Goal: Communication & Community: Answer question/provide support

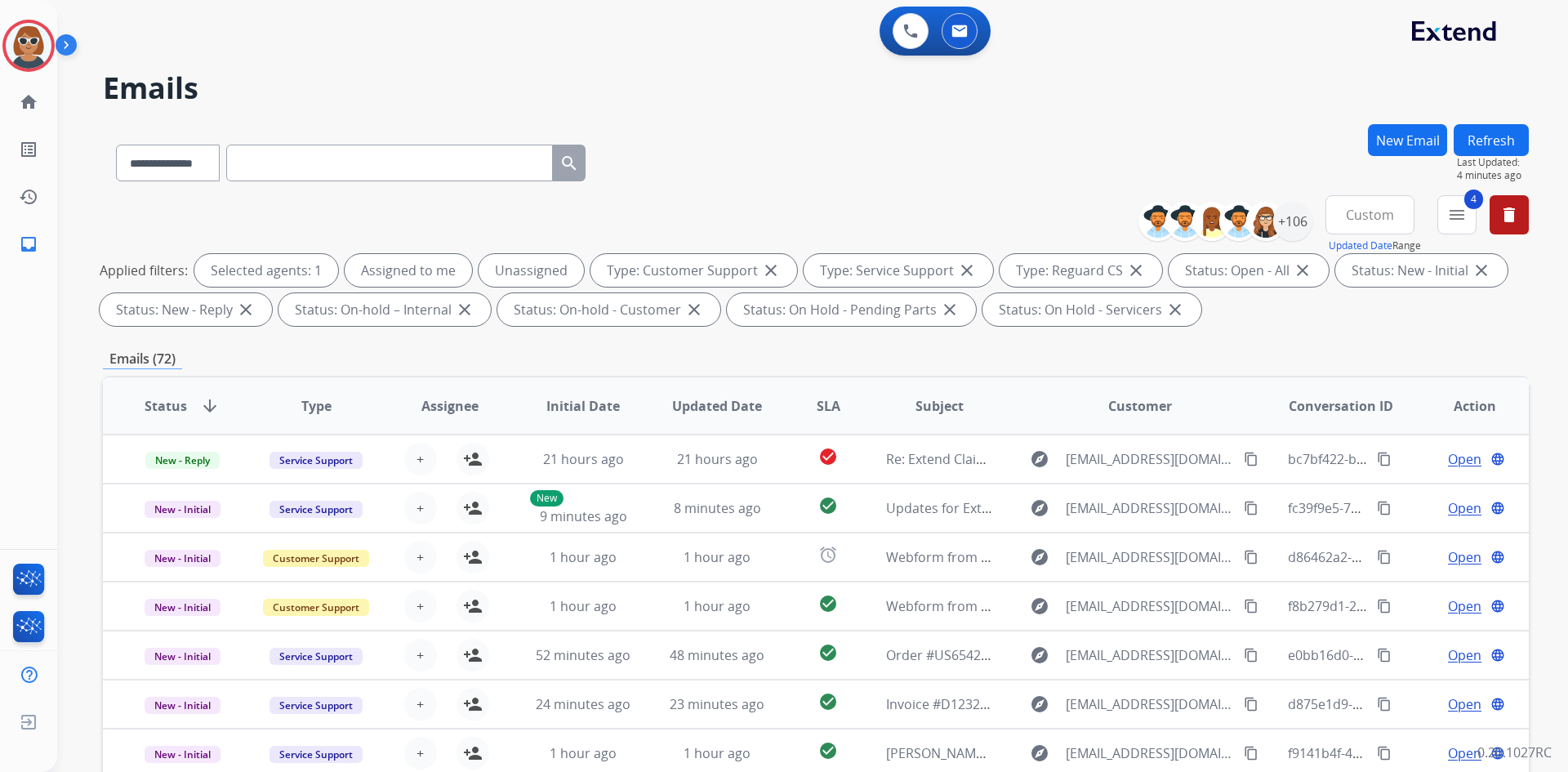
select select "**********"
click at [18, 45] on img at bounding box center [29, 46] width 46 height 46
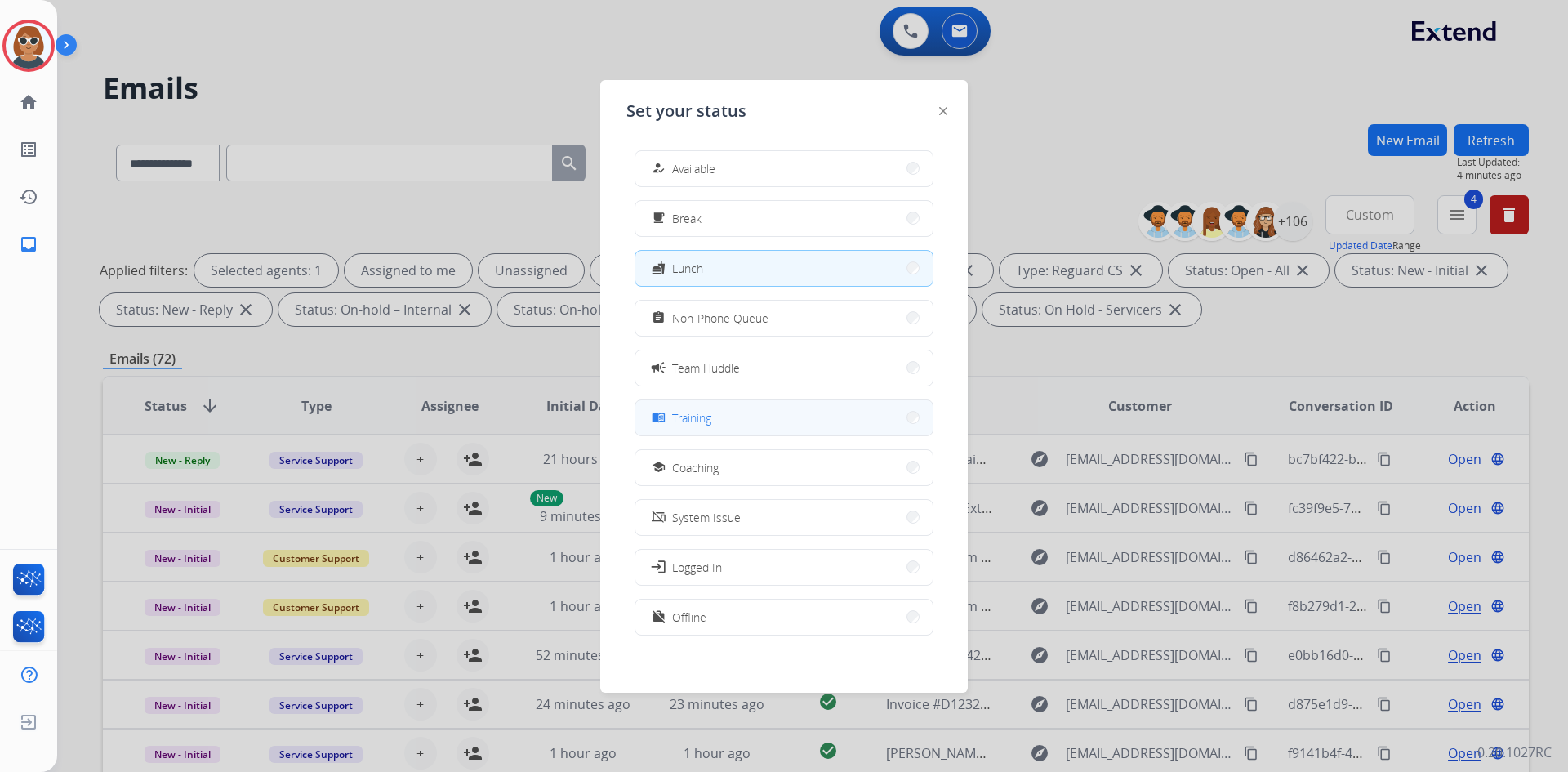
drag, startPoint x: 1, startPoint y: 38, endPoint x: 720, endPoint y: 423, distance: 815.6
click at [720, 423] on button "menu_book Training" at bounding box center [784, 418] width 297 height 35
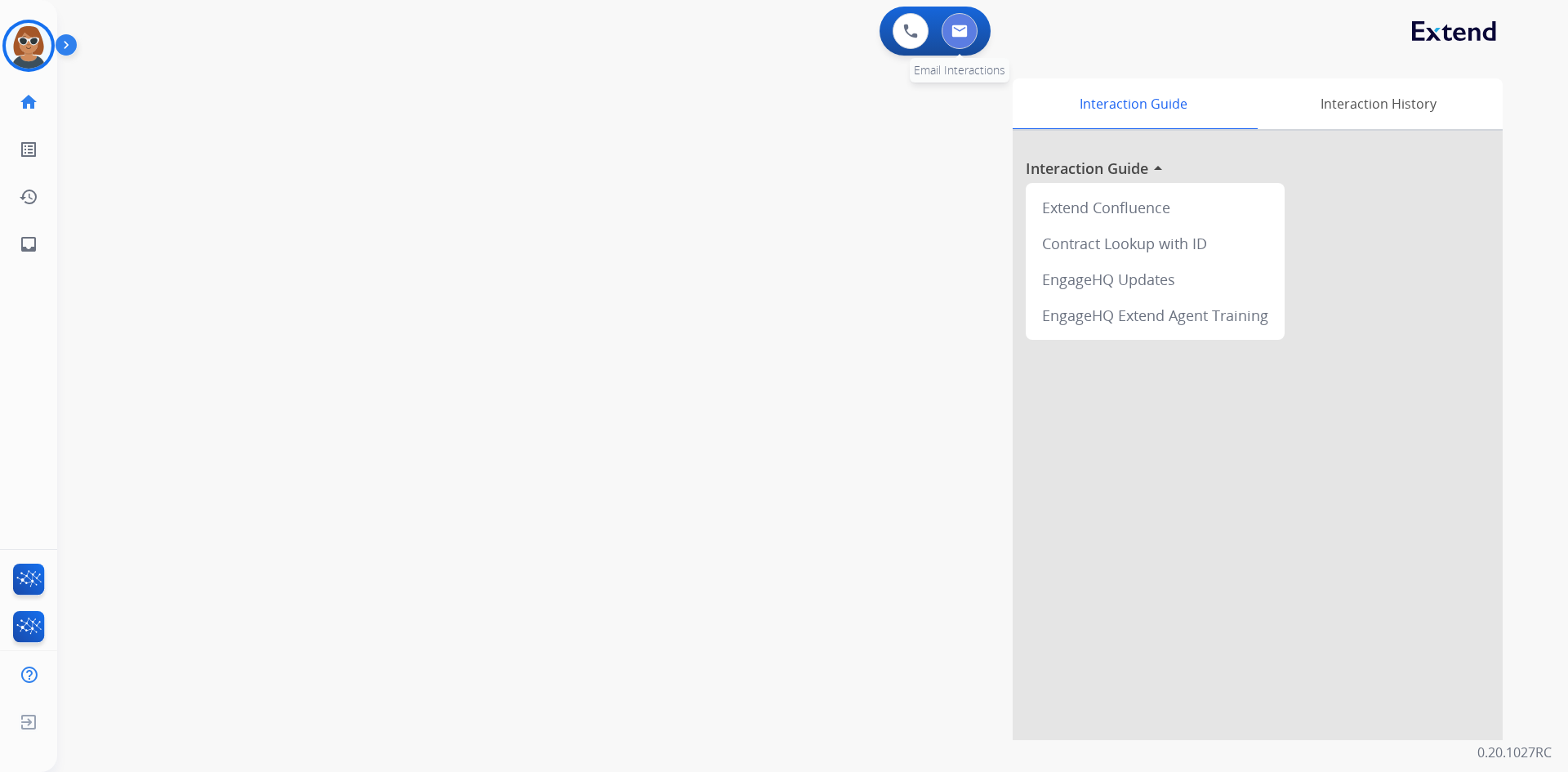
click at [957, 29] on img at bounding box center [960, 31] width 17 height 13
select select "**********"
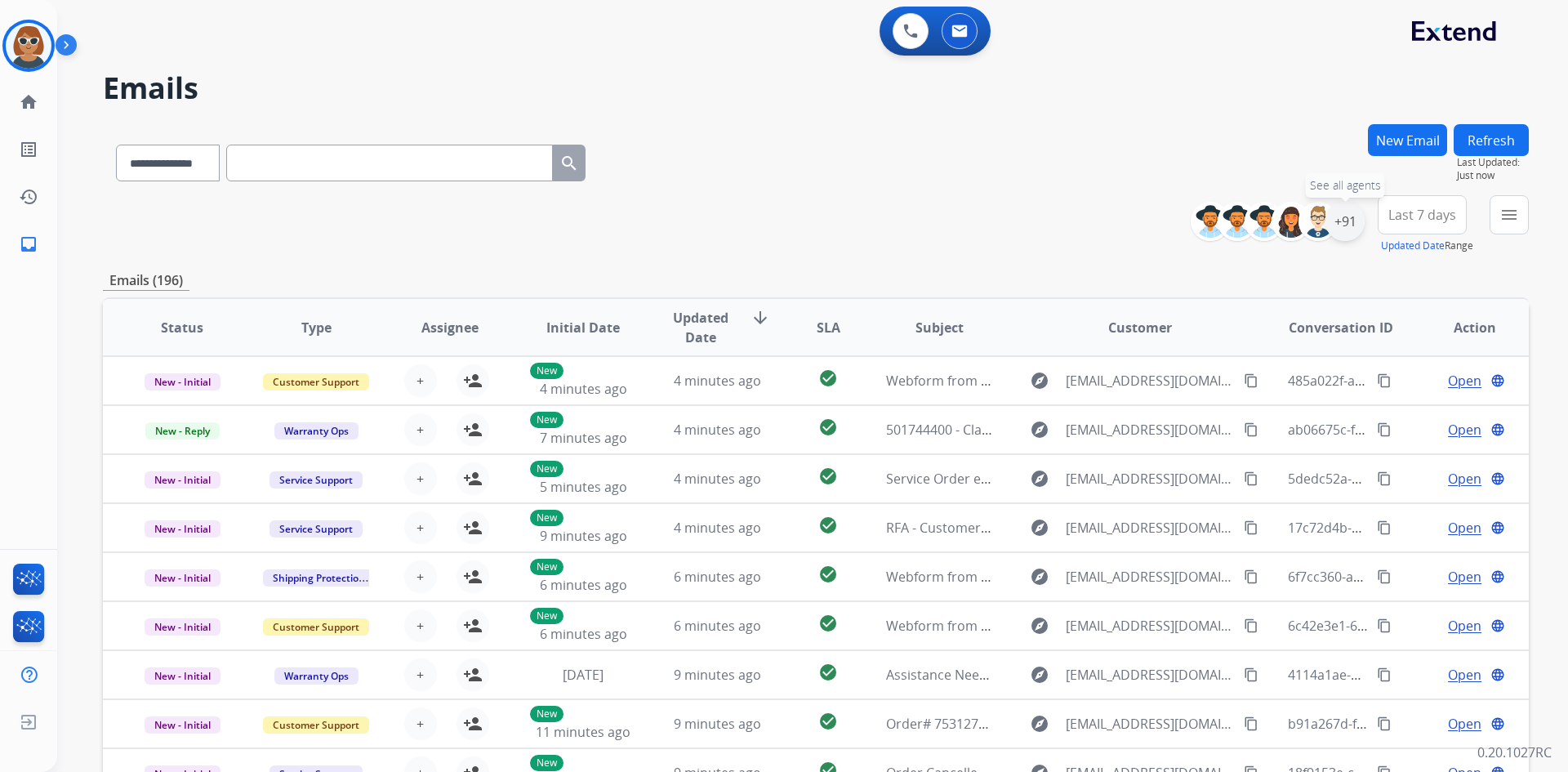
click at [1334, 225] on div "+91" at bounding box center [1344, 221] width 40 height 40
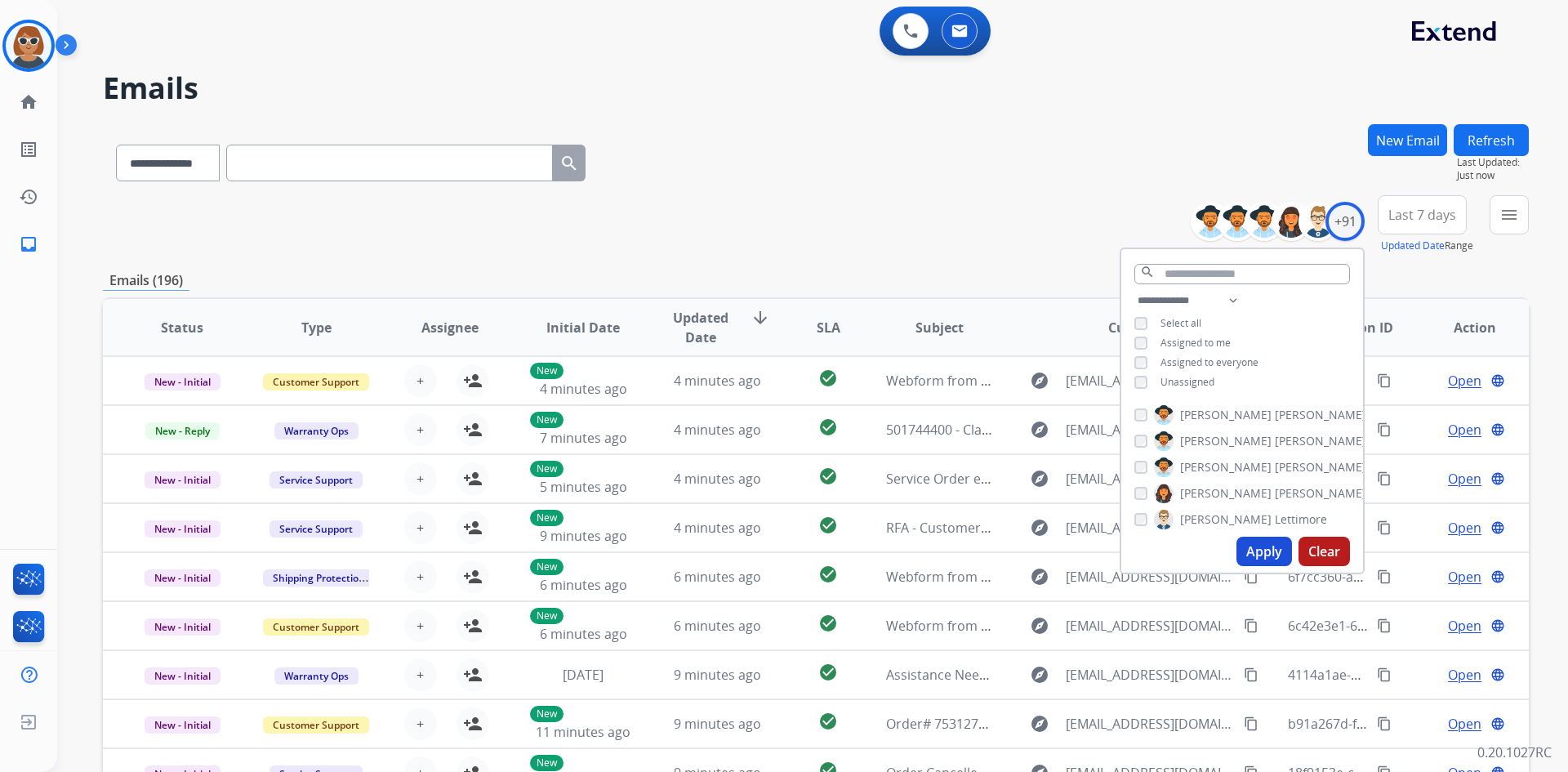
drag, startPoint x: 1171, startPoint y: 383, endPoint x: 1180, endPoint y: 389, distance: 10.8
click at [1170, 383] on span "Unassigned" at bounding box center [1187, 382] width 53 height 14
click at [1255, 547] on button "Apply" at bounding box center [1264, 552] width 55 height 30
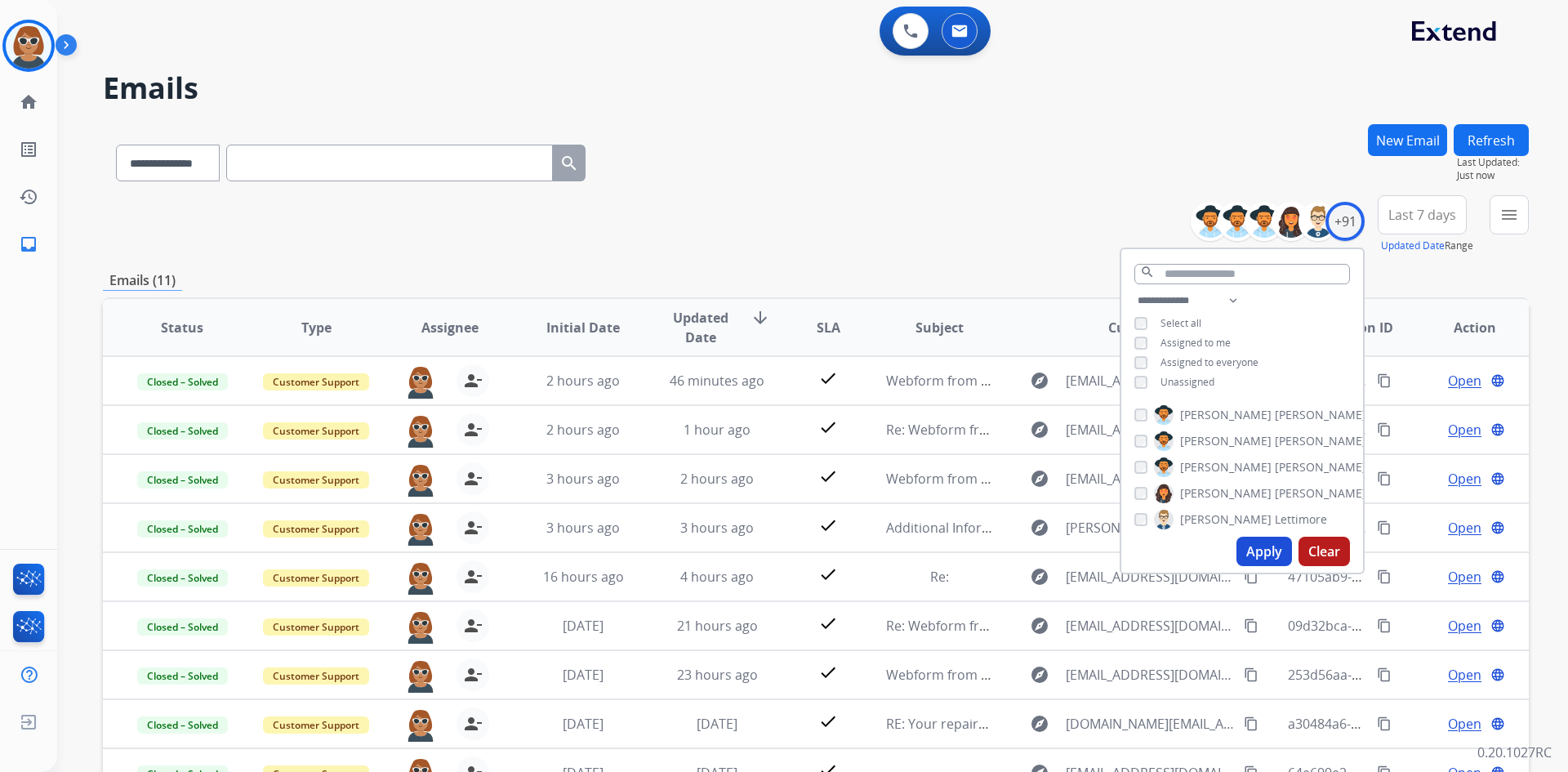
click at [1423, 217] on span "Last 7 days" at bounding box center [1422, 214] width 68 height 6
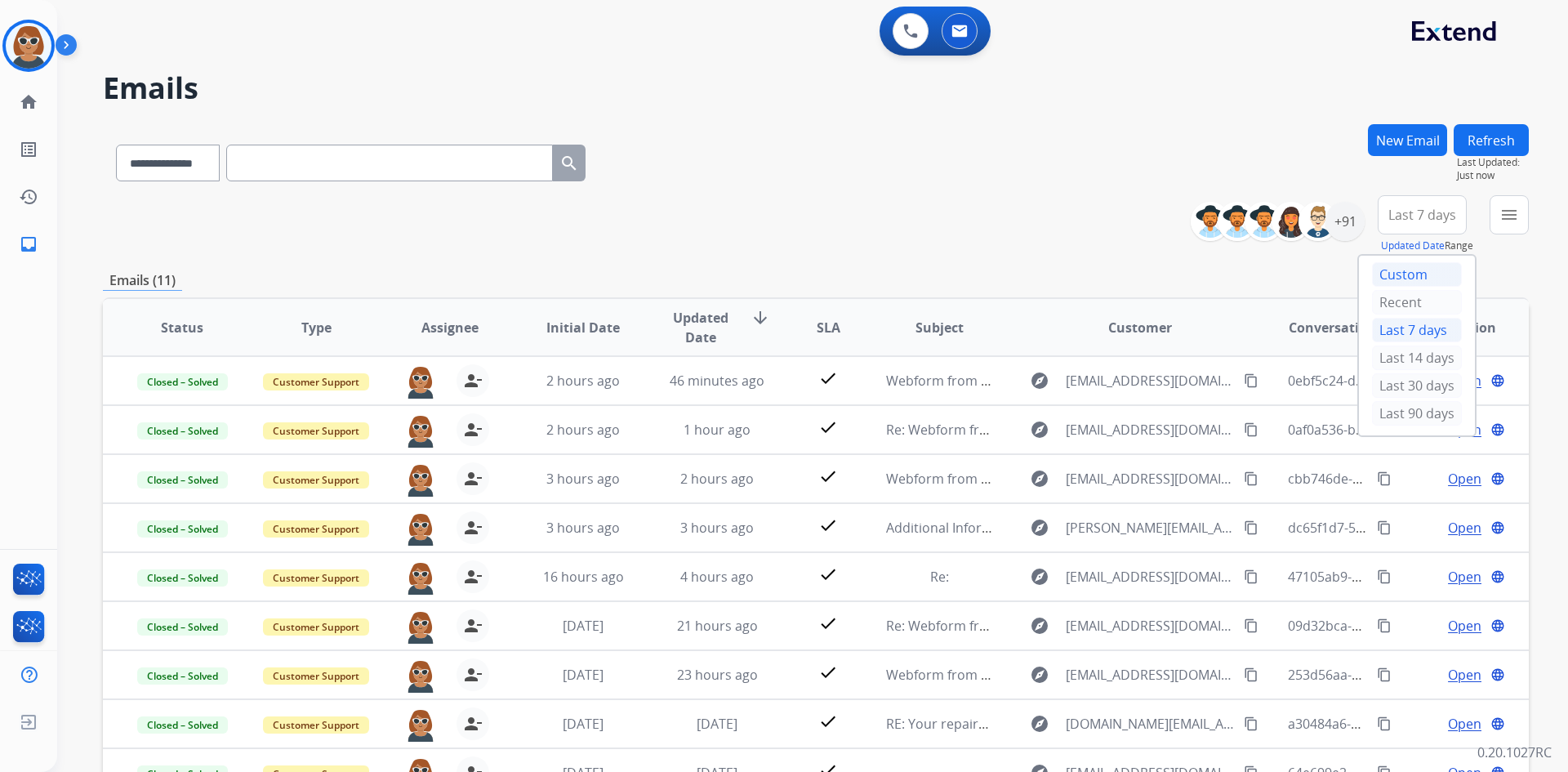
click at [1386, 279] on div "Custom" at bounding box center [1416, 274] width 89 height 25
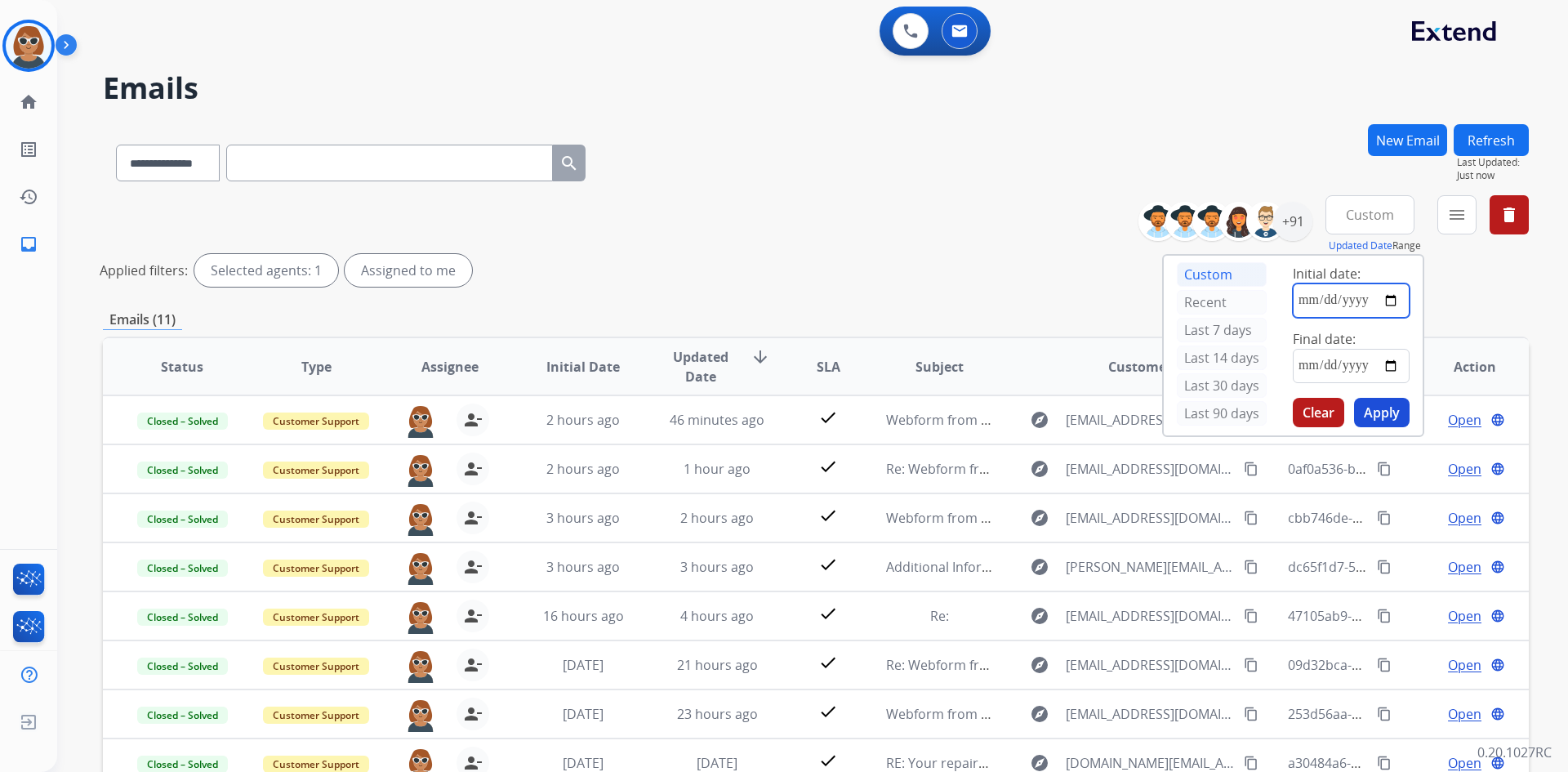
click at [1390, 307] on input "date" at bounding box center [1350, 300] width 117 height 34
type input "**********"
click at [1388, 367] on input "date" at bounding box center [1350, 365] width 117 height 34
type input "**********"
click at [1392, 426] on button "Apply" at bounding box center [1381, 412] width 55 height 30
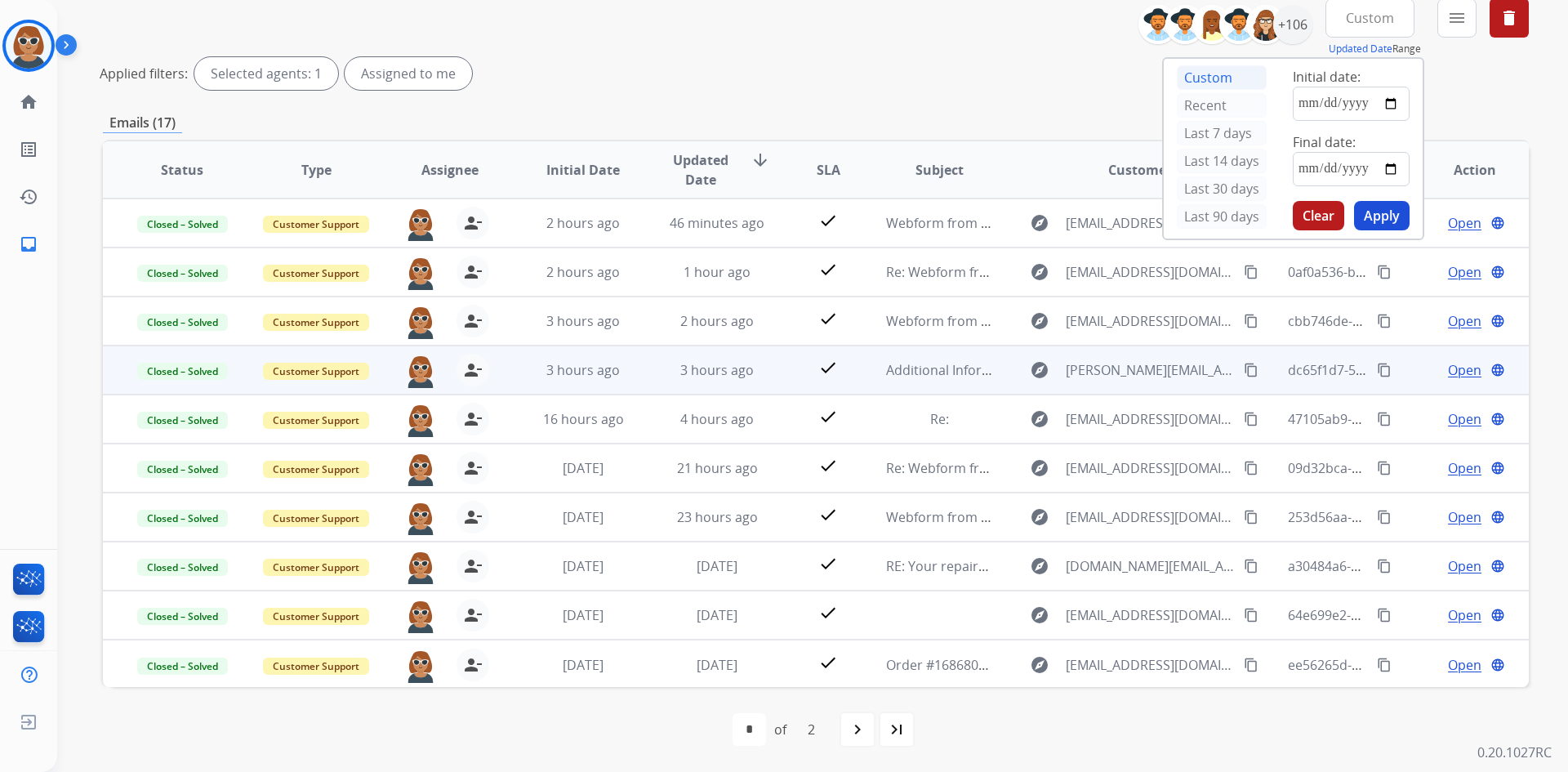
scroll to position [2, 0]
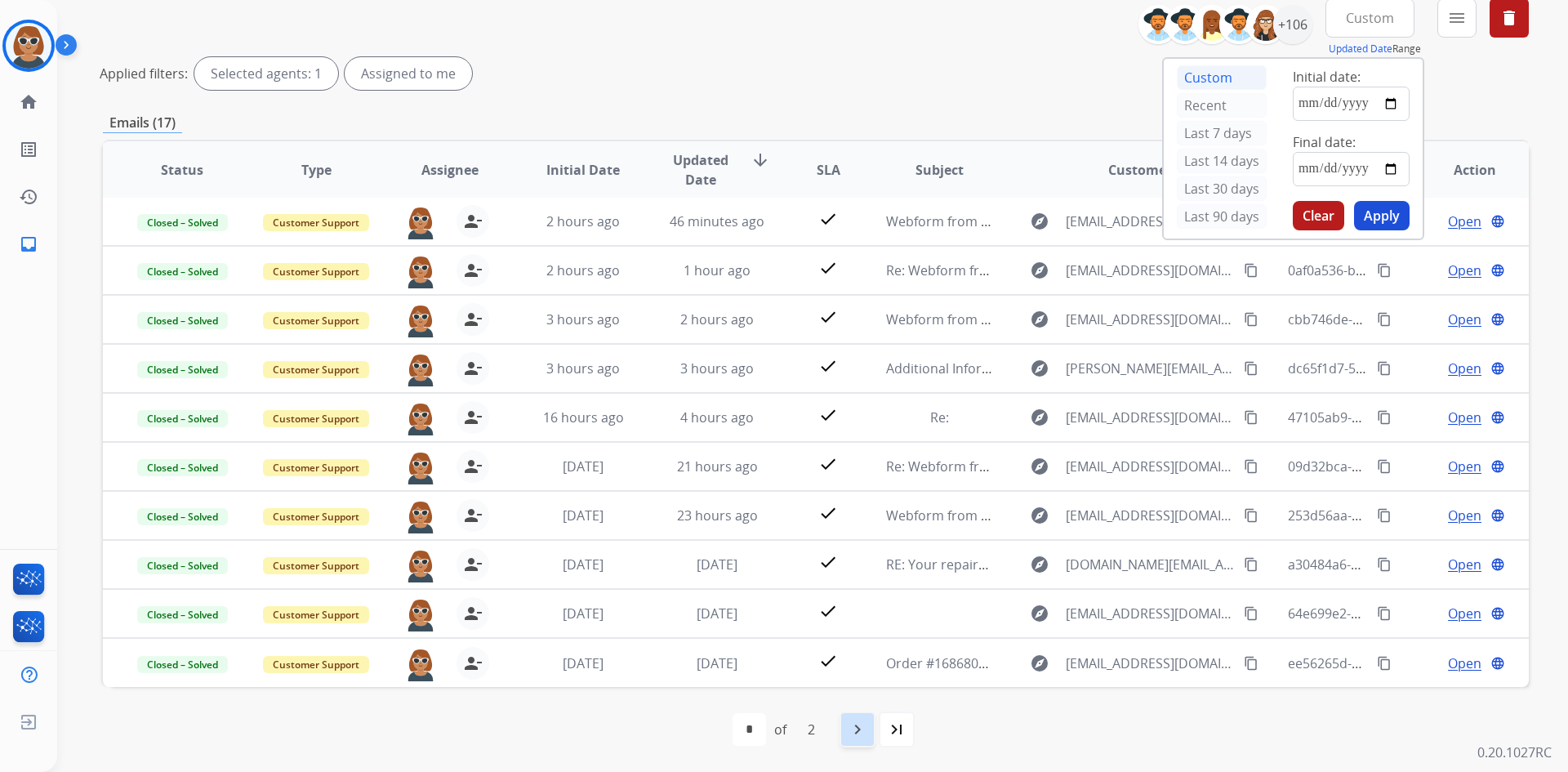
click at [848, 731] on mat-icon "navigate_next" at bounding box center [856, 729] width 19 height 19
select select "*"
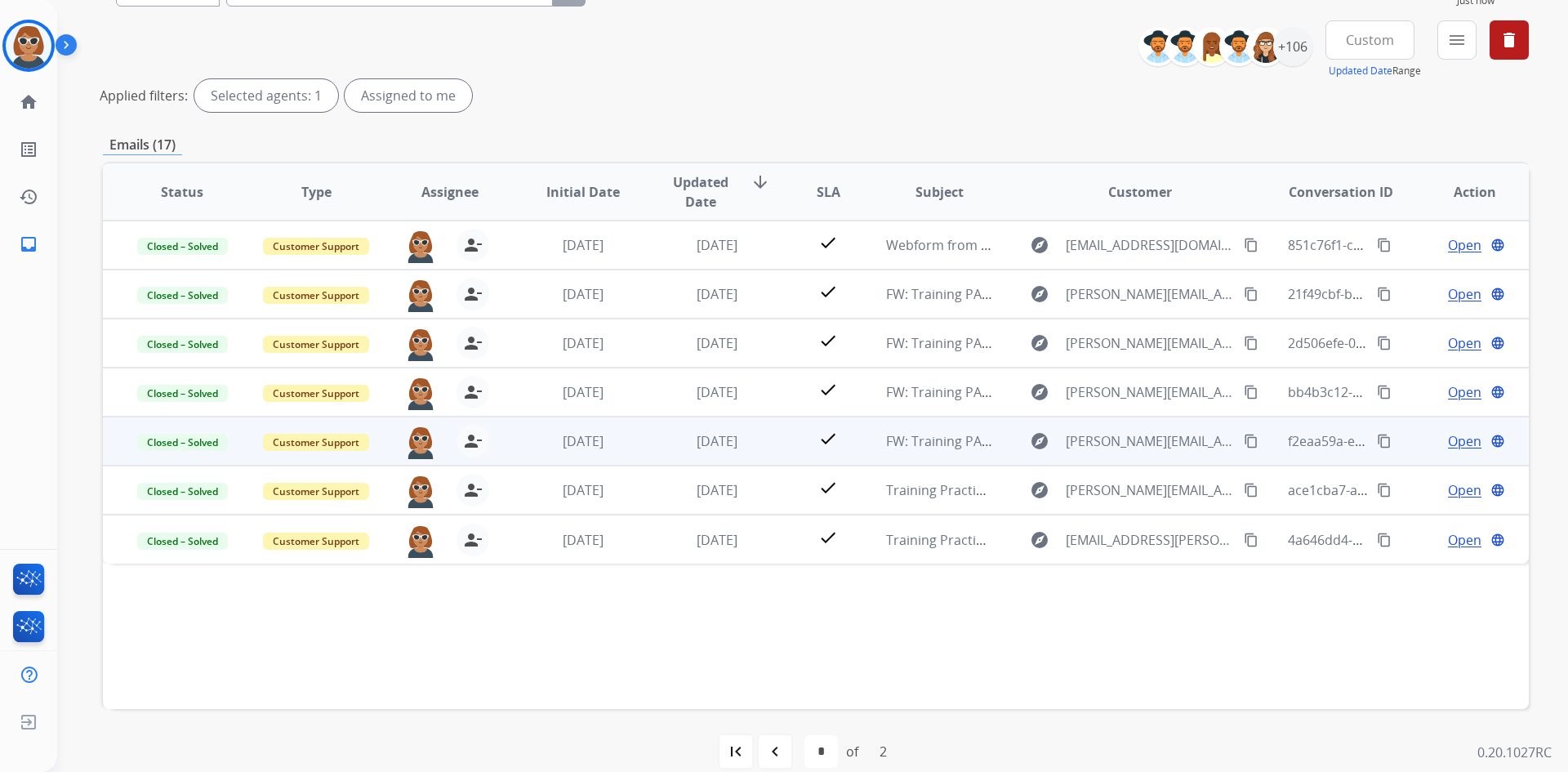
scroll to position [0, 0]
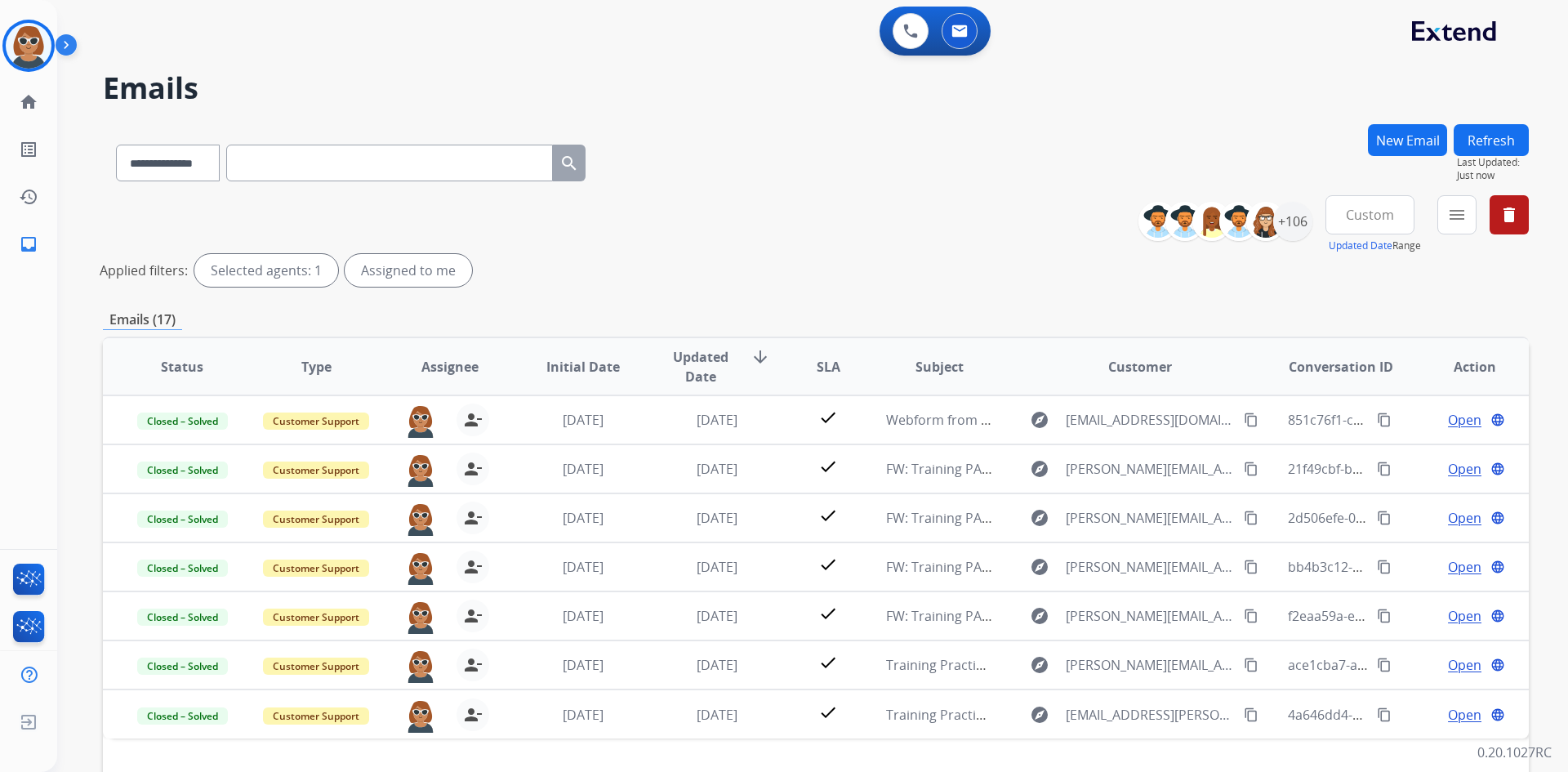
click at [682, 89] on h2 "Emails" at bounding box center [816, 88] width 1425 height 32
click at [16, 38] on img at bounding box center [29, 46] width 46 height 46
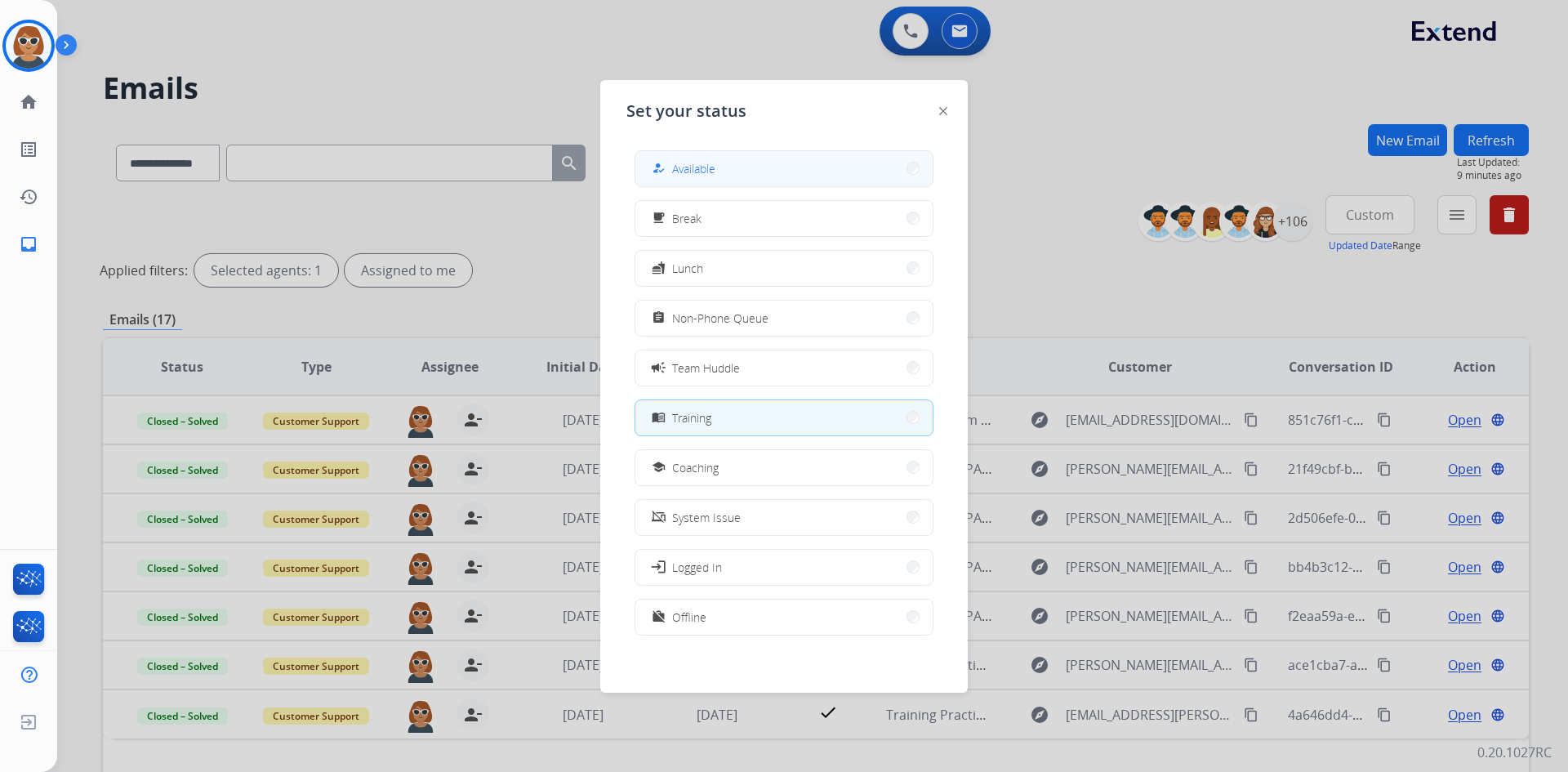
click at [749, 160] on button "how_to_reg Available" at bounding box center [784, 169] width 297 height 35
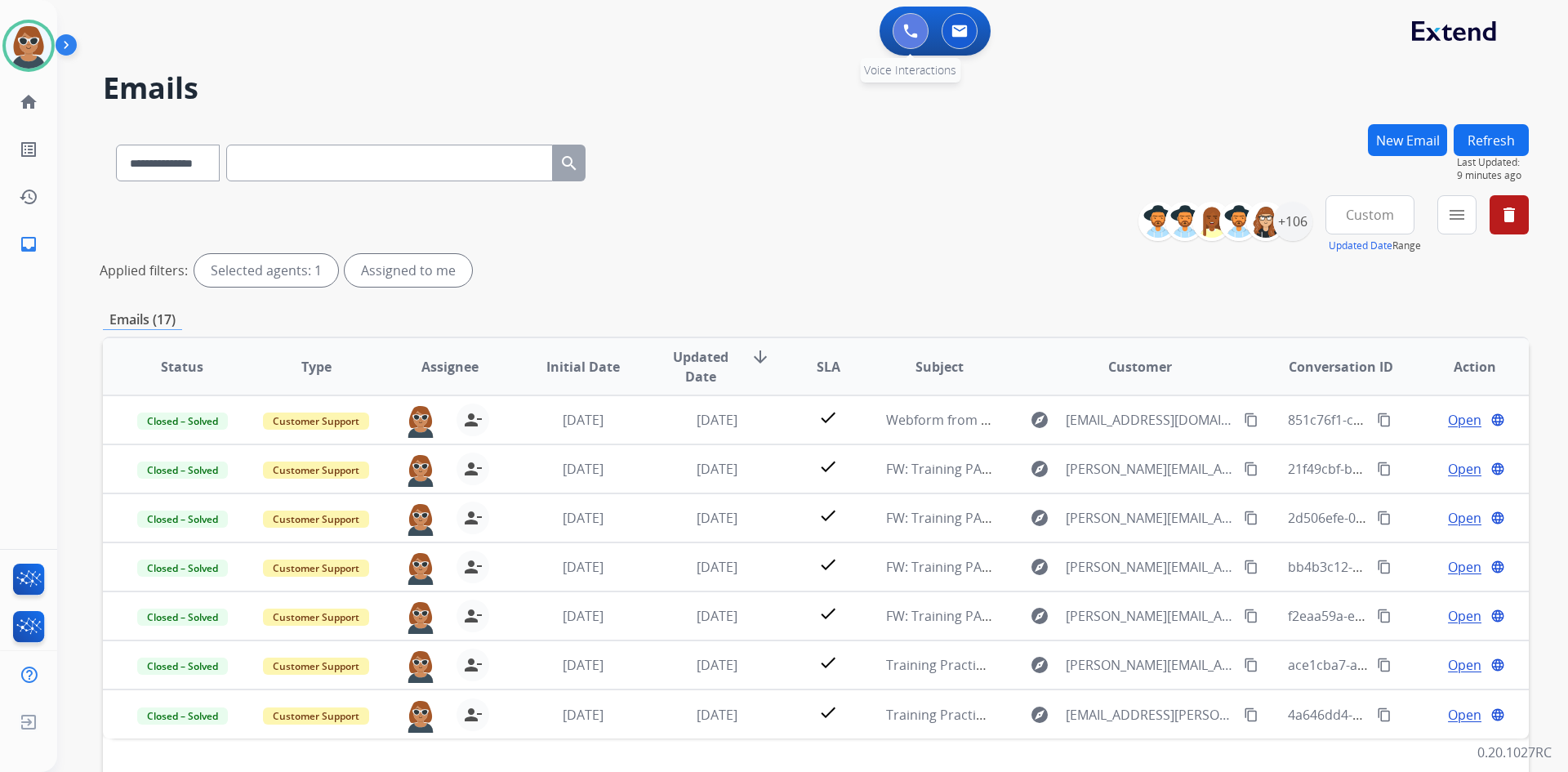
click at [899, 40] on button at bounding box center [910, 30] width 36 height 36
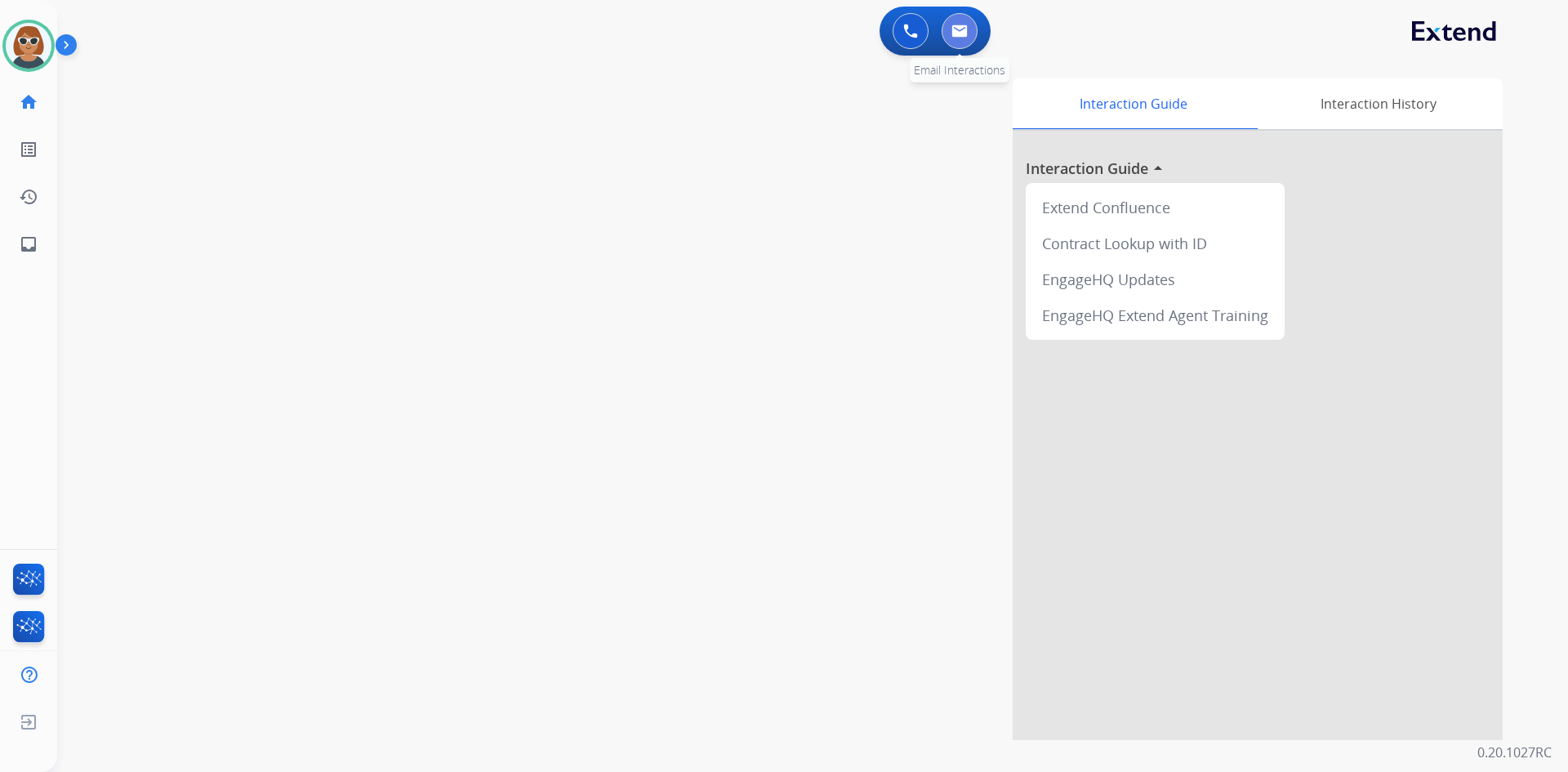
click at [961, 36] on img at bounding box center [960, 31] width 17 height 13
select select "**********"
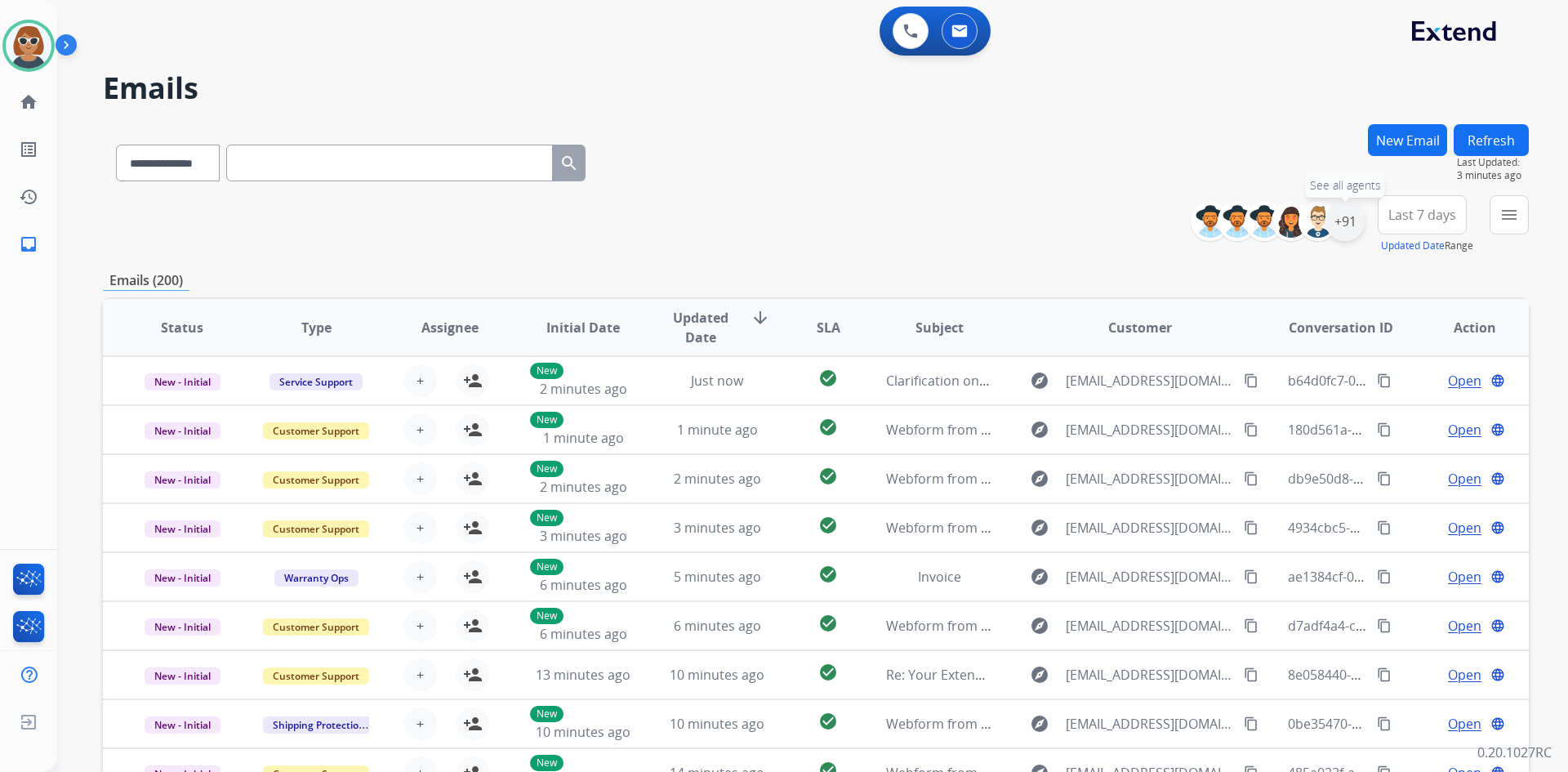
click at [1350, 226] on div "+91" at bounding box center [1344, 221] width 40 height 40
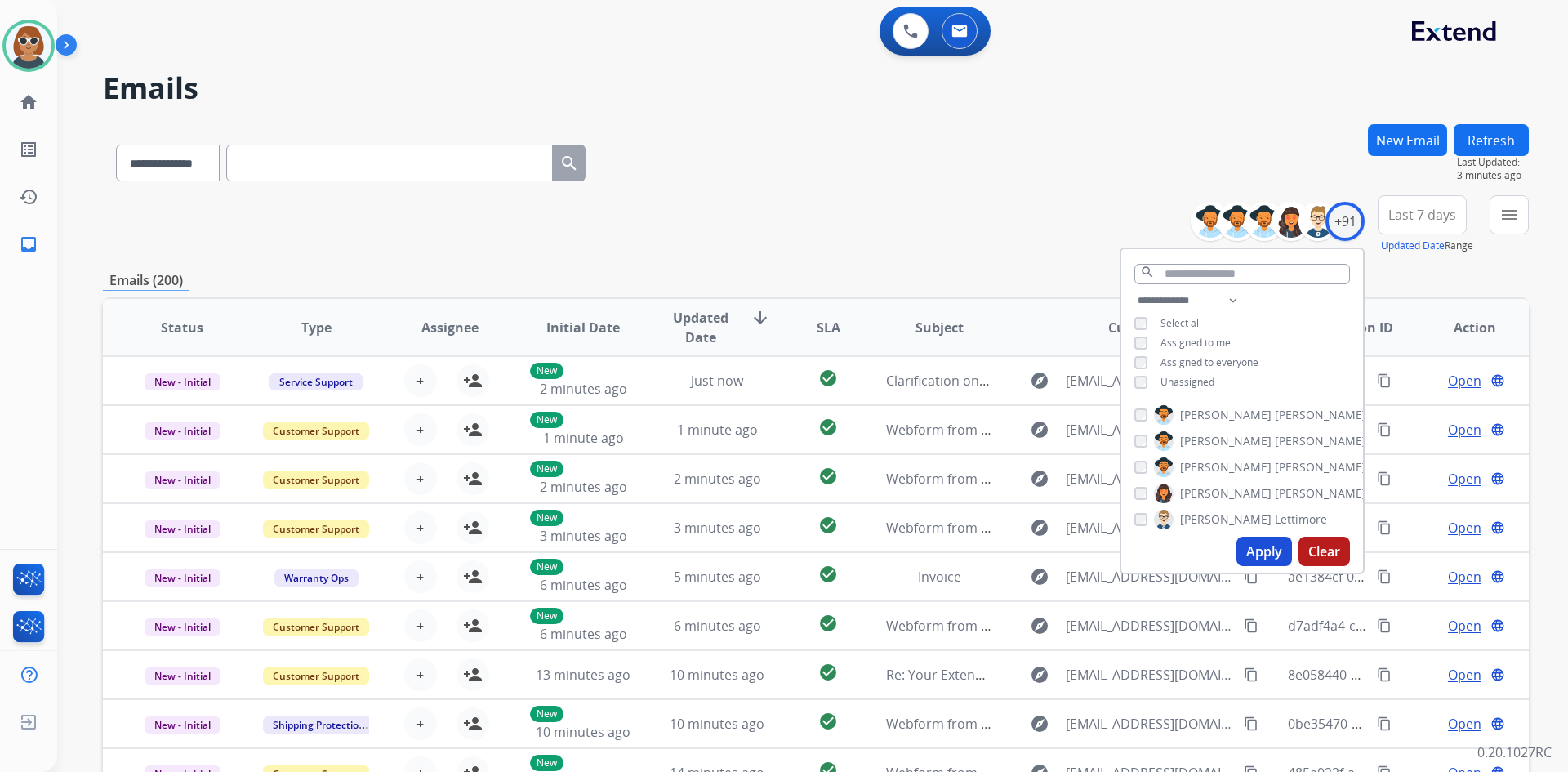
click at [1150, 382] on div "Unassigned" at bounding box center [1173, 382] width 80 height 13
click at [1263, 552] on button "Apply" at bounding box center [1264, 552] width 55 height 30
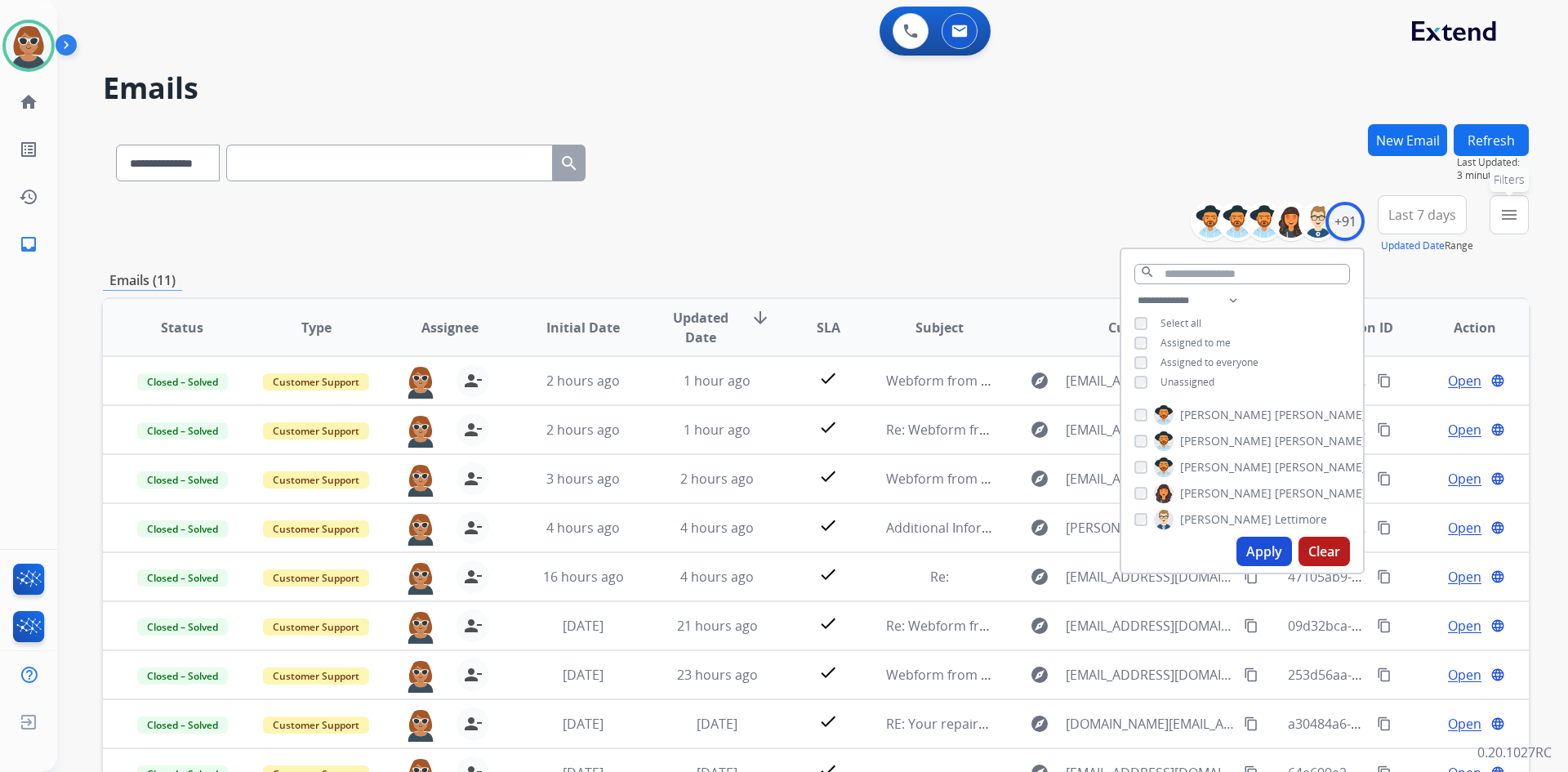
click at [1503, 221] on mat-icon "menu" at bounding box center [1508, 214] width 19 height 19
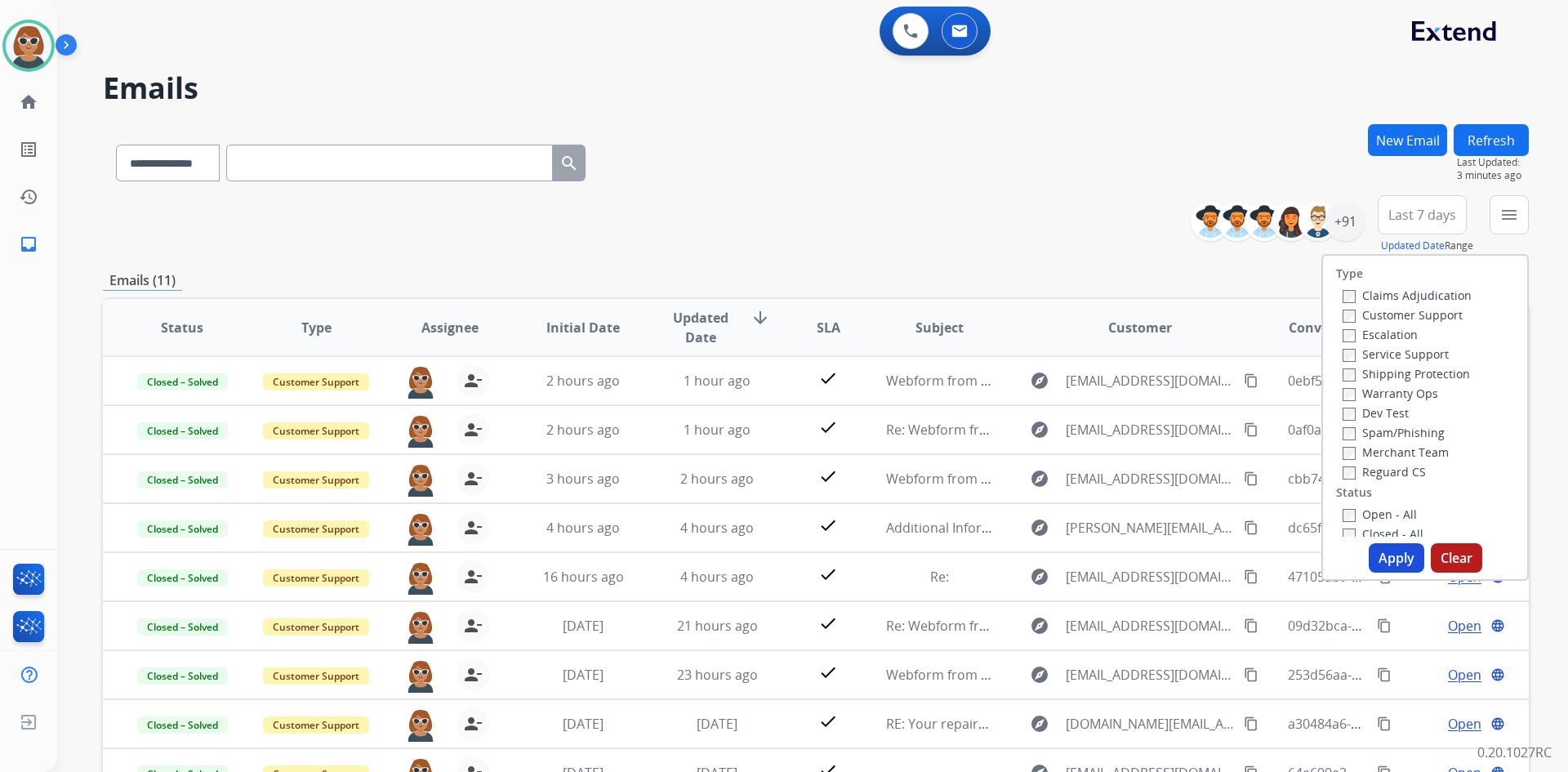
click at [1438, 218] on span "Last 7 days" at bounding box center [1422, 214] width 68 height 6
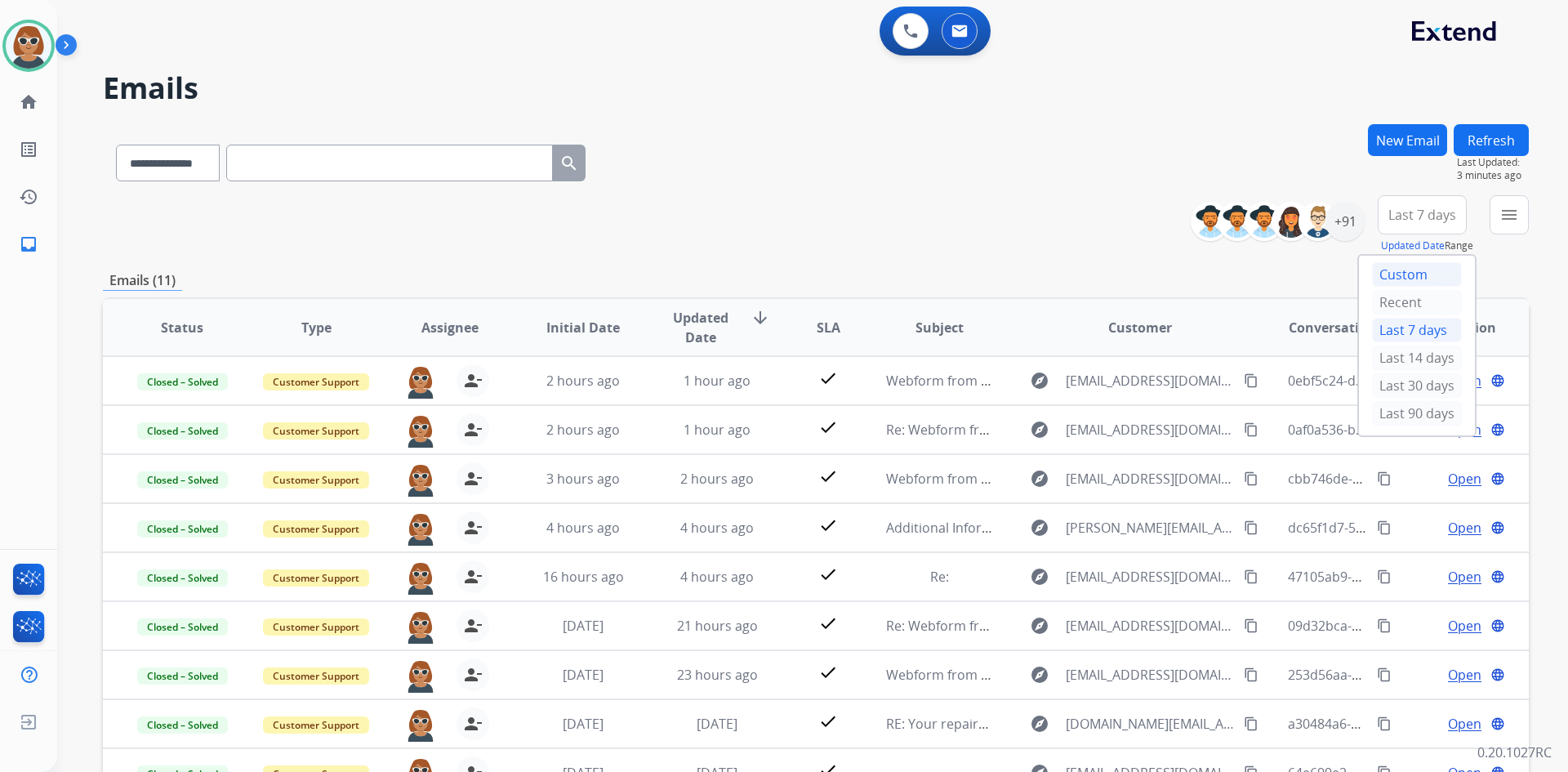
click at [1403, 280] on div "Custom" at bounding box center [1416, 274] width 89 height 25
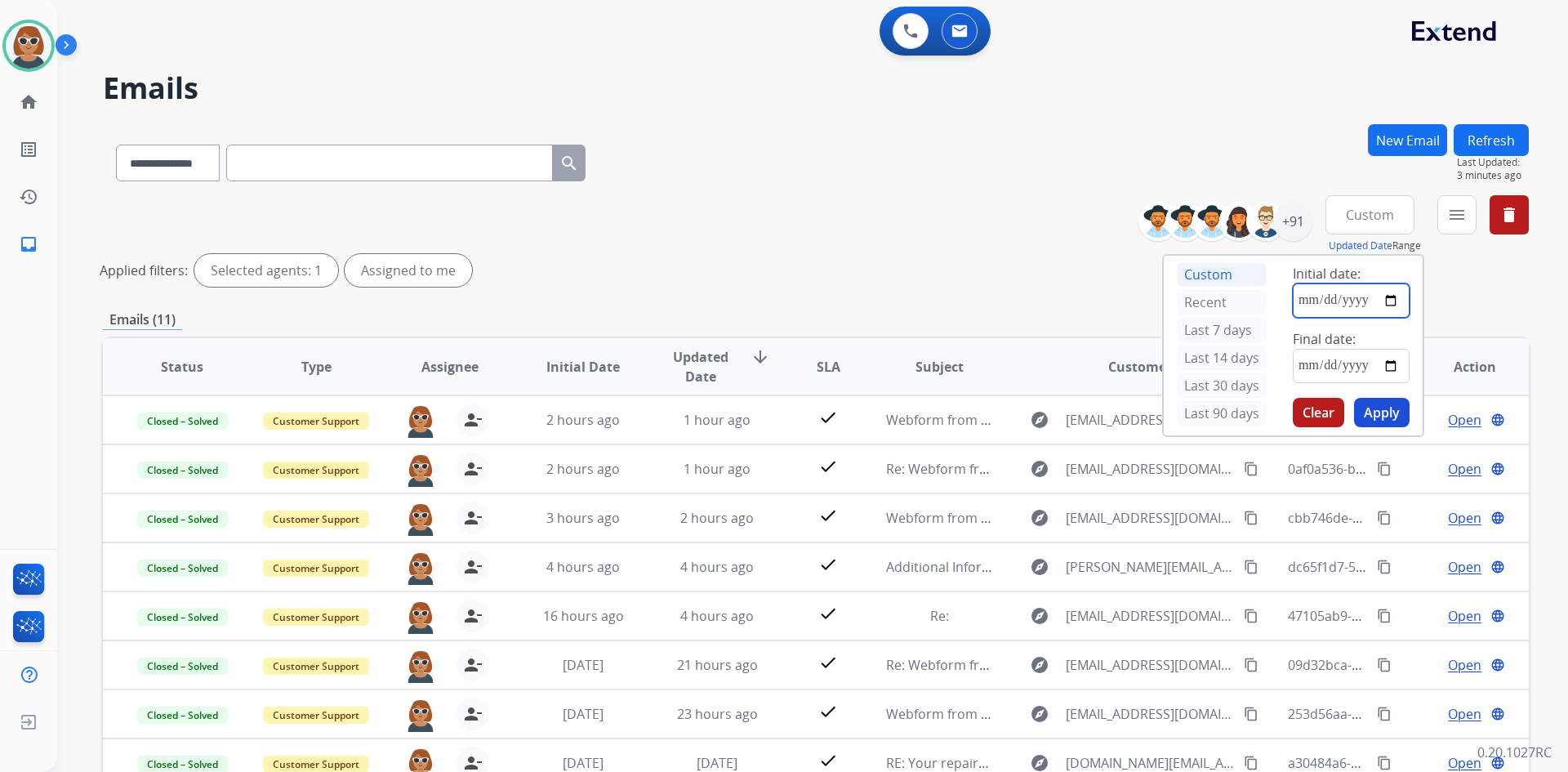
click at [1407, 303] on input "date" at bounding box center [1350, 300] width 117 height 34
click at [1399, 299] on input "date" at bounding box center [1350, 300] width 117 height 34
click at [1398, 303] on input "date" at bounding box center [1350, 300] width 117 height 34
click at [1395, 301] on input "date" at bounding box center [1350, 300] width 117 height 34
type input "**********"
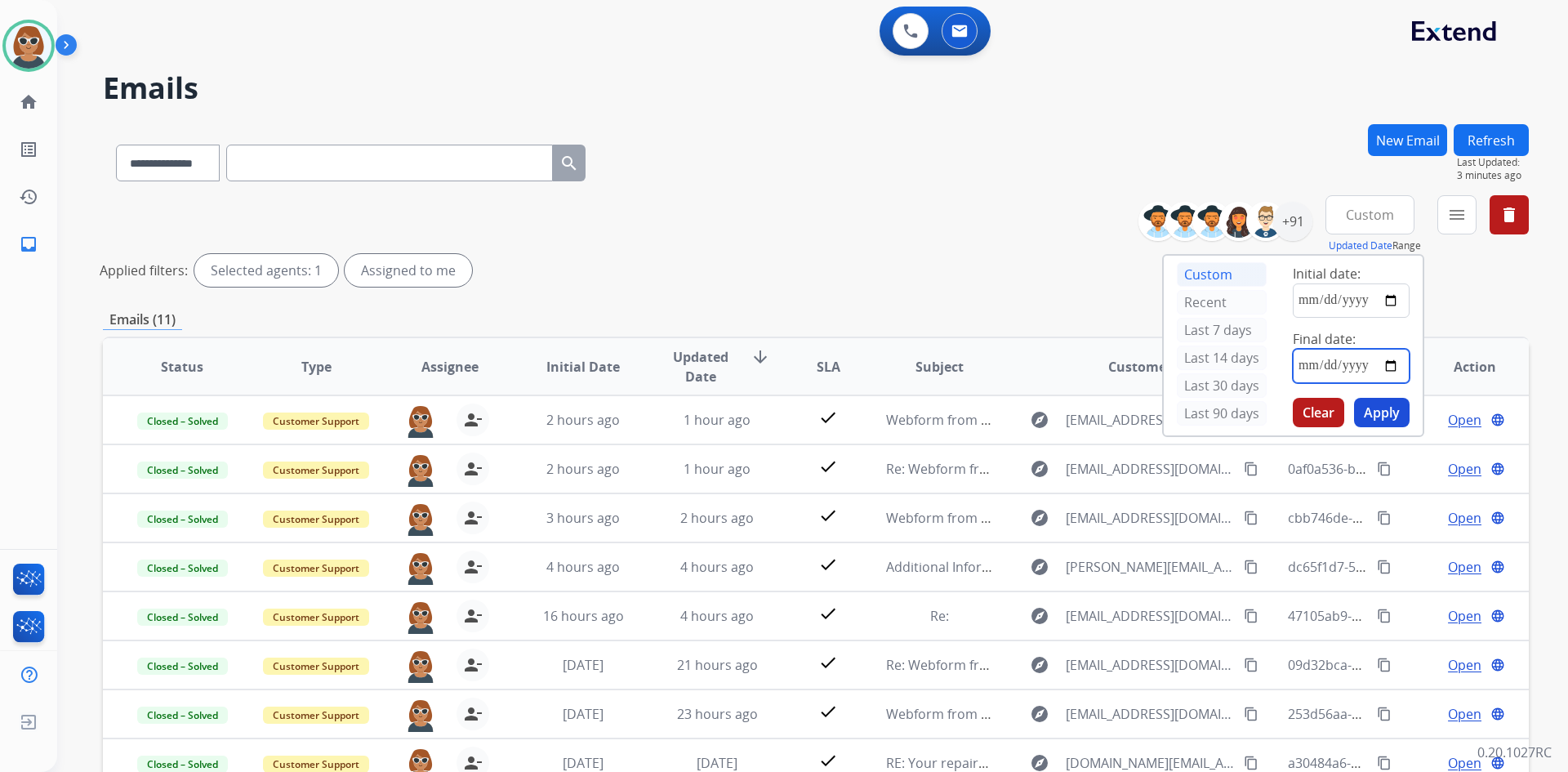
click at [1386, 371] on input "date" at bounding box center [1350, 365] width 117 height 34
type input "**********"
click at [1383, 436] on div "**********" at bounding box center [1292, 345] width 262 height 183
click at [1390, 416] on button "Apply" at bounding box center [1381, 412] width 55 height 30
click at [1026, 198] on div "**********" at bounding box center [816, 244] width 1425 height 98
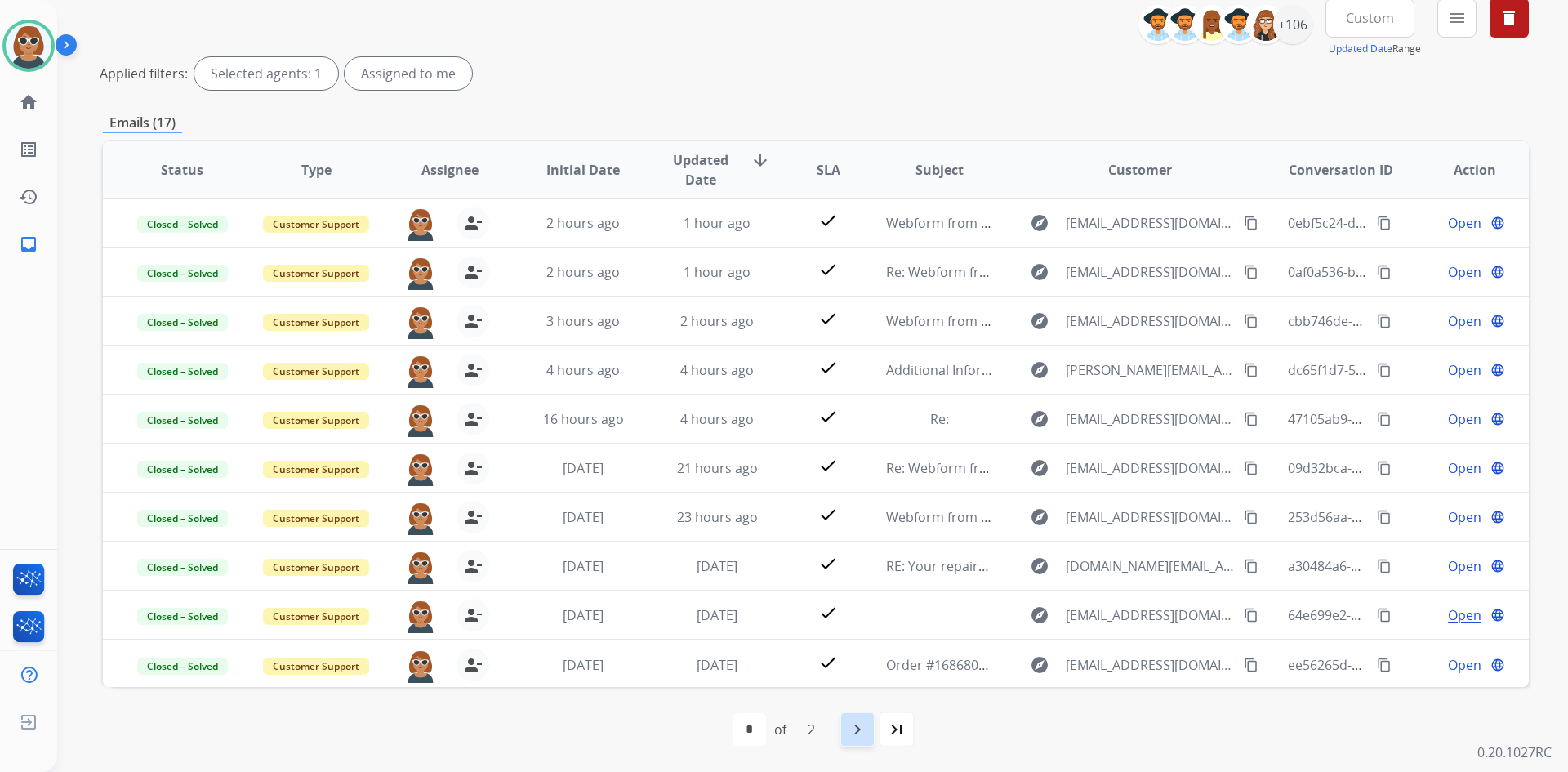
click at [851, 730] on mat-icon "navigate_next" at bounding box center [856, 729] width 19 height 19
select select "*"
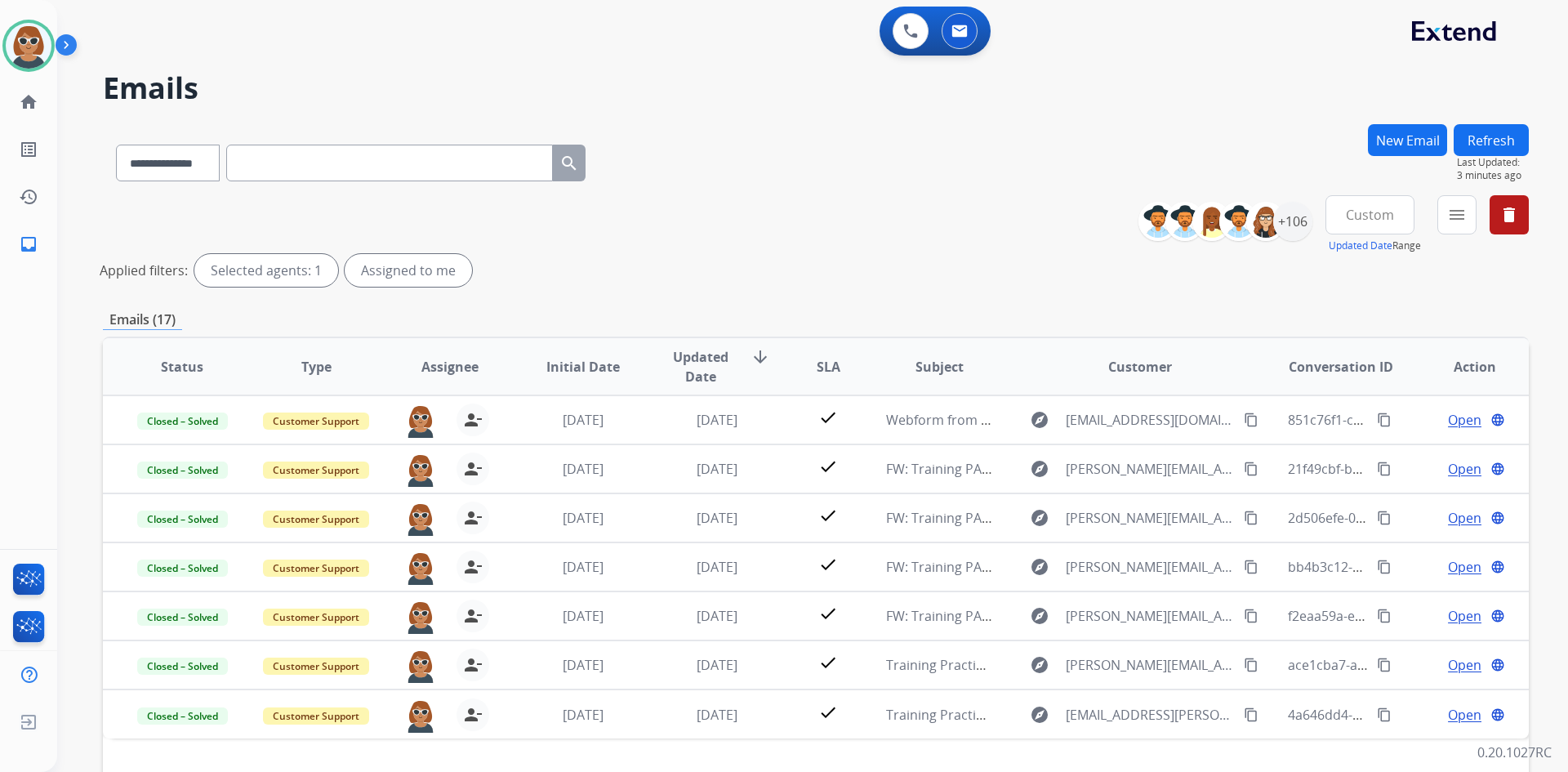
click at [792, 198] on div "**********" at bounding box center [816, 244] width 1425 height 98
click at [41, 42] on img at bounding box center [29, 46] width 46 height 46
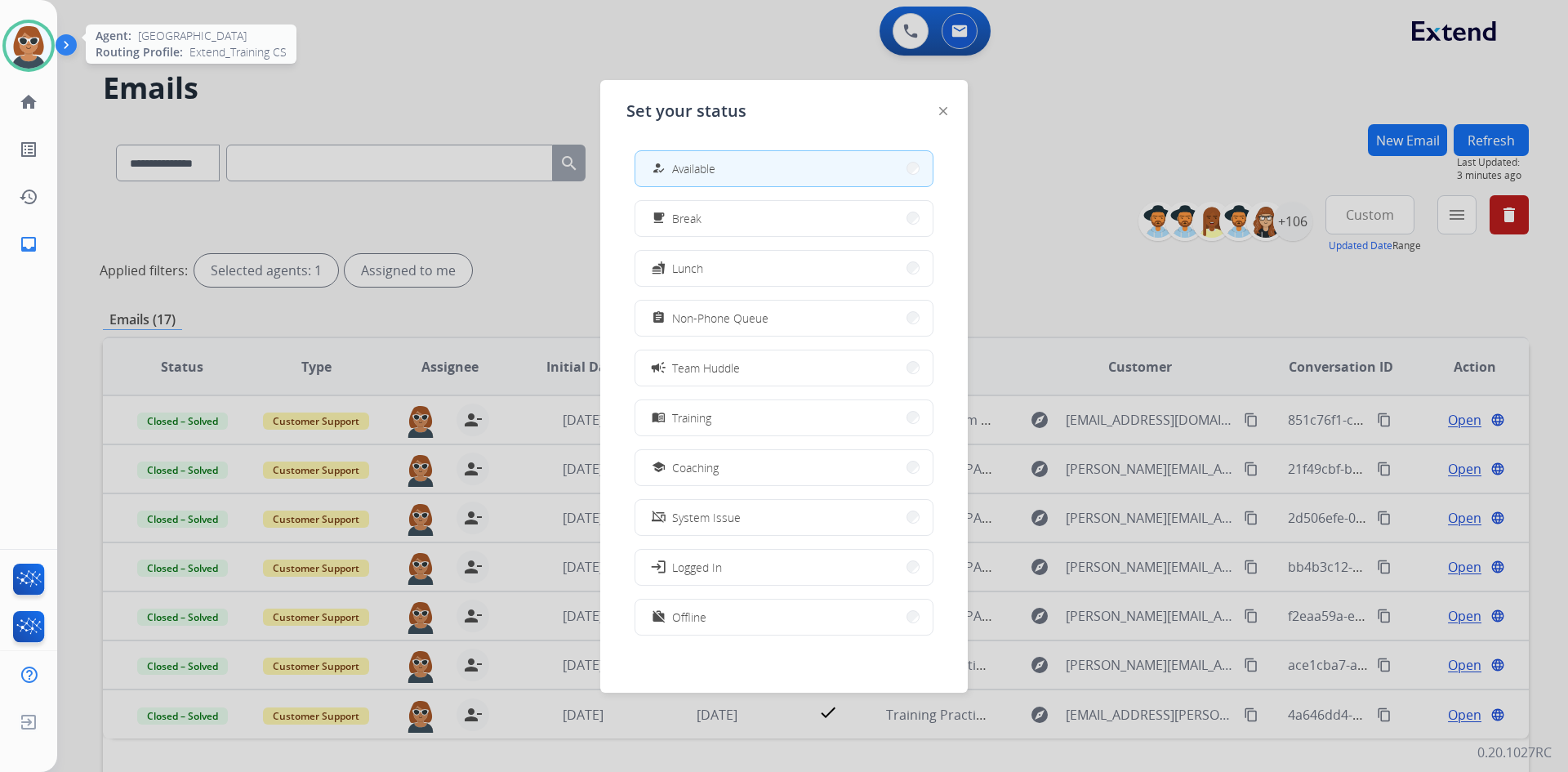
click at [41, 42] on img at bounding box center [29, 46] width 46 height 46
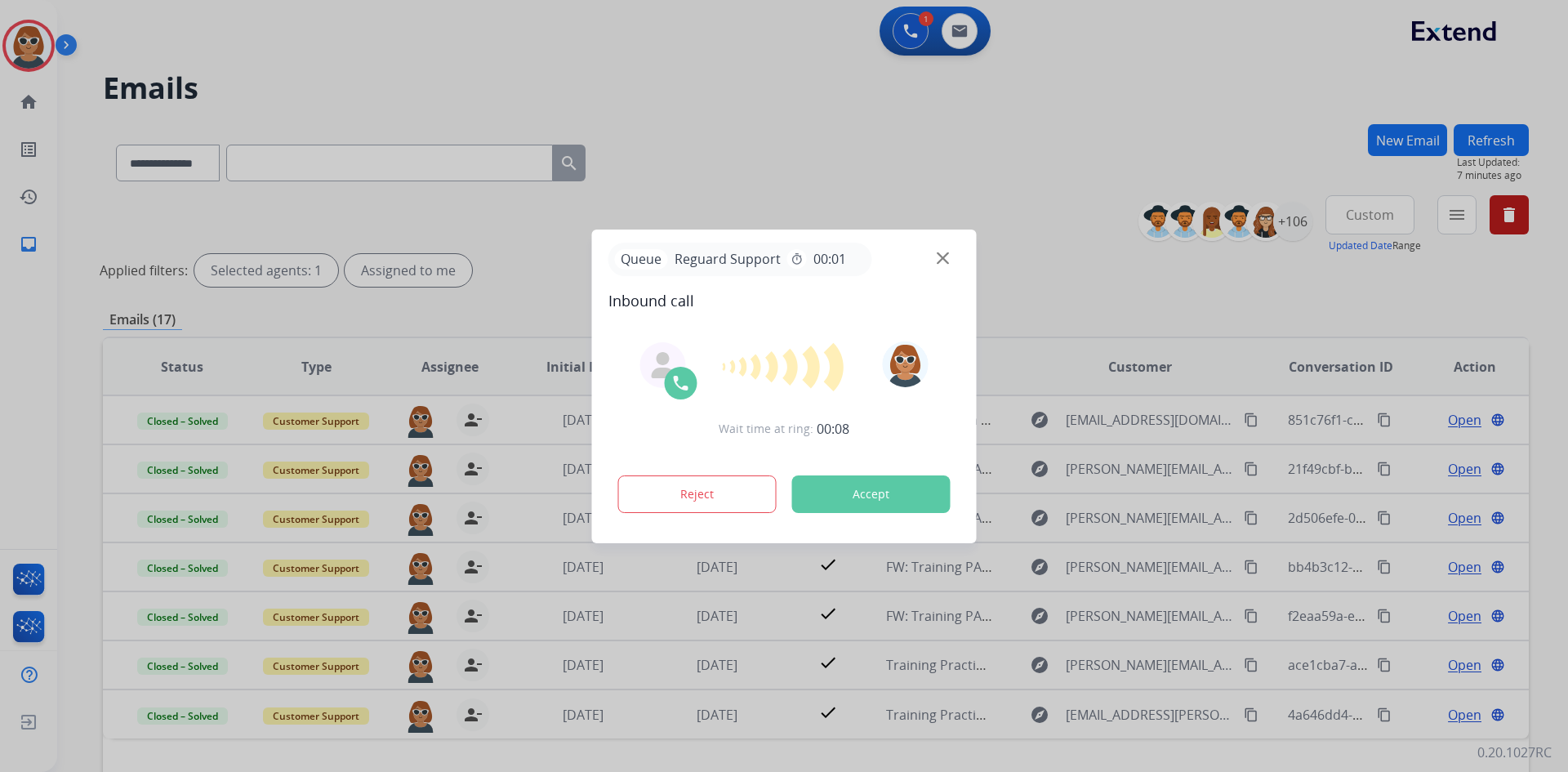
click at [871, 491] on button "Accept" at bounding box center [871, 493] width 159 height 38
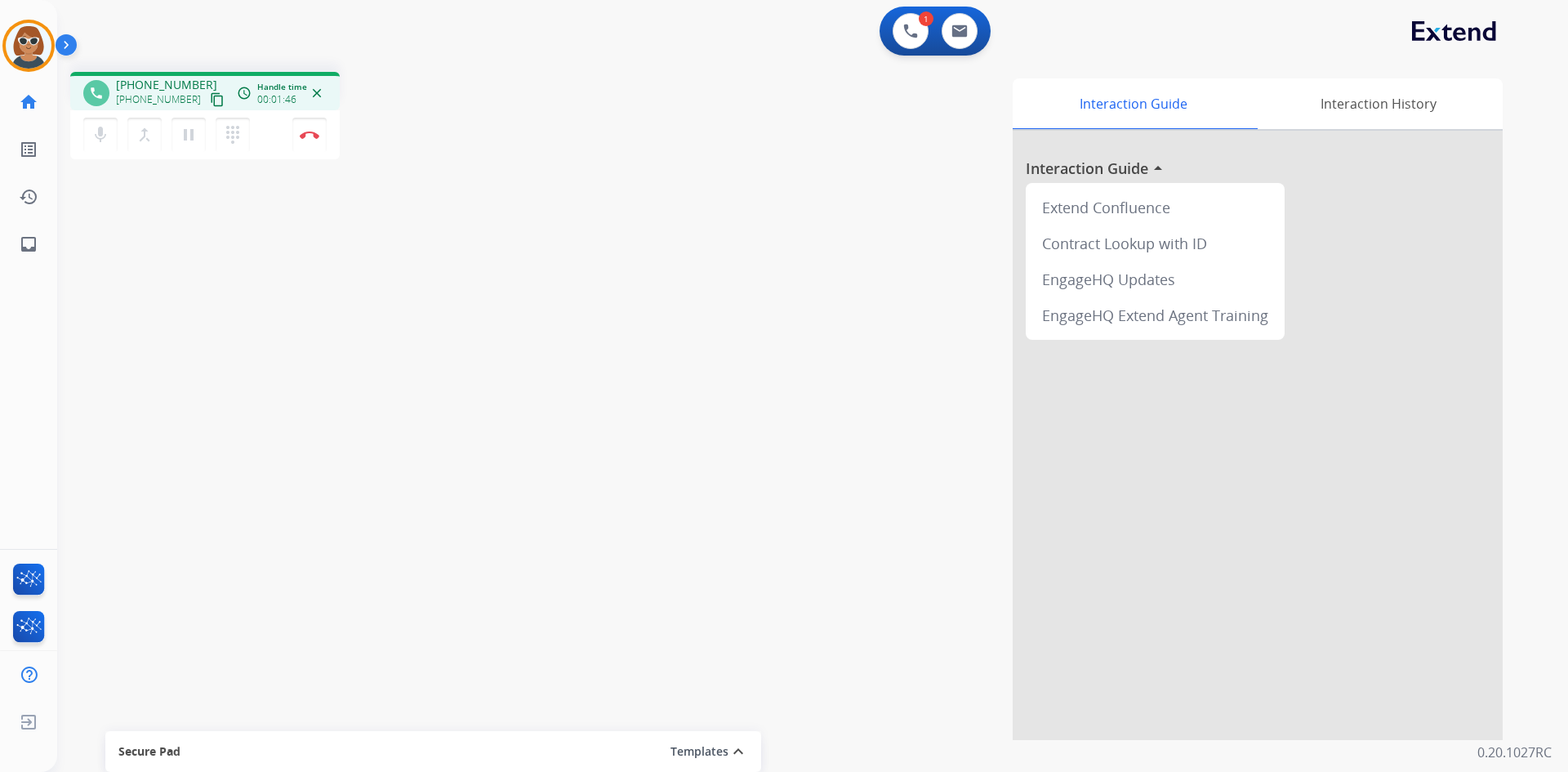
drag, startPoint x: 1558, startPoint y: 38, endPoint x: 1567, endPoint y: 326, distance: 288.1
select select "**********"
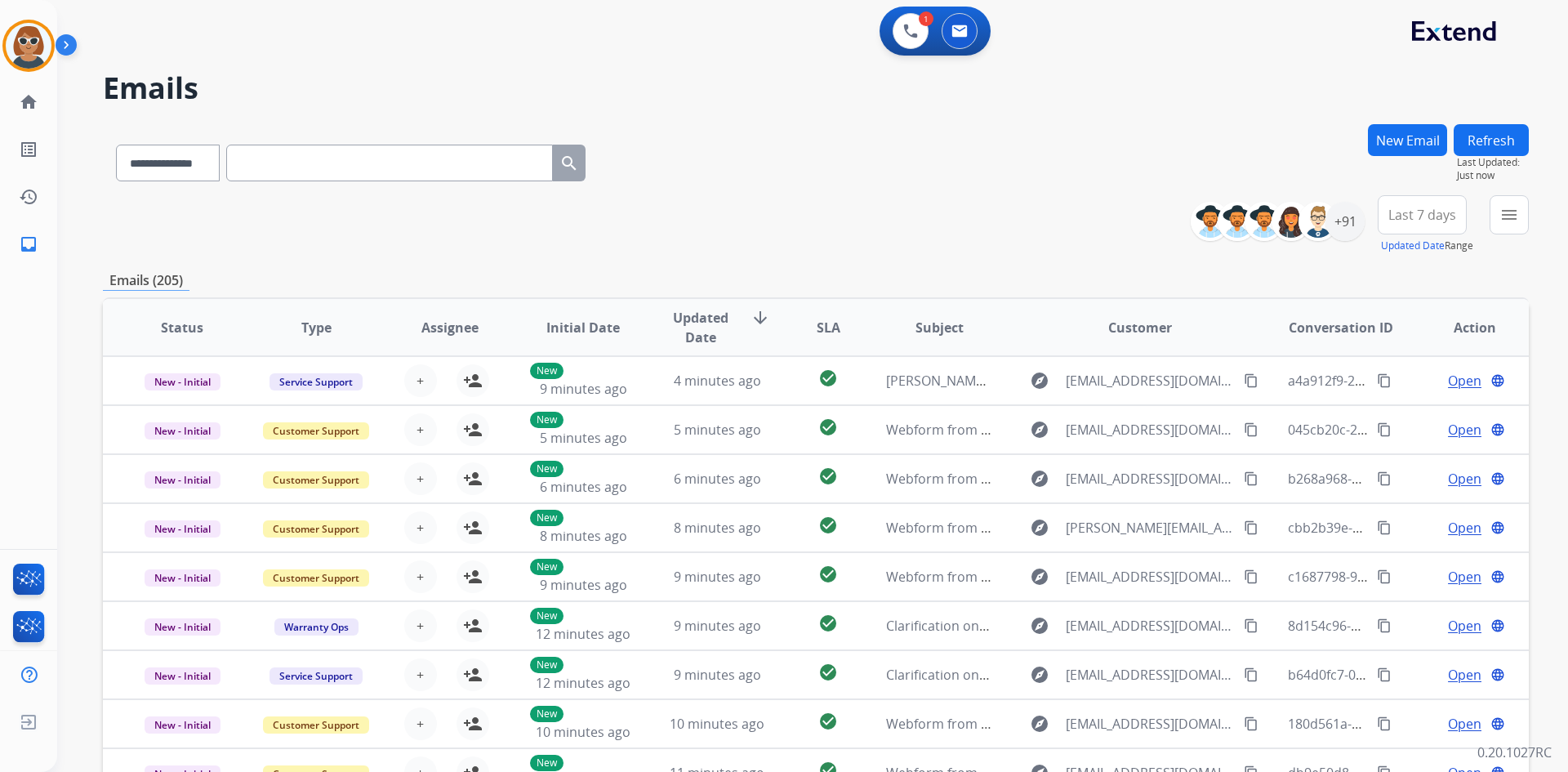
drag, startPoint x: 892, startPoint y: 147, endPoint x: 822, endPoint y: 145, distance: 70.0
click at [892, 147] on div "**********" at bounding box center [816, 160] width 1425 height 71
click at [905, 26] on img at bounding box center [911, 31] width 15 height 15
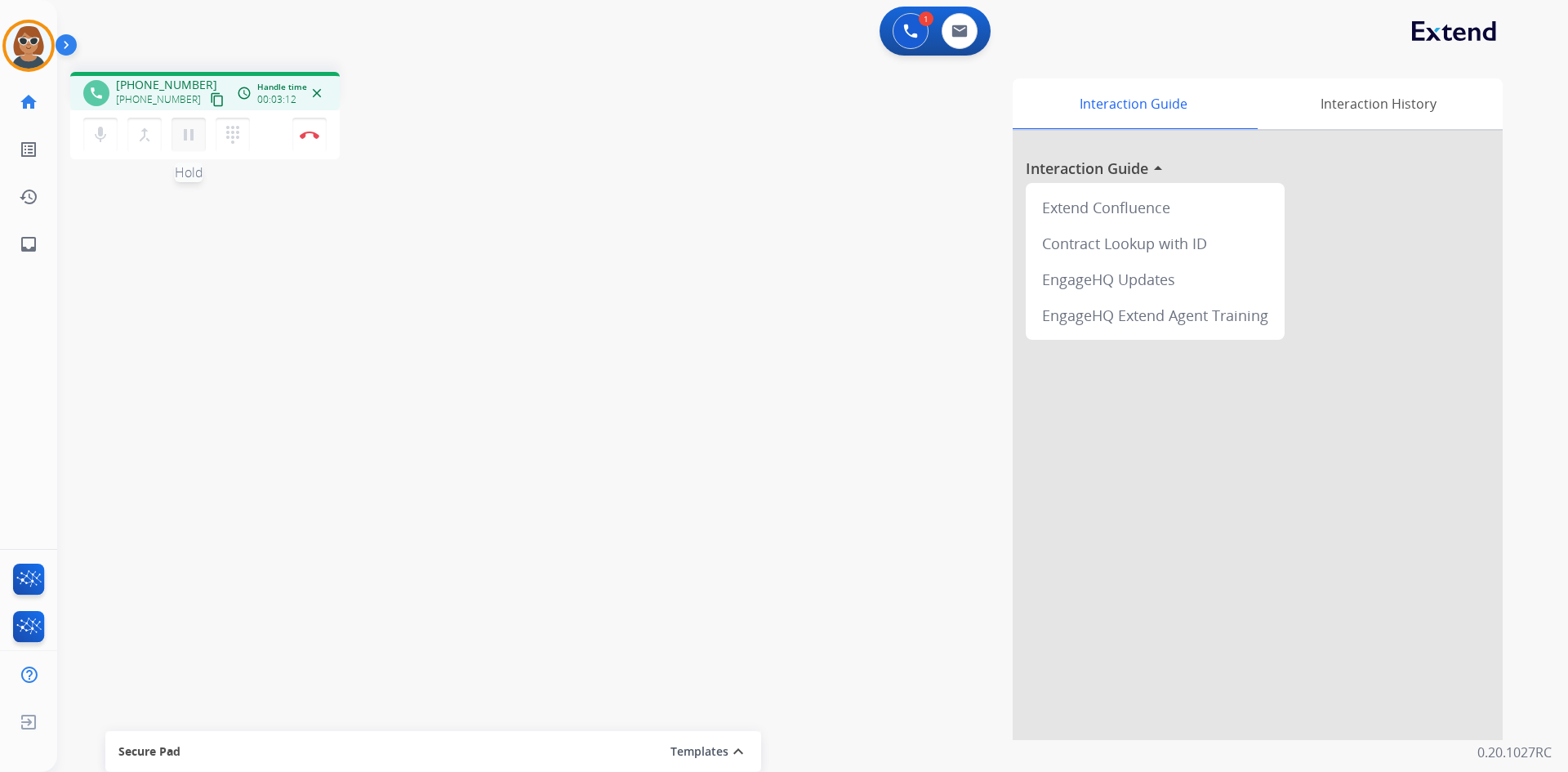
click at [188, 138] on mat-icon "pause" at bounding box center [188, 135] width 19 height 19
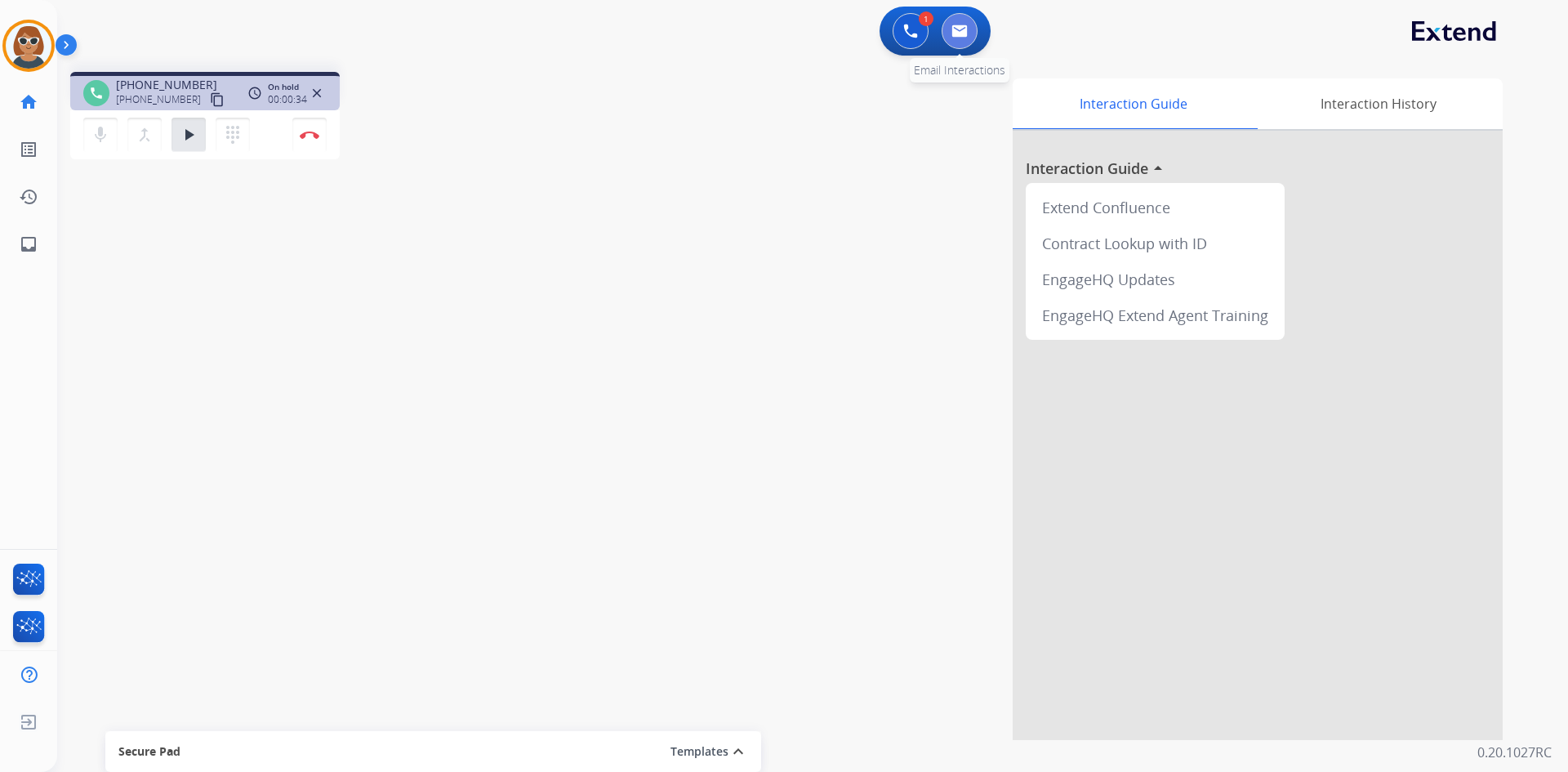
click at [971, 38] on button at bounding box center [959, 30] width 36 height 36
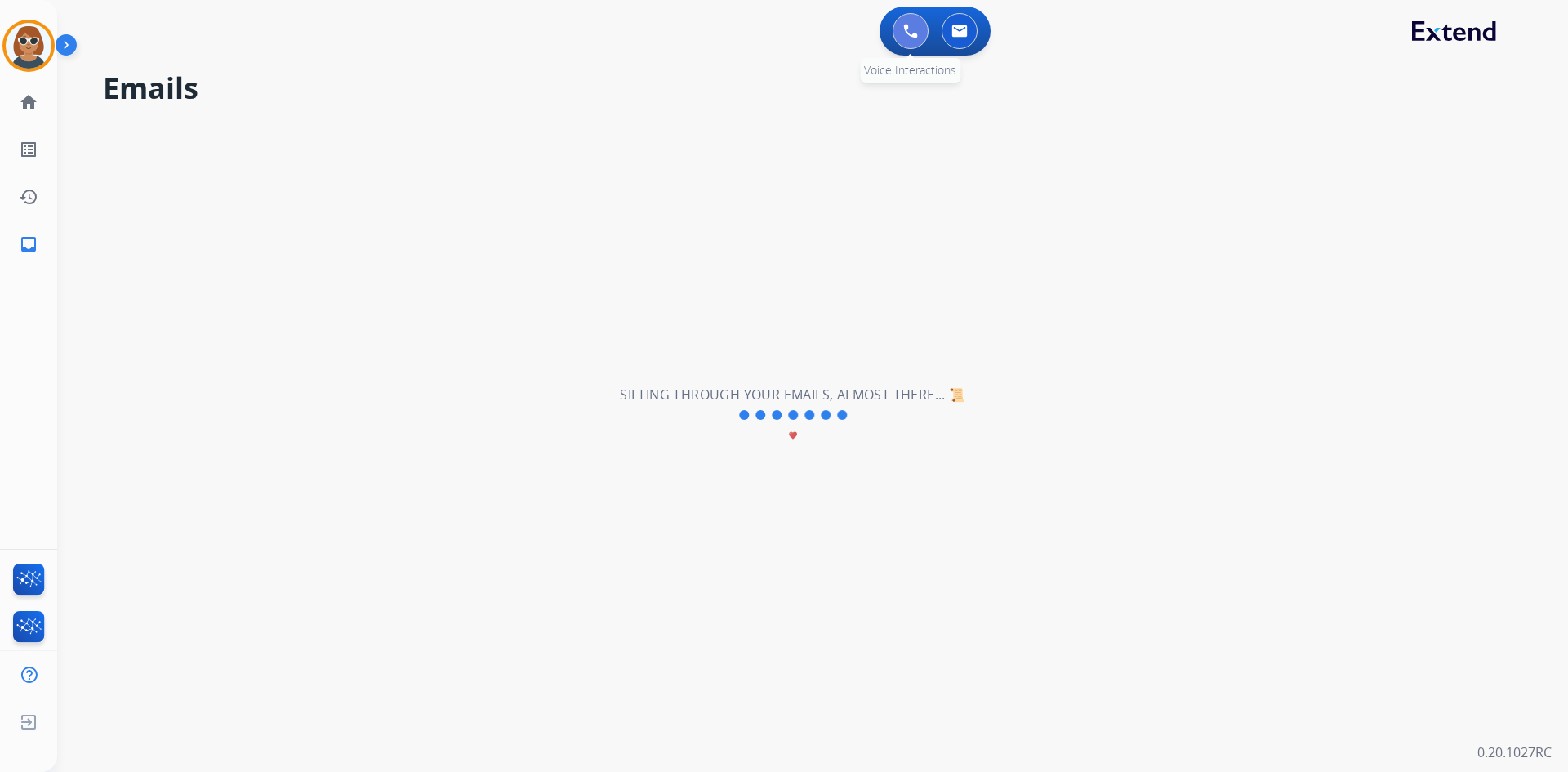
click at [918, 27] on button at bounding box center [910, 30] width 36 height 36
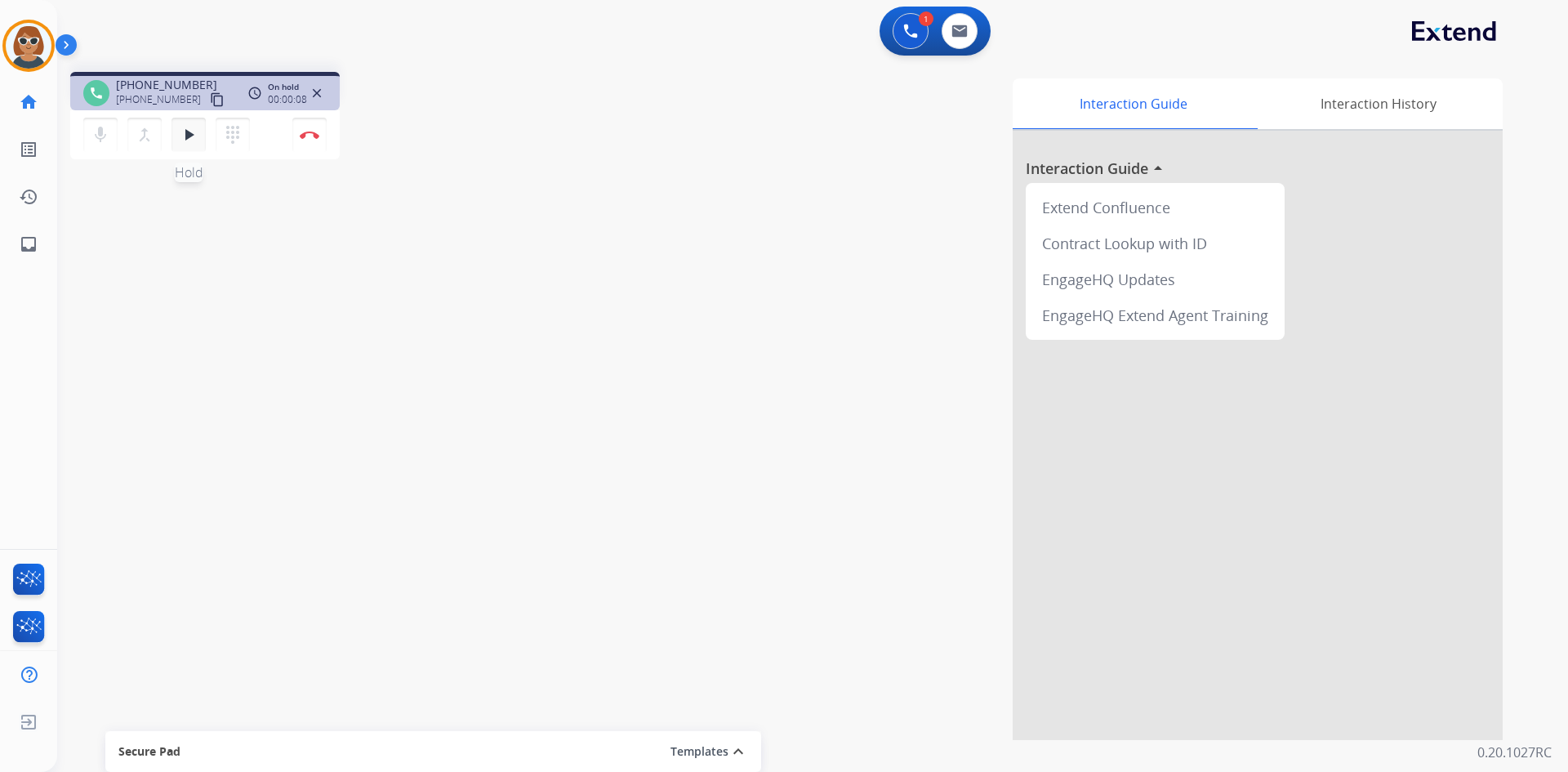
click at [186, 142] on mat-icon "play_arrow" at bounding box center [188, 135] width 19 height 19
click at [313, 135] on button "Disconnect" at bounding box center [309, 135] width 34 height 34
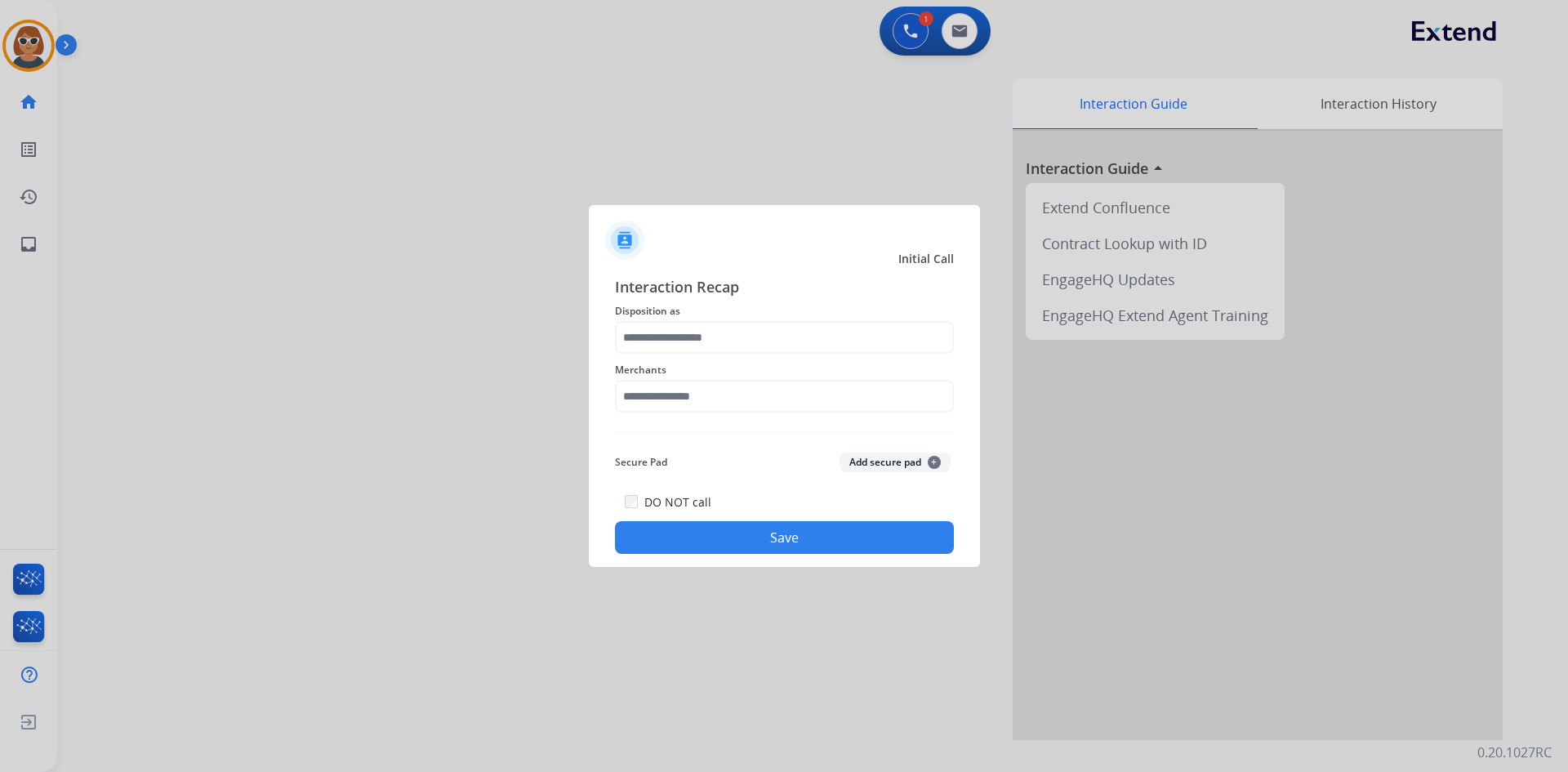
click at [46, 36] on div at bounding box center [784, 386] width 1568 height 772
click at [739, 339] on input "text" at bounding box center [784, 337] width 339 height 32
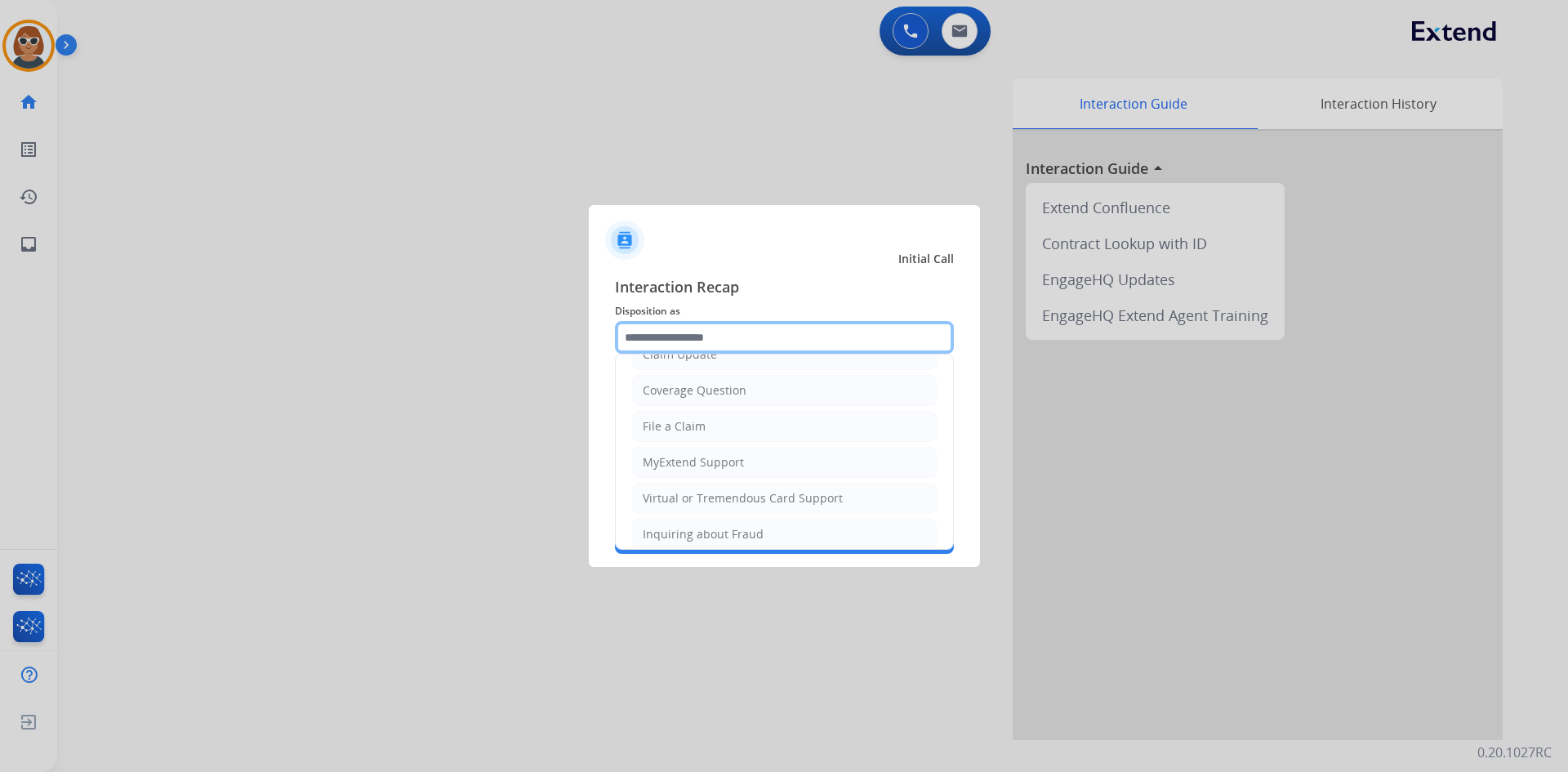
scroll to position [91, 0]
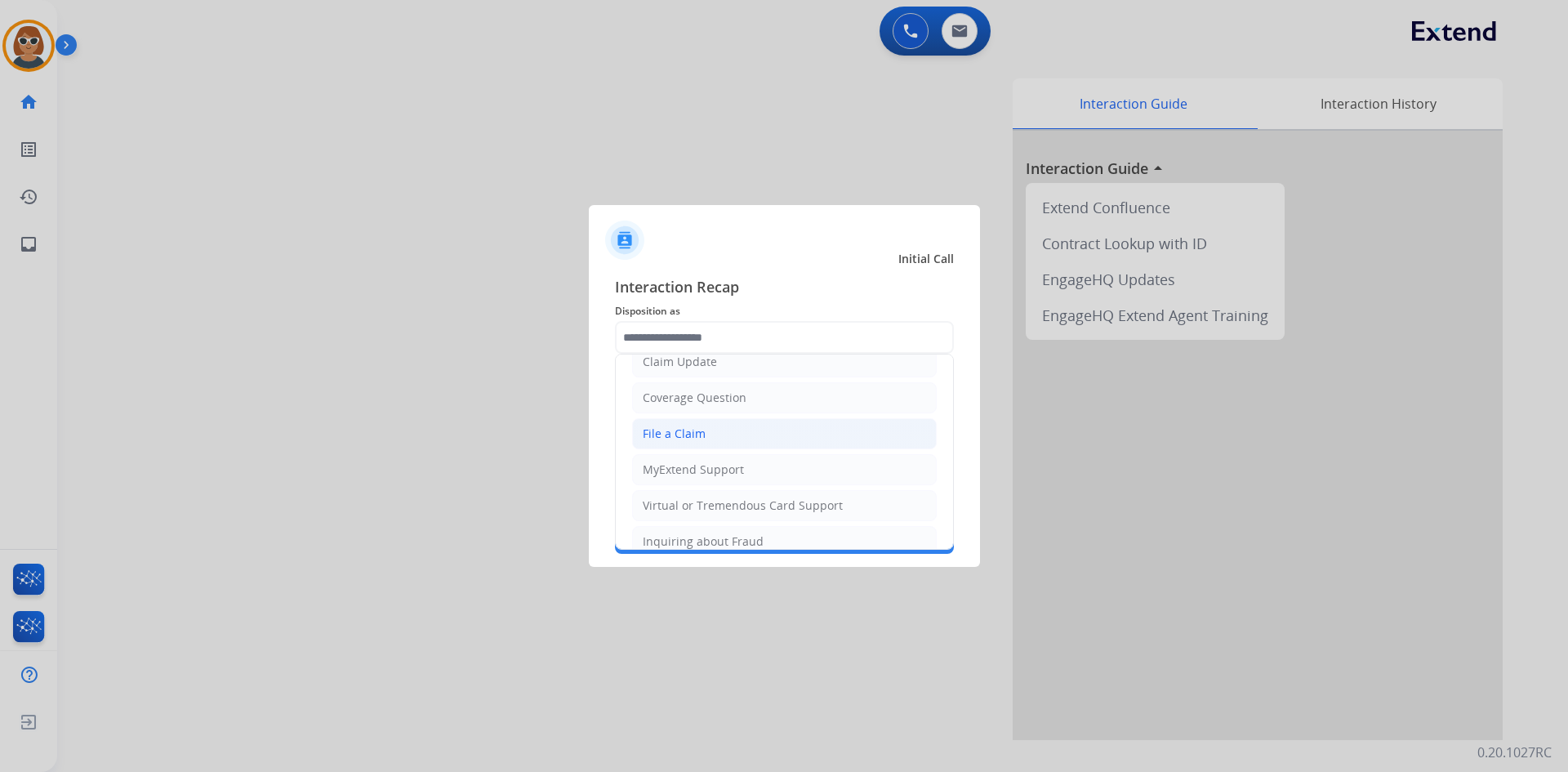
click at [749, 431] on li "File a Claim" at bounding box center [784, 434] width 304 height 31
type input "**********"
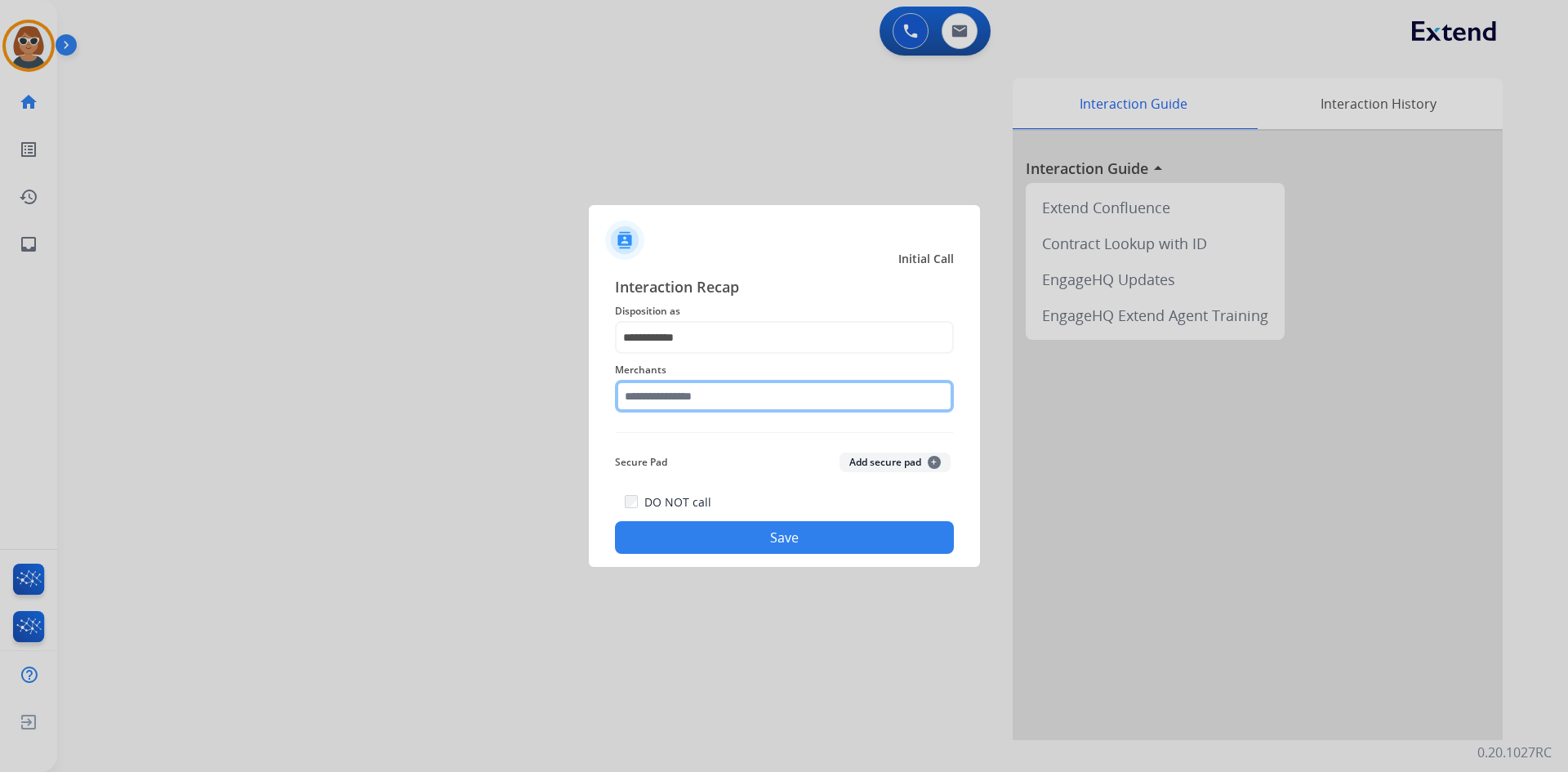
click at [704, 395] on input "text" at bounding box center [784, 396] width 339 height 32
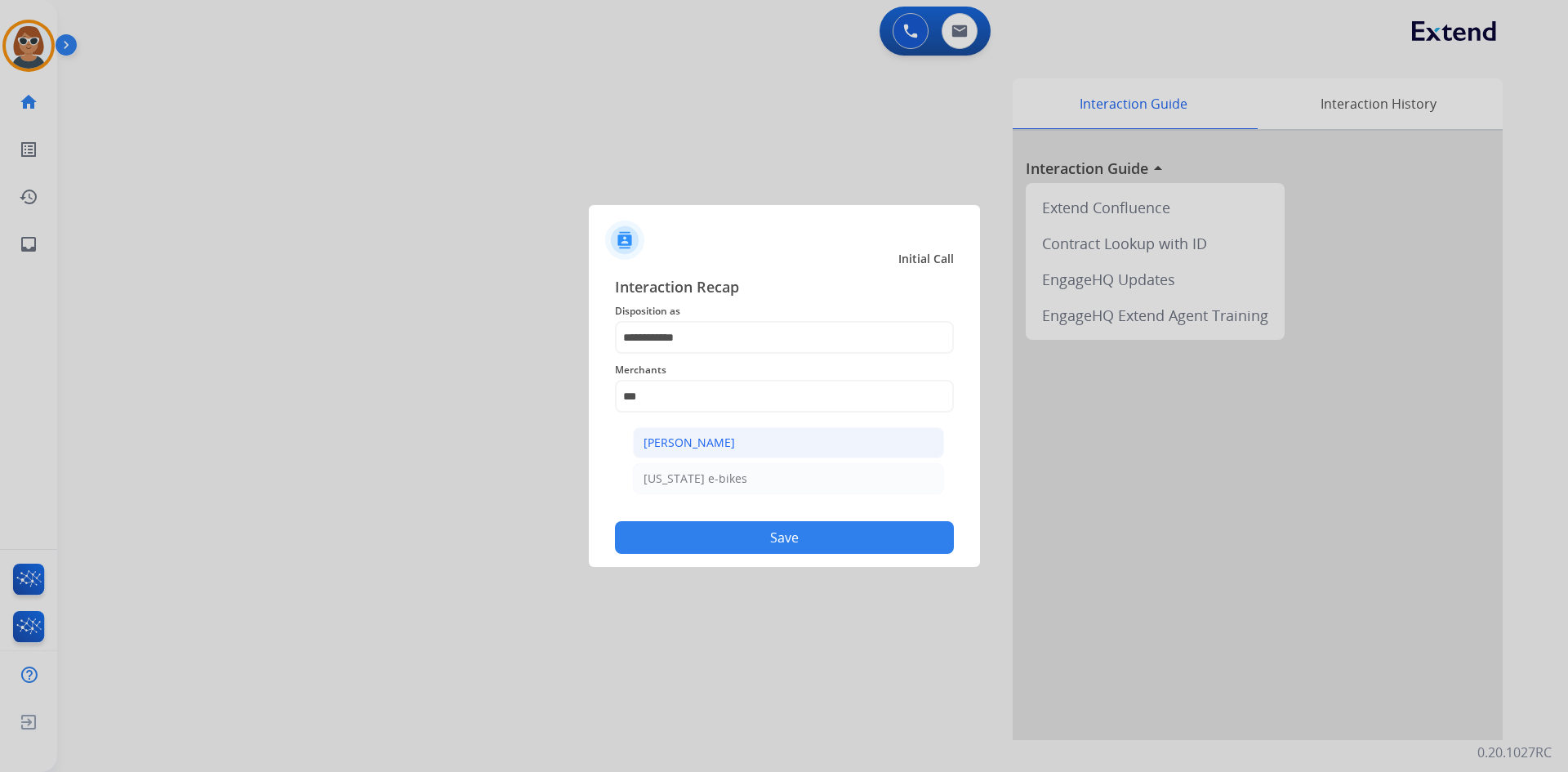
click at [746, 436] on li "[PERSON_NAME]" at bounding box center [787, 443] width 311 height 31
type input "**********"
click at [853, 529] on button "Save" at bounding box center [784, 537] width 339 height 32
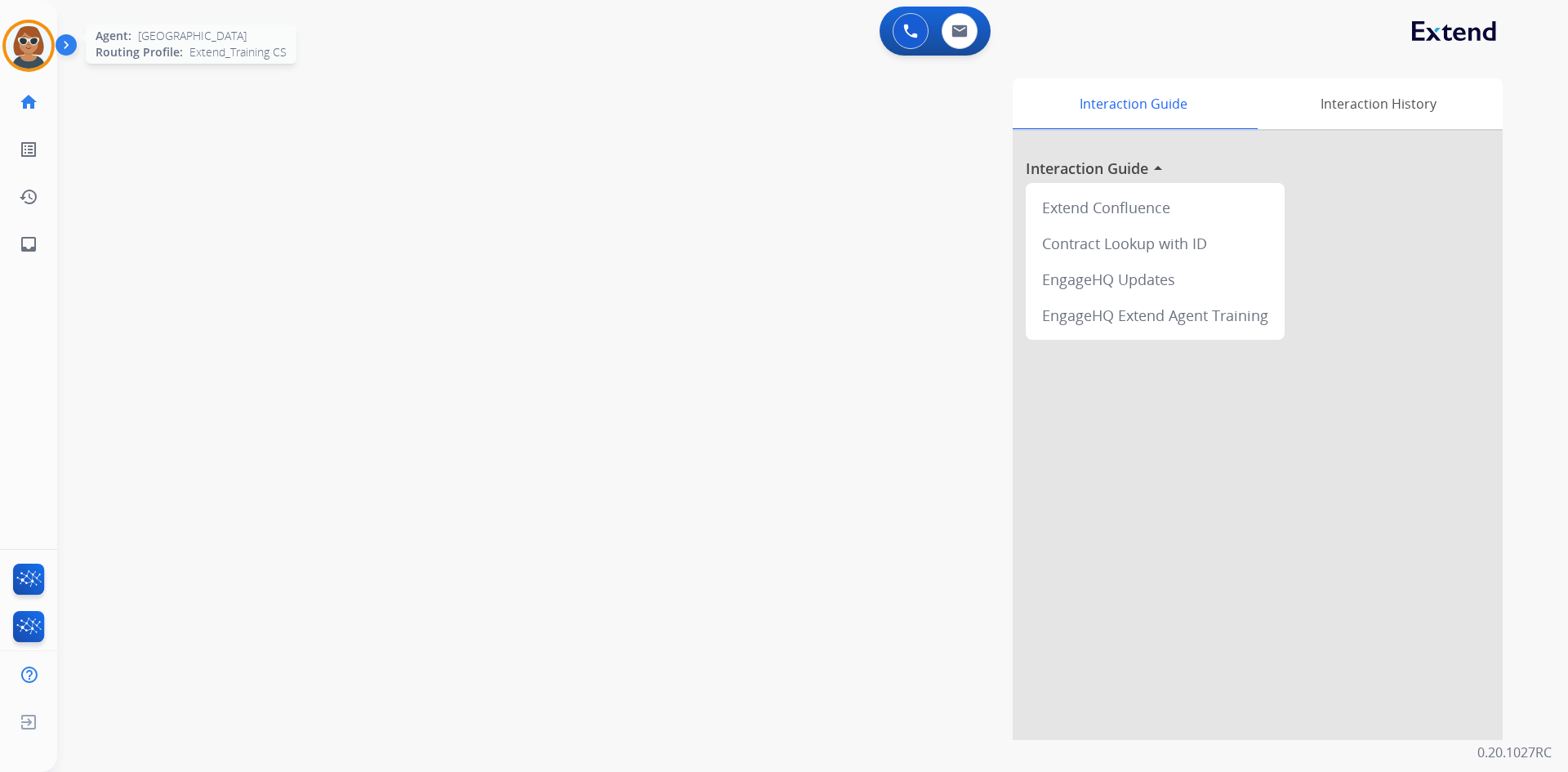
click at [18, 30] on img at bounding box center [29, 46] width 46 height 46
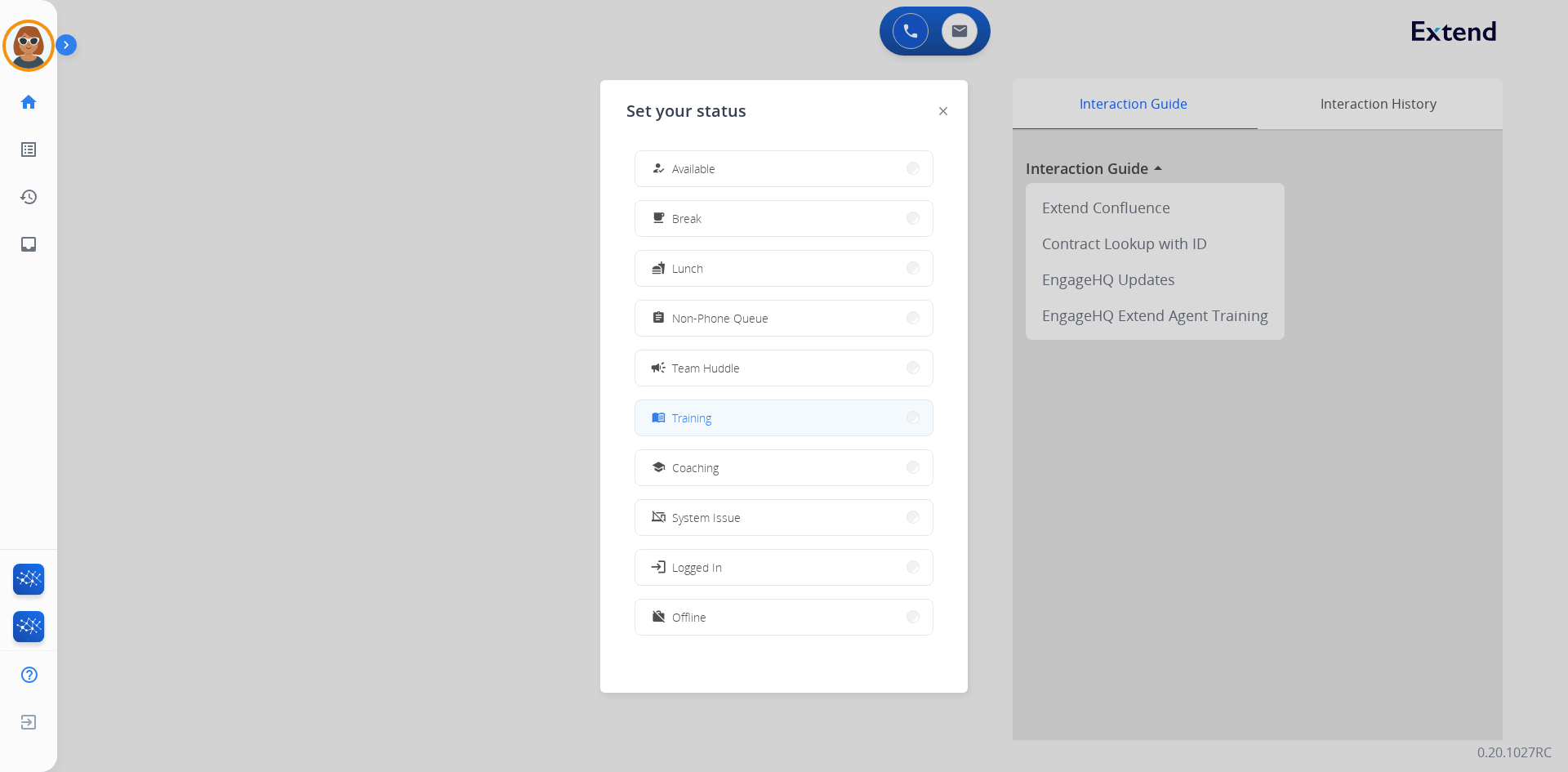
click at [743, 414] on button "menu_book Training" at bounding box center [784, 418] width 297 height 35
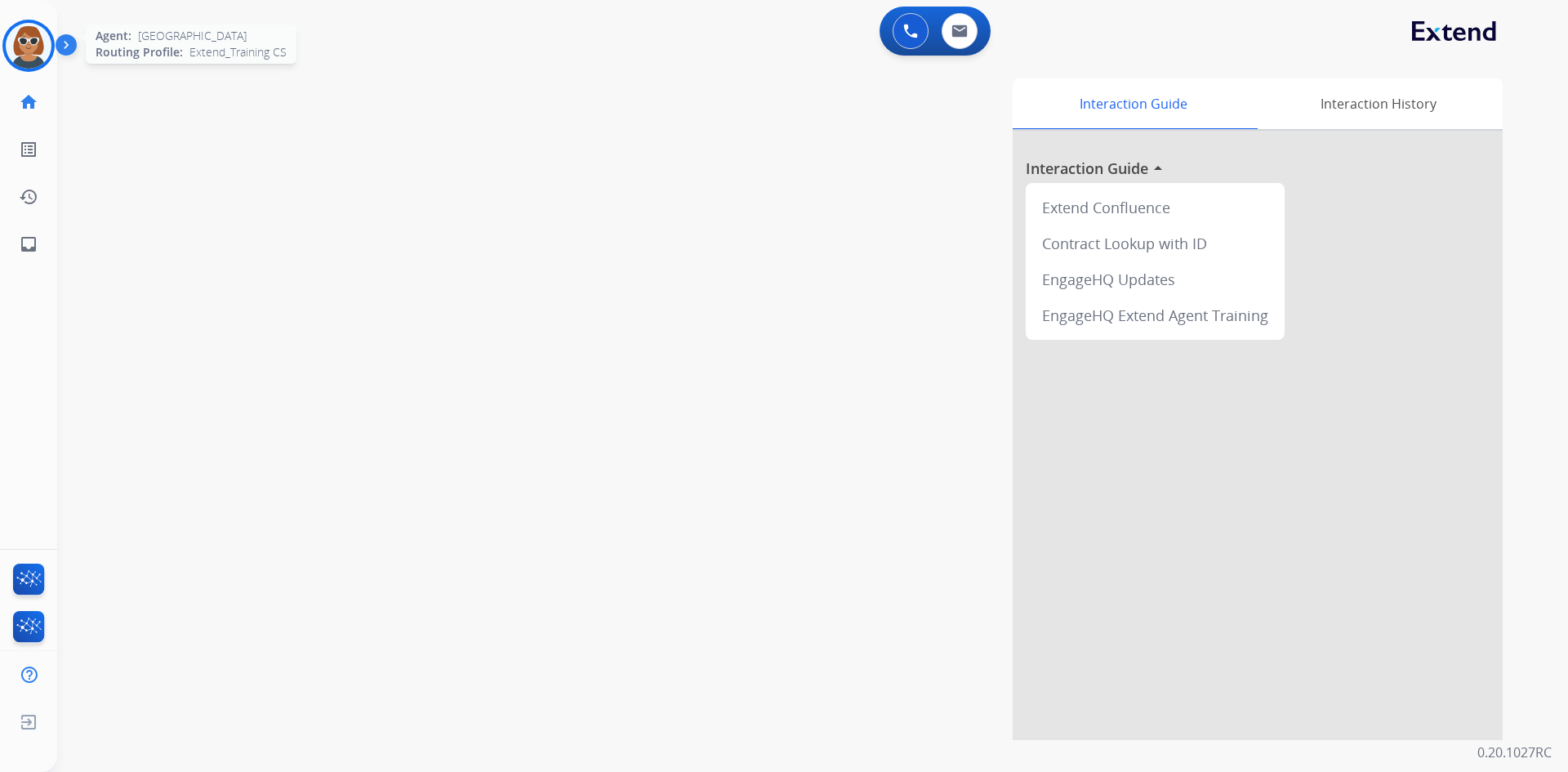
click at [13, 42] on img at bounding box center [29, 46] width 46 height 46
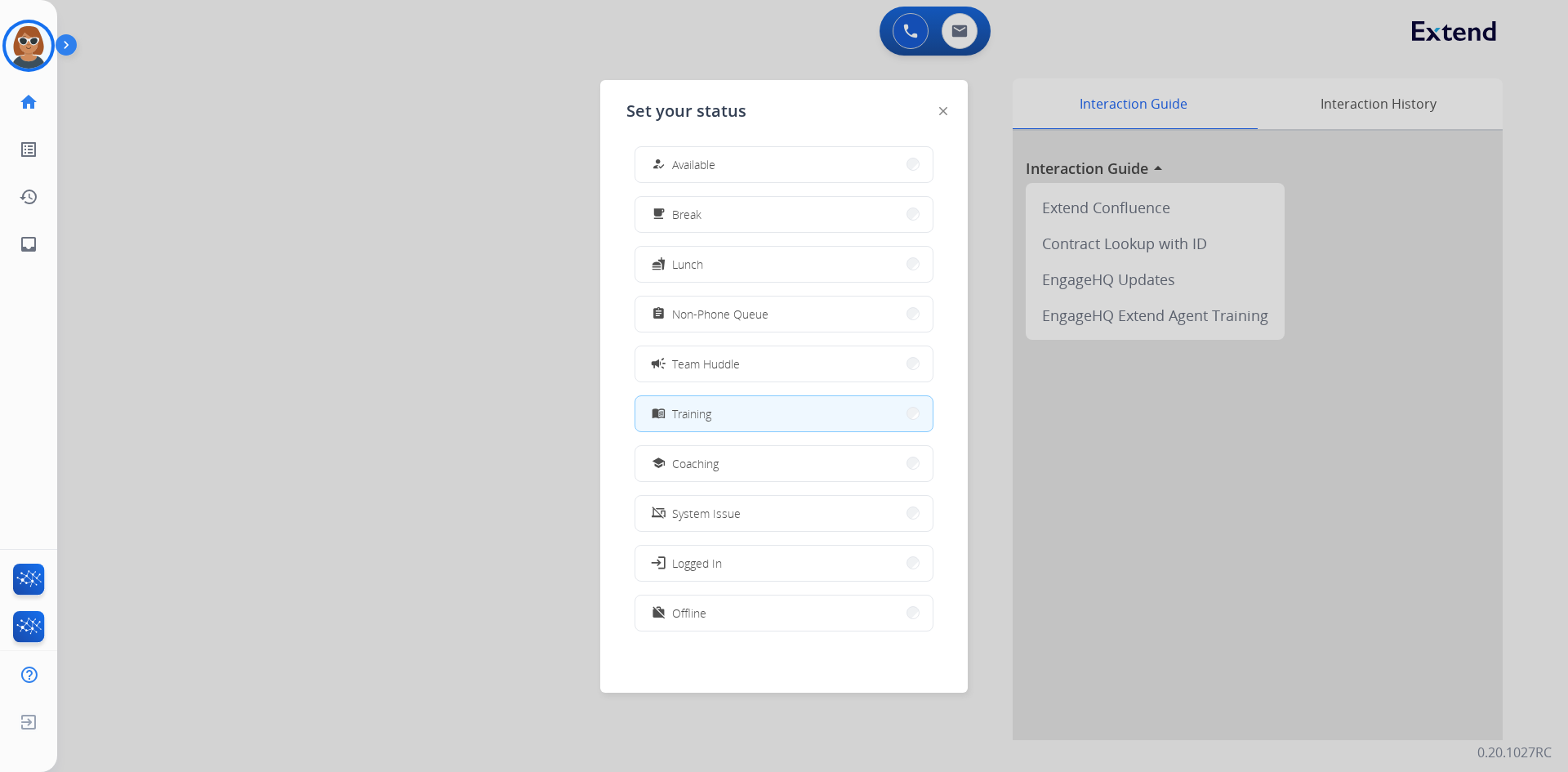
scroll to position [5, 0]
click at [776, 331] on div "assignment Non-Phone Queue" at bounding box center [784, 314] width 299 height 37
click at [774, 325] on button "assignment Non-Phone Queue" at bounding box center [784, 314] width 297 height 35
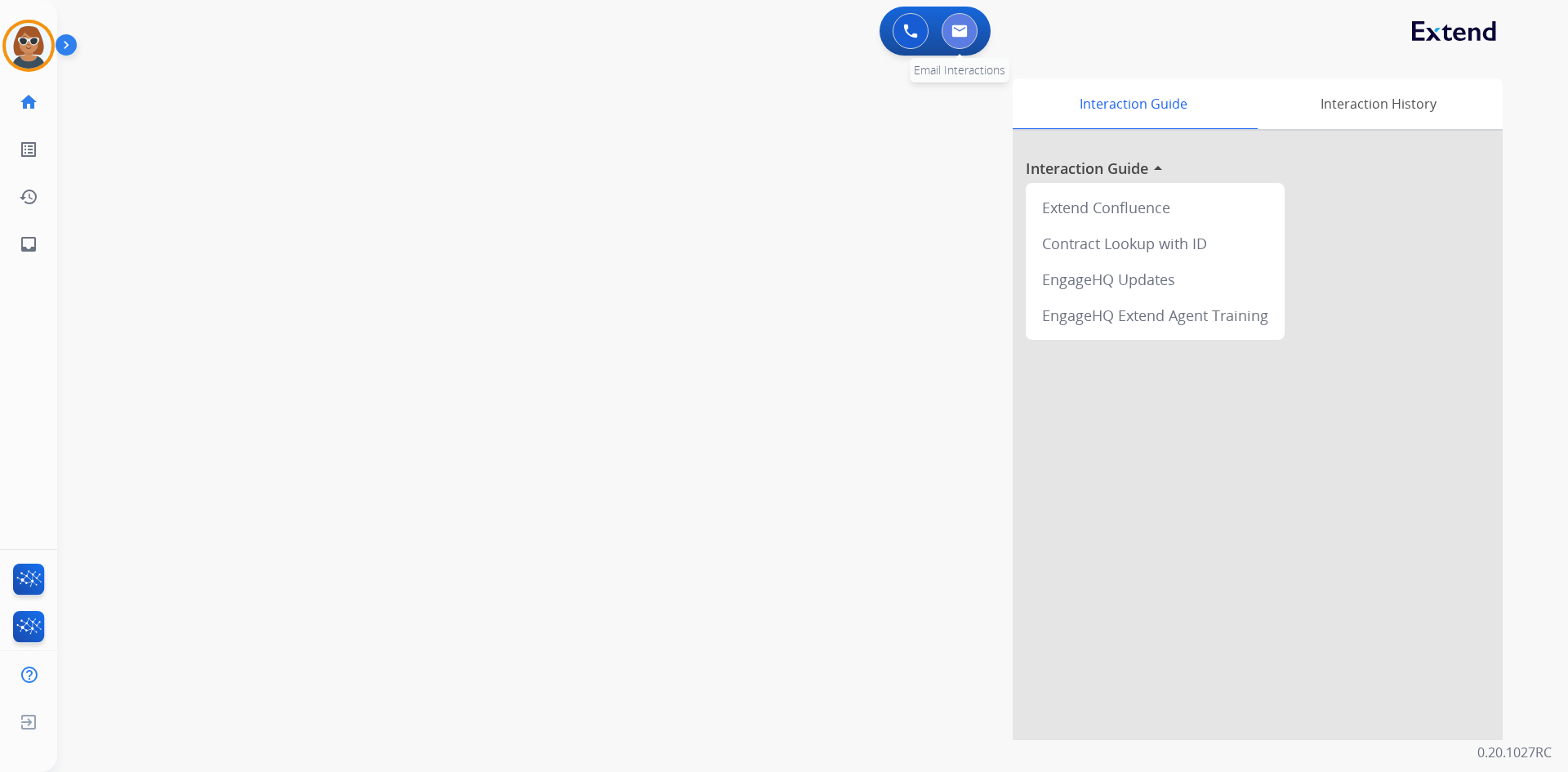
click at [961, 25] on img at bounding box center [960, 31] width 17 height 13
select select "**********"
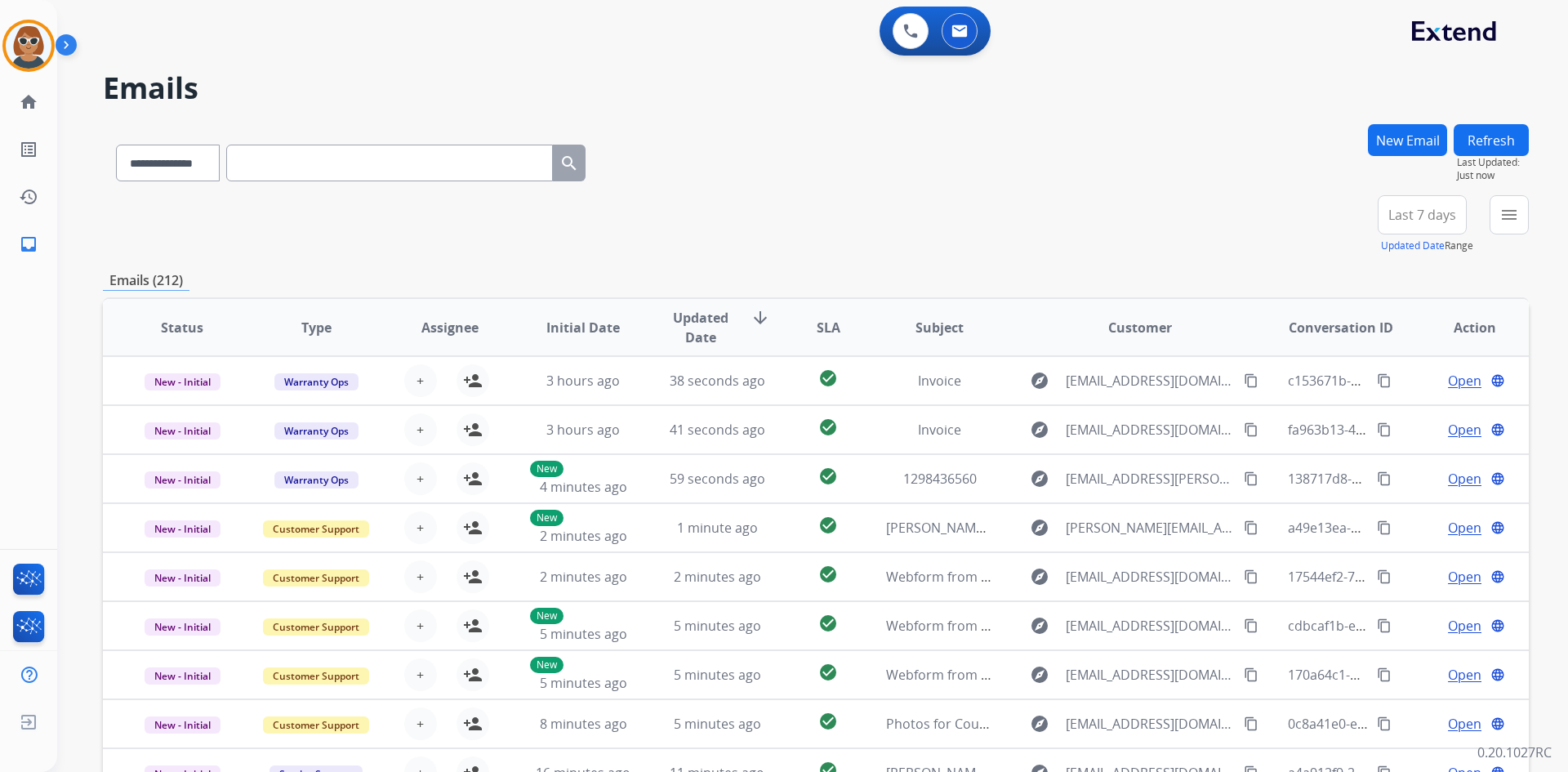
click at [1405, 132] on button "New Email" at bounding box center [1408, 140] width 79 height 32
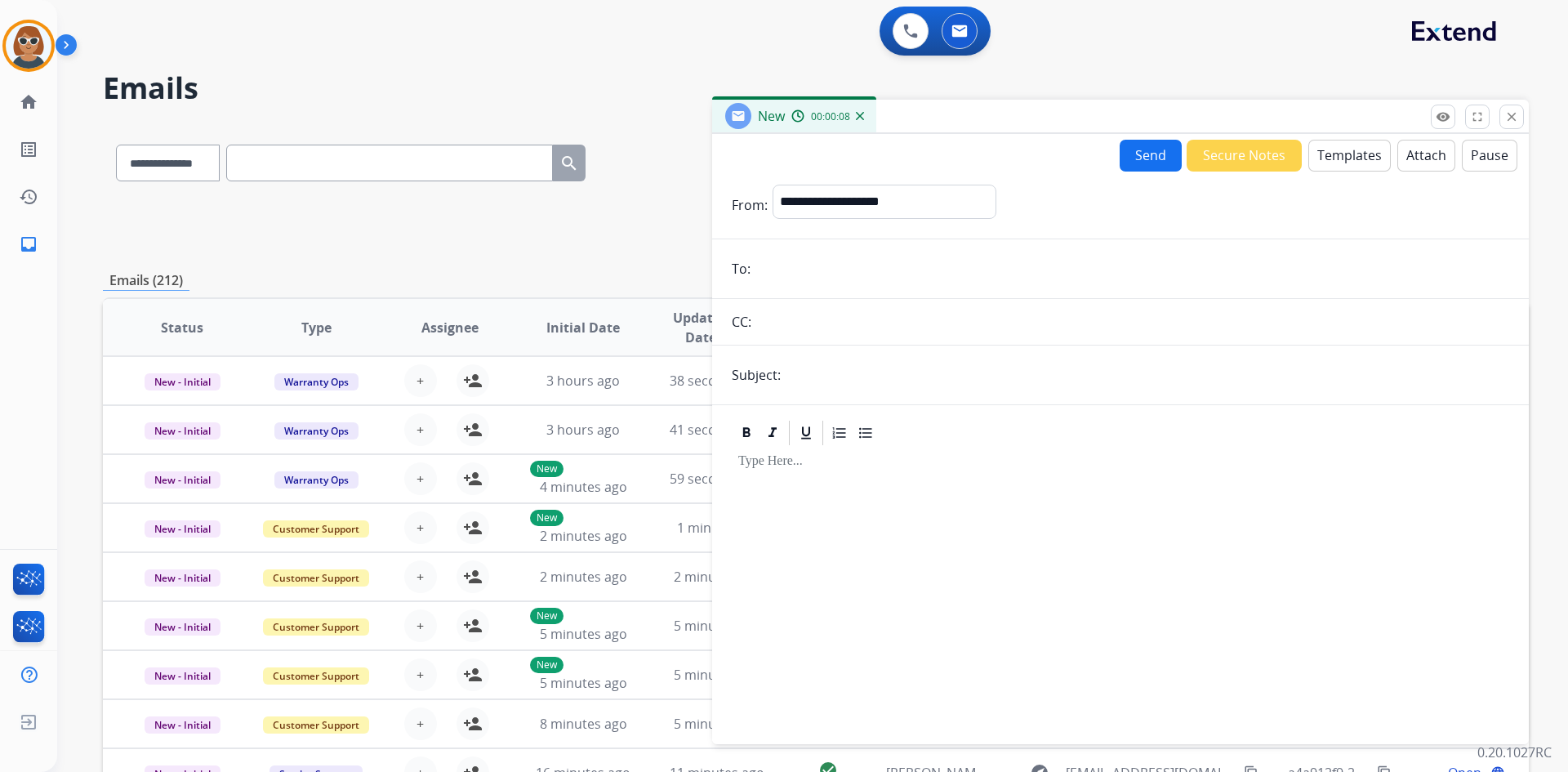
click at [878, 273] on input "email" at bounding box center [1132, 268] width 754 height 32
paste input "**********"
type input "**********"
click at [970, 196] on select "**********" at bounding box center [883, 200] width 222 height 32
select select "**********"
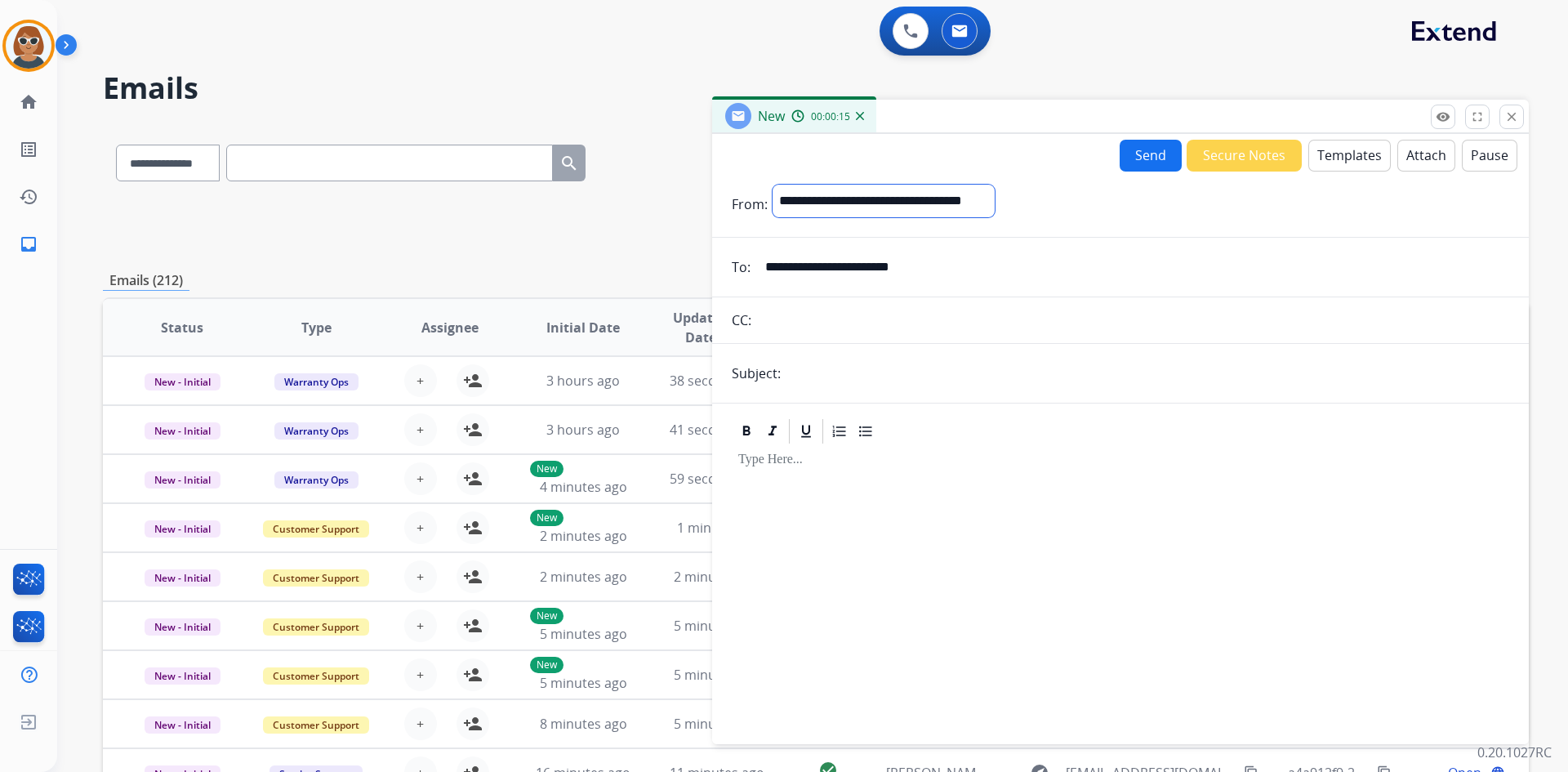
click at [772, 184] on select "**********" at bounding box center [883, 200] width 222 height 32
click at [816, 382] on input "text" at bounding box center [1147, 374] width 724 height 32
type input "**********"
click at [1149, 481] on div at bounding box center [1120, 588] width 777 height 280
click at [1350, 165] on button "Templates" at bounding box center [1349, 155] width 82 height 32
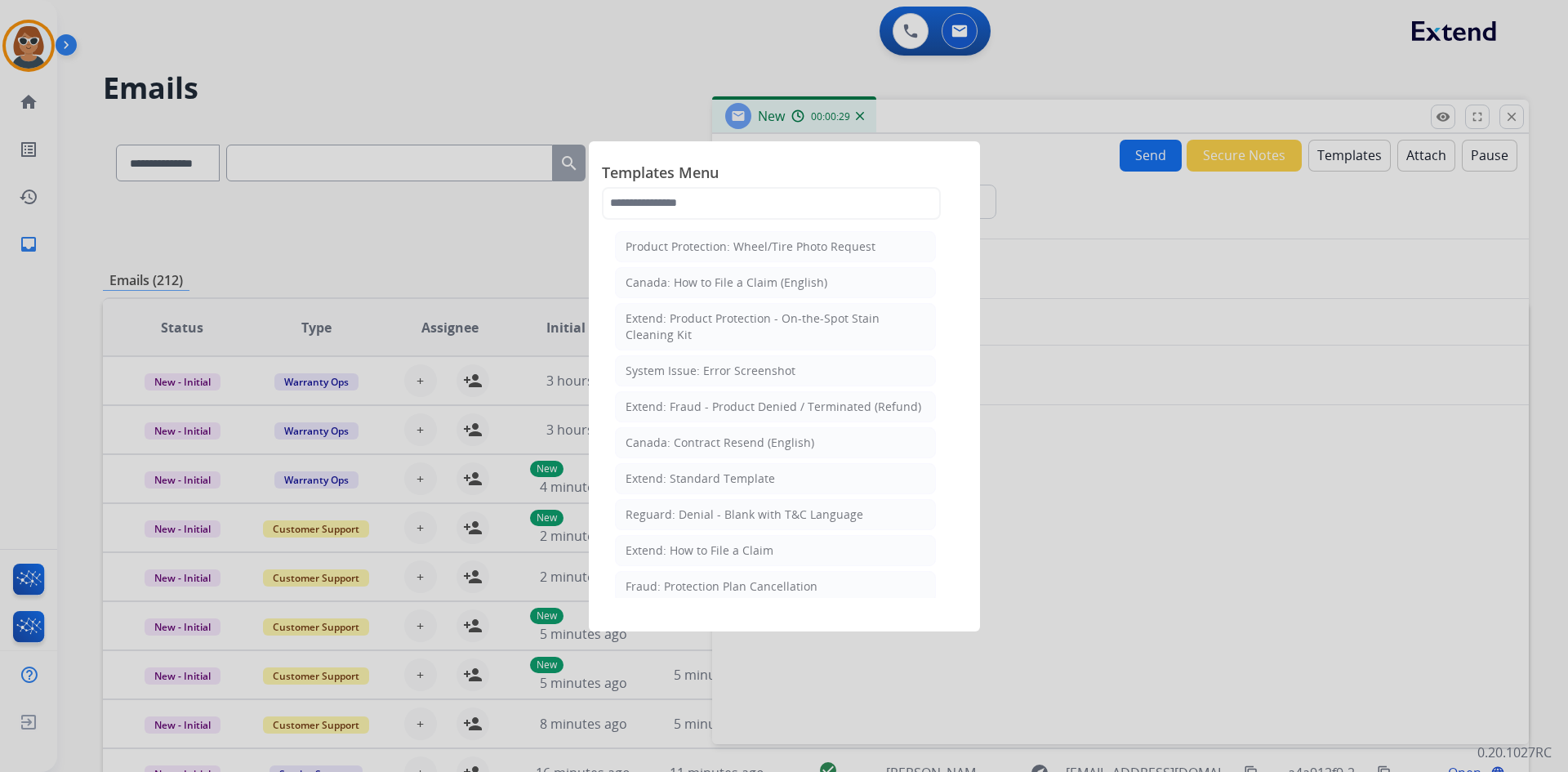
click at [734, 179] on span "Templates Menu" at bounding box center [784, 173] width 365 height 26
click at [737, 207] on input "text" at bounding box center [772, 203] width 339 height 32
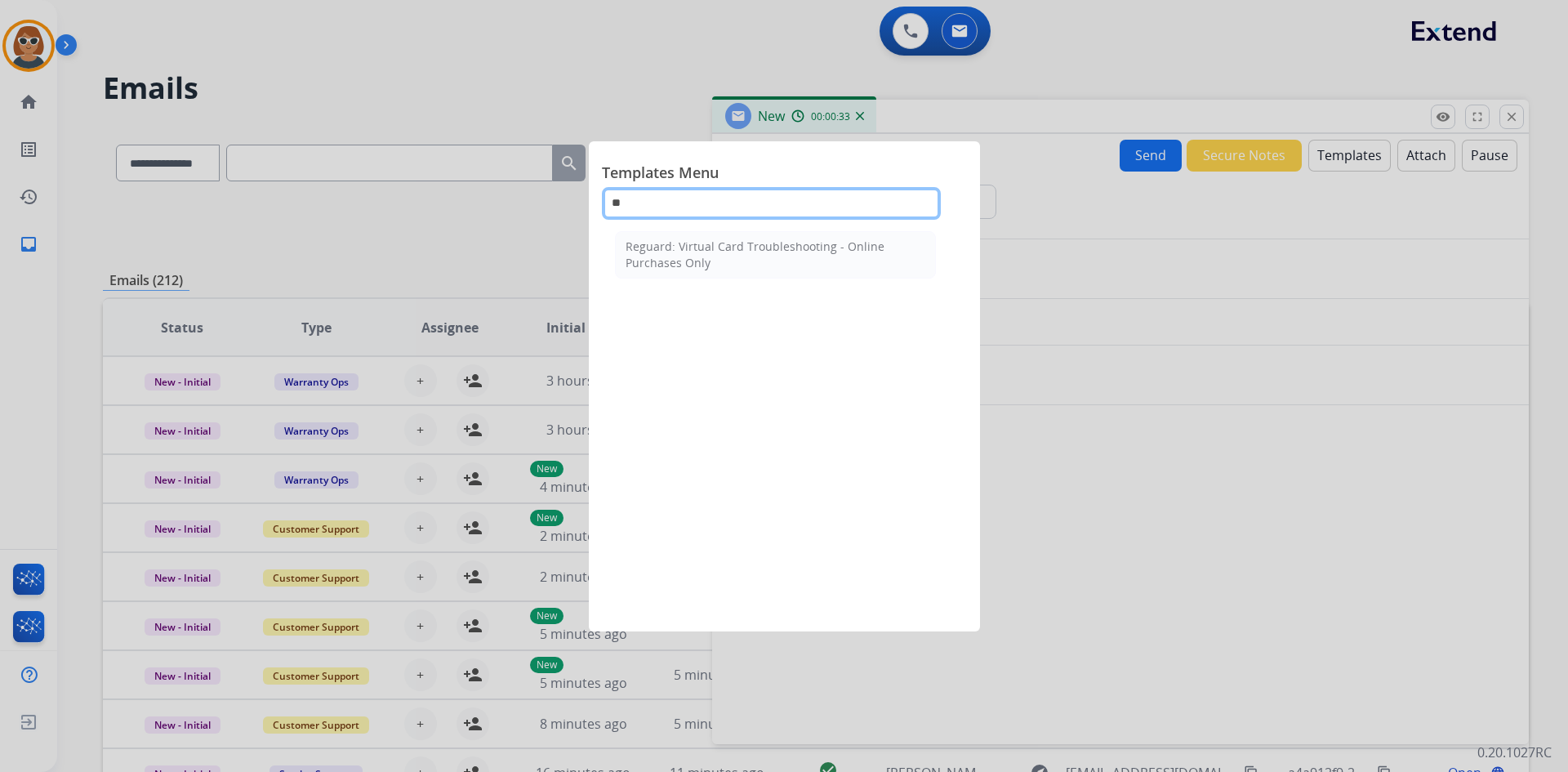
type input "*"
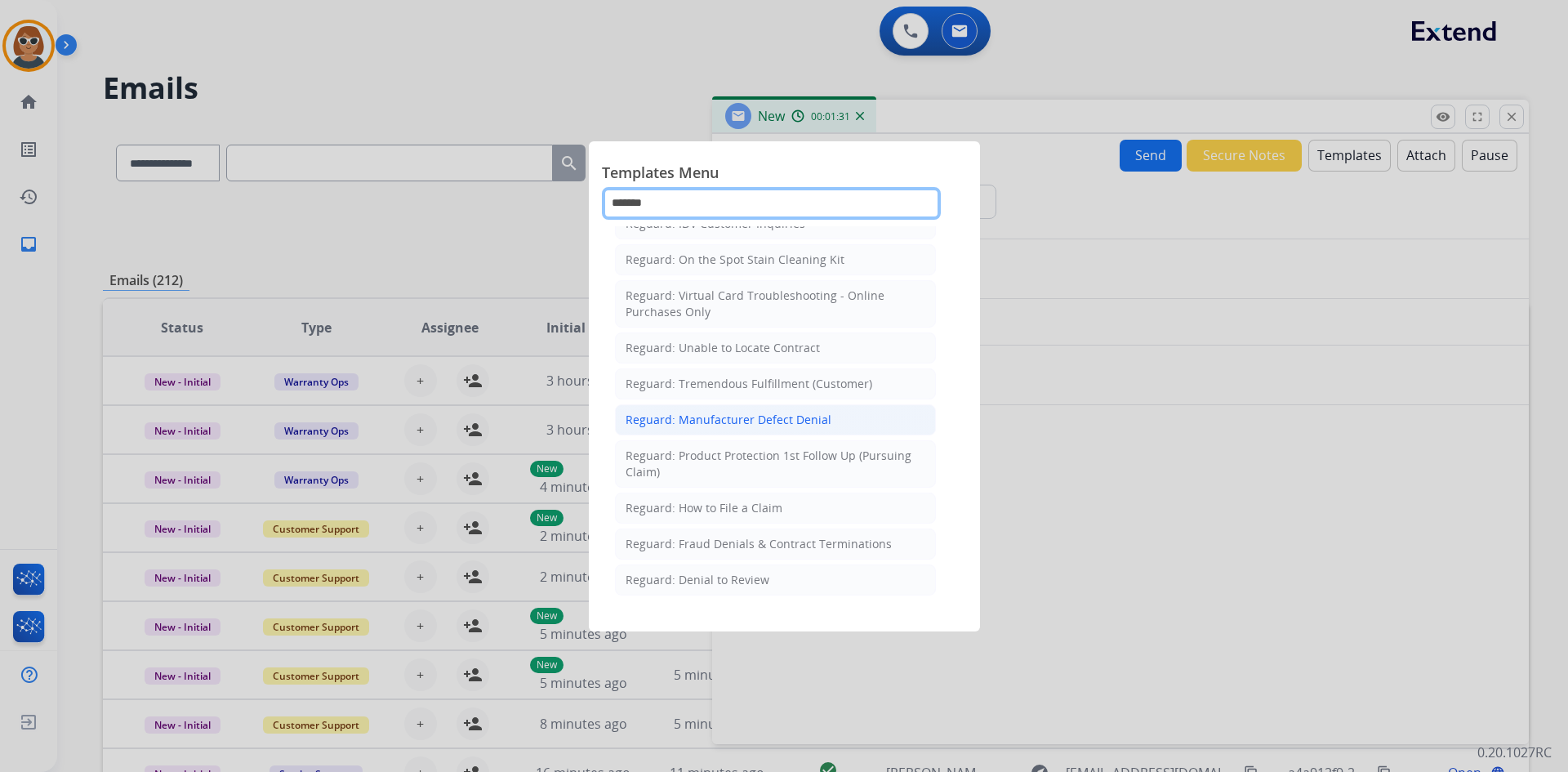
scroll to position [257, 0]
type input "*******"
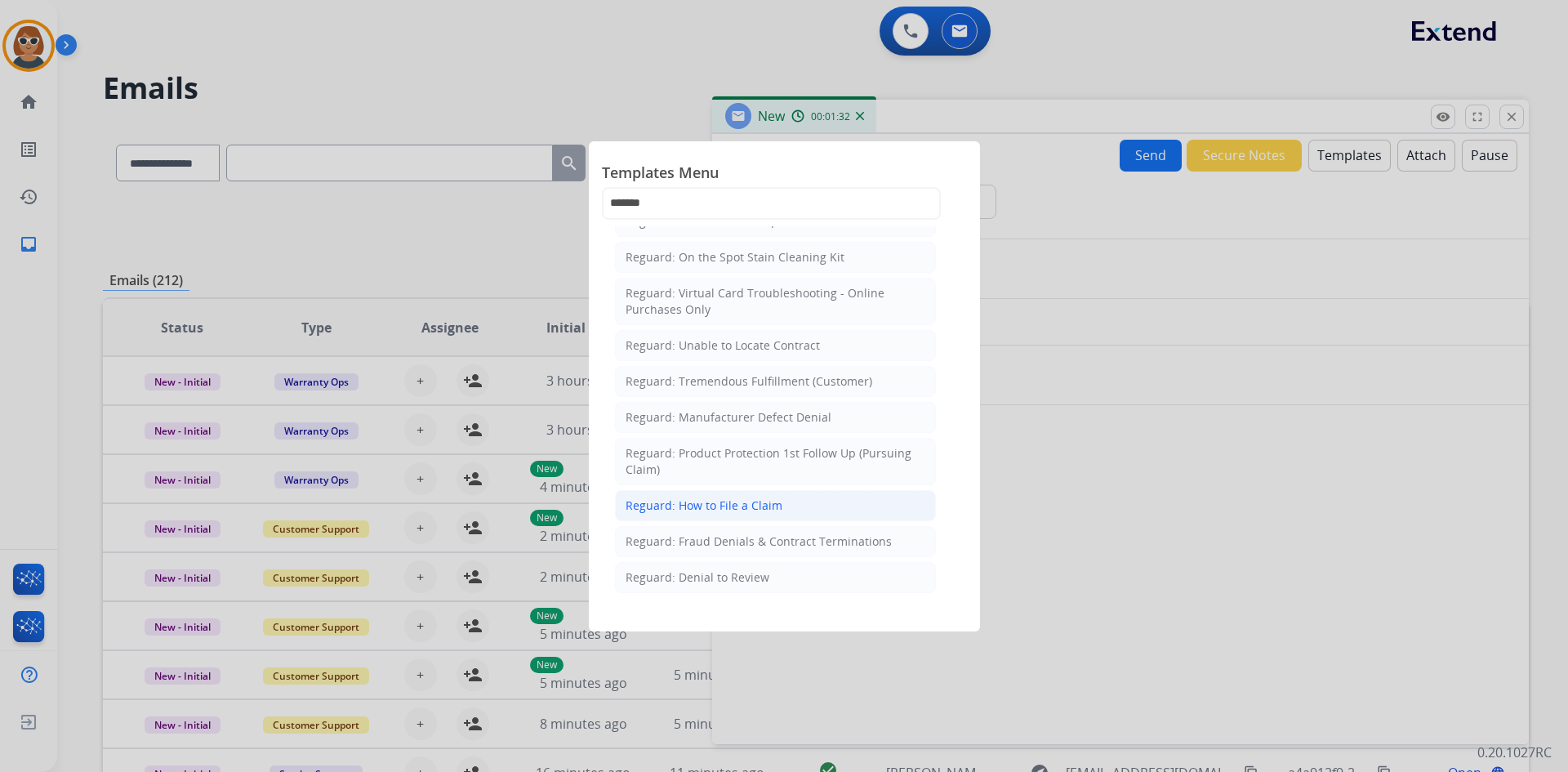
click at [735, 510] on div "Reguard: How to File a Claim" at bounding box center [703, 505] width 157 height 17
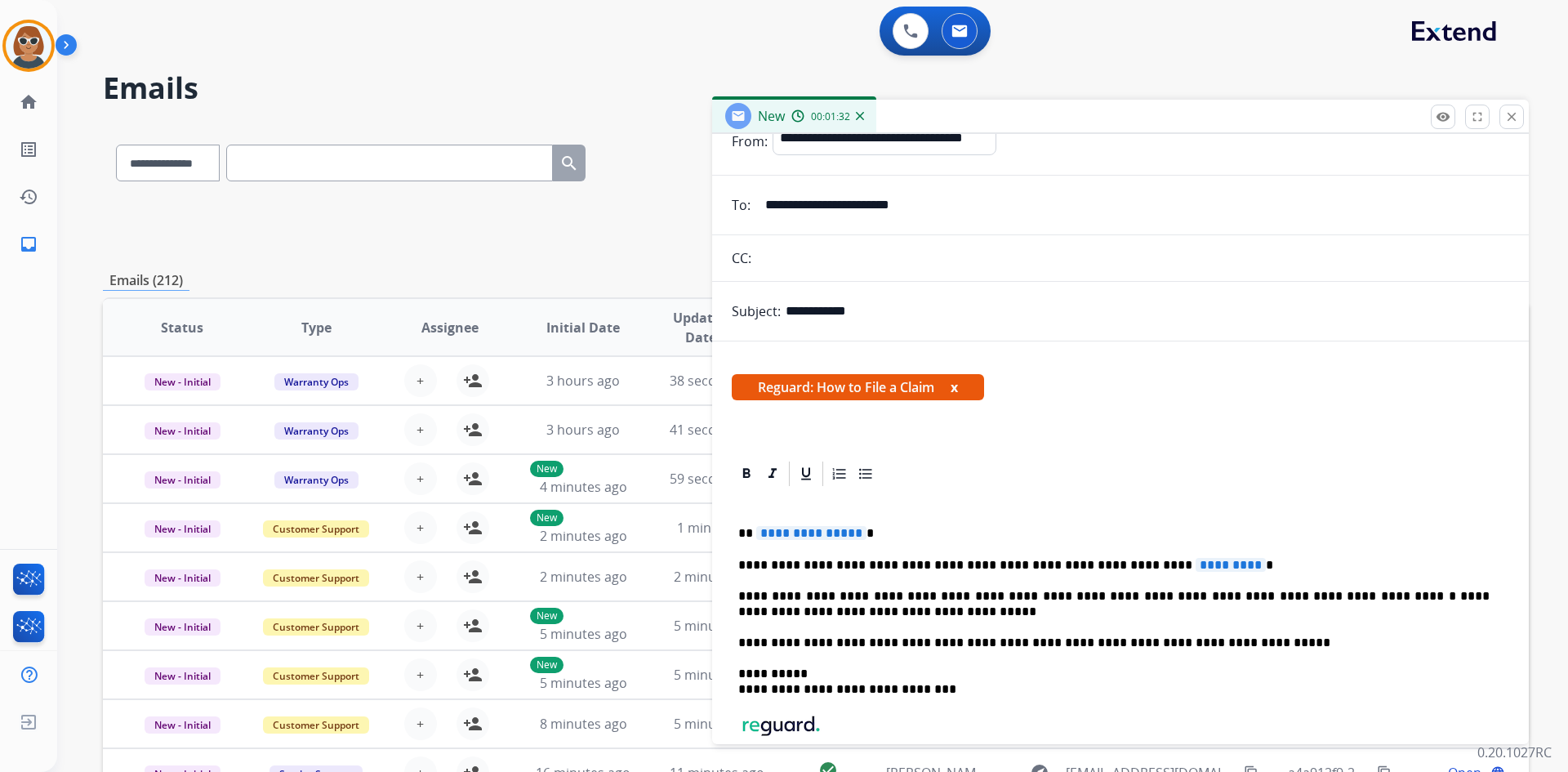
scroll to position [163, 0]
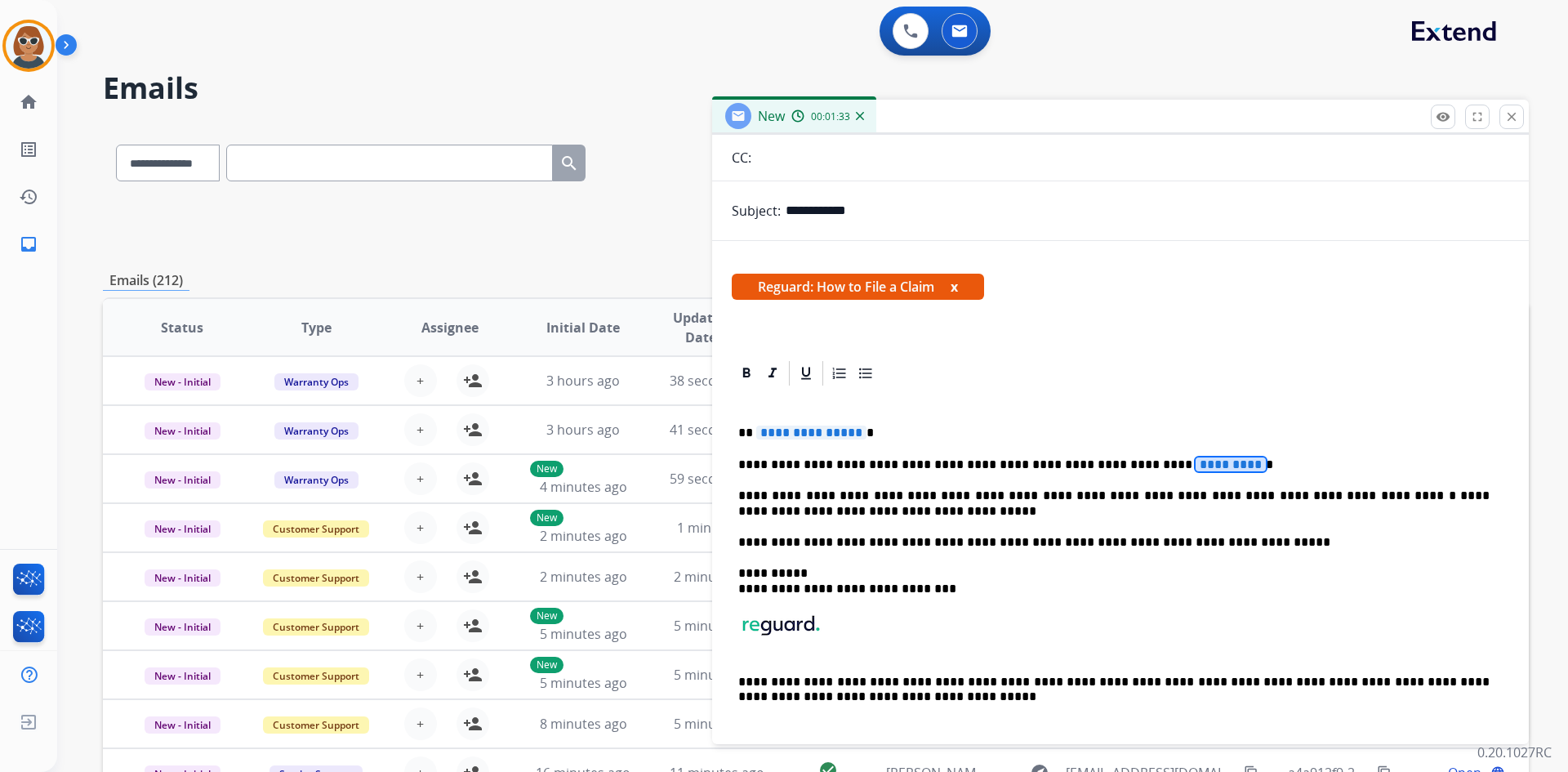
click at [1196, 461] on span "*********" at bounding box center [1231, 464] width 70 height 14
click at [1196, 467] on span "*********" at bounding box center [1231, 464] width 70 height 14
click at [1196, 469] on span "*********" at bounding box center [1231, 464] width 70 height 14
click at [804, 426] on span "**********" at bounding box center [811, 432] width 111 height 14
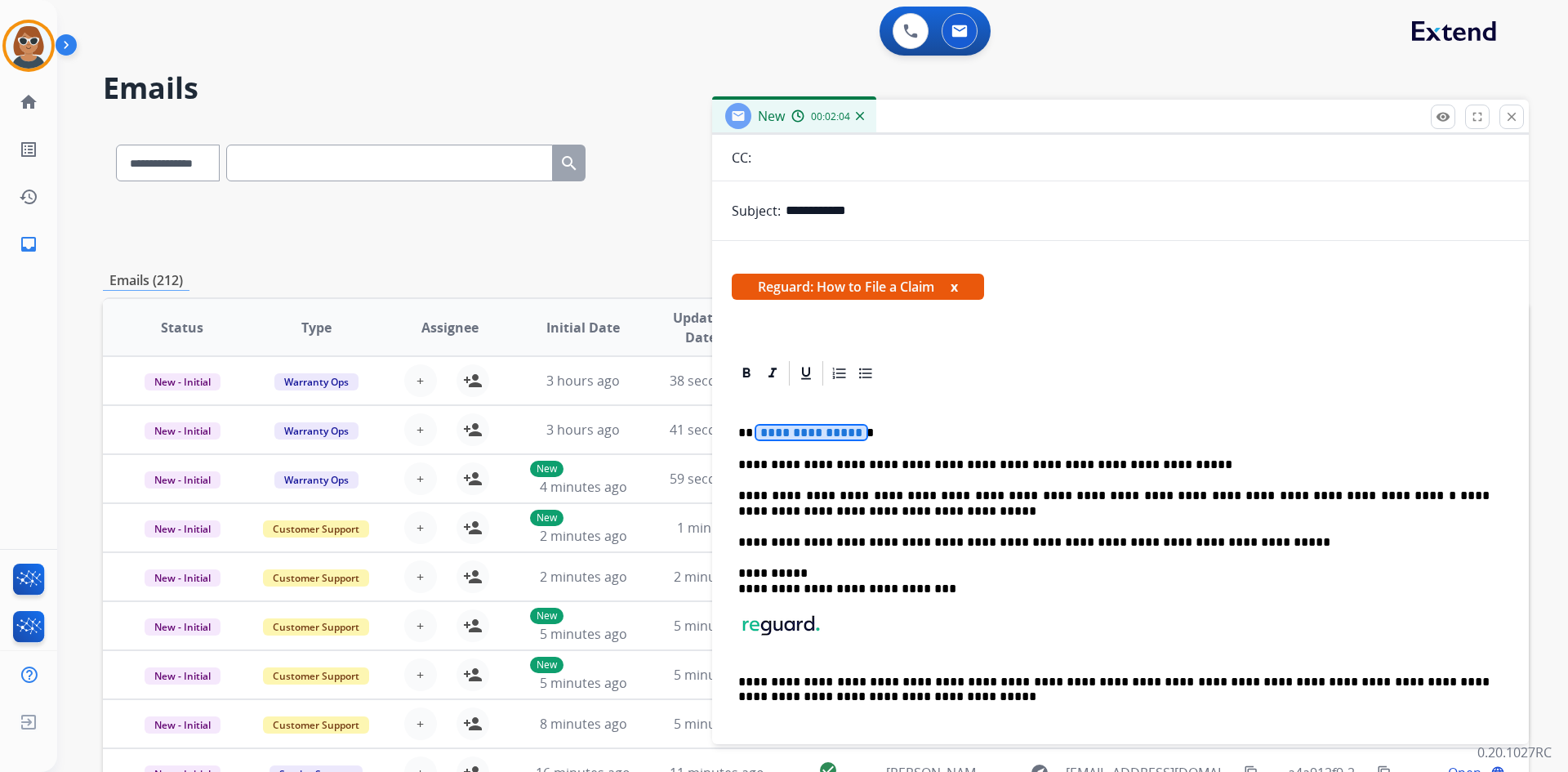
click at [804, 426] on span "**********" at bounding box center [811, 432] width 111 height 14
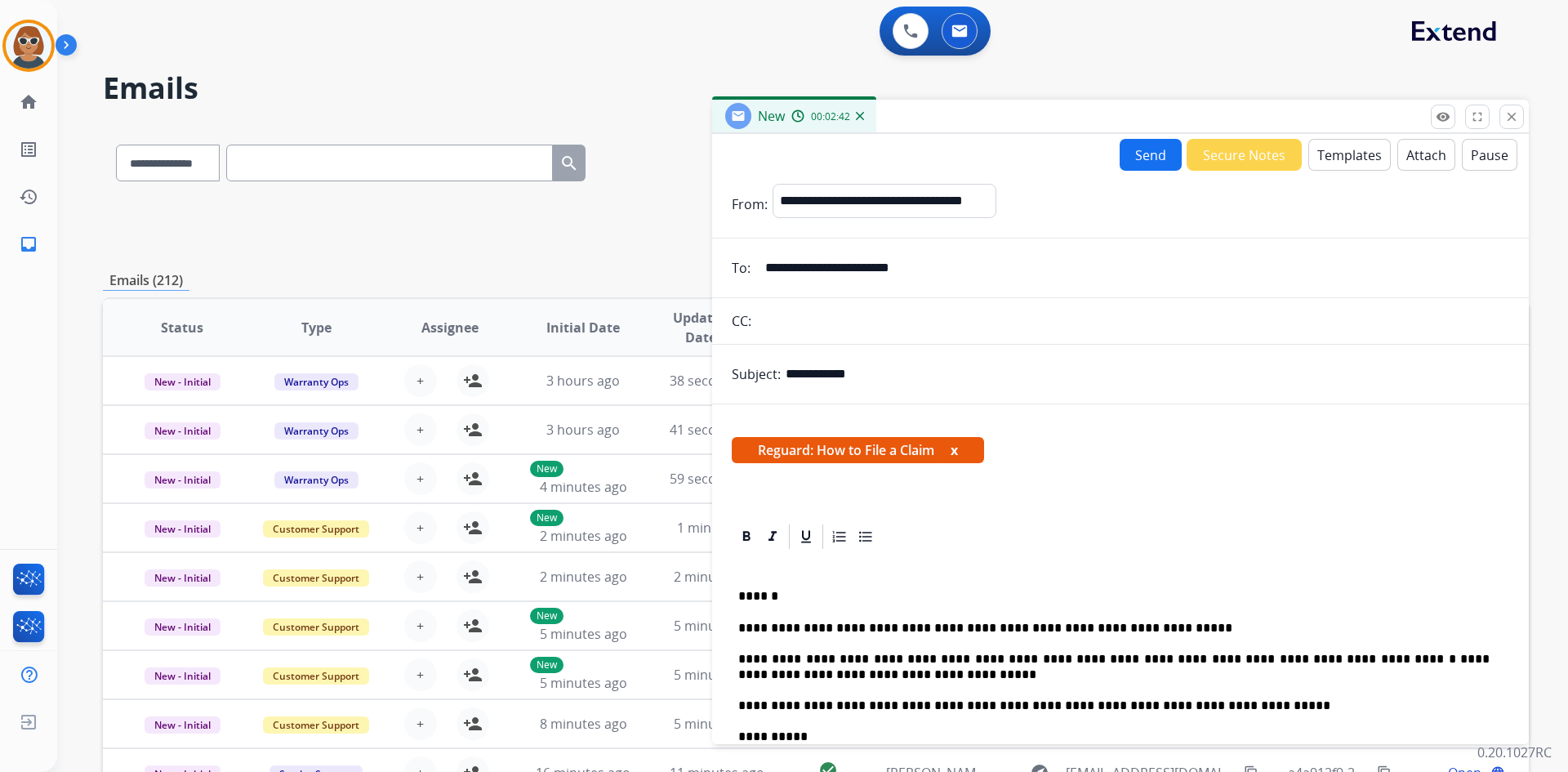
click at [1132, 156] on button "Send" at bounding box center [1149, 155] width 62 height 32
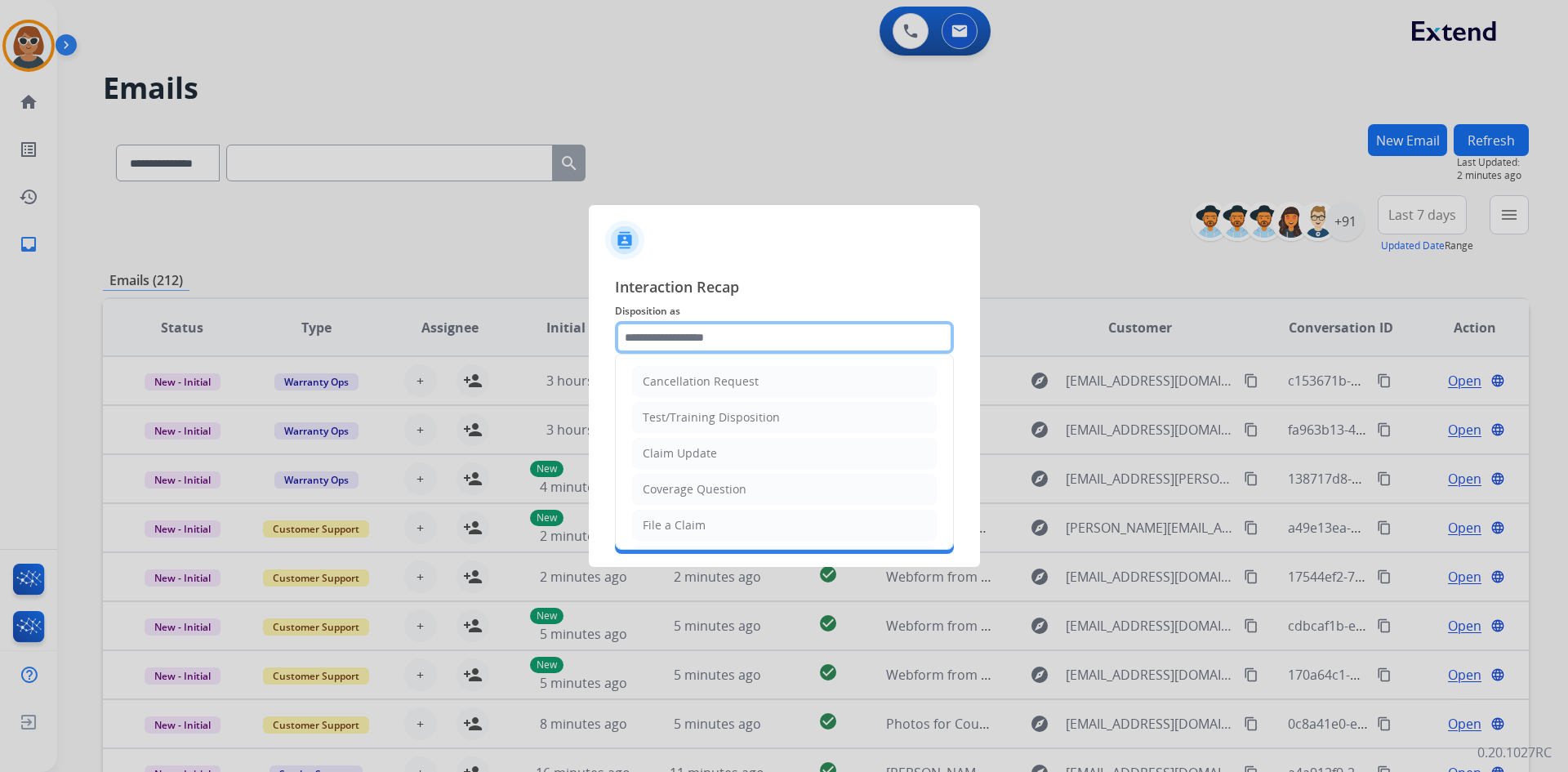
click at [804, 329] on input "text" at bounding box center [784, 337] width 339 height 32
click at [709, 529] on li "File a Claim" at bounding box center [784, 526] width 304 height 31
type input "**********"
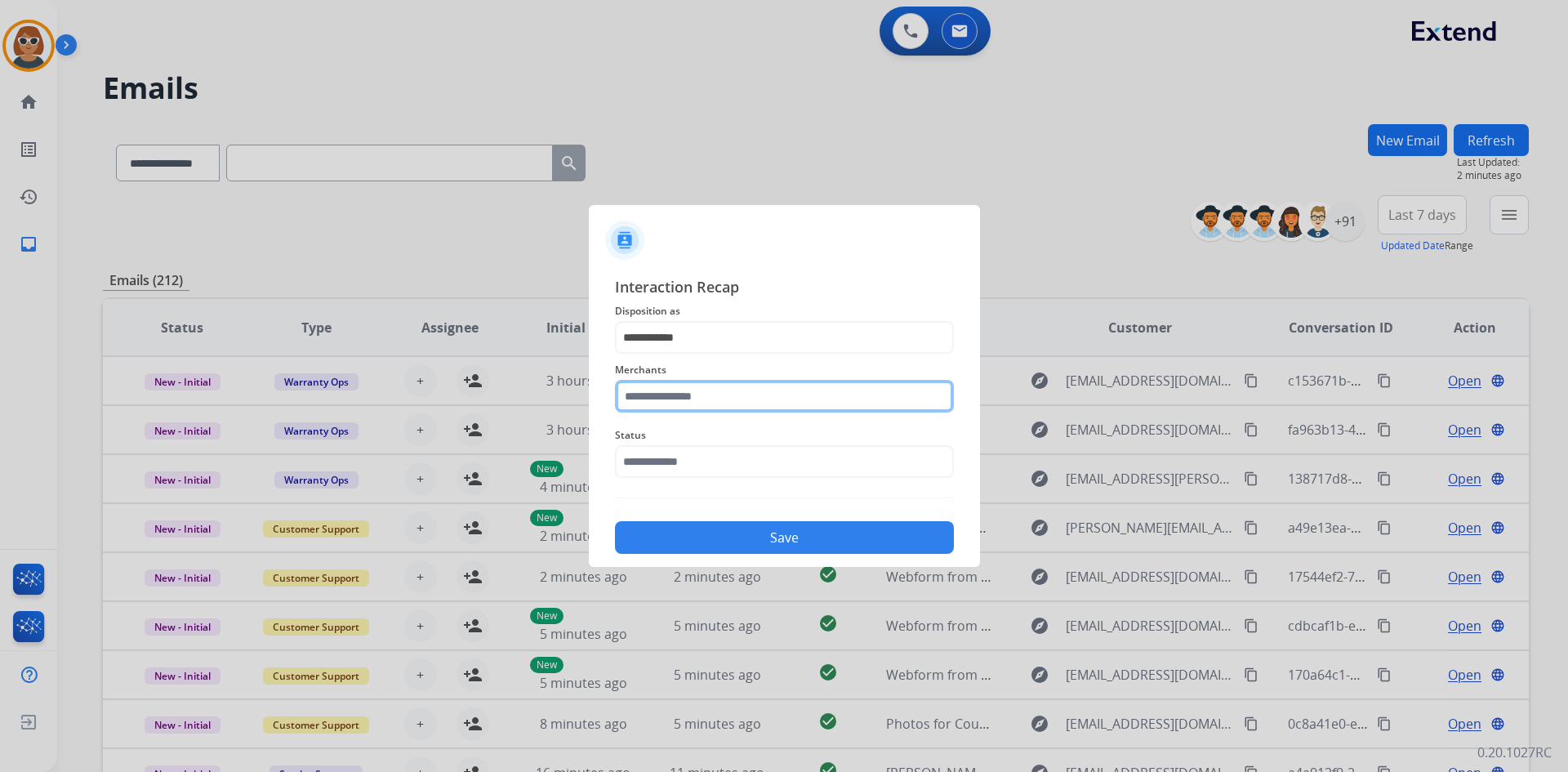
click at [758, 394] on input "text" at bounding box center [784, 396] width 339 height 32
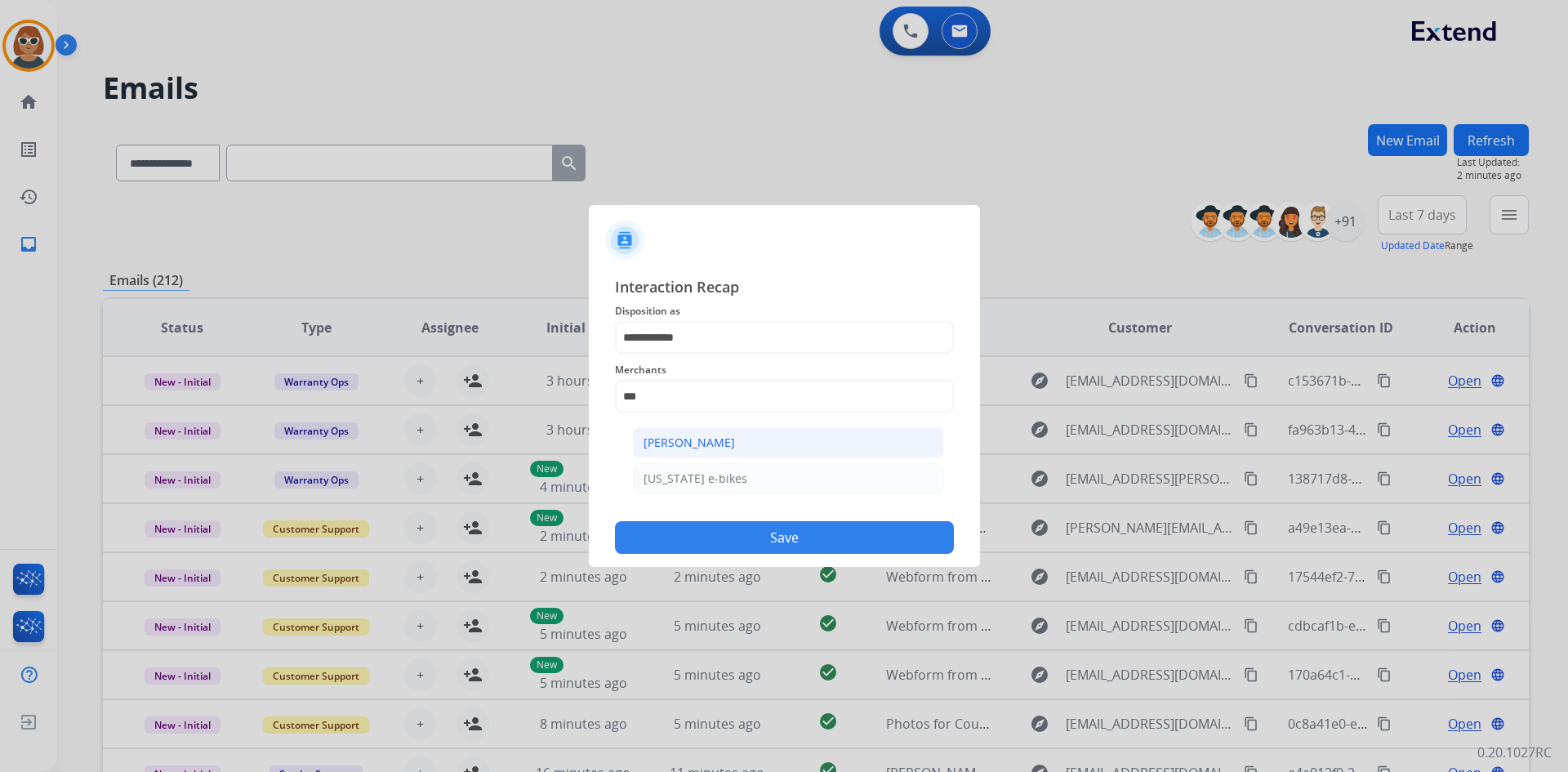
click at [749, 453] on li "[PERSON_NAME]" at bounding box center [787, 443] width 311 height 31
type input "**********"
click at [750, 463] on input "text" at bounding box center [784, 461] width 339 height 32
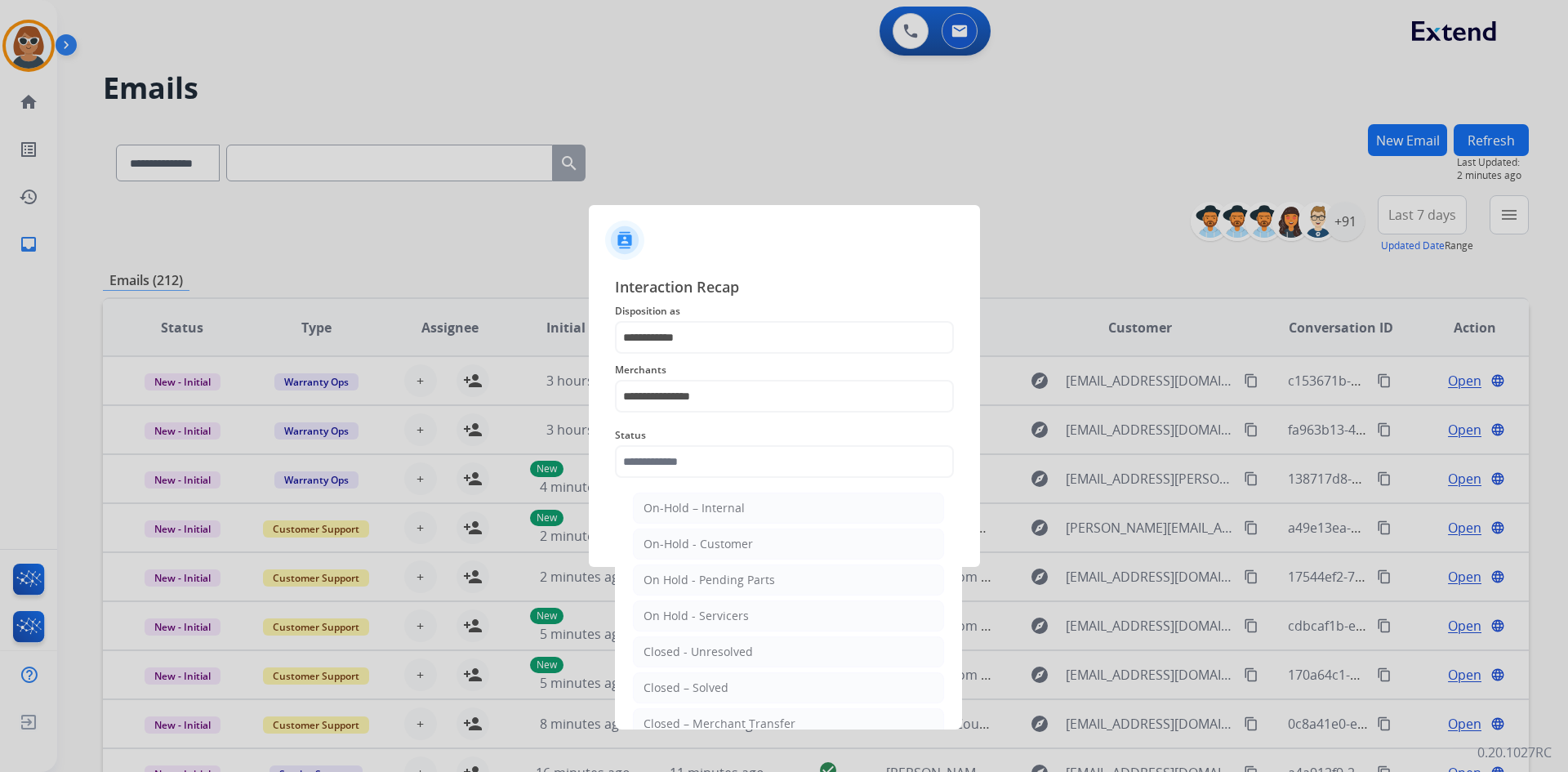
click at [739, 704] on ul "On-Hold – Internal On-Hold - Customer On Hold - Pending Parts On Hold - Service…" at bounding box center [788, 656] width 321 height 343
click at [743, 684] on li "Closed – Solved" at bounding box center [787, 688] width 311 height 31
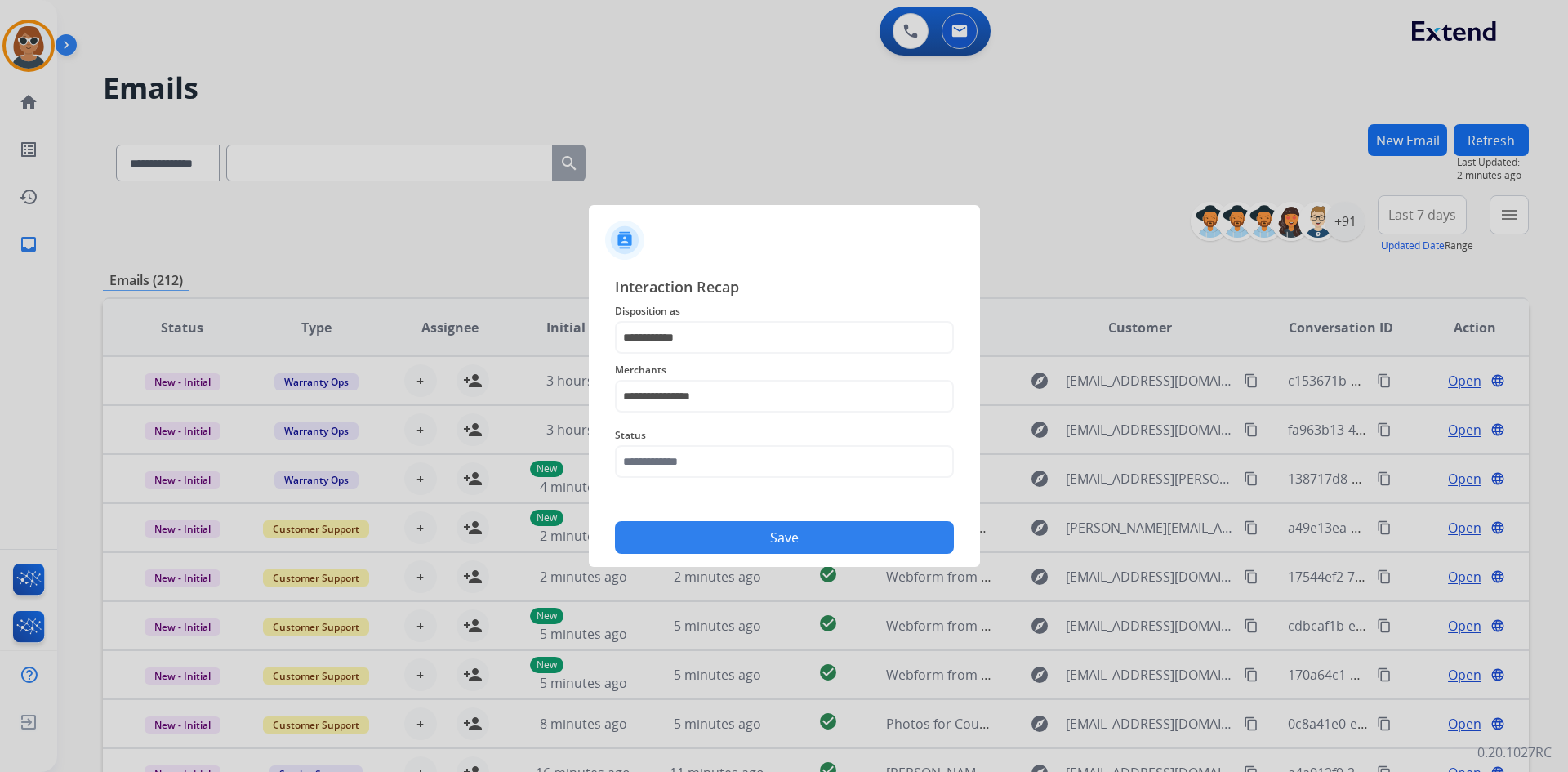
type input "**********"
click at [779, 537] on button "Save" at bounding box center [784, 537] width 339 height 32
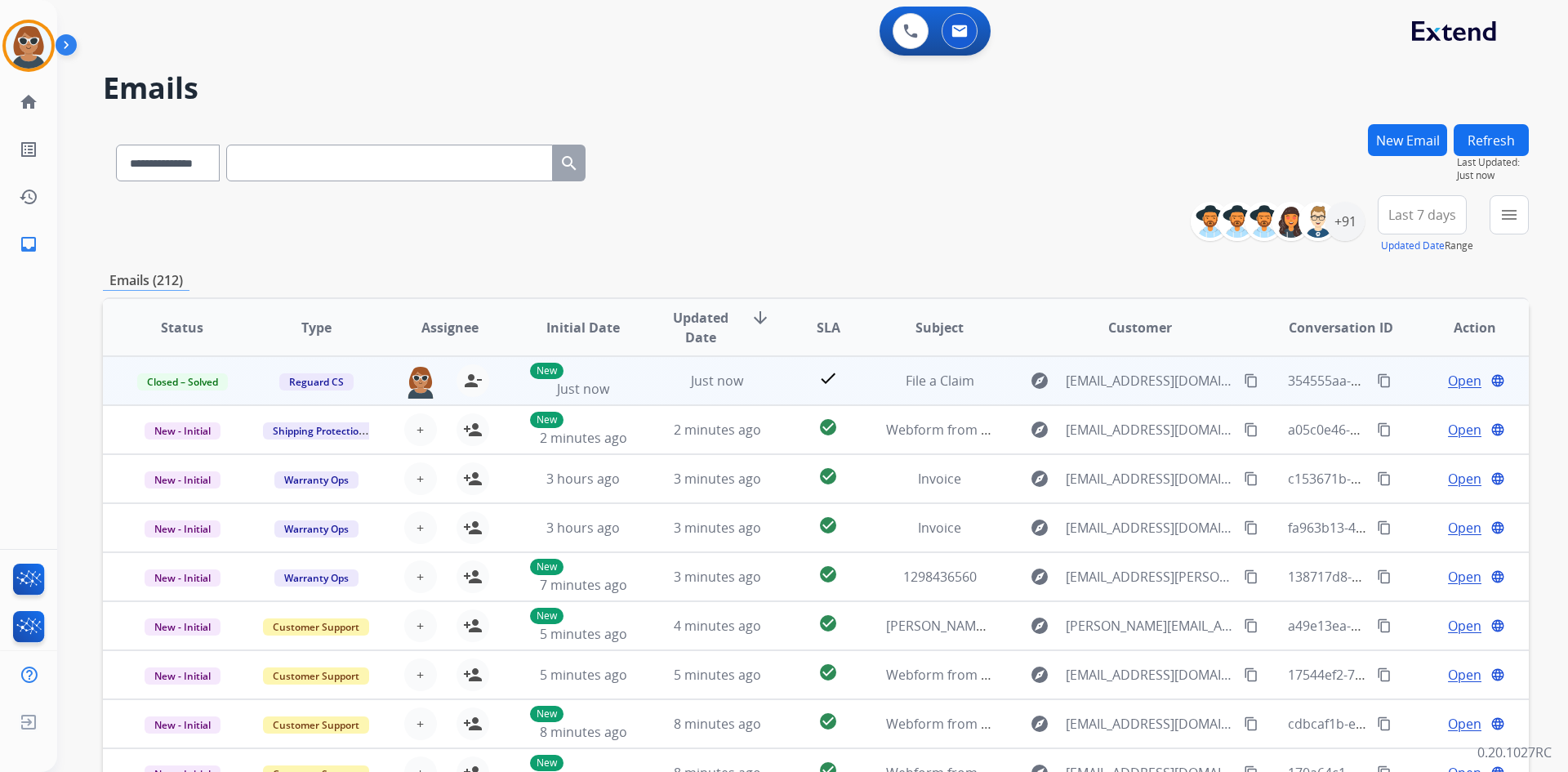
click at [1376, 386] on mat-icon "content_copy" at bounding box center [1384, 381] width 15 height 15
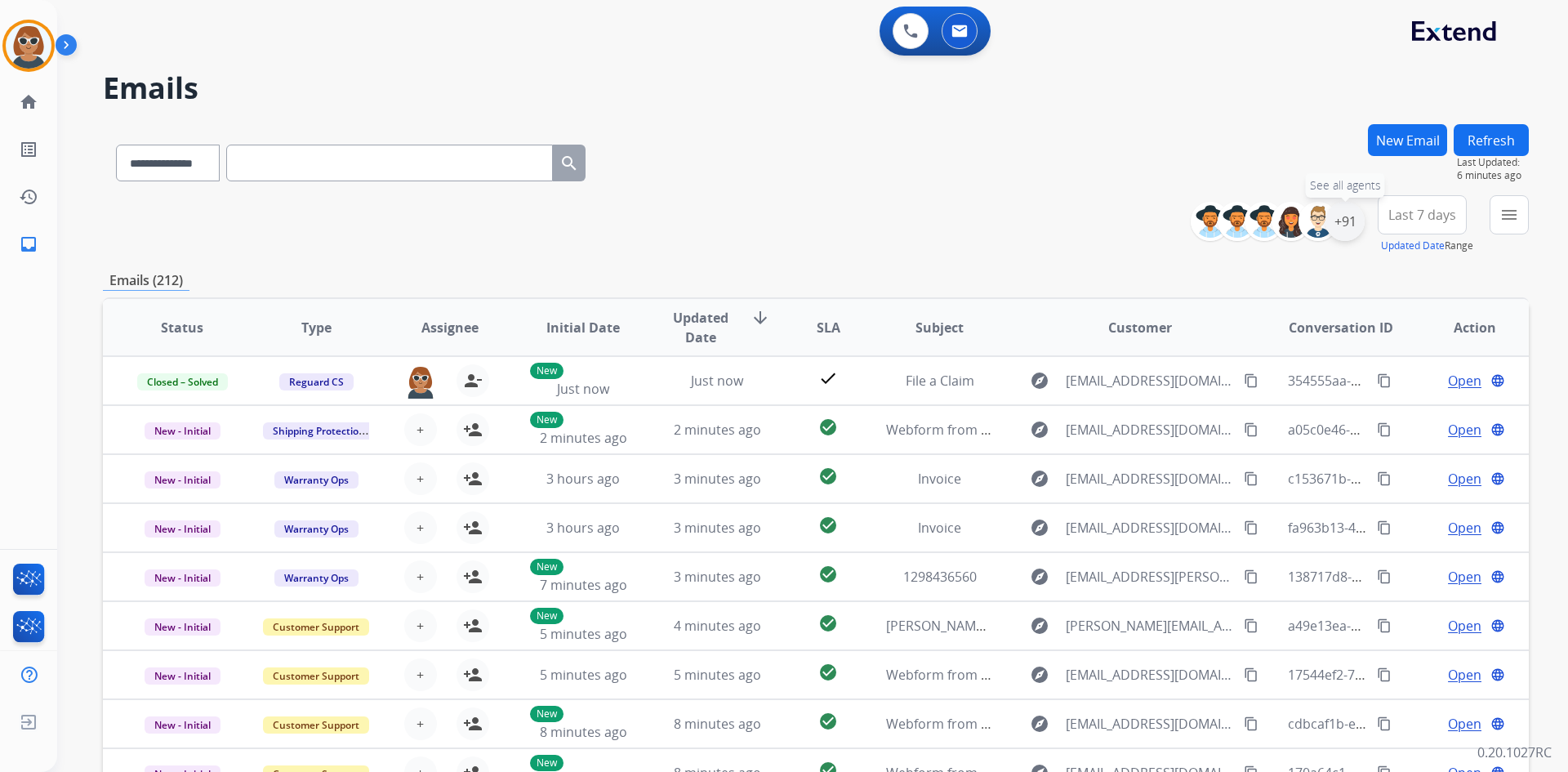
click at [1349, 215] on div "+91" at bounding box center [1344, 221] width 40 height 40
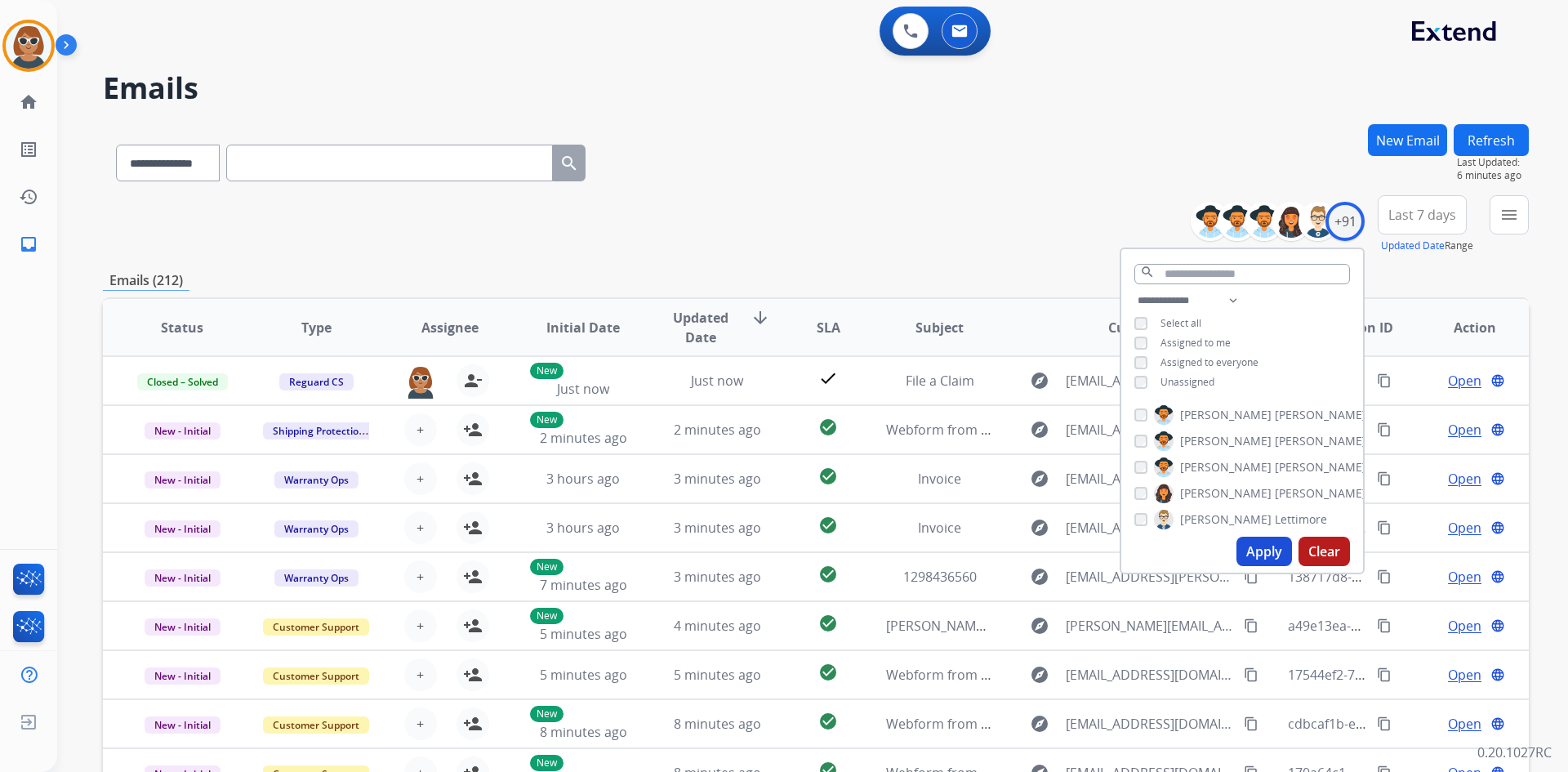
click at [1261, 558] on button "Apply" at bounding box center [1264, 552] width 55 height 30
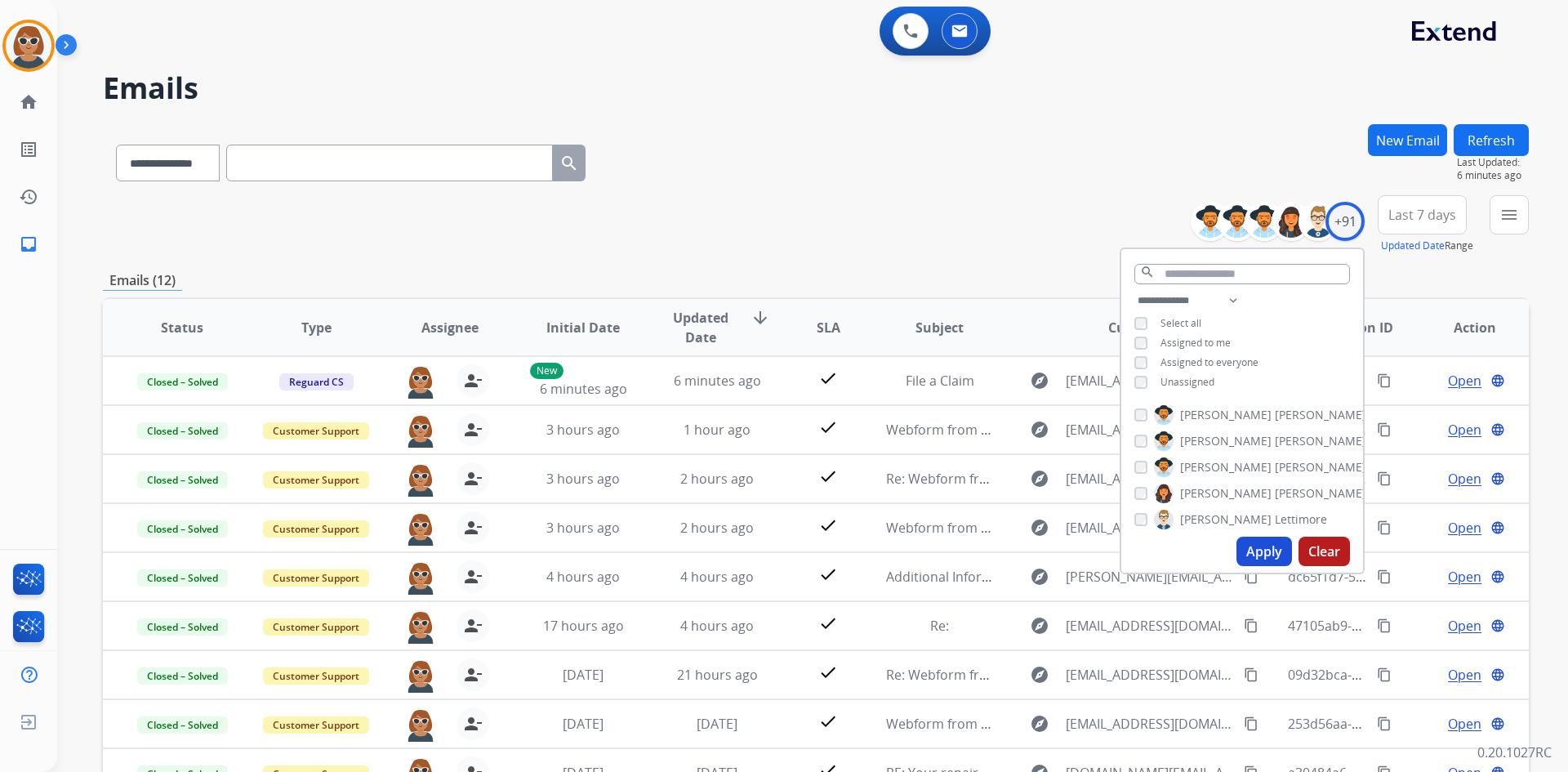
click at [1434, 218] on span "Last 7 days" at bounding box center [1422, 214] width 68 height 6
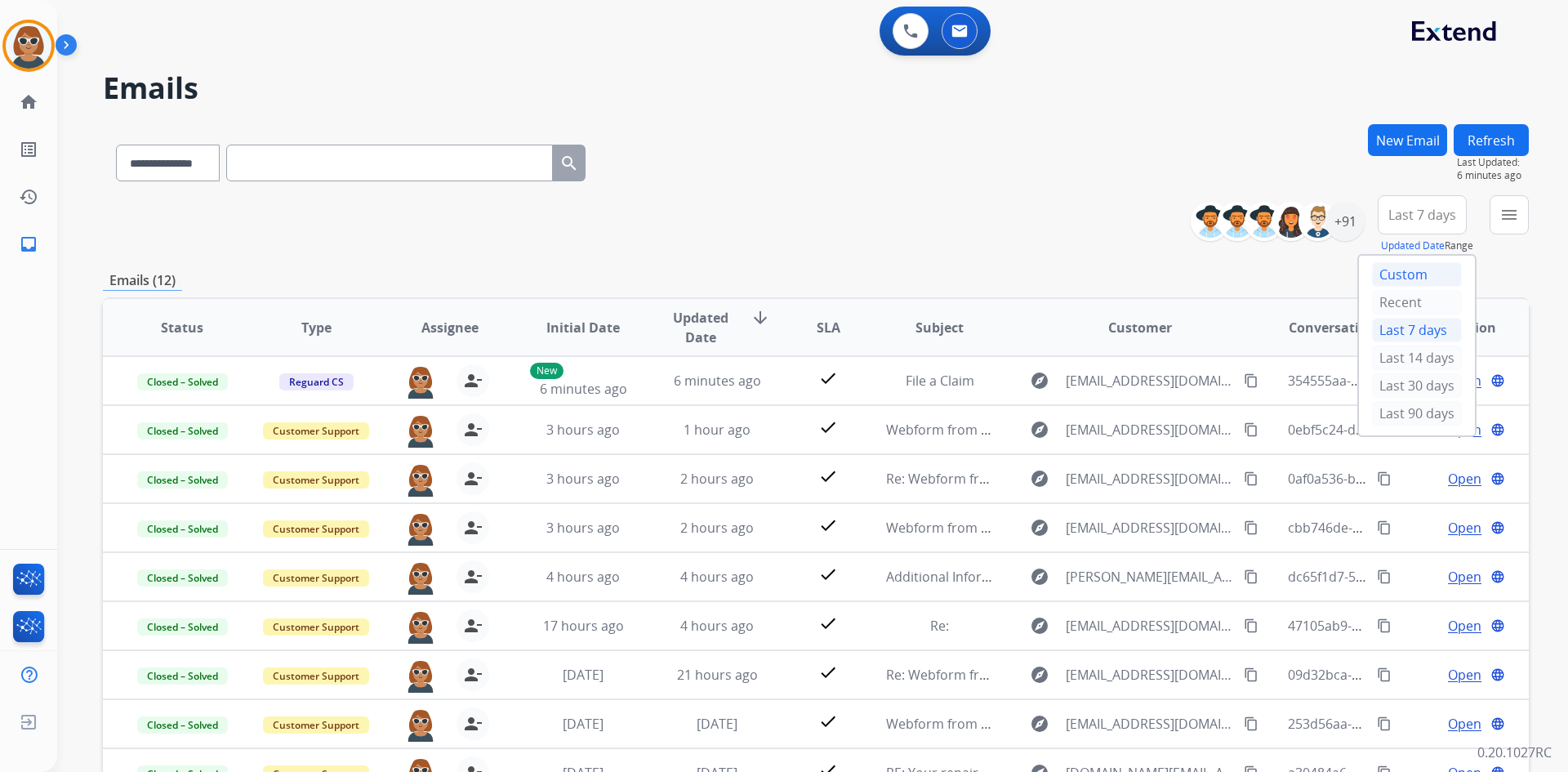
click at [1391, 273] on div "Custom" at bounding box center [1416, 274] width 89 height 25
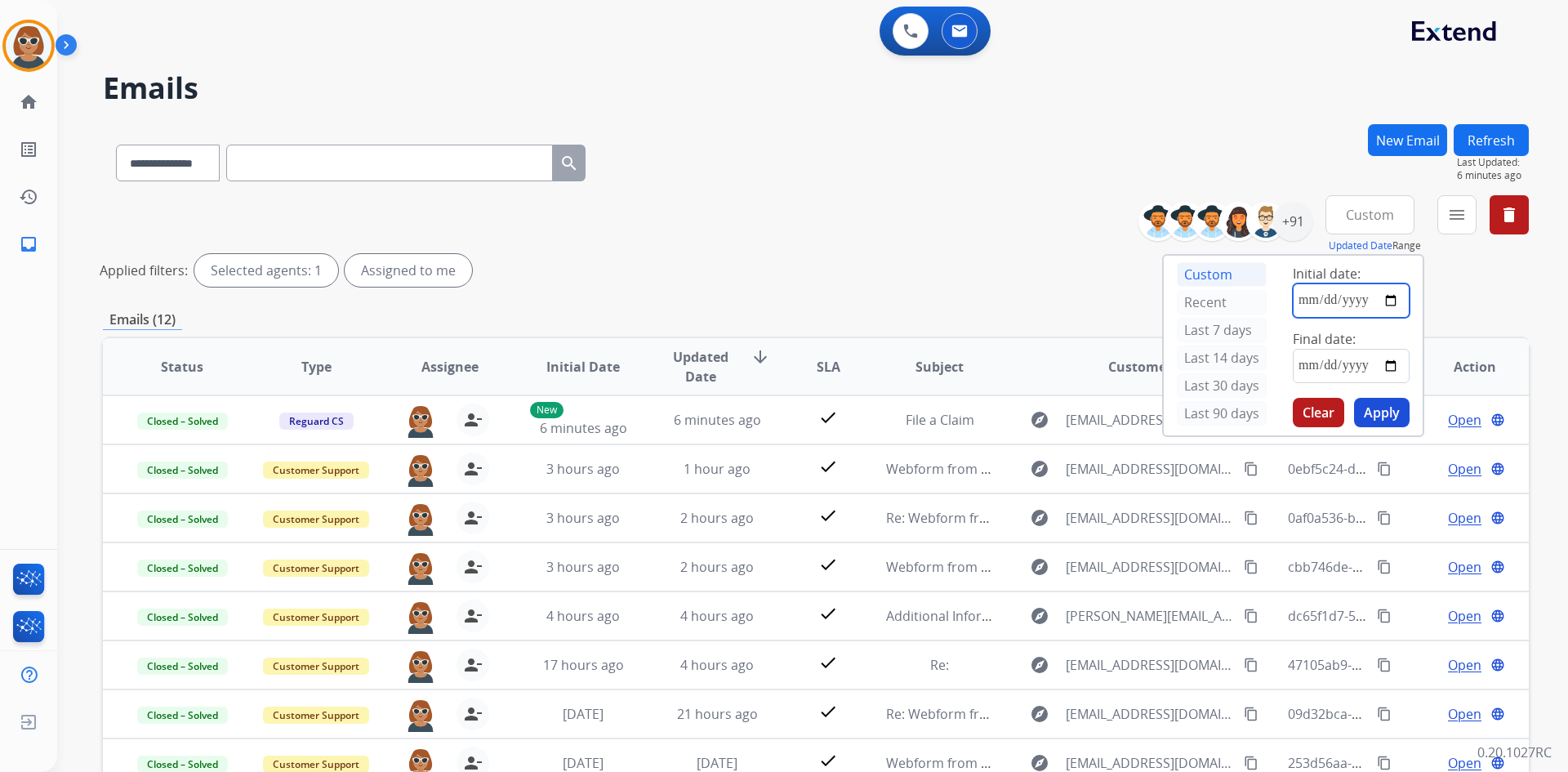
click at [1394, 303] on input "date" at bounding box center [1350, 300] width 117 height 34
type input "**********"
click at [1394, 362] on input "date" at bounding box center [1350, 365] width 117 height 34
type input "**********"
click at [1378, 417] on button "Apply" at bounding box center [1381, 412] width 55 height 30
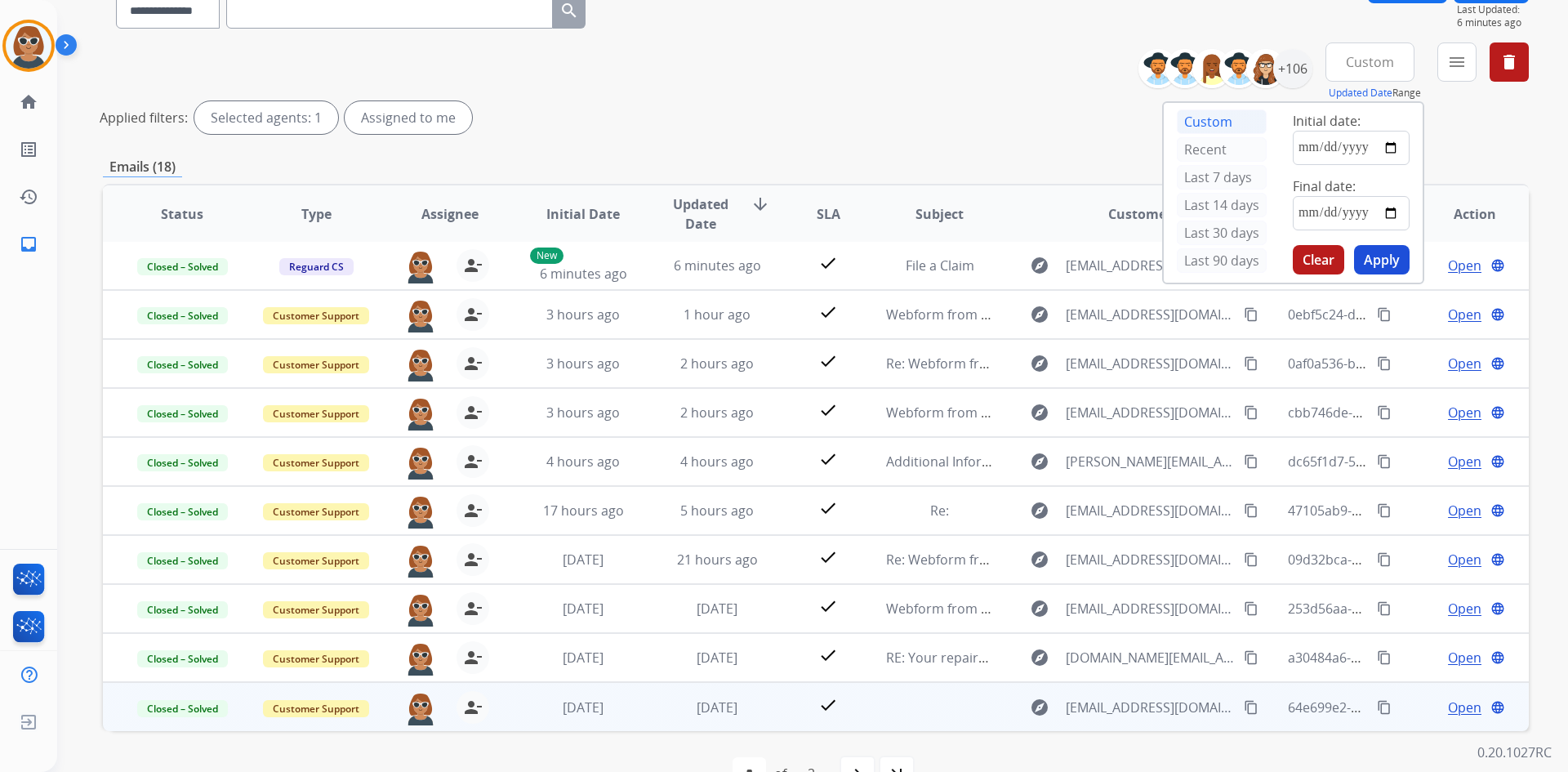
scroll to position [196, 0]
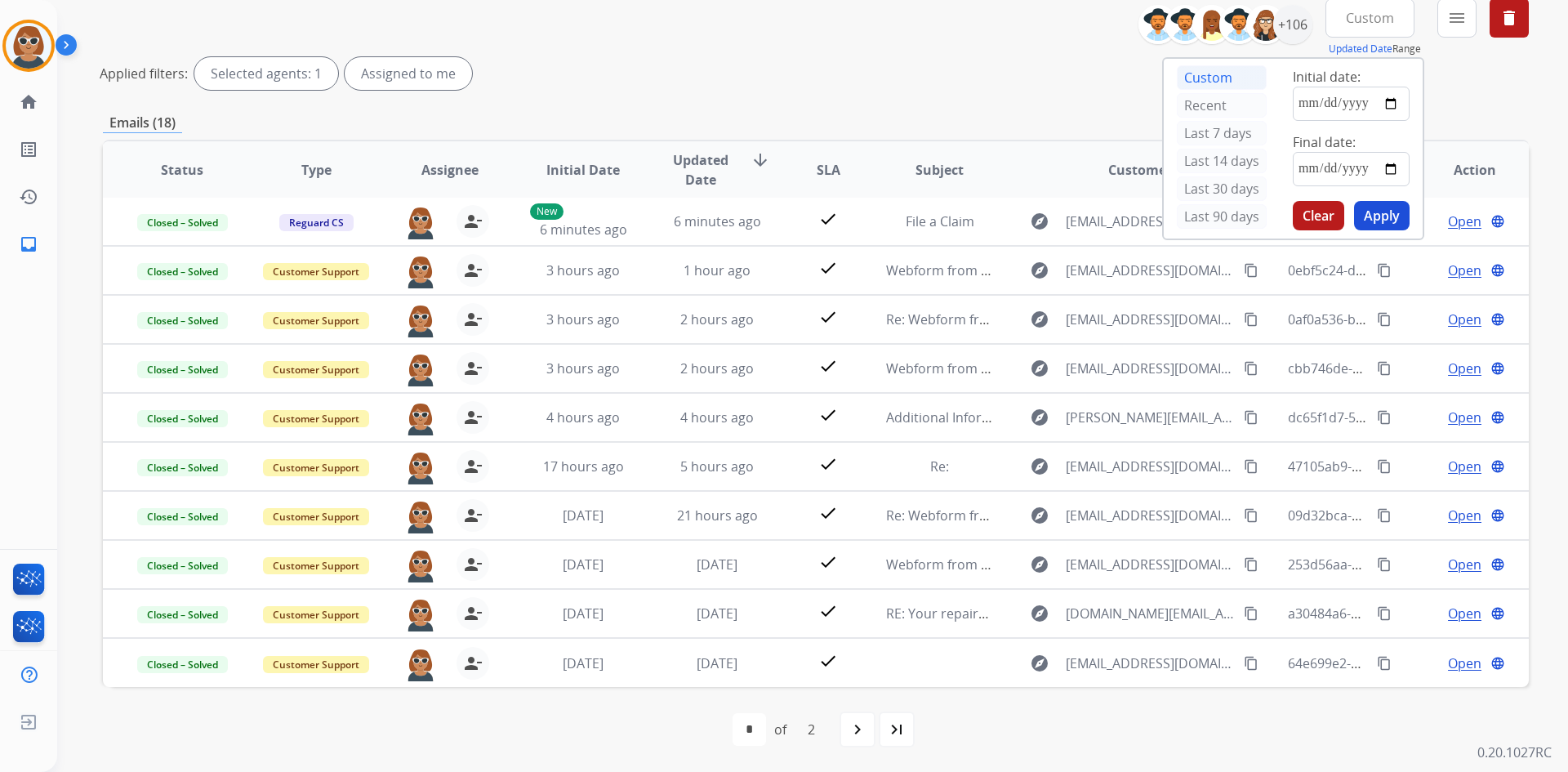
click at [859, 733] on mat-icon "navigate_next" at bounding box center [856, 729] width 19 height 19
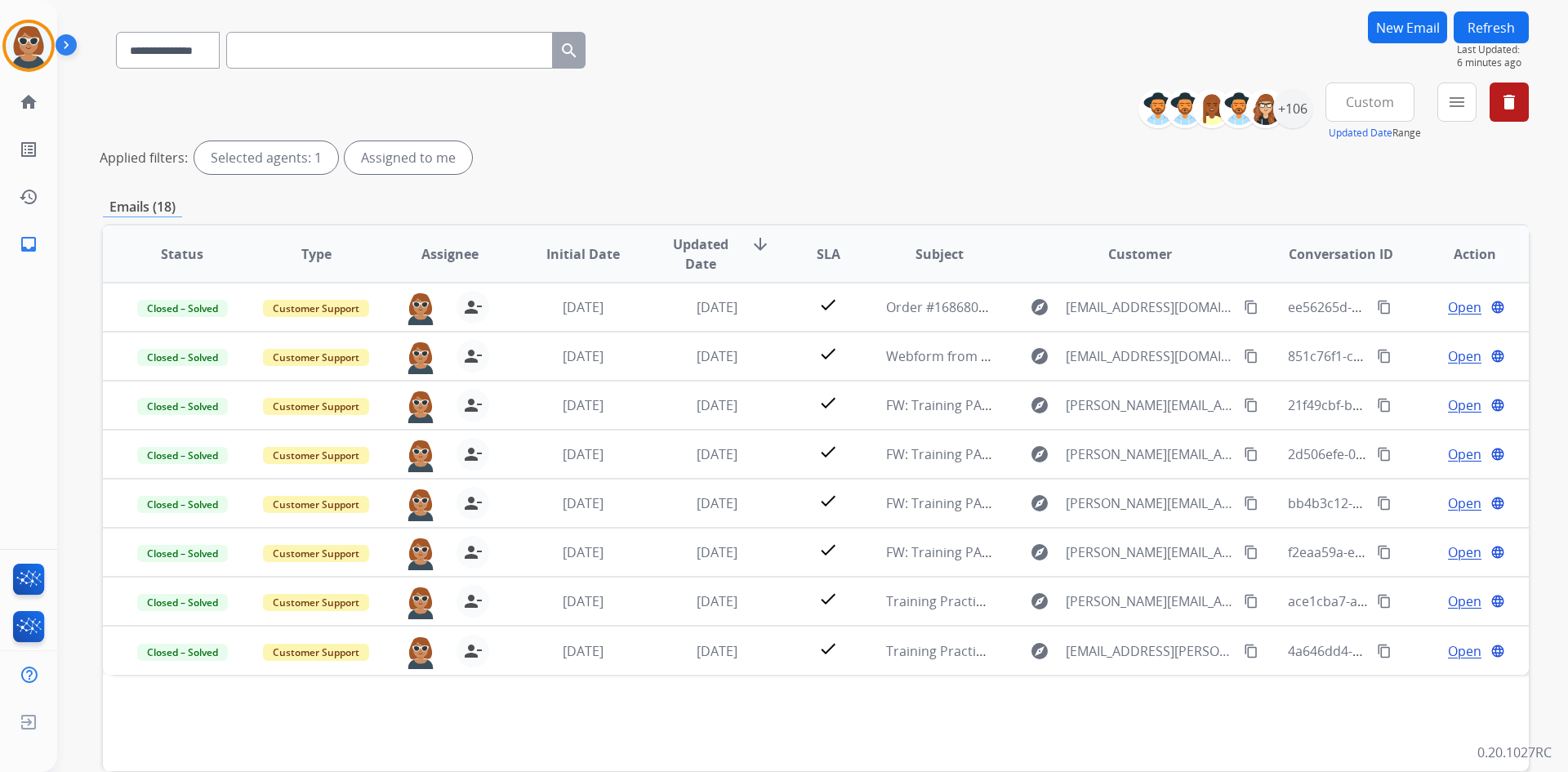
scroll to position [163, 0]
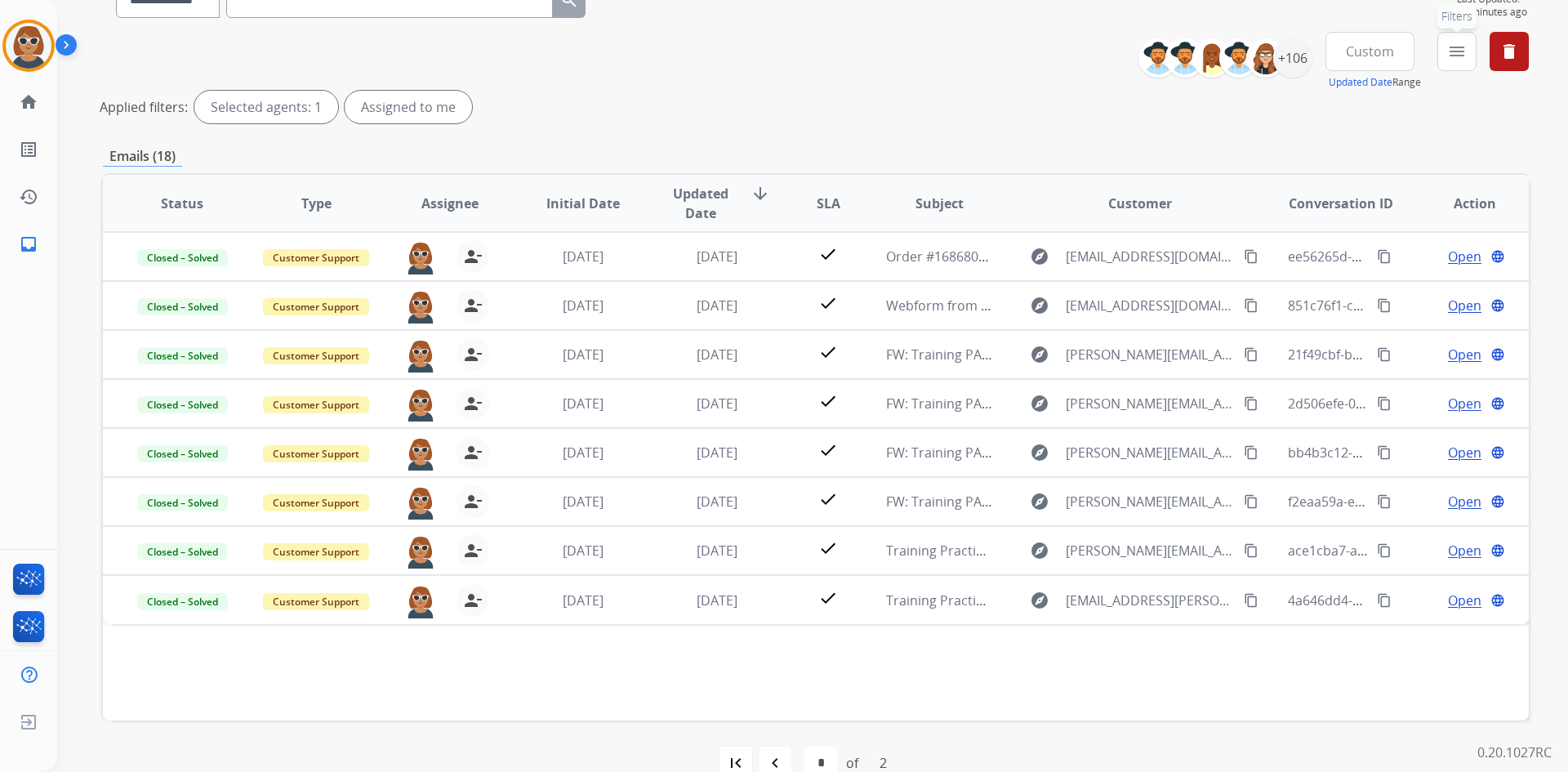
click at [1450, 53] on mat-icon "menu" at bounding box center [1456, 51] width 19 height 19
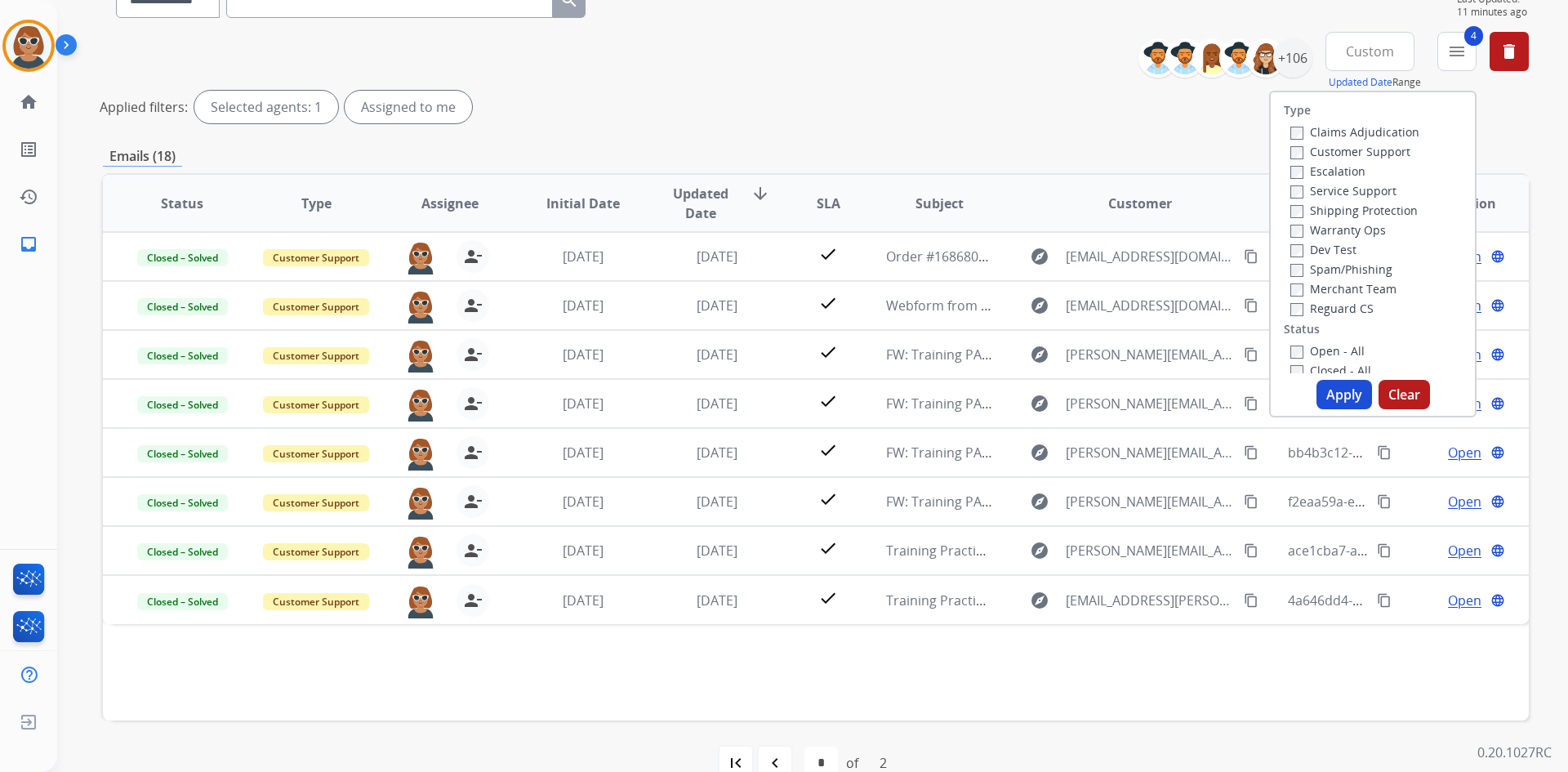
click at [1333, 394] on button "Apply" at bounding box center [1344, 395] width 55 height 30
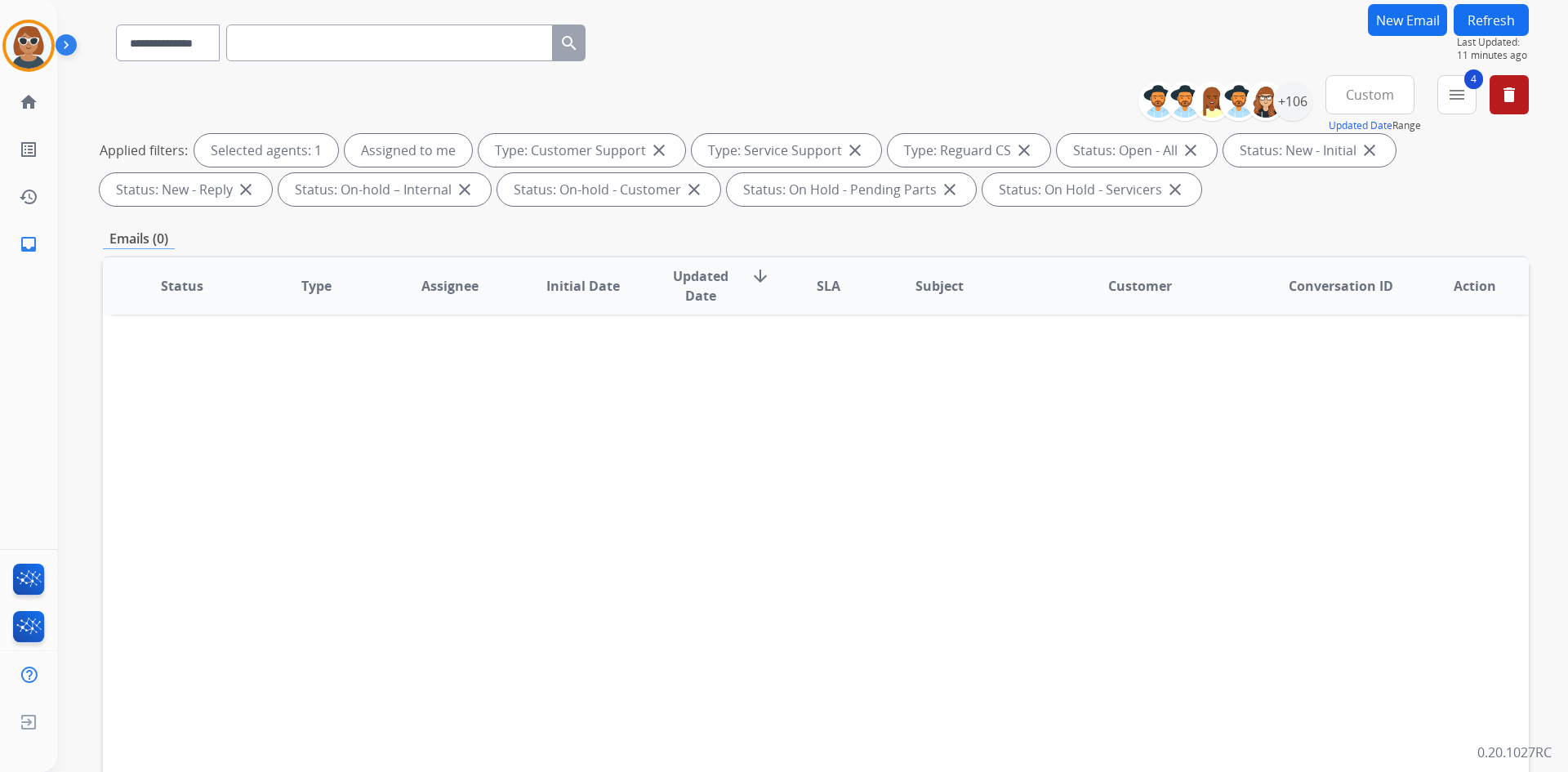
scroll to position [82, 0]
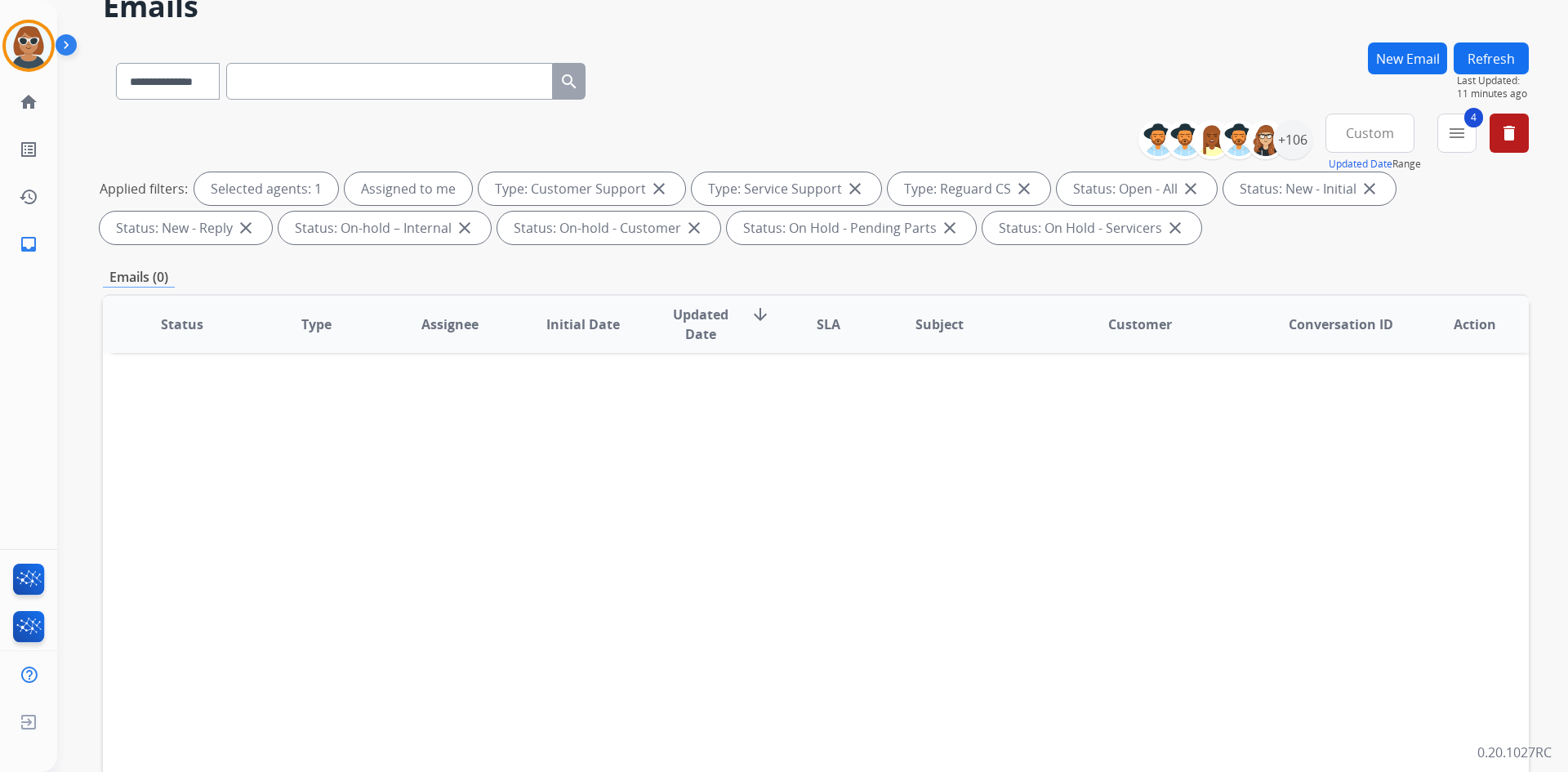
click at [1353, 142] on button "Custom" at bounding box center [1369, 133] width 89 height 40
click at [1303, 139] on div "+106" at bounding box center [1292, 139] width 40 height 40
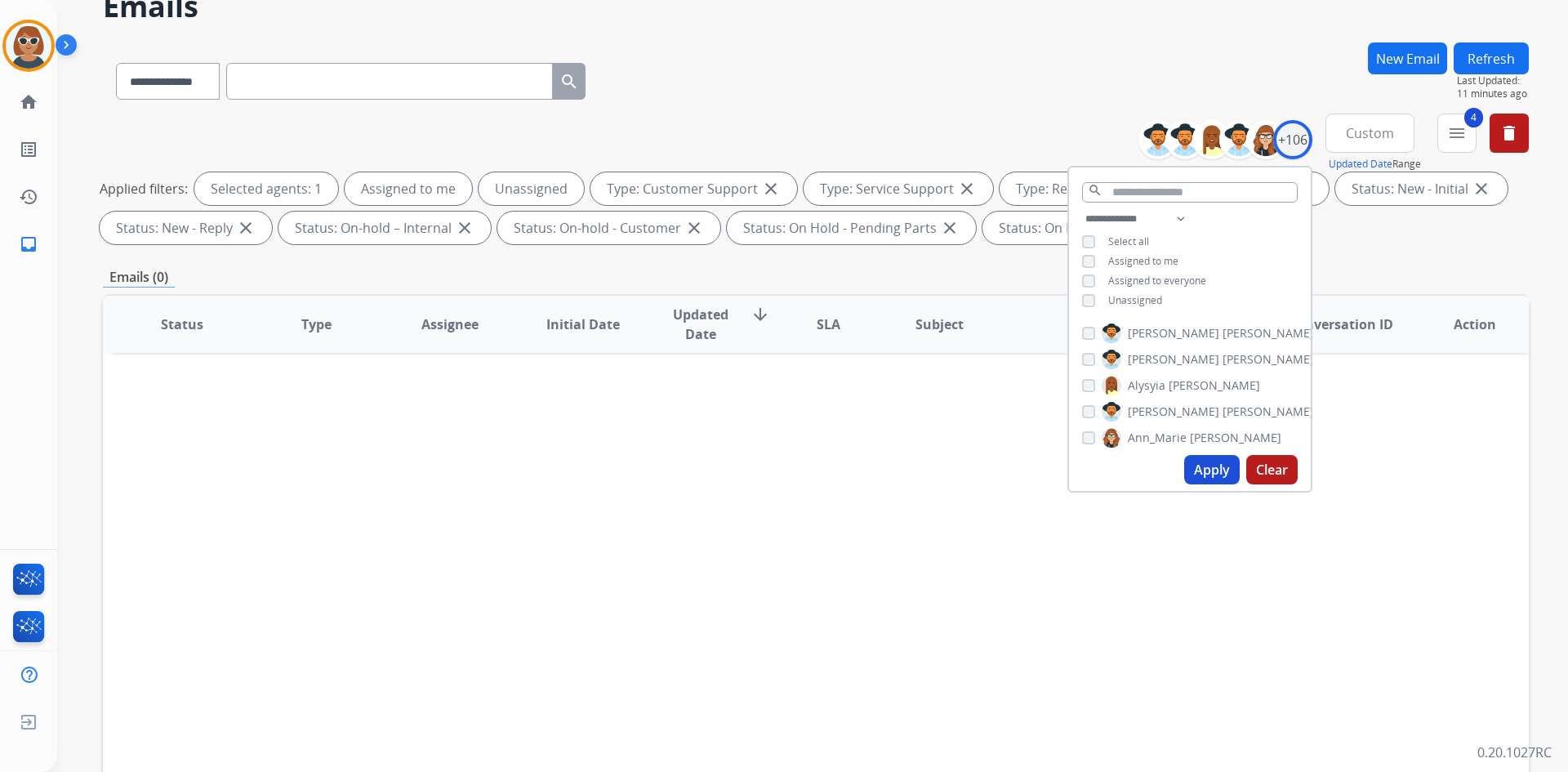
click at [1201, 469] on button "Apply" at bounding box center [1211, 469] width 55 height 30
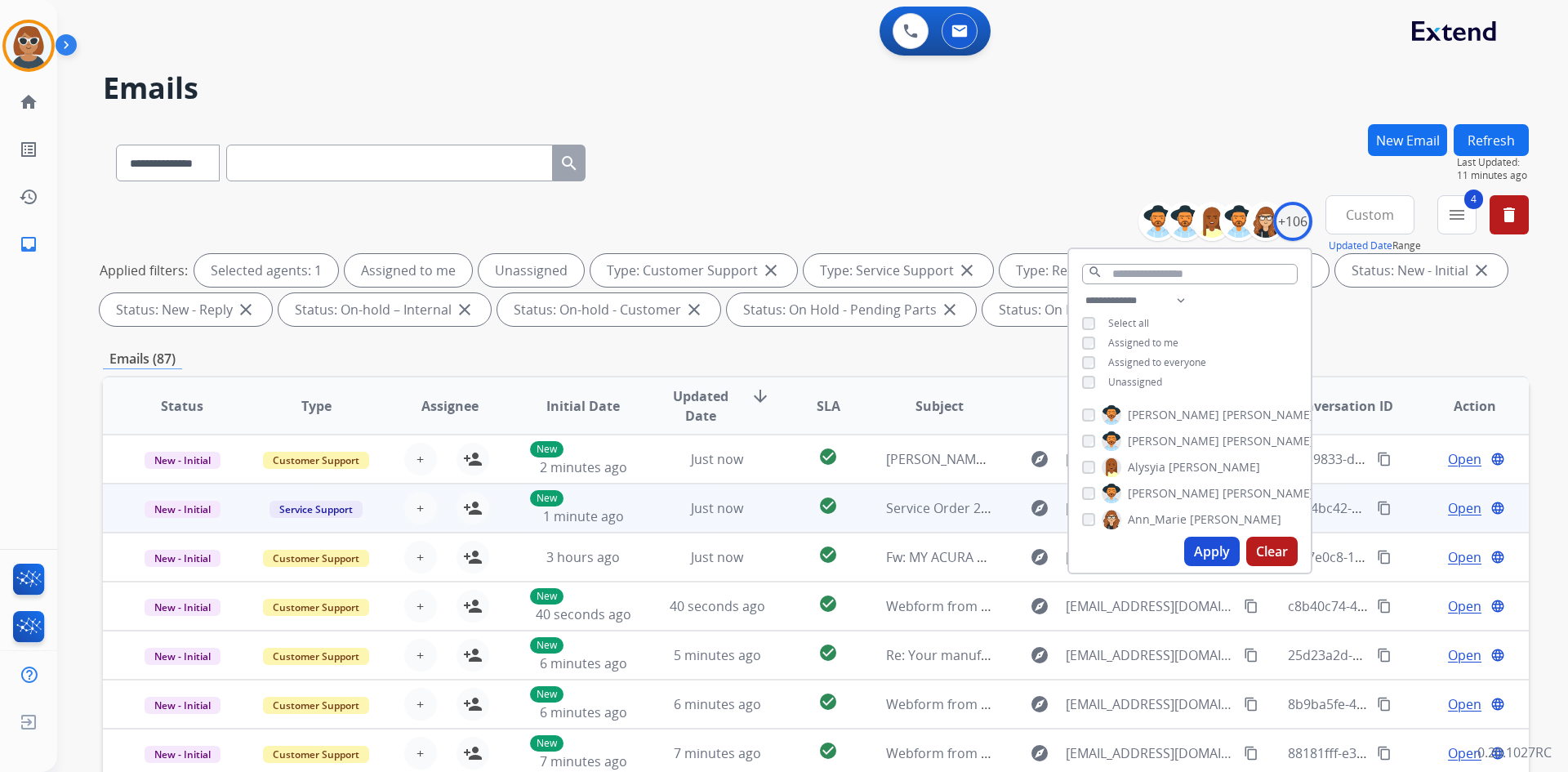
scroll to position [2, 0]
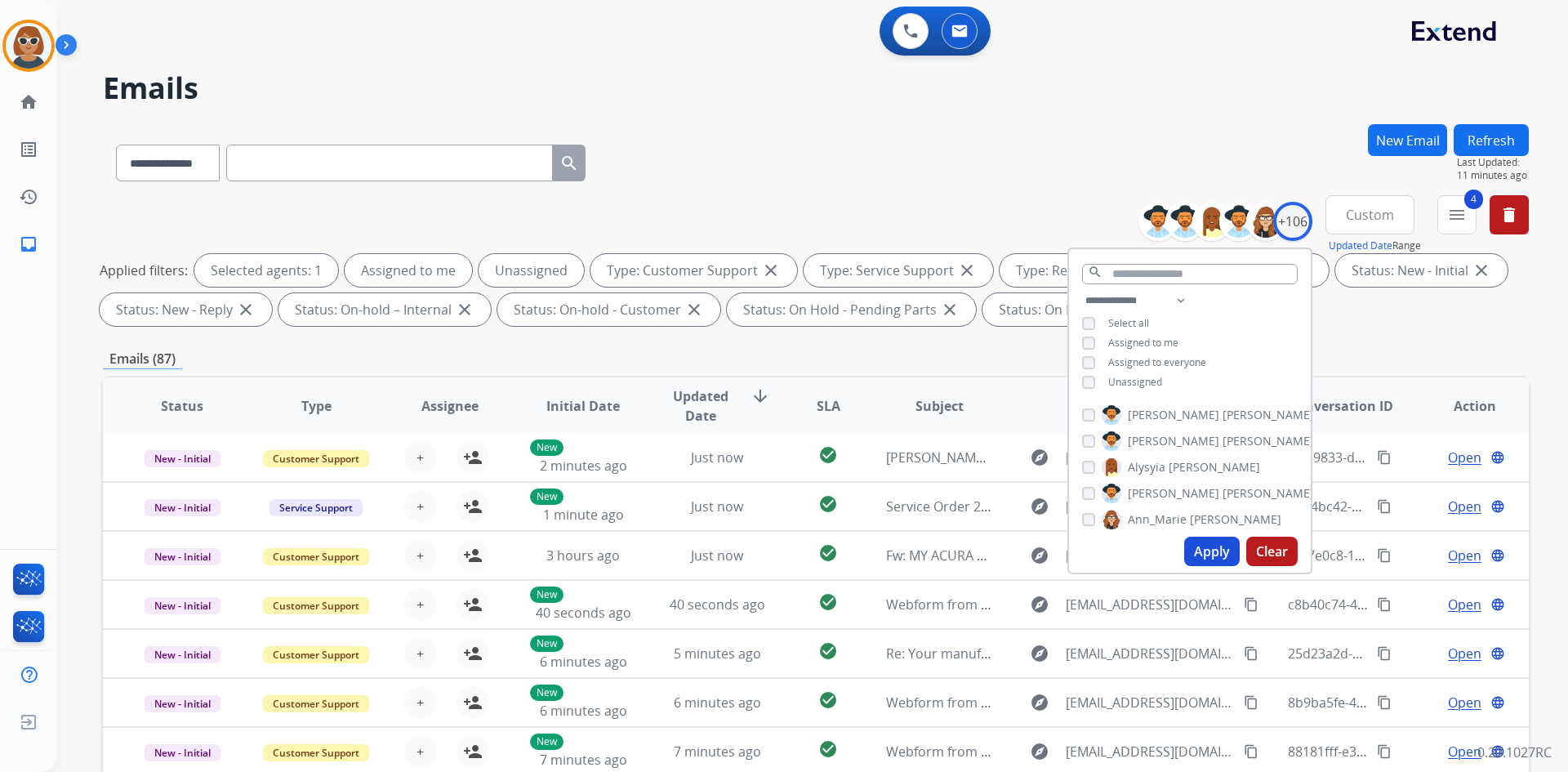
drag, startPoint x: 1038, startPoint y: 101, endPoint x: 1044, endPoint y: 121, distance: 20.9
click at [1039, 101] on h2 "Emails" at bounding box center [816, 88] width 1425 height 32
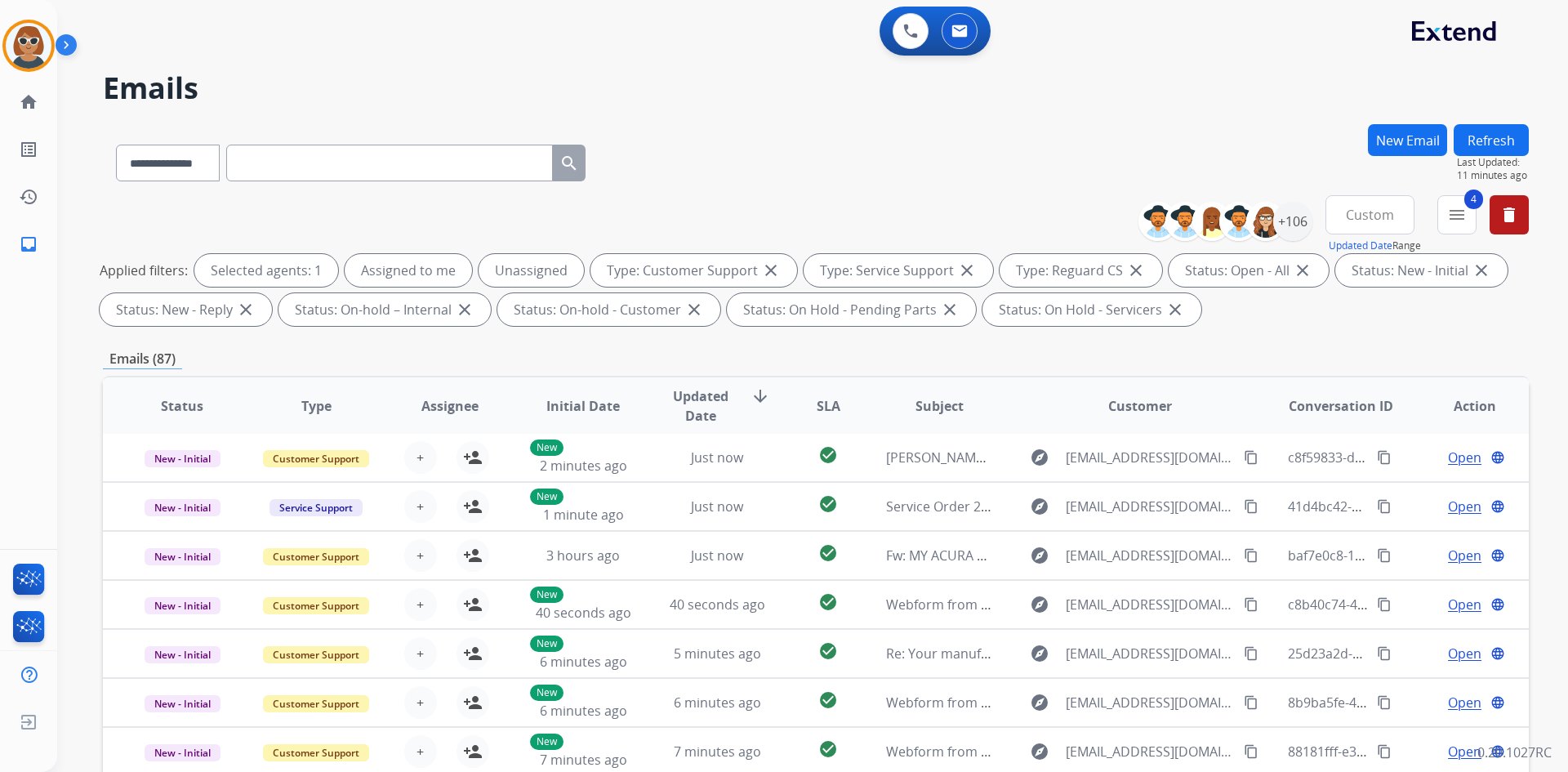
click at [171, 412] on span "Status" at bounding box center [182, 406] width 42 height 19
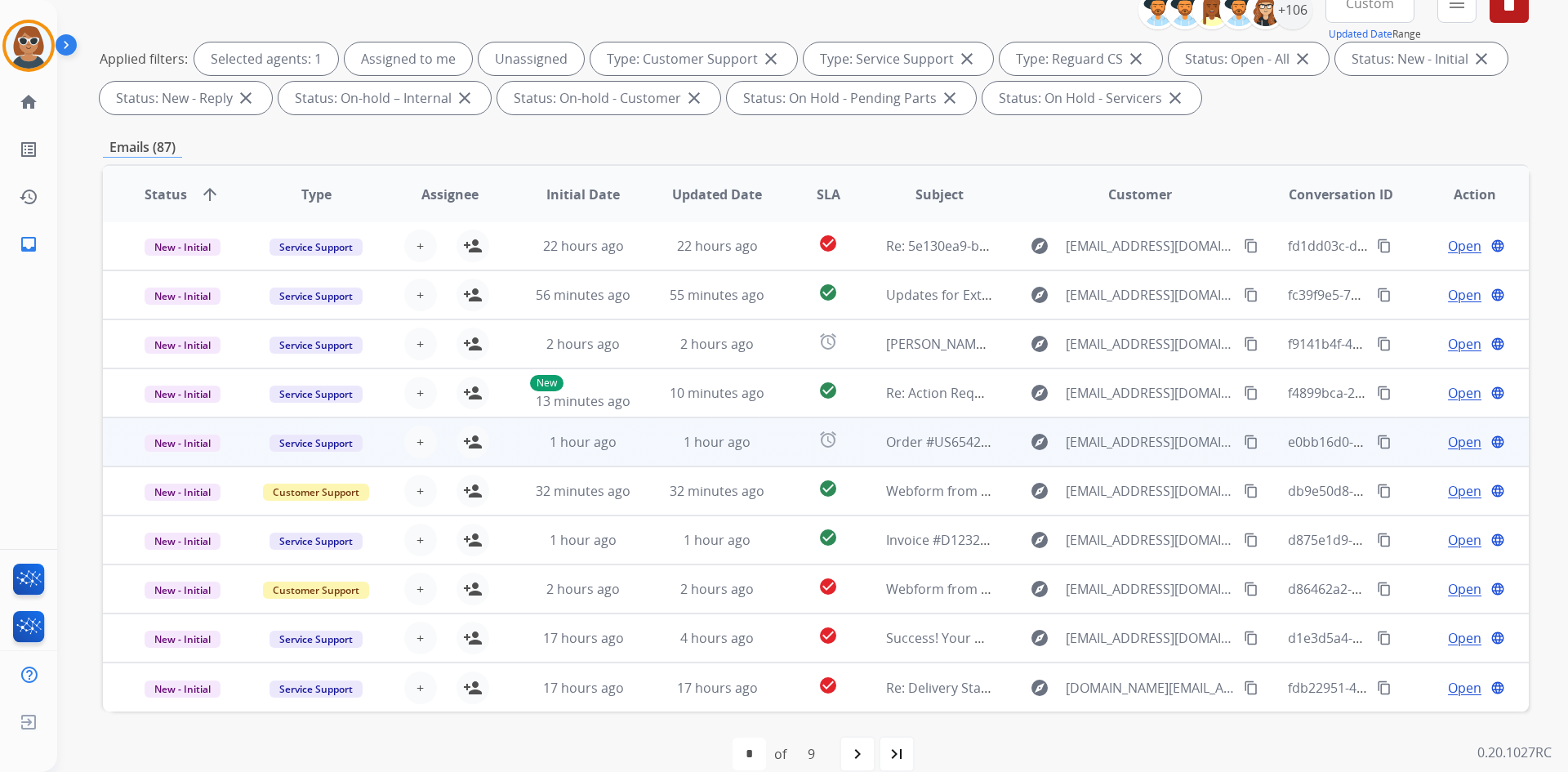
scroll to position [236, 0]
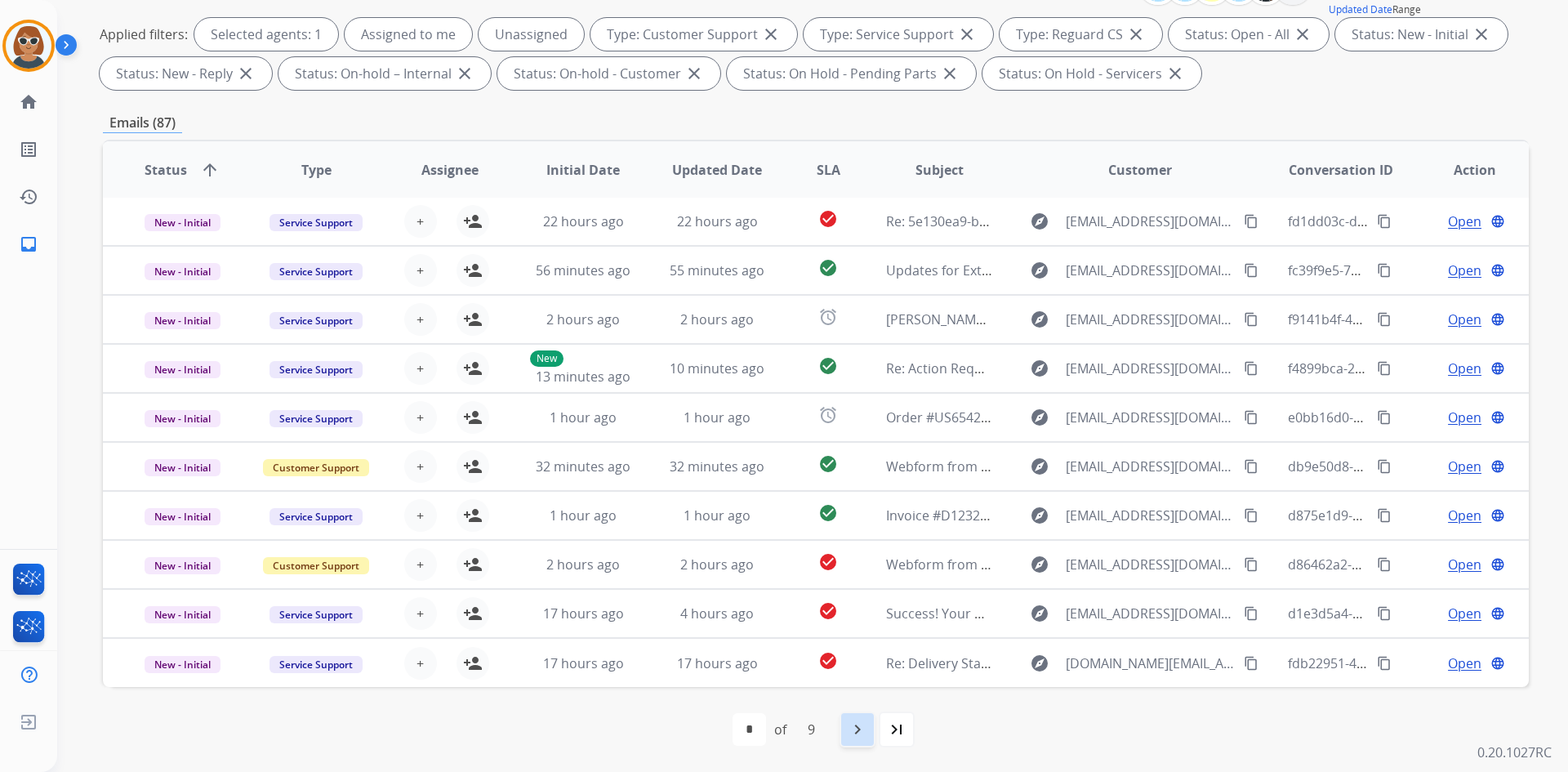
click at [861, 732] on mat-icon "navigate_next" at bounding box center [856, 729] width 19 height 19
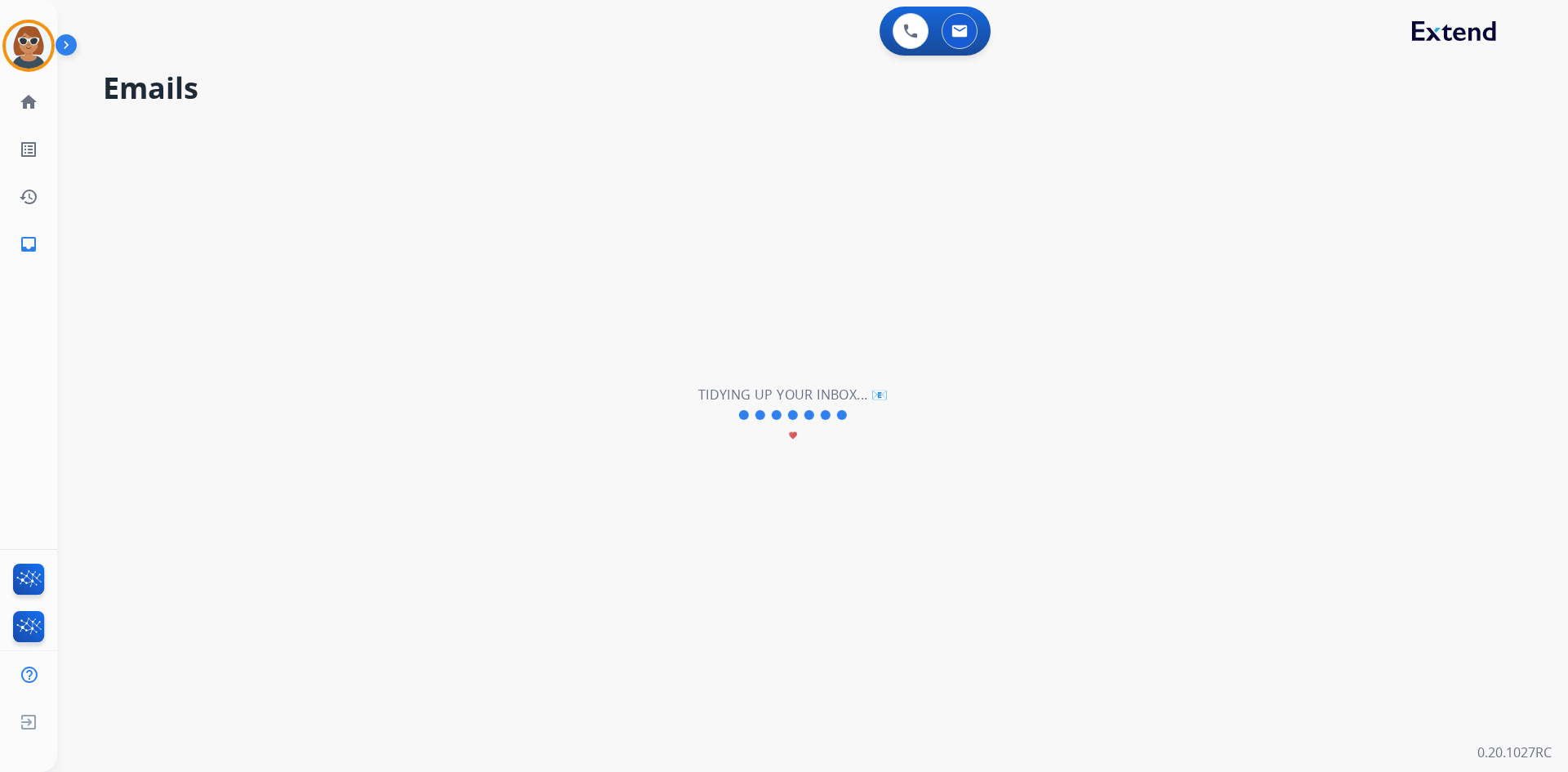
scroll to position [0, 0]
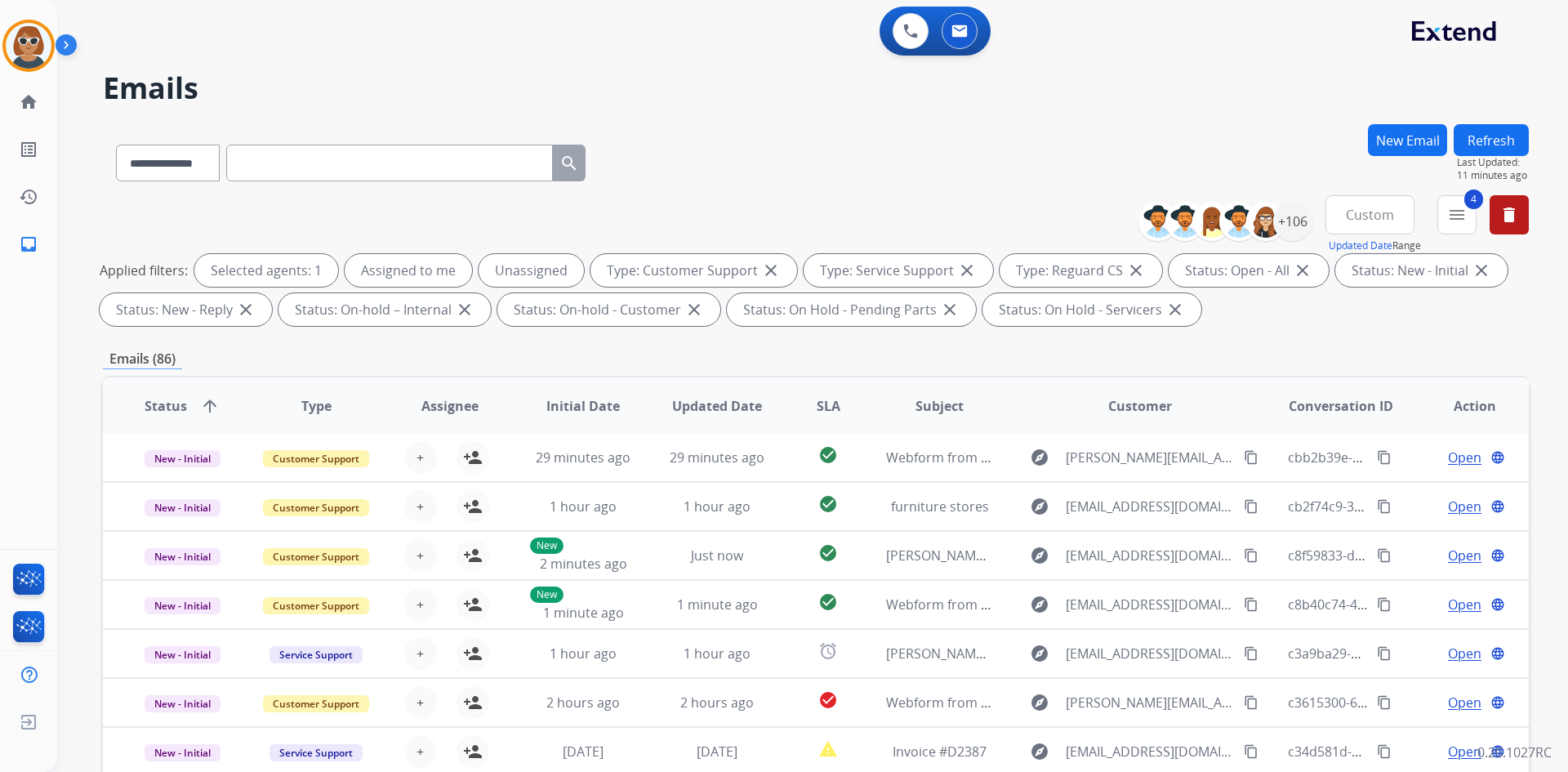
click at [860, 733] on td "Invoice #D2387" at bounding box center [926, 751] width 134 height 49
click at [1512, 146] on button "Refresh" at bounding box center [1491, 140] width 75 height 32
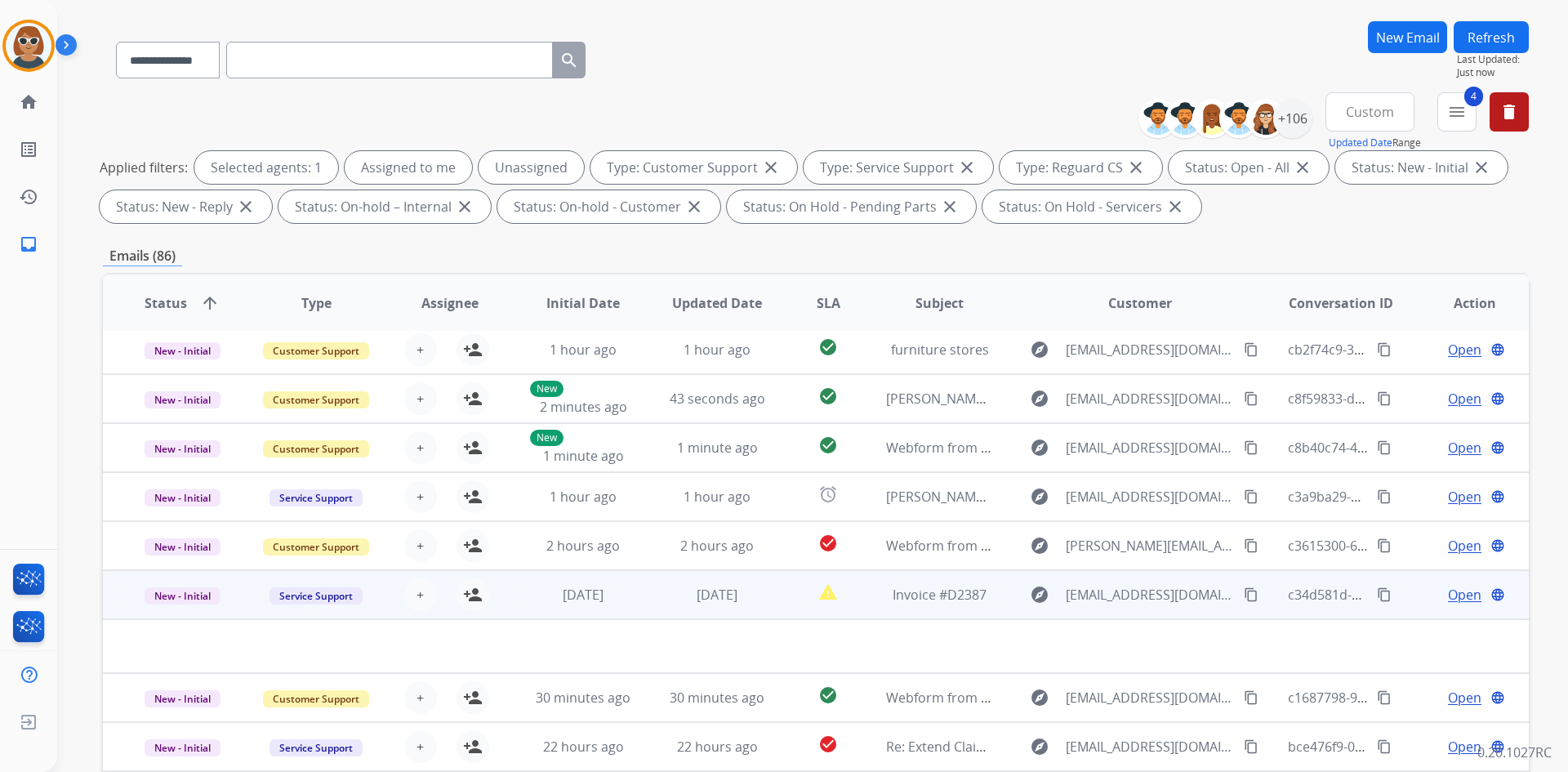
scroll to position [236, 0]
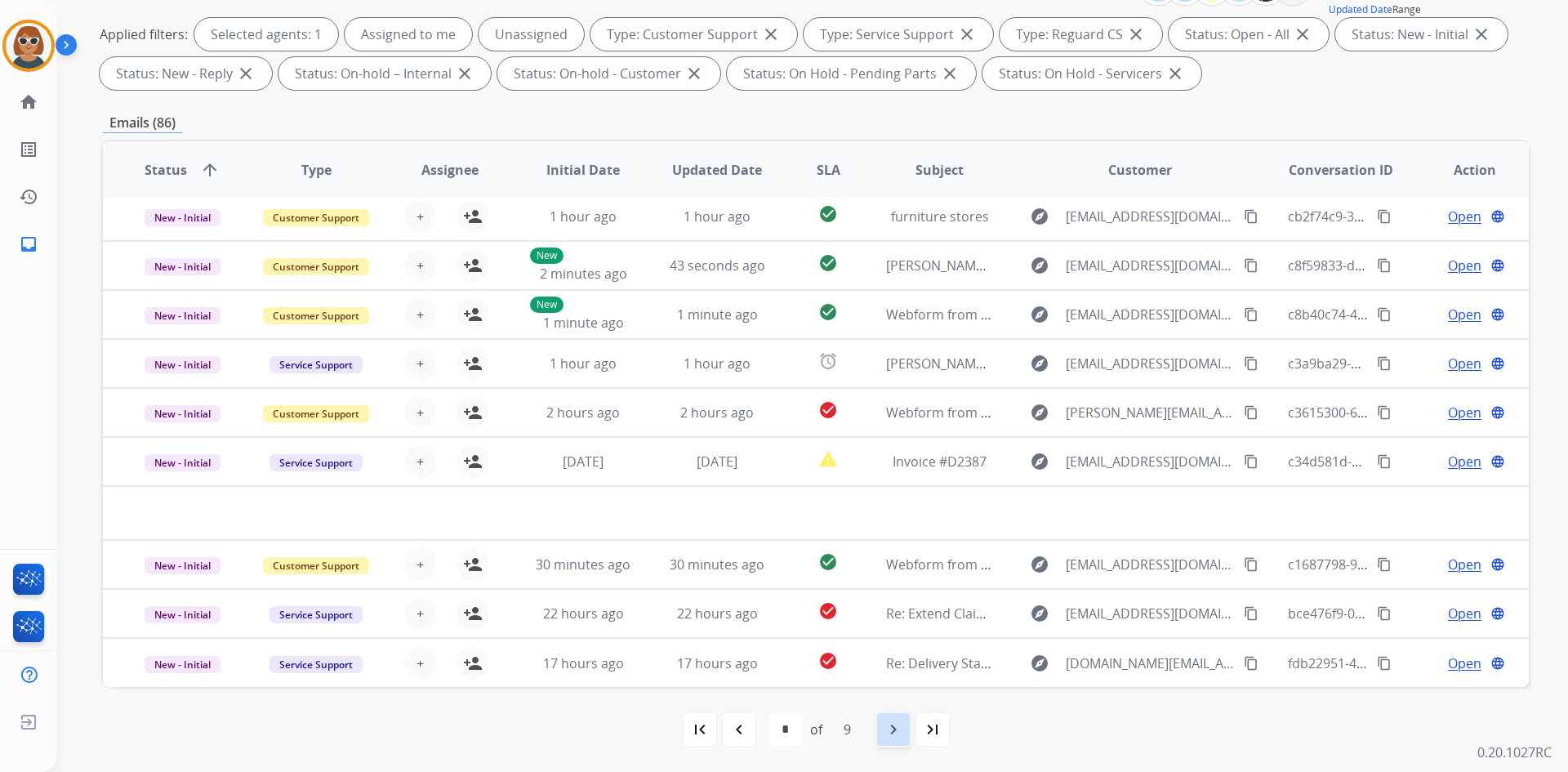
click at [890, 732] on mat-icon "navigate_next" at bounding box center [892, 729] width 19 height 19
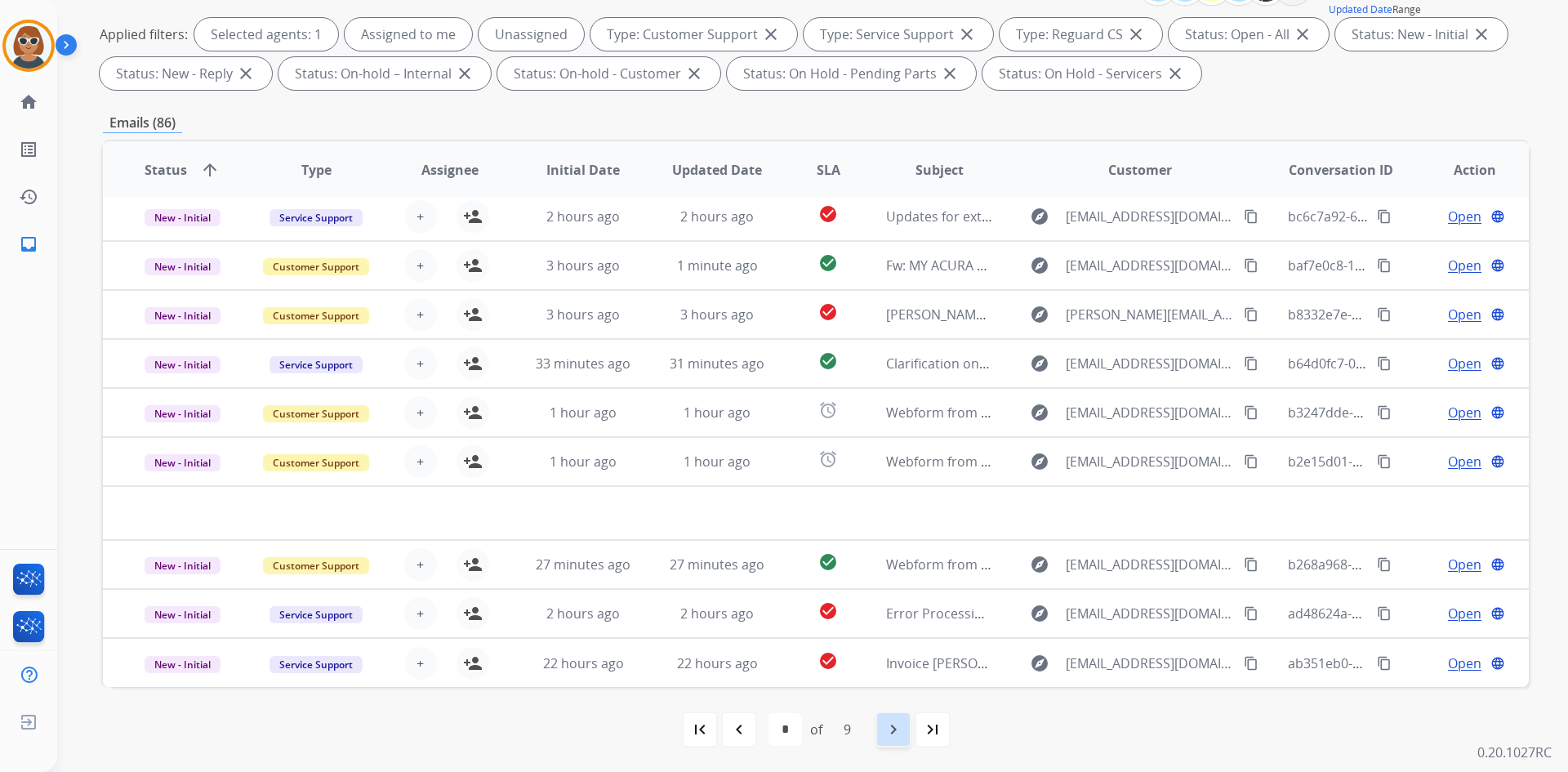
click at [902, 732] on mat-icon "navigate_next" at bounding box center [892, 729] width 19 height 19
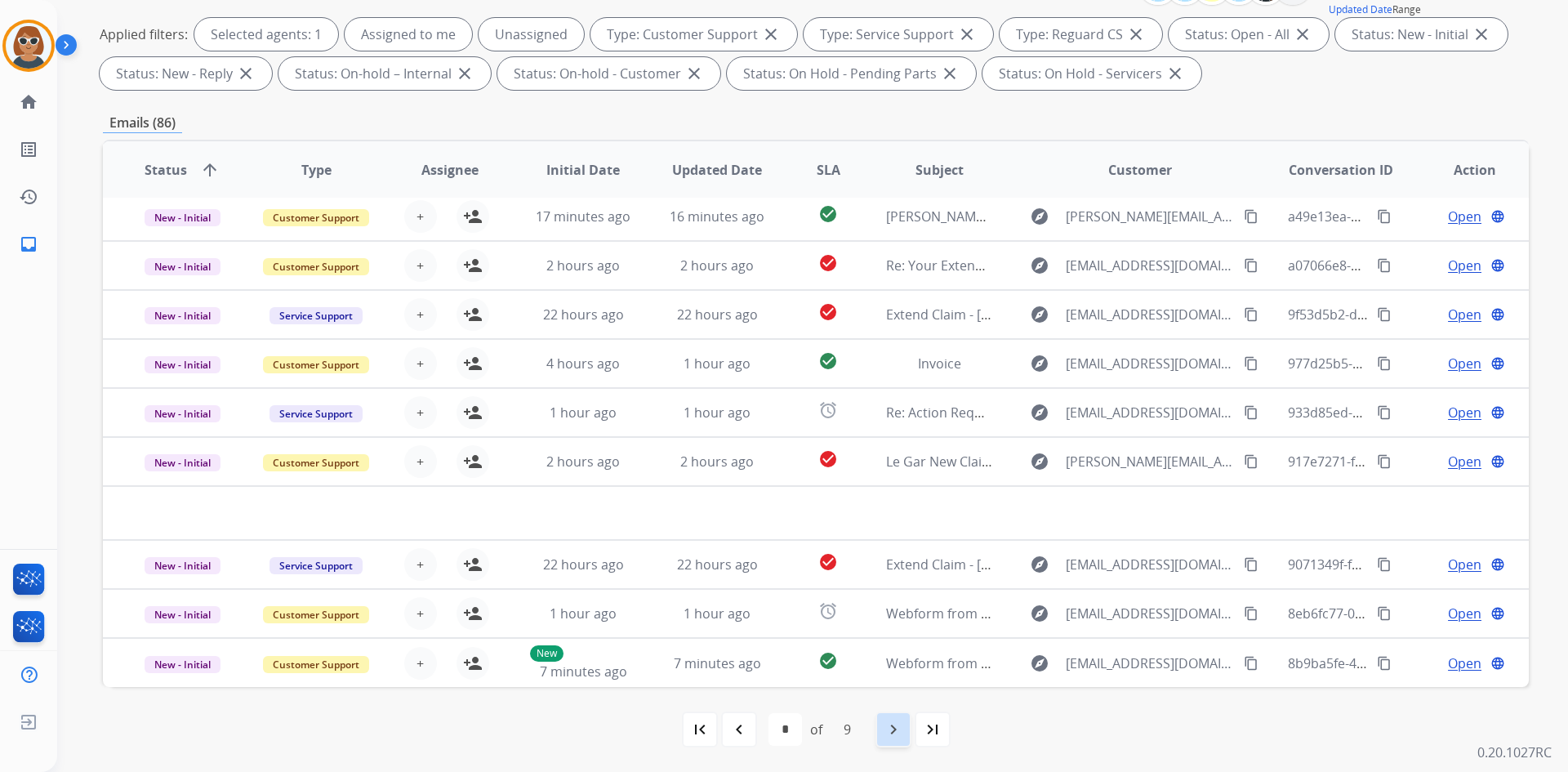
click at [893, 723] on mat-icon "navigate_next" at bounding box center [892, 729] width 19 height 19
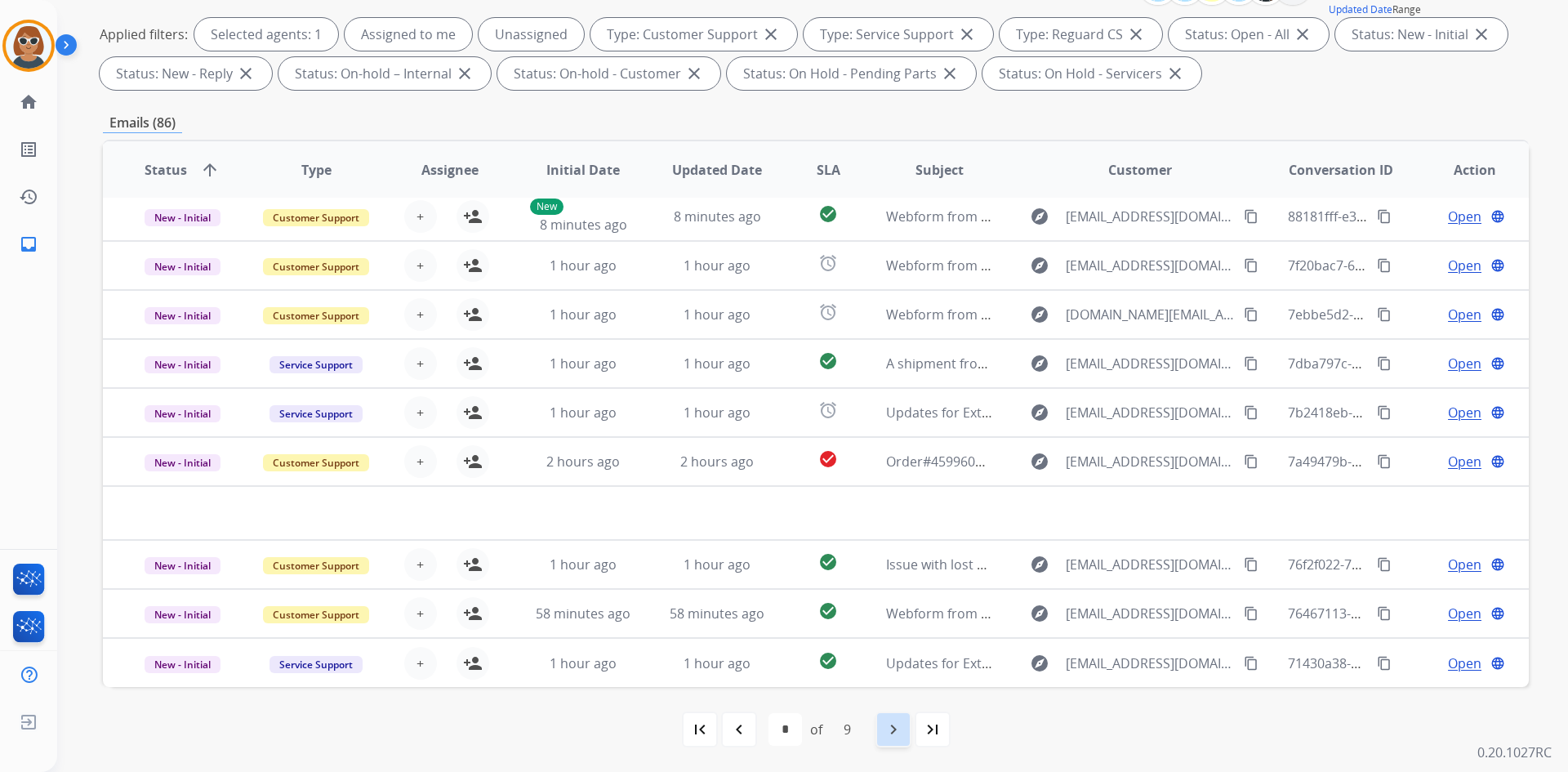
click at [900, 735] on mat-icon "navigate_next" at bounding box center [892, 729] width 19 height 19
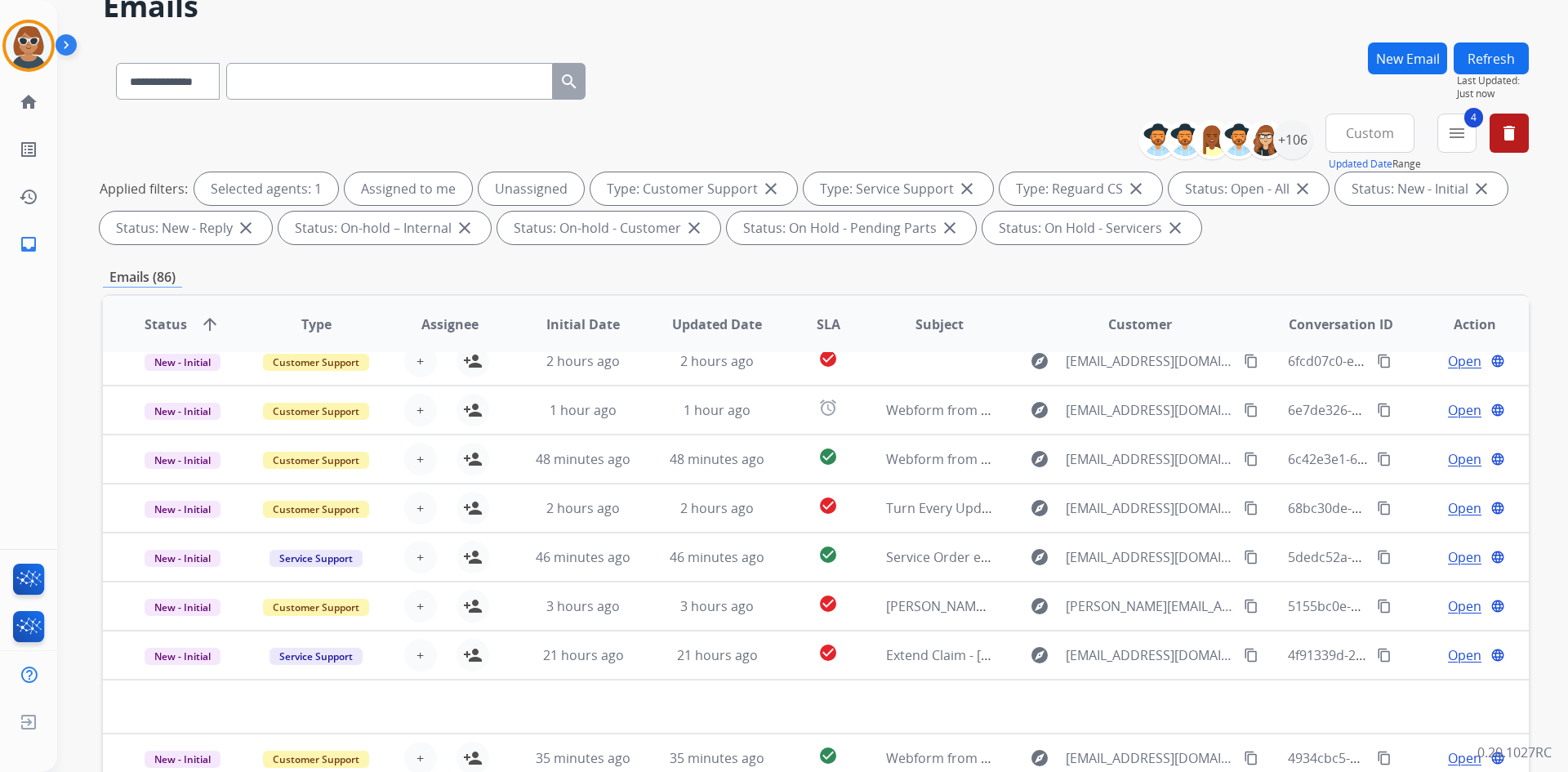
scroll to position [0, 0]
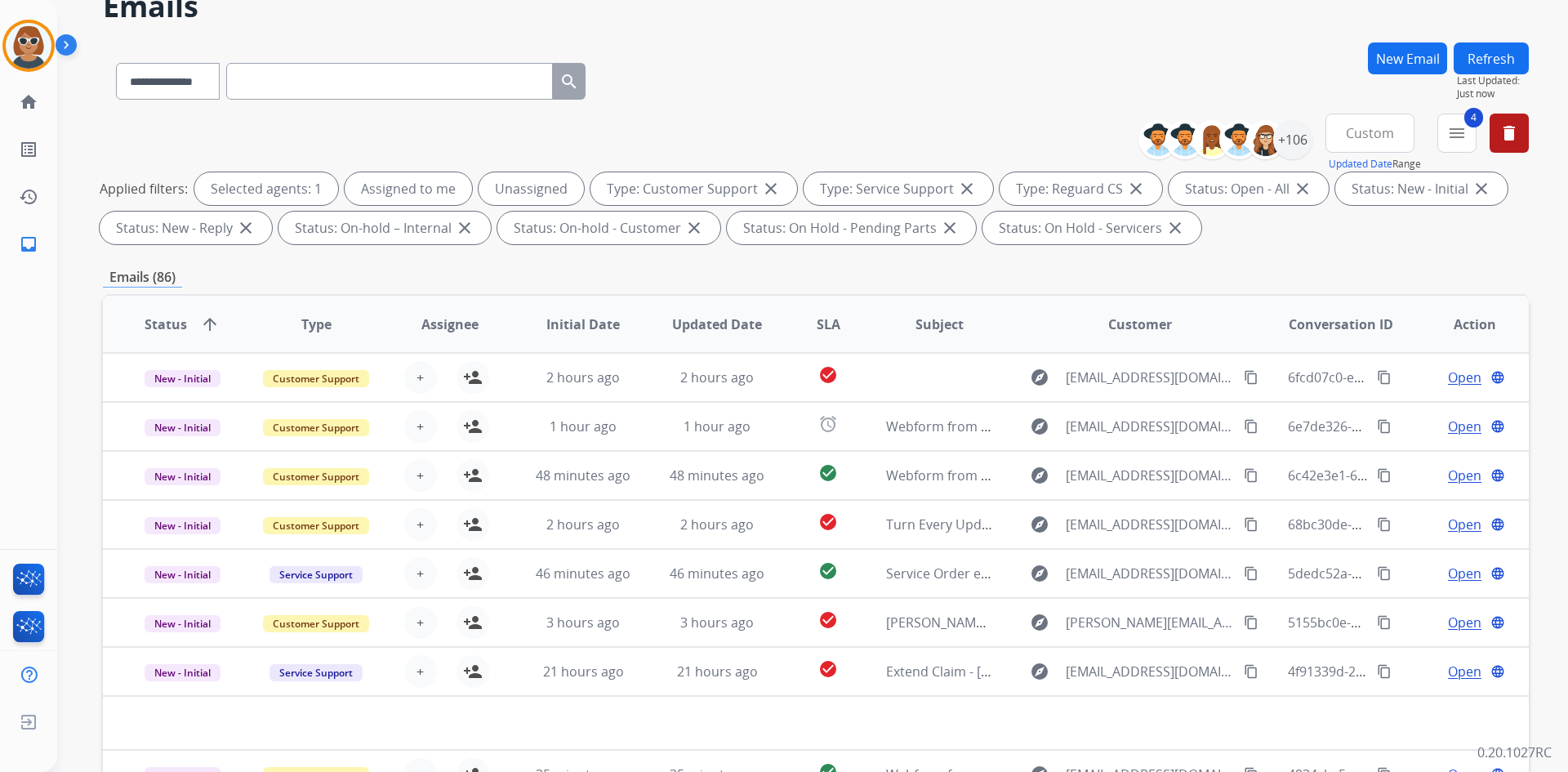
click at [867, 111] on div "**********" at bounding box center [816, 77] width 1425 height 71
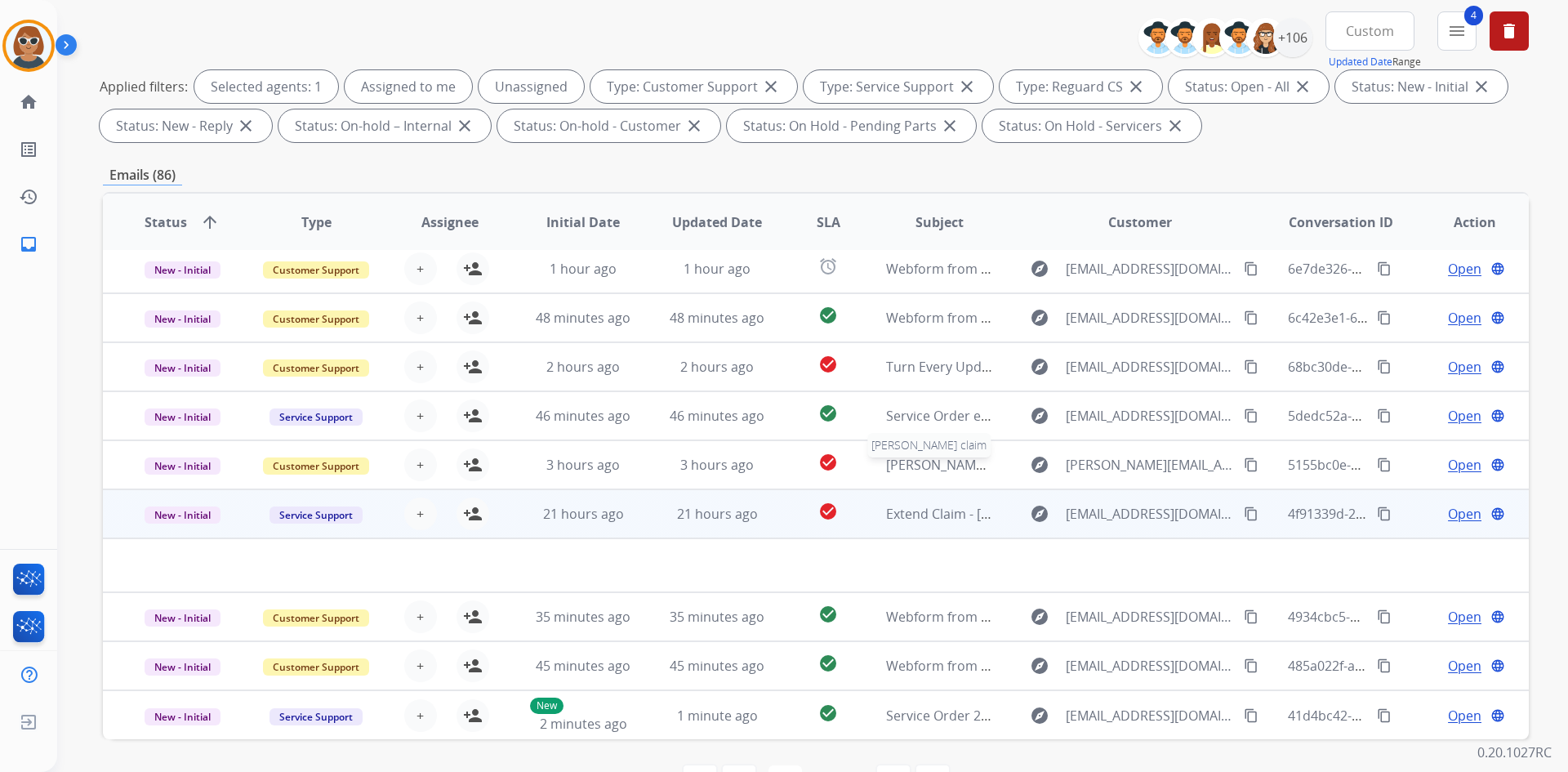
scroll to position [236, 0]
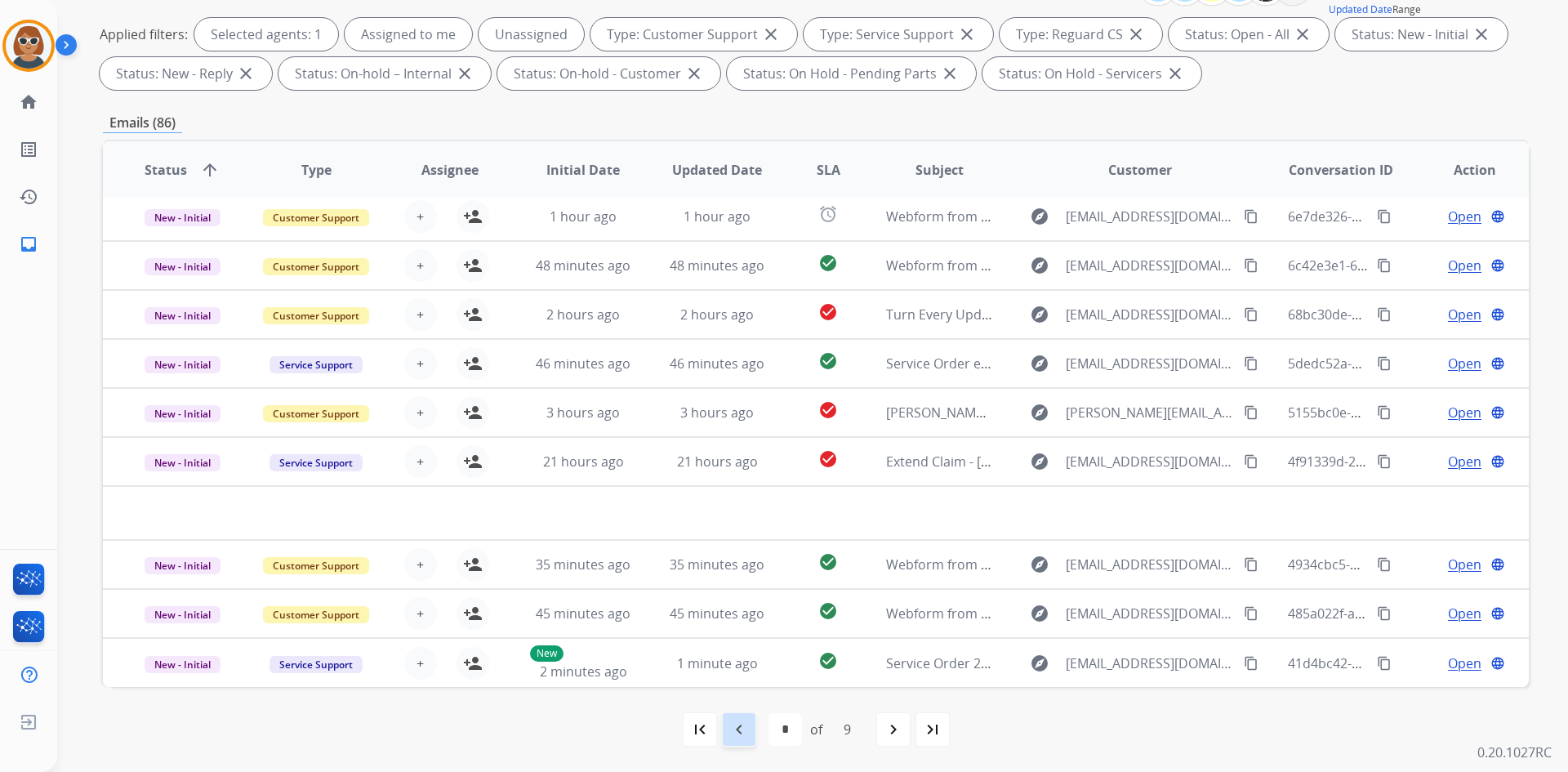
click at [737, 718] on div "navigate_before" at bounding box center [738, 729] width 36 height 36
select select "*"
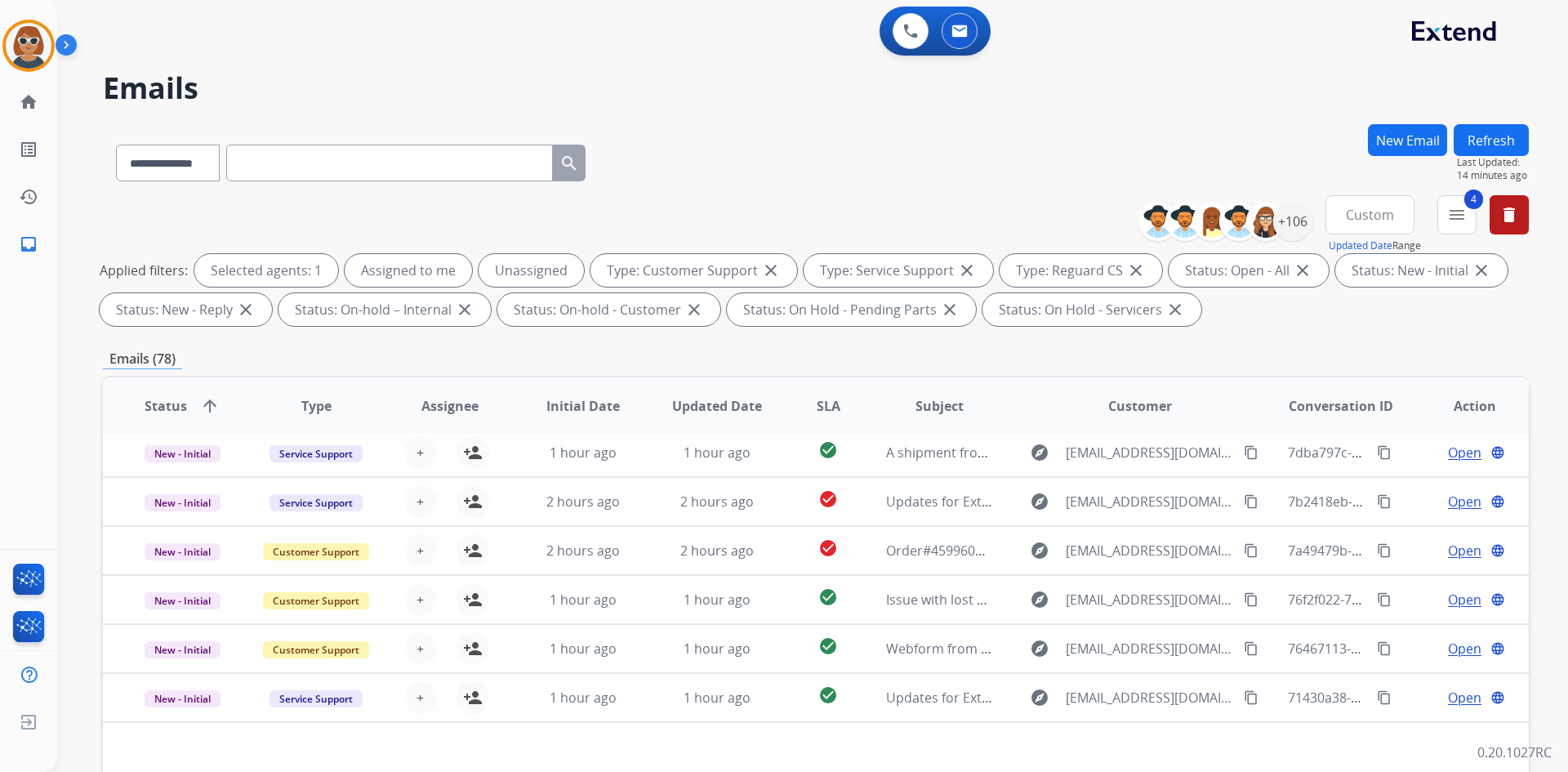
click at [1498, 133] on button "Refresh" at bounding box center [1491, 140] width 75 height 32
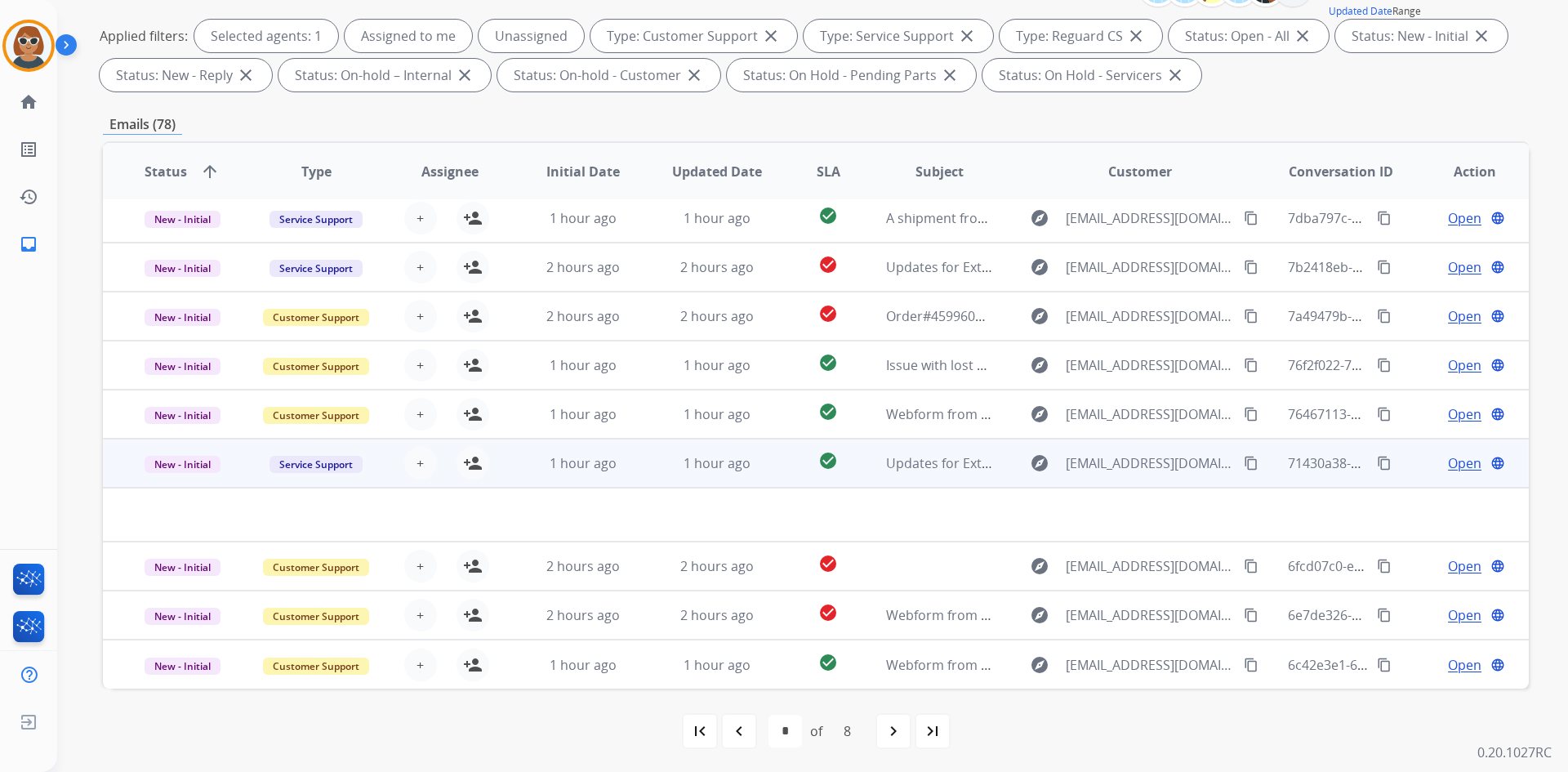
scroll to position [236, 0]
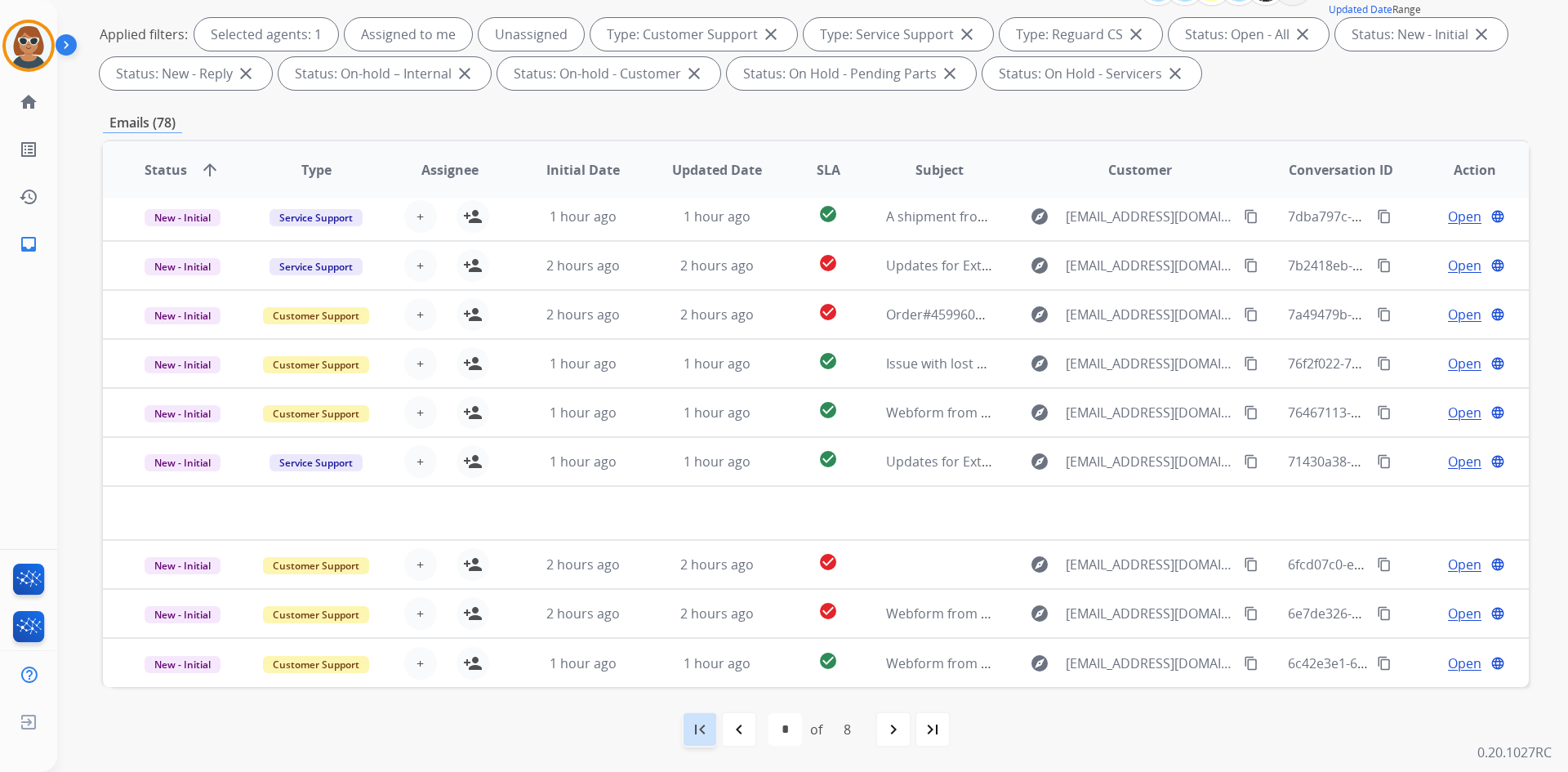
click at [708, 742] on div "first_page" at bounding box center [700, 729] width 36 height 36
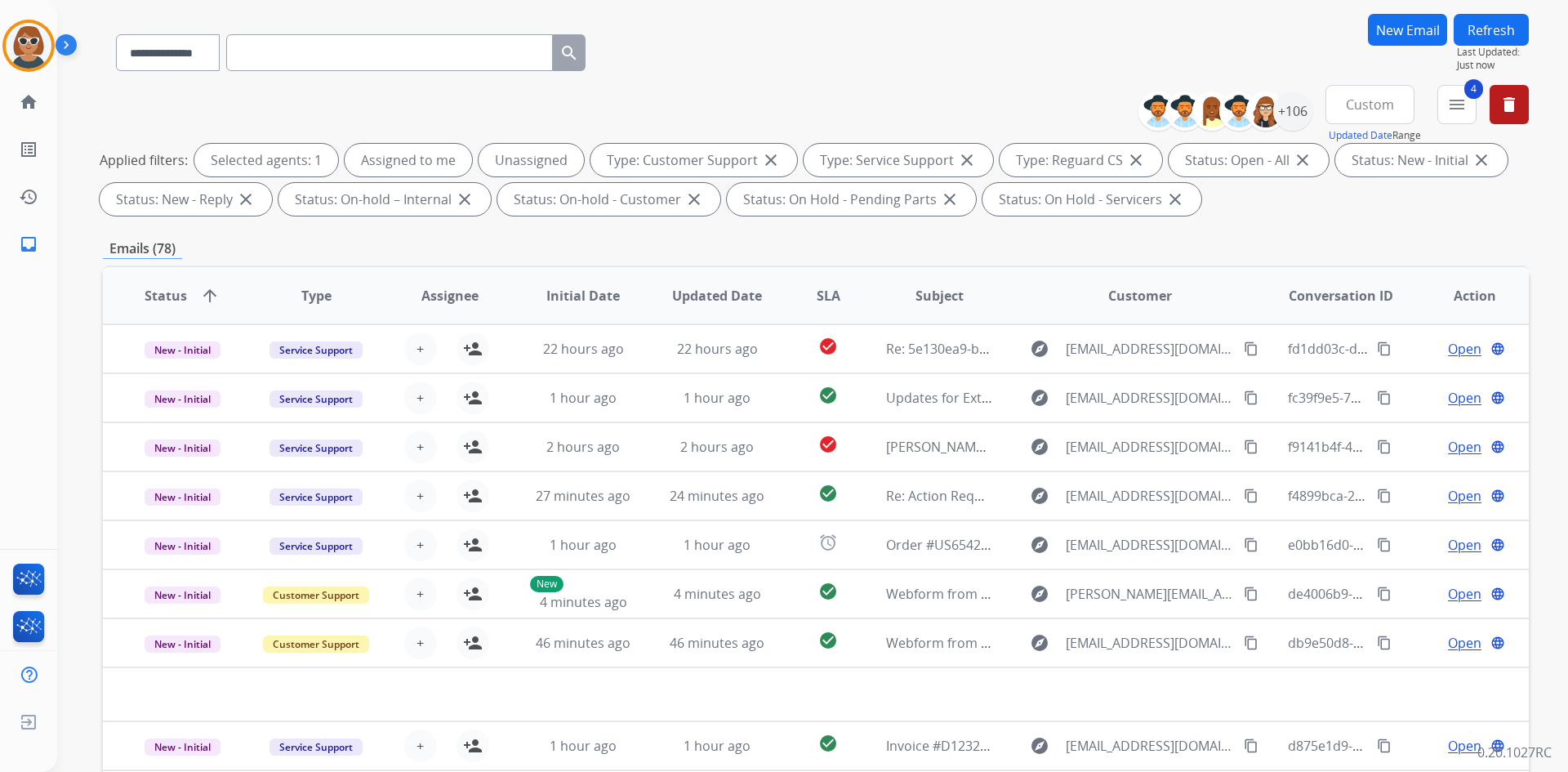
scroll to position [0, 0]
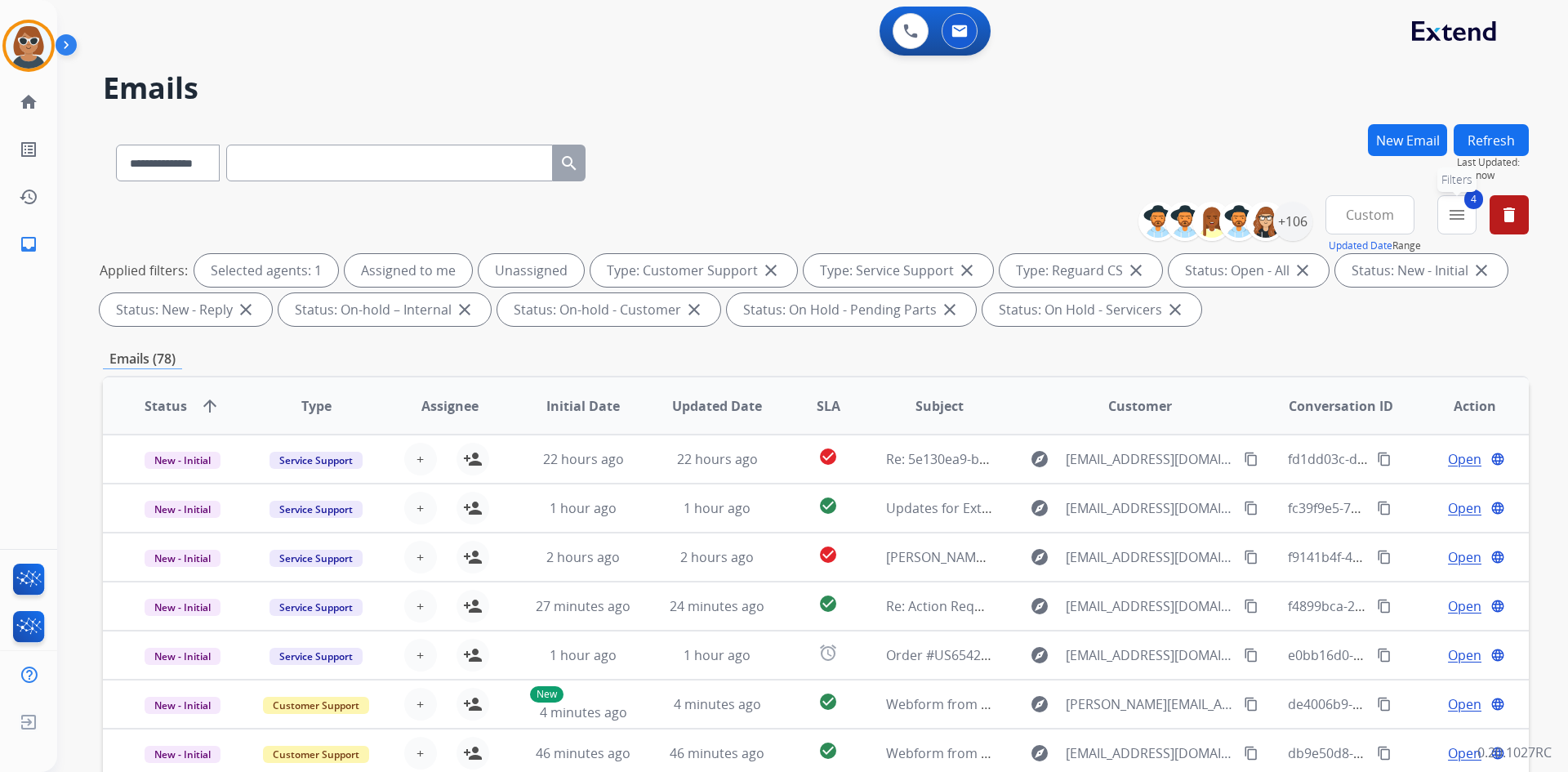
click at [1456, 211] on mat-icon "menu" at bounding box center [1456, 214] width 19 height 19
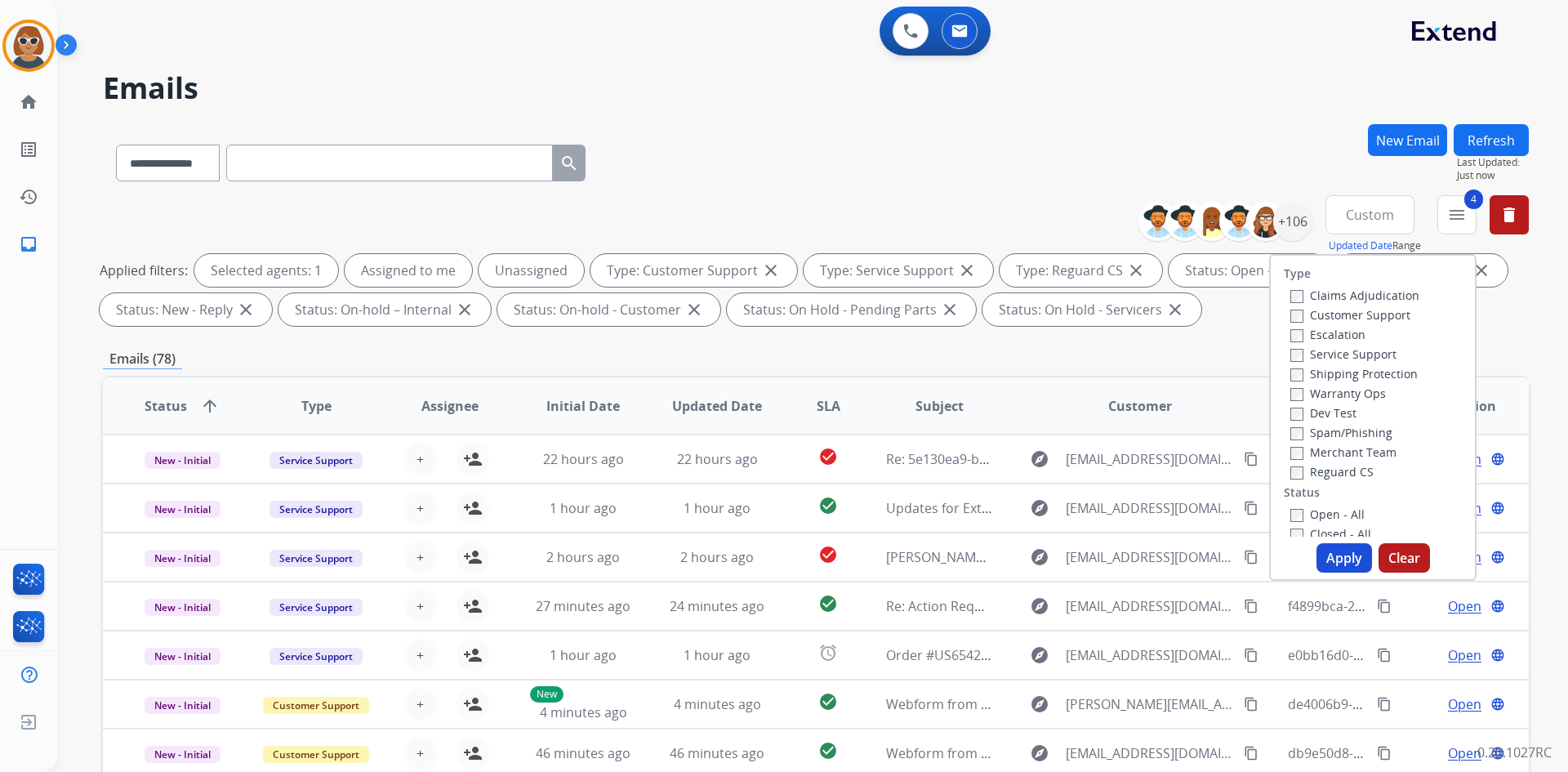
click at [1339, 554] on button "Apply" at bounding box center [1344, 558] width 55 height 30
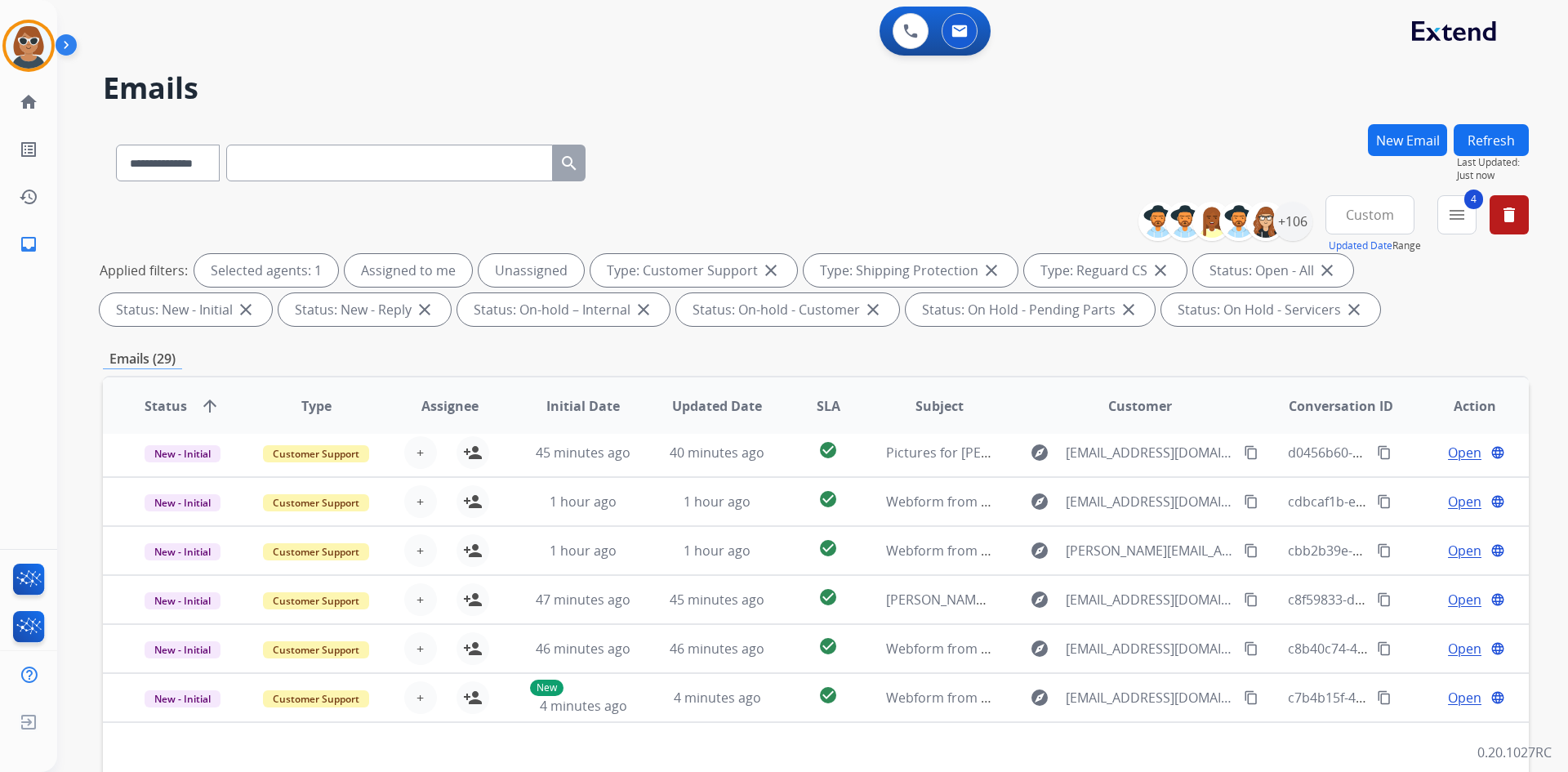
click at [1507, 144] on button "Refresh" at bounding box center [1491, 140] width 75 height 32
click at [1294, 220] on div "+106" at bounding box center [1292, 221] width 40 height 40
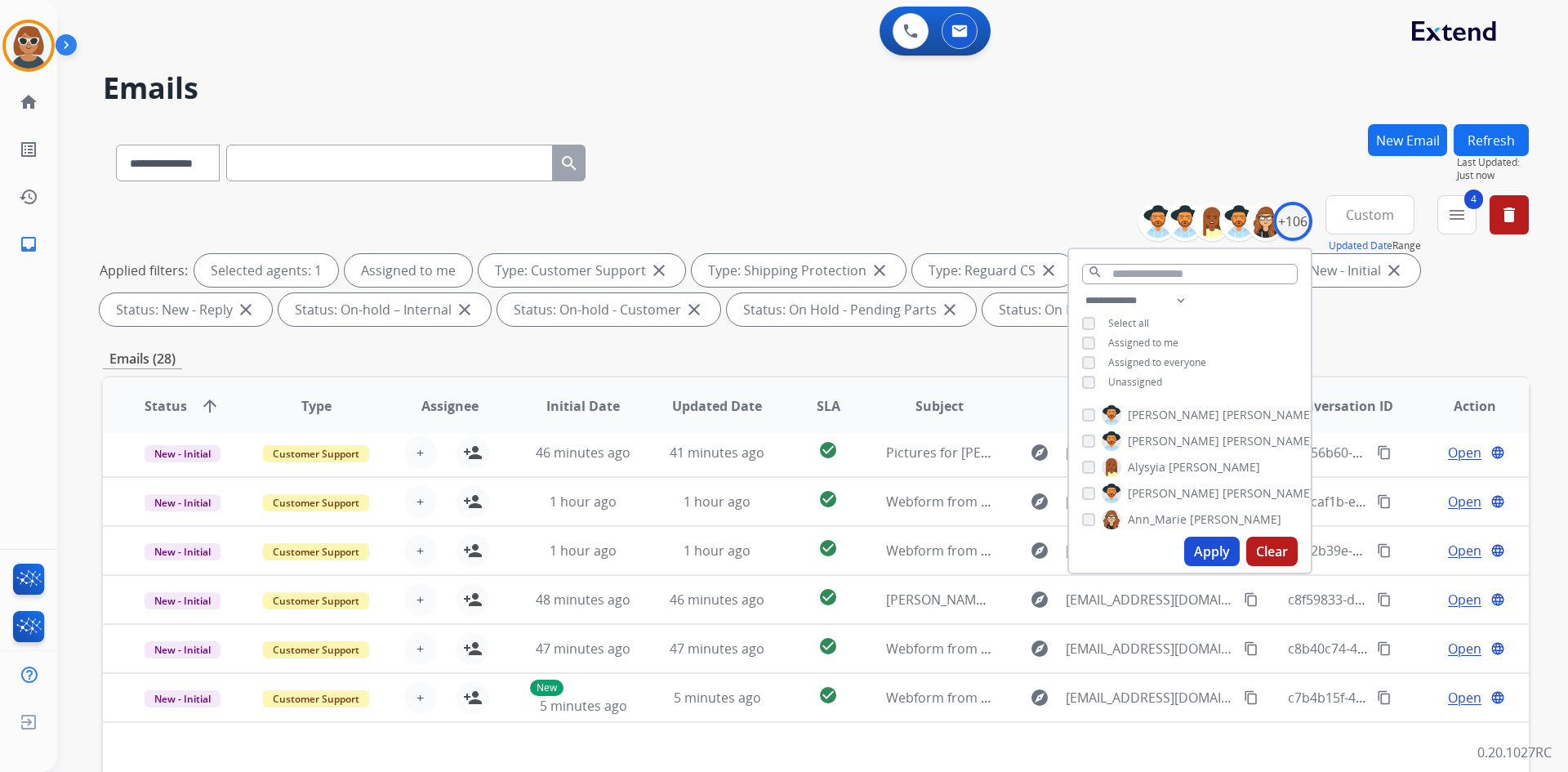
click at [1195, 543] on button "Apply" at bounding box center [1211, 552] width 55 height 30
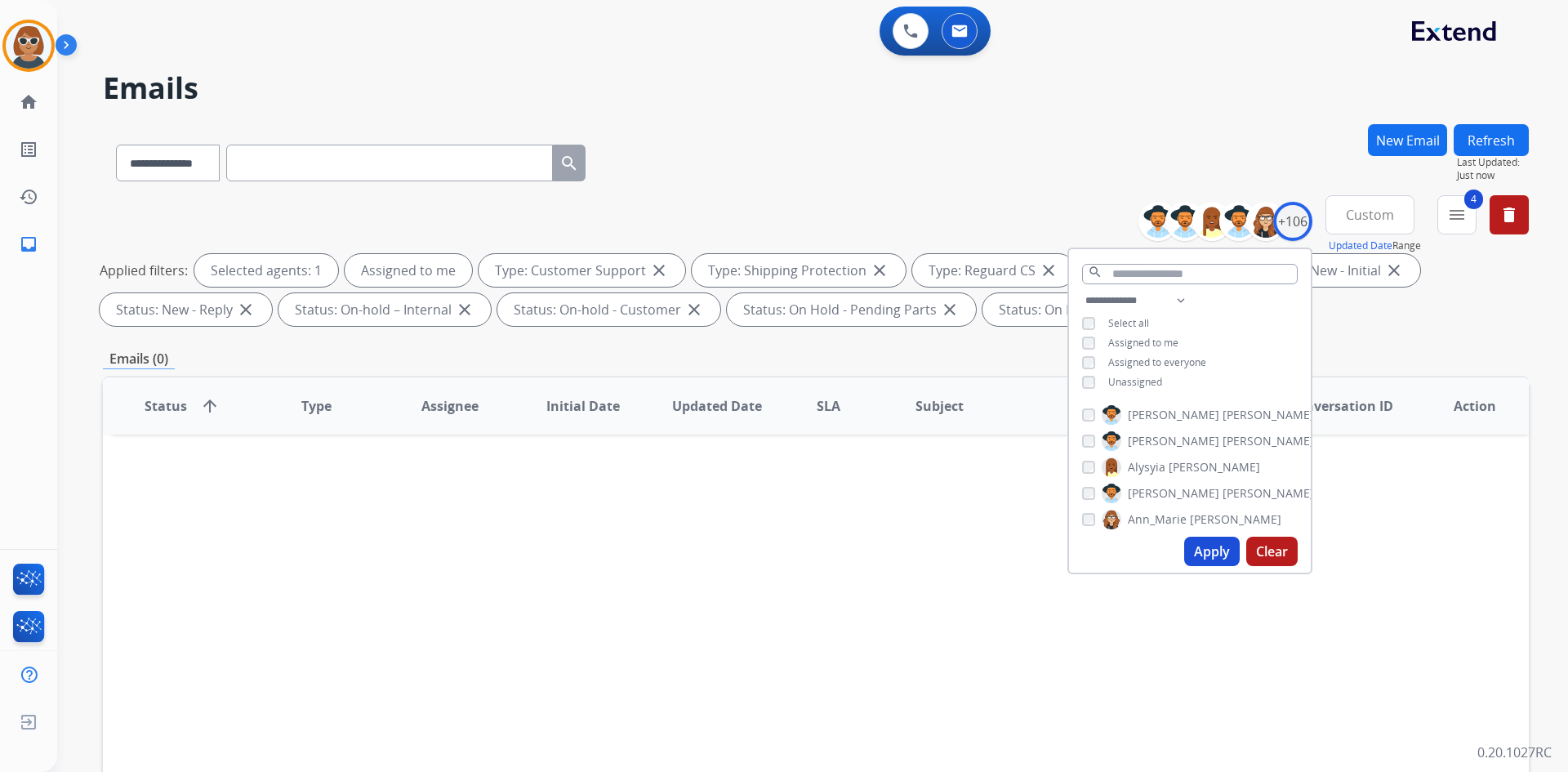
click at [1382, 218] on span "Custom" at bounding box center [1370, 214] width 48 height 6
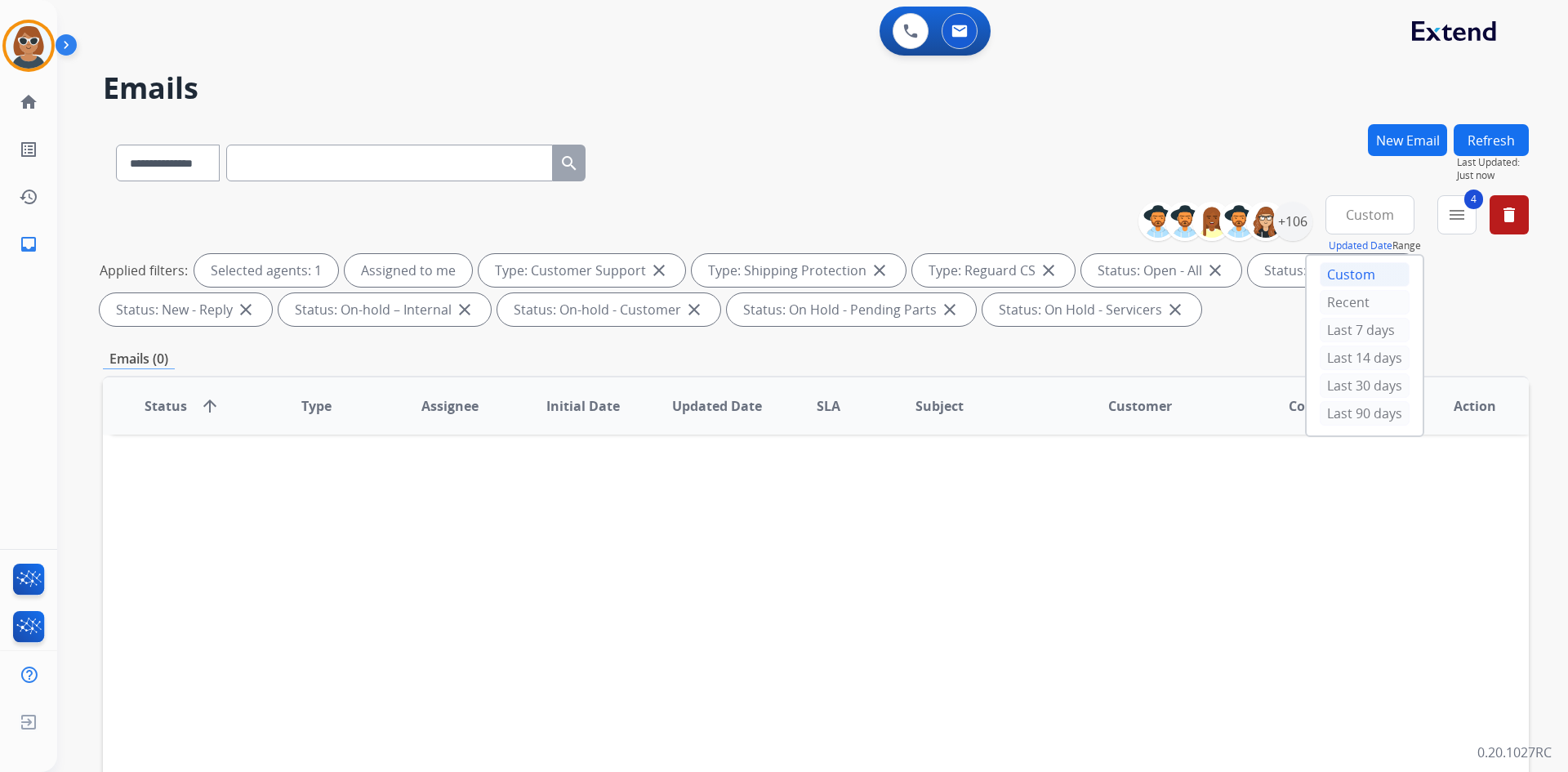
click at [1365, 275] on div "Custom" at bounding box center [1363, 274] width 89 height 25
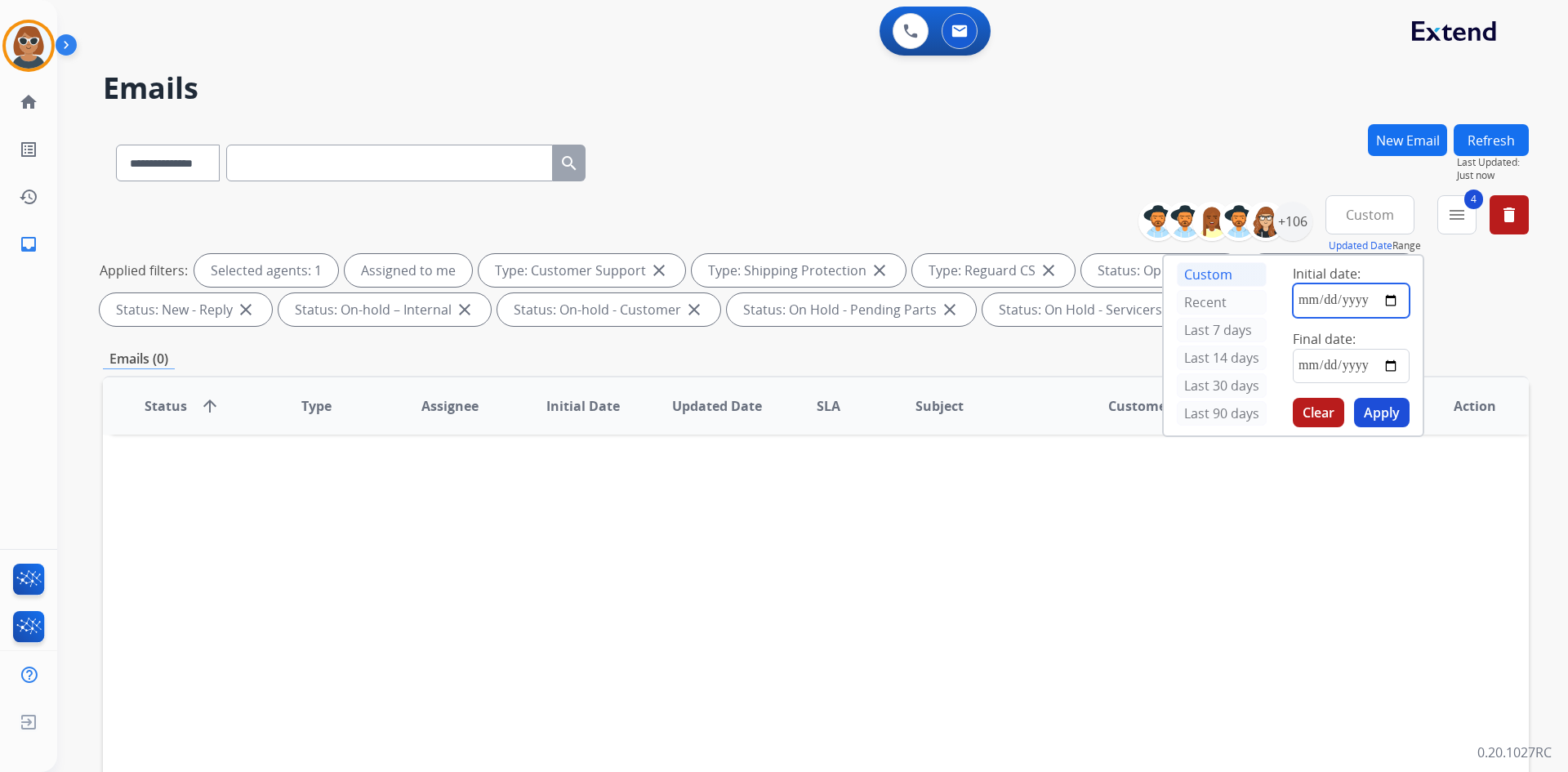
click at [1395, 300] on input "date" at bounding box center [1350, 300] width 117 height 34
type input "**********"
click at [1397, 378] on input "date" at bounding box center [1350, 365] width 117 height 34
click at [1397, 374] on input "date" at bounding box center [1350, 365] width 117 height 34
click at [1387, 372] on input "date" at bounding box center [1350, 365] width 117 height 34
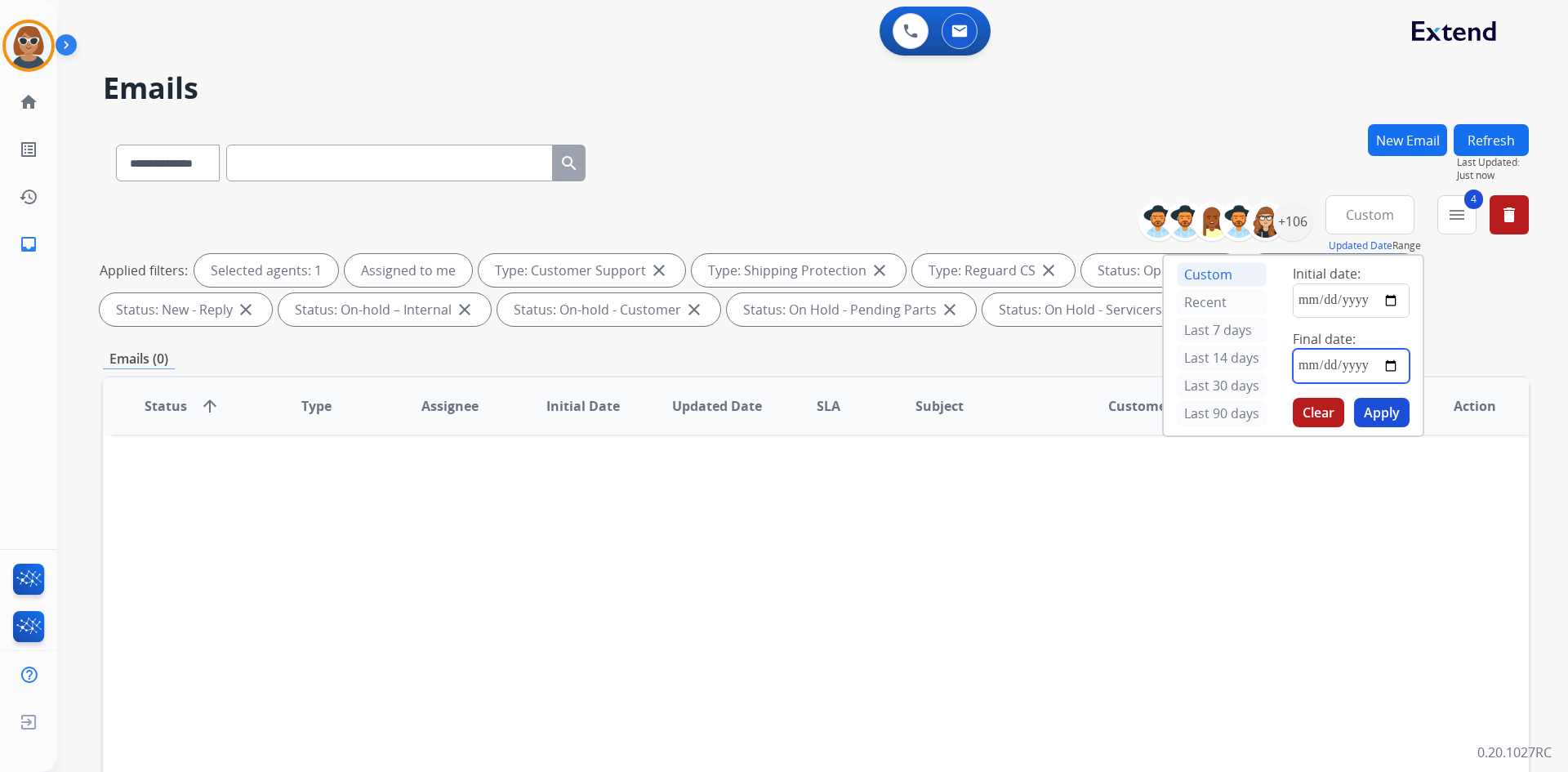
type input "**********"
click at [1381, 414] on button "Apply" at bounding box center [1381, 412] width 55 height 30
click at [1454, 210] on mat-icon "menu" at bounding box center [1456, 214] width 19 height 19
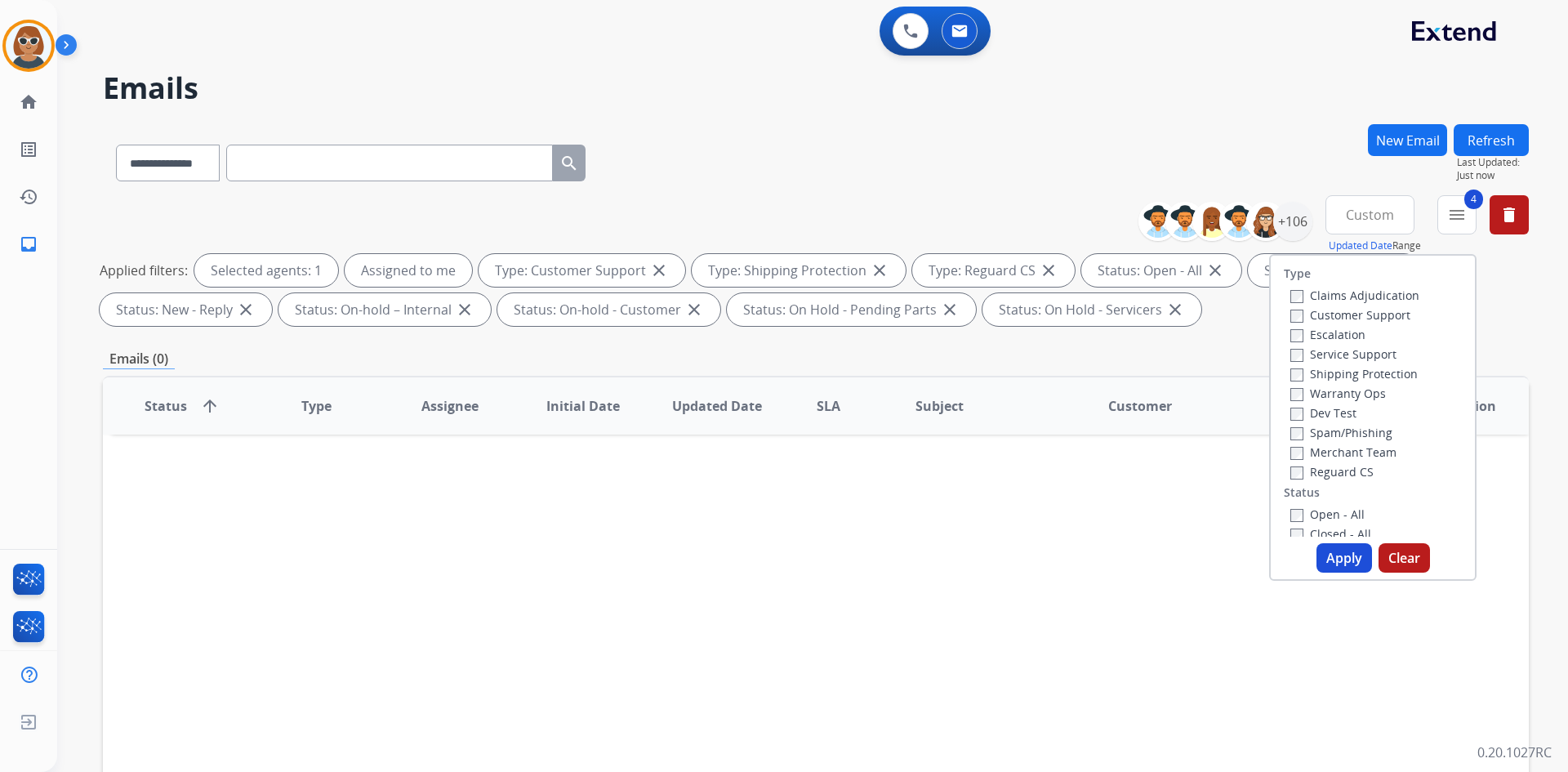
click at [1398, 571] on button "Clear" at bounding box center [1404, 558] width 52 height 30
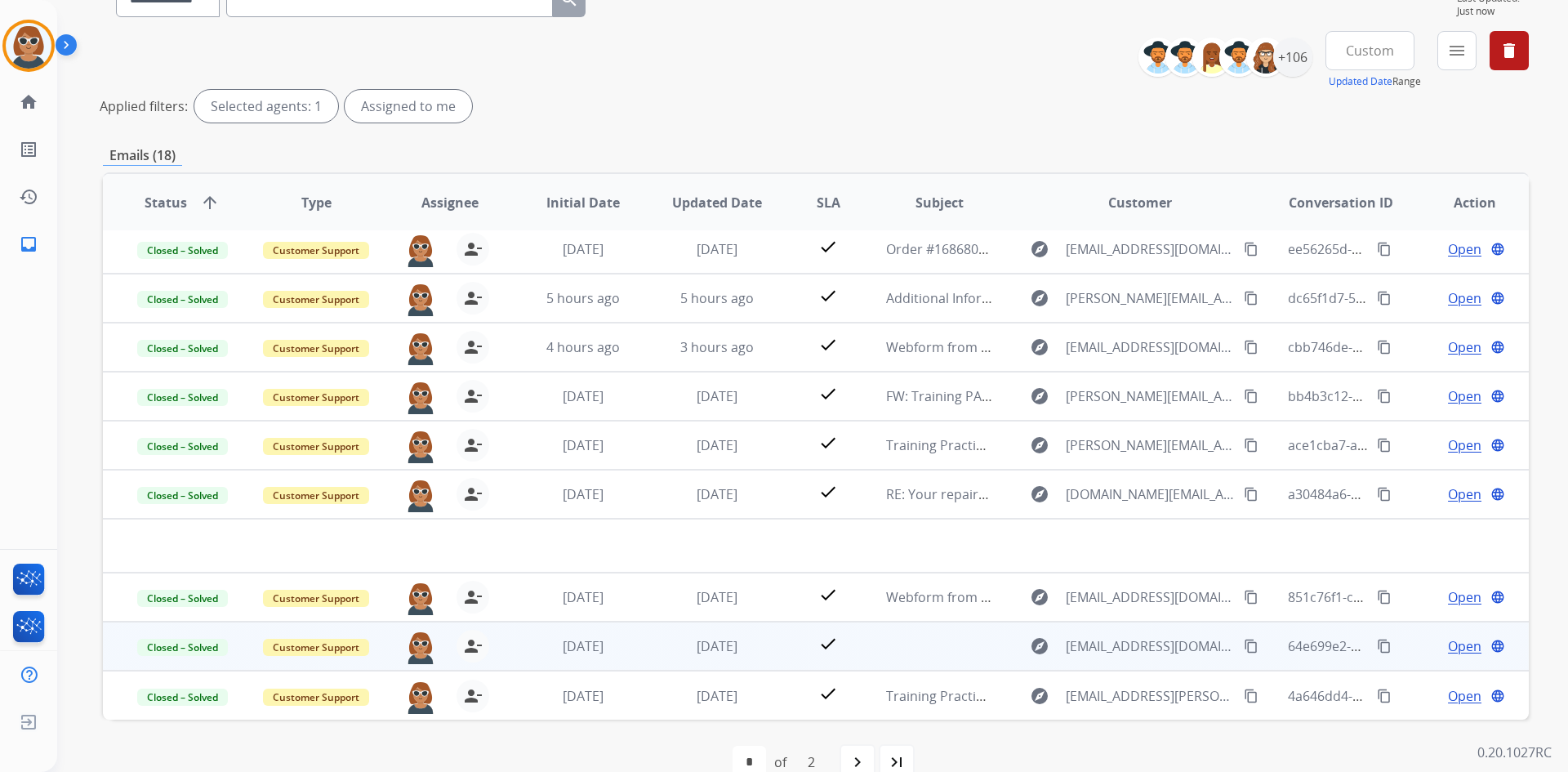
scroll to position [196, 0]
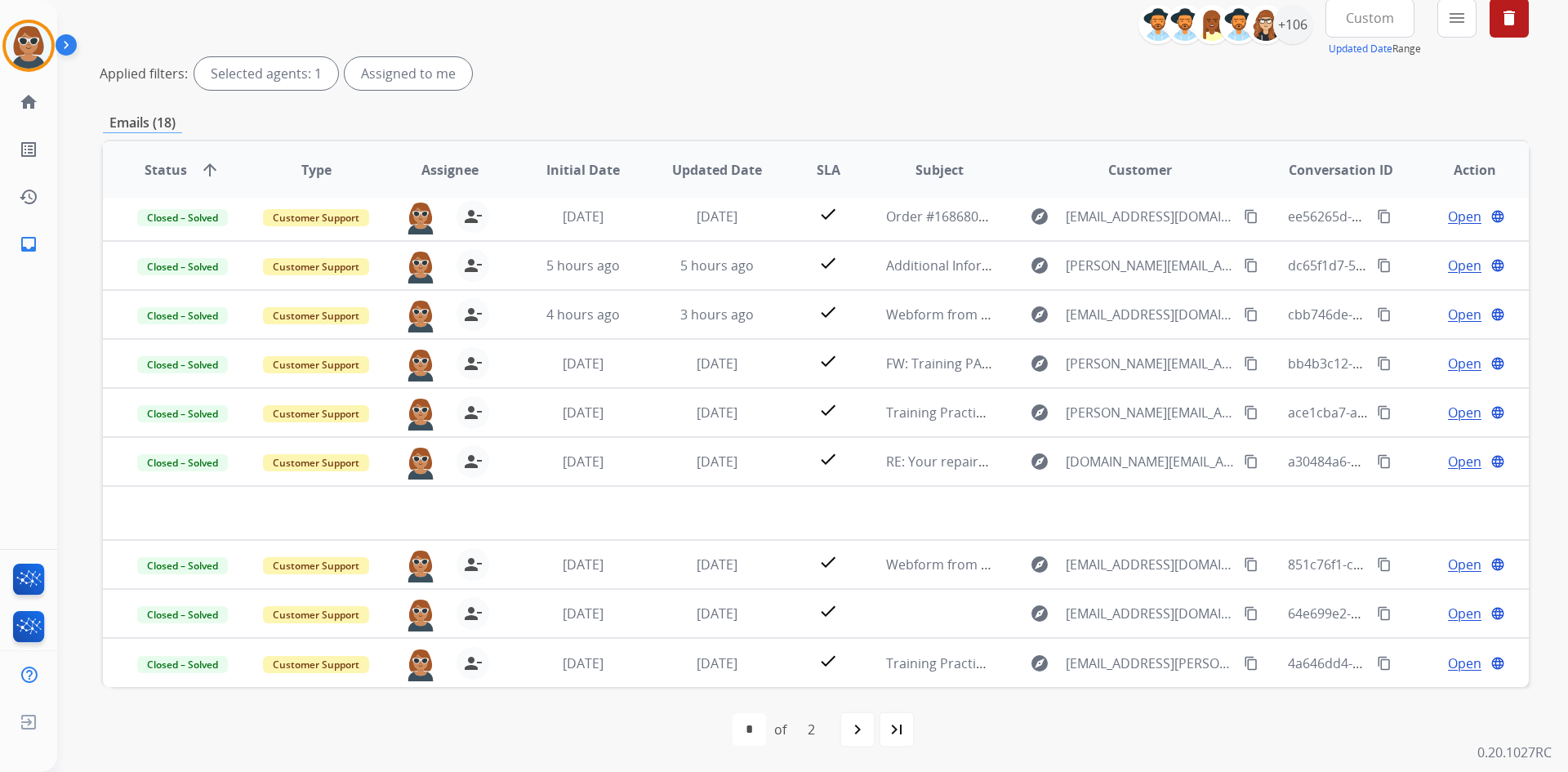
drag, startPoint x: 265, startPoint y: 502, endPoint x: 855, endPoint y: 733, distance: 633.6
click at [855, 733] on mat-icon "navigate_next" at bounding box center [856, 729] width 19 height 19
select select "*"
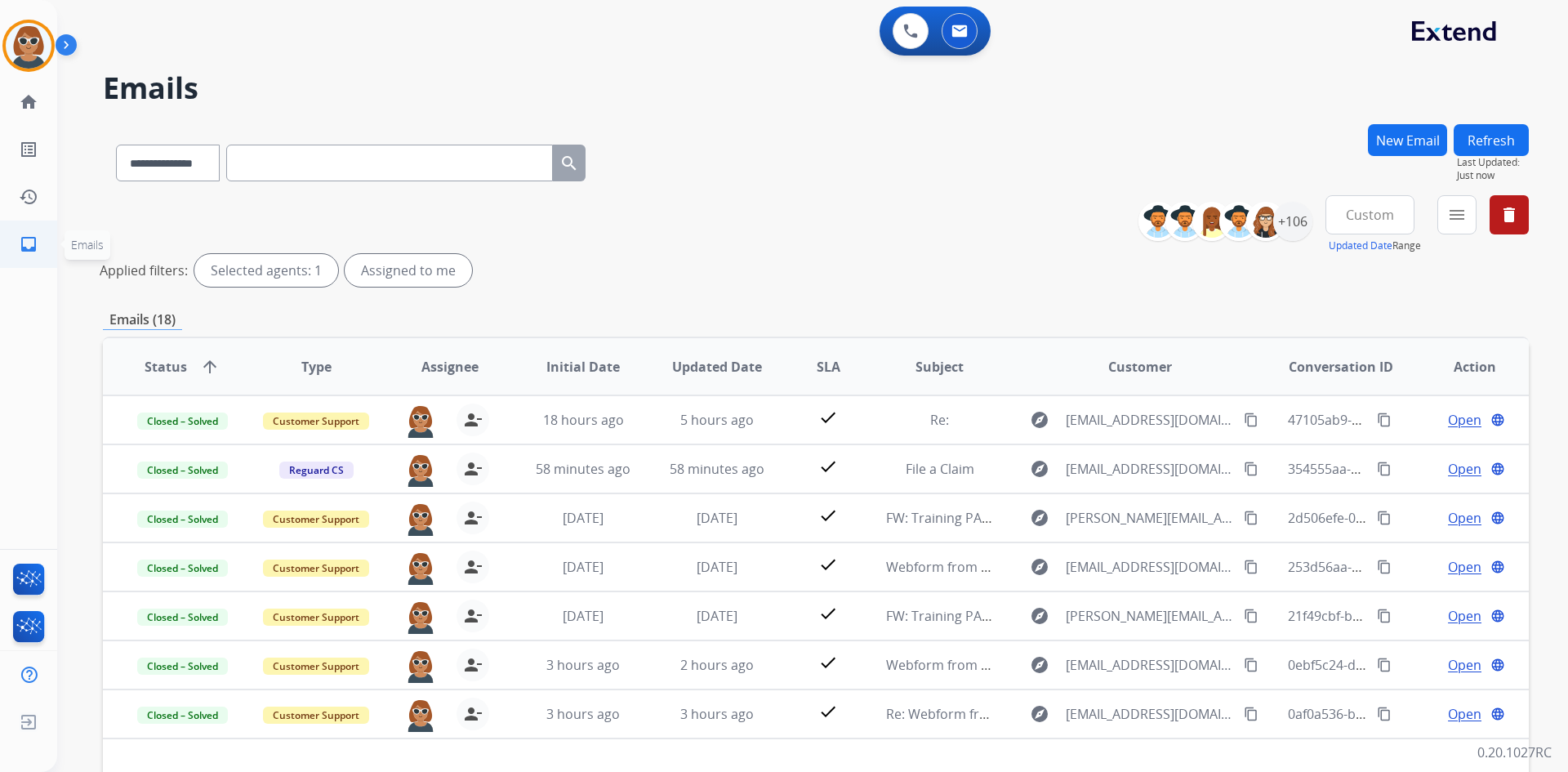
scroll to position [0, 0]
click at [40, 50] on img at bounding box center [29, 46] width 46 height 46
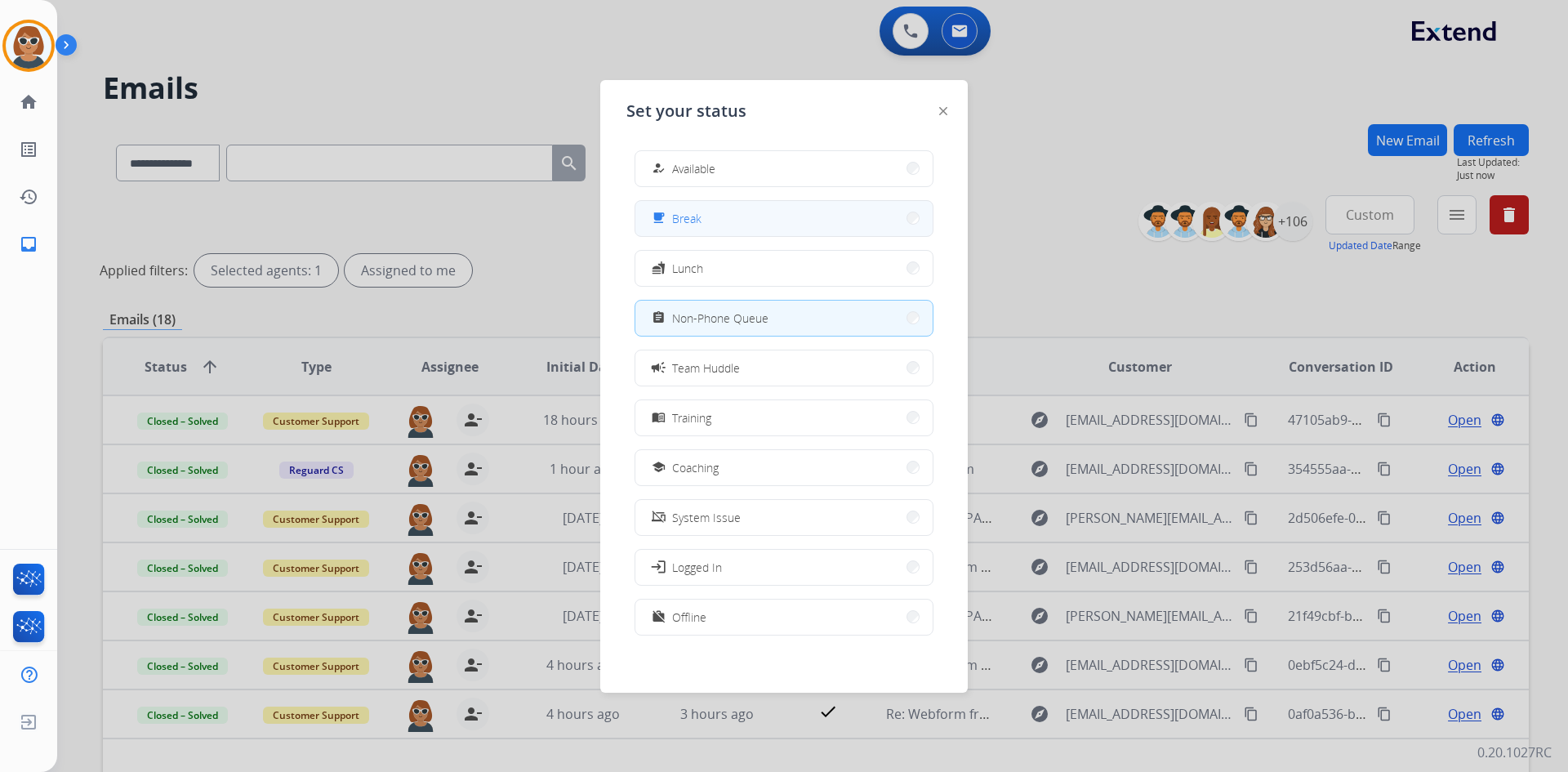
click at [723, 219] on button "free_breakfast Break" at bounding box center [784, 219] width 297 height 35
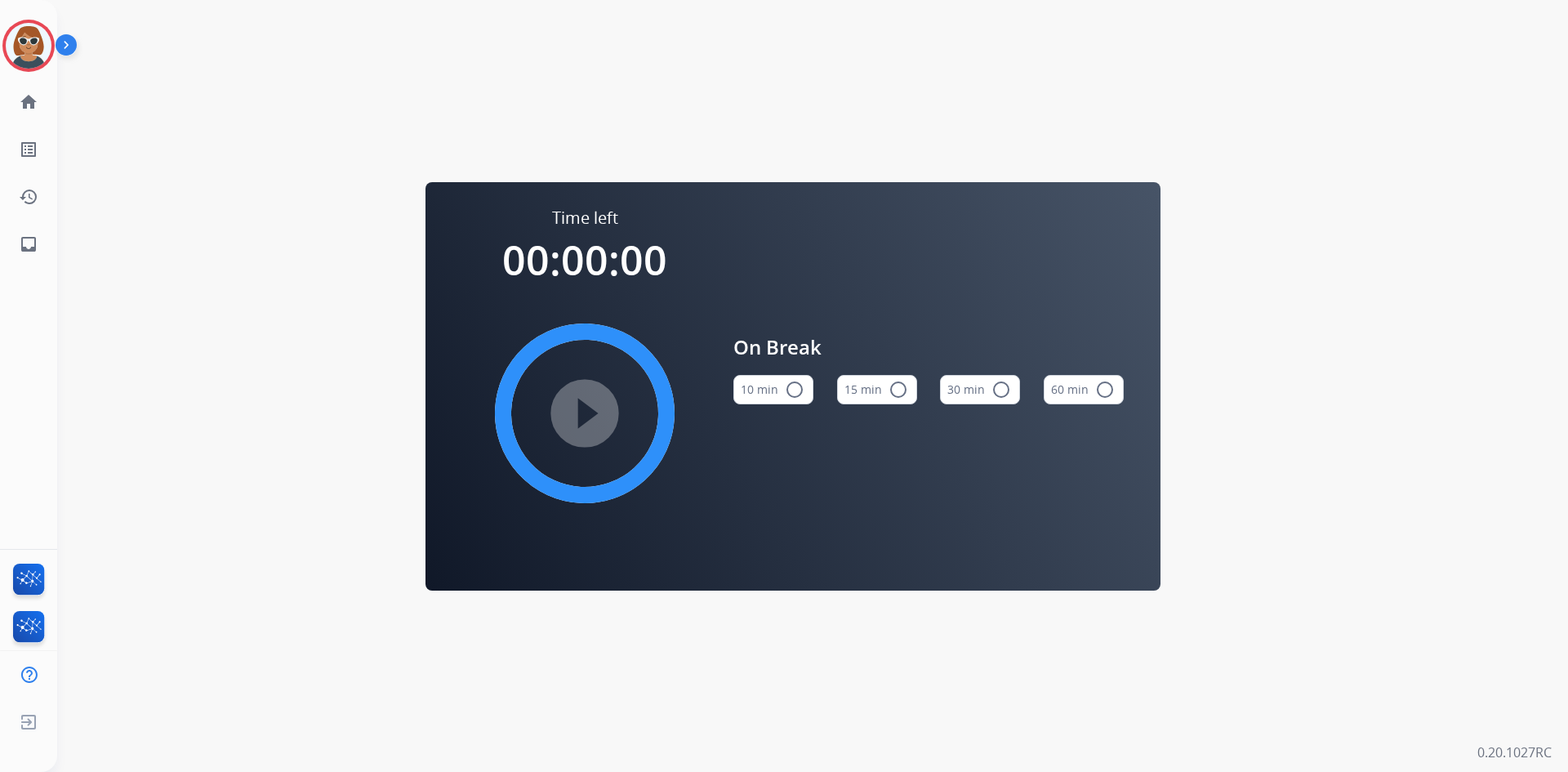
click at [890, 396] on mat-icon "radio_button_unchecked" at bounding box center [898, 389] width 19 height 19
click at [23, 42] on img at bounding box center [29, 46] width 46 height 46
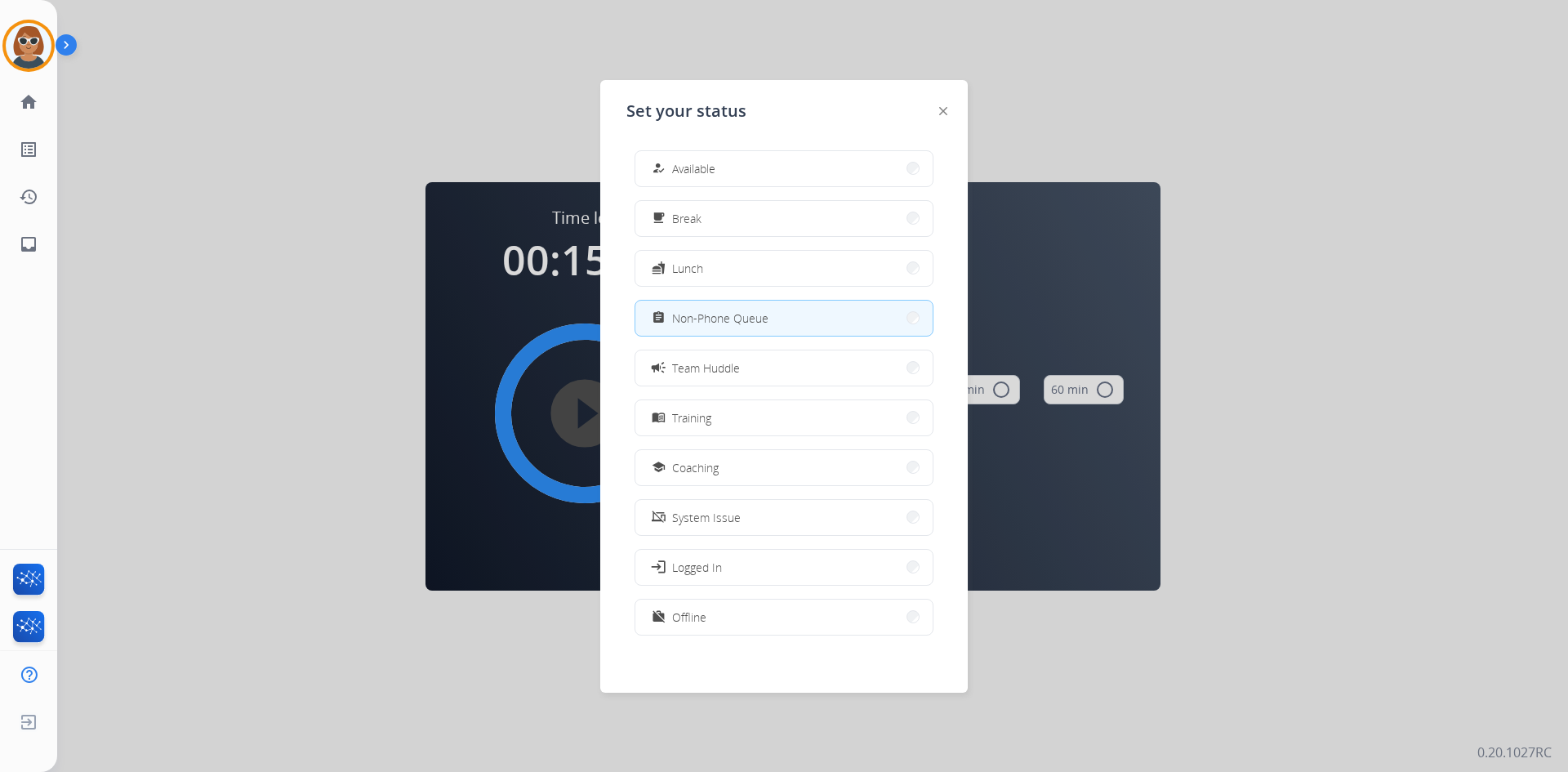
click at [742, 320] on span "Non-Phone Queue" at bounding box center [720, 318] width 97 height 18
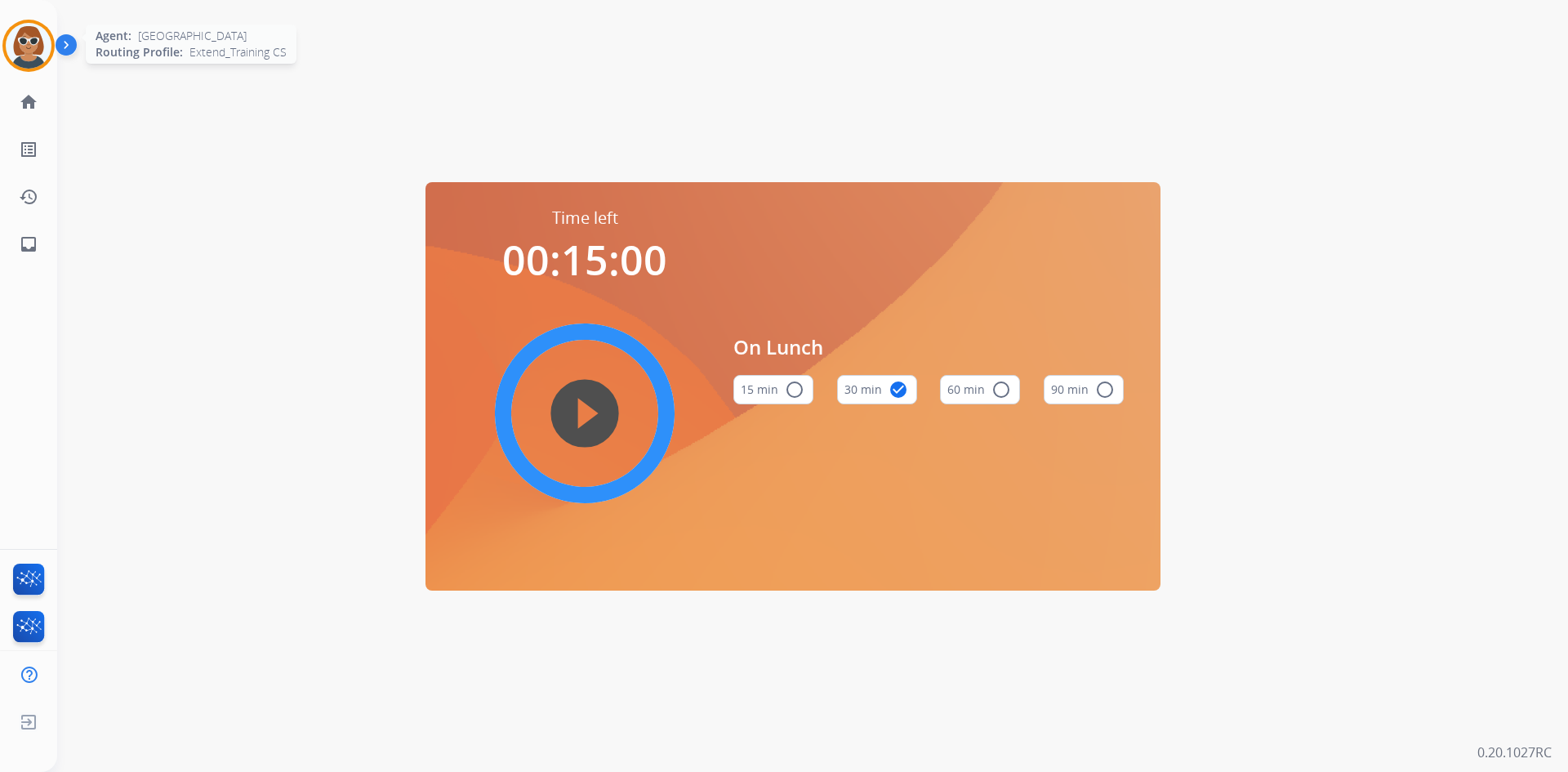
click at [25, 42] on img at bounding box center [29, 46] width 46 height 46
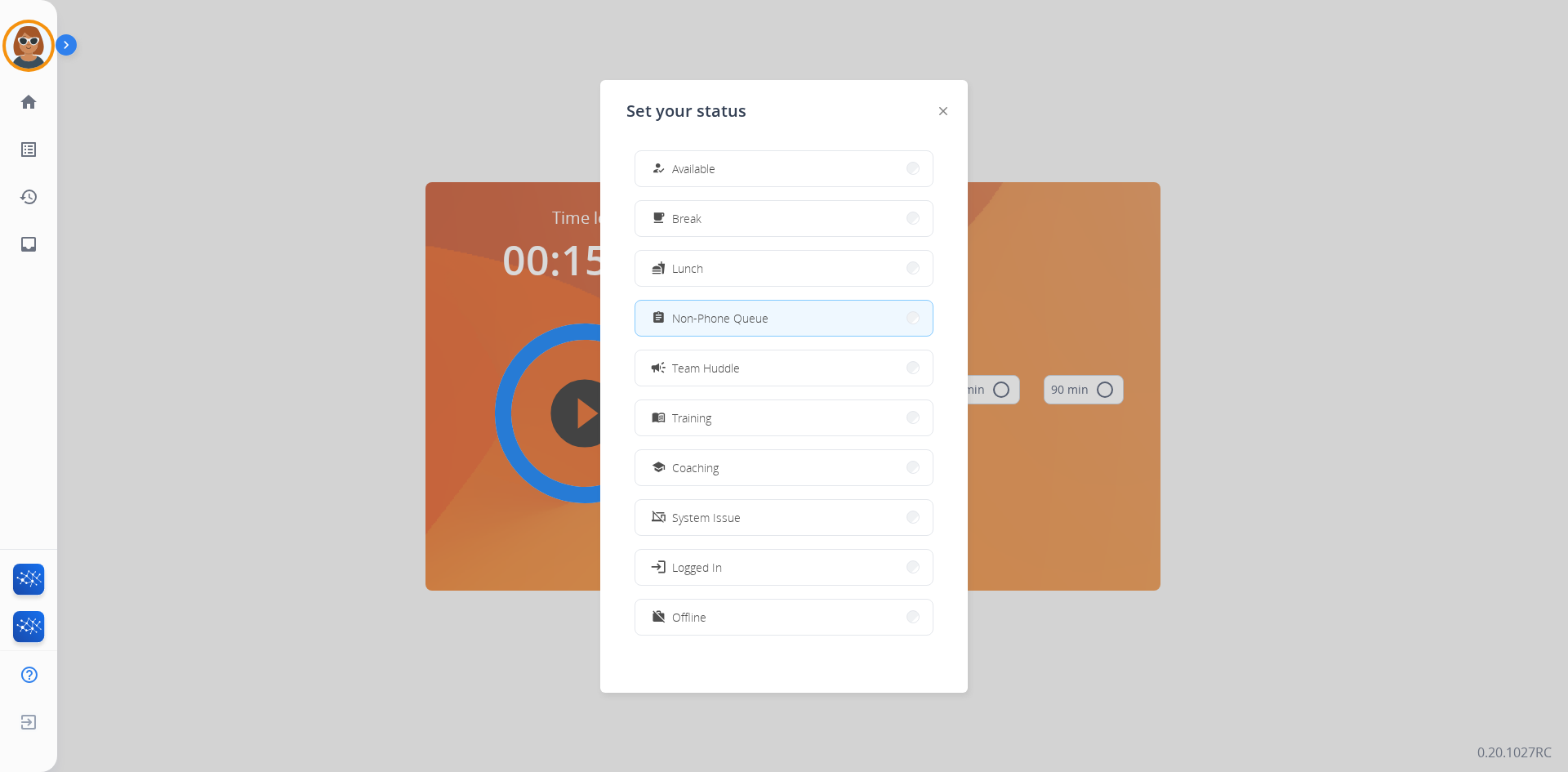
click at [1413, 22] on div at bounding box center [784, 386] width 1568 height 772
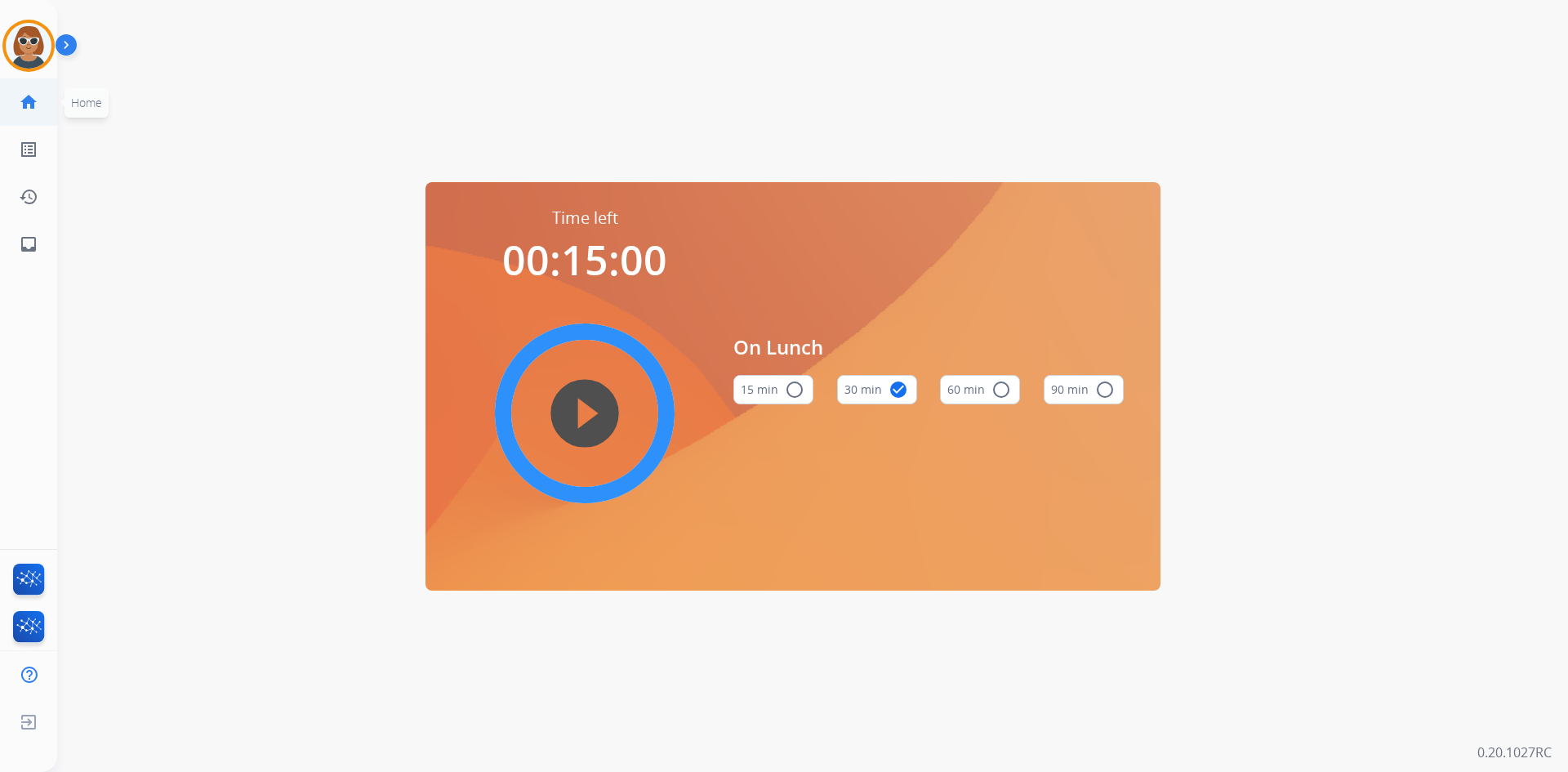
click at [25, 89] on link "home Home" at bounding box center [29, 102] width 46 height 46
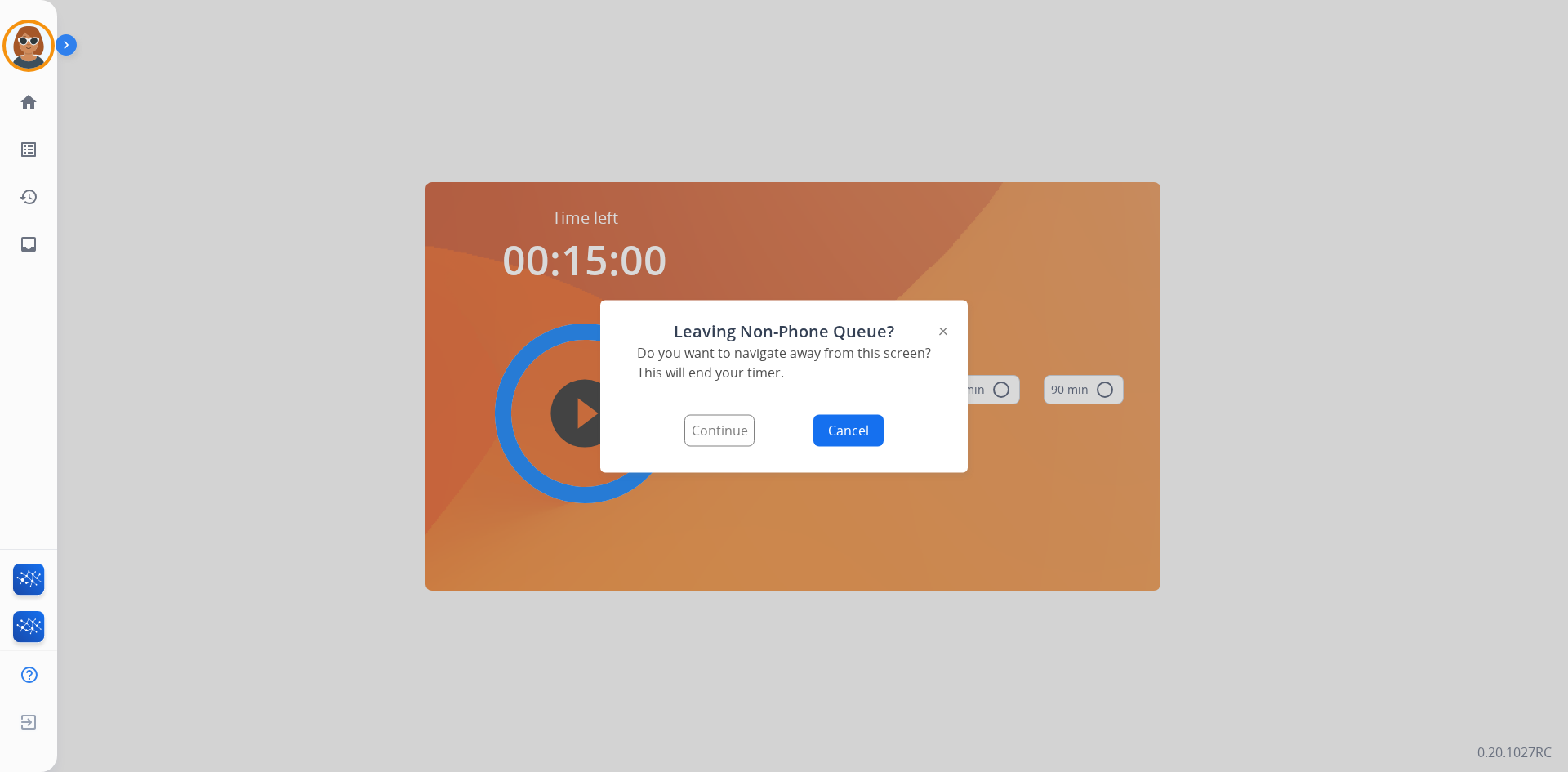
click at [949, 330] on div "Leaving Non-Phone Queue? Do you want to navigate away from this screen? This wi…" at bounding box center [784, 386] width 368 height 172
click at [939, 335] on div at bounding box center [943, 329] width 8 height 19
click at [941, 328] on img at bounding box center [943, 330] width 8 height 8
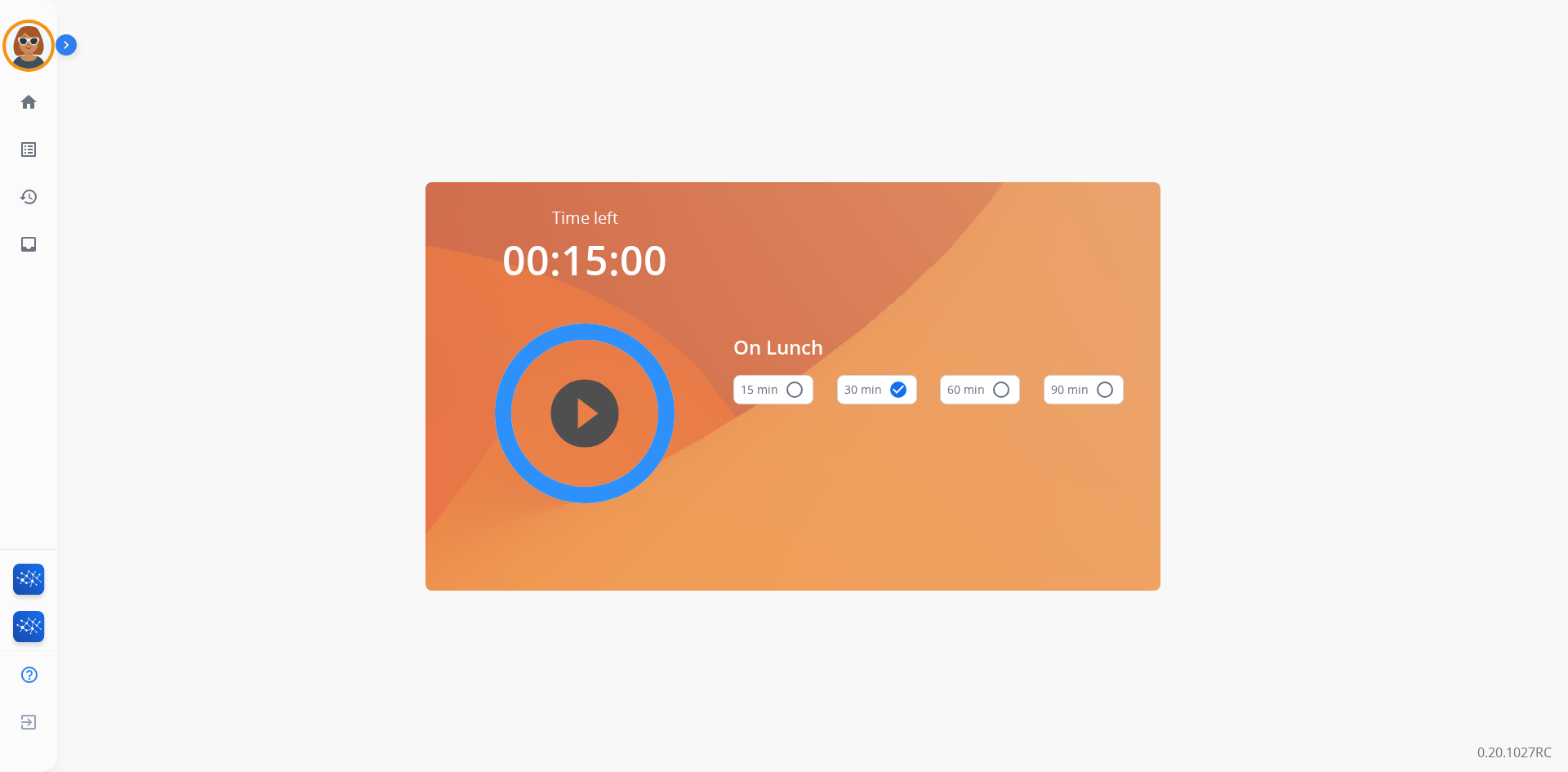
click at [71, 47] on img at bounding box center [69, 48] width 28 height 31
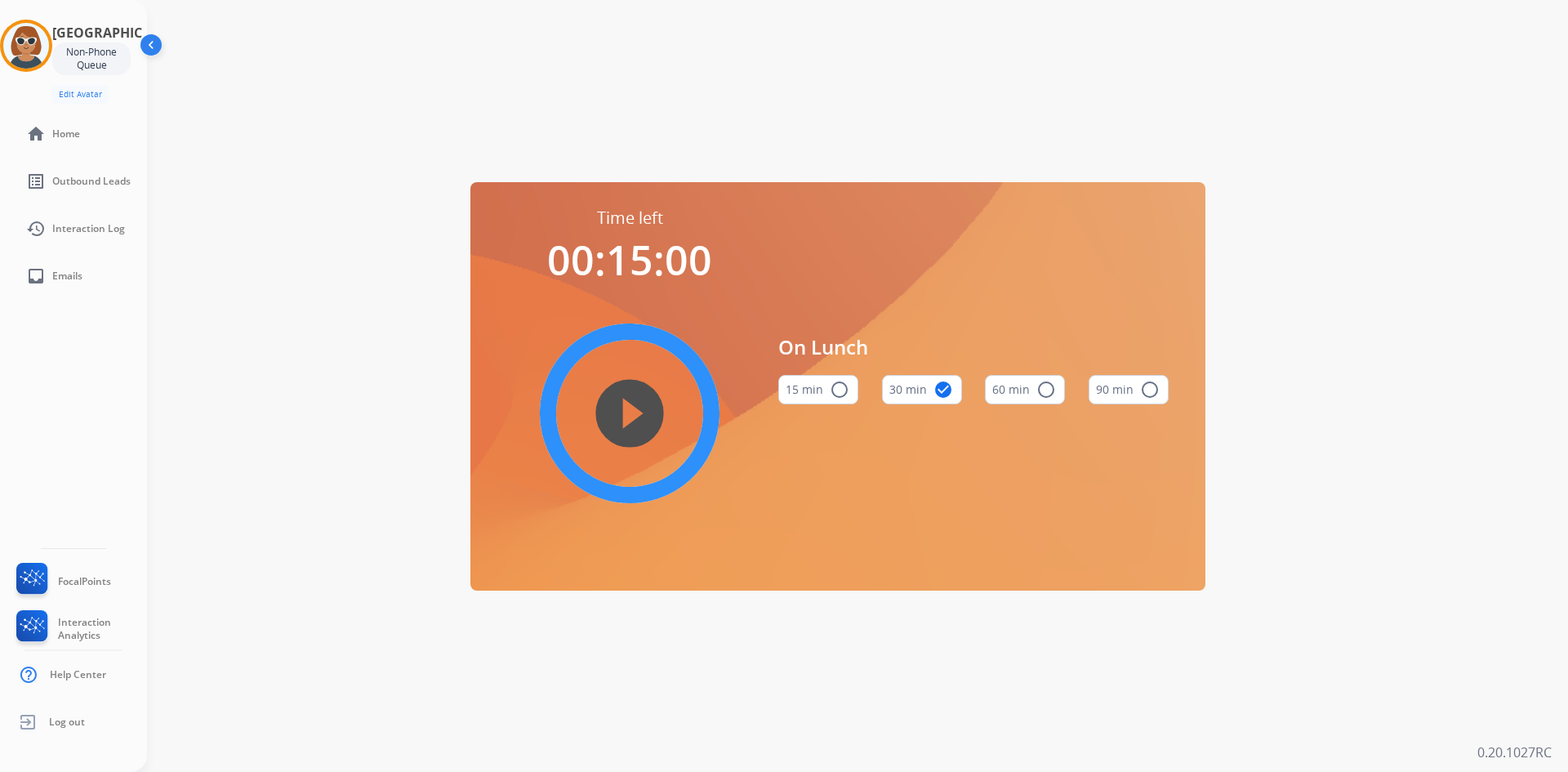
click at [156, 45] on img at bounding box center [153, 48] width 31 height 31
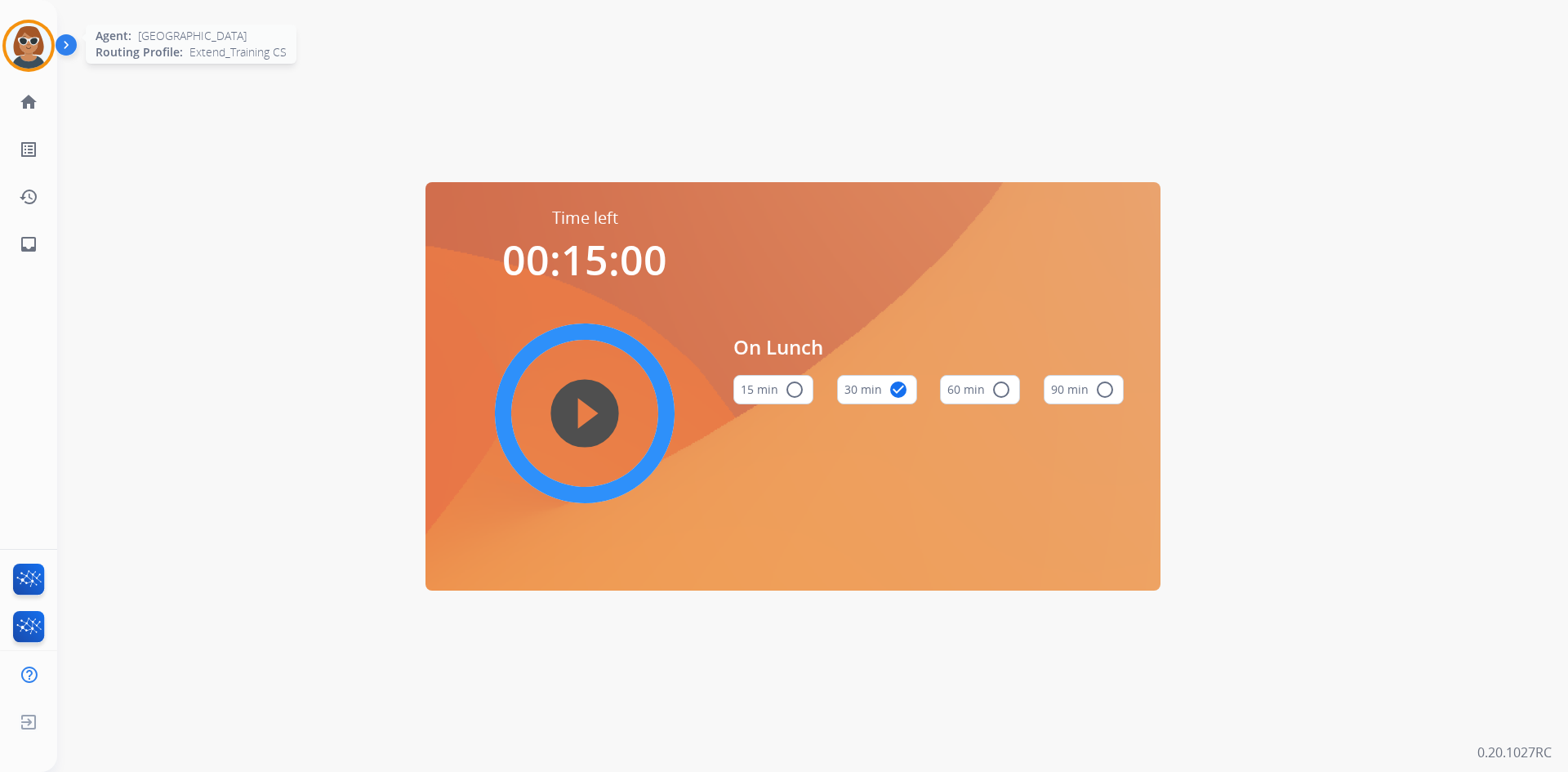
click at [18, 53] on img at bounding box center [29, 46] width 46 height 46
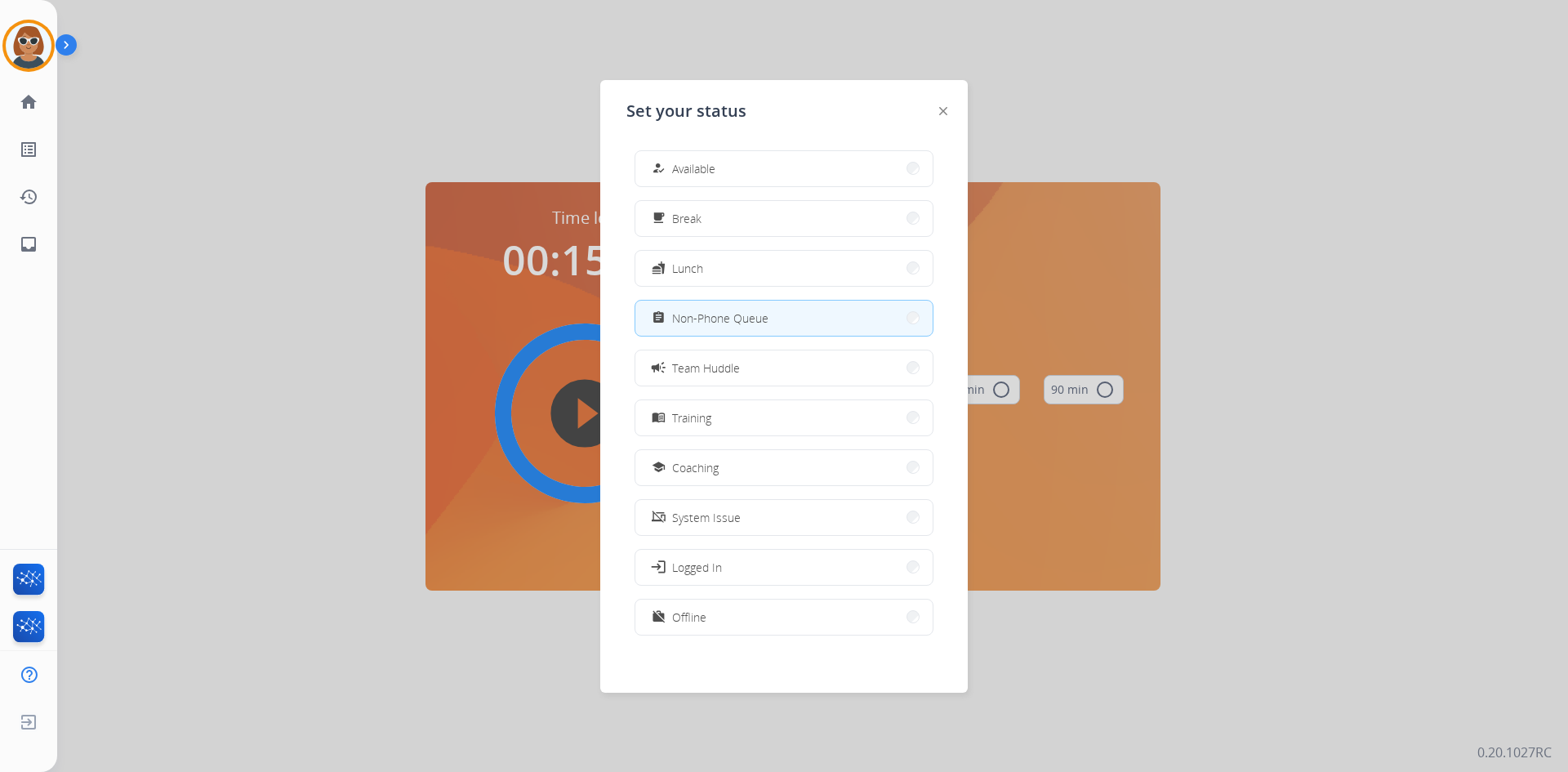
click at [720, 315] on span "Non-Phone Queue" at bounding box center [720, 318] width 97 height 18
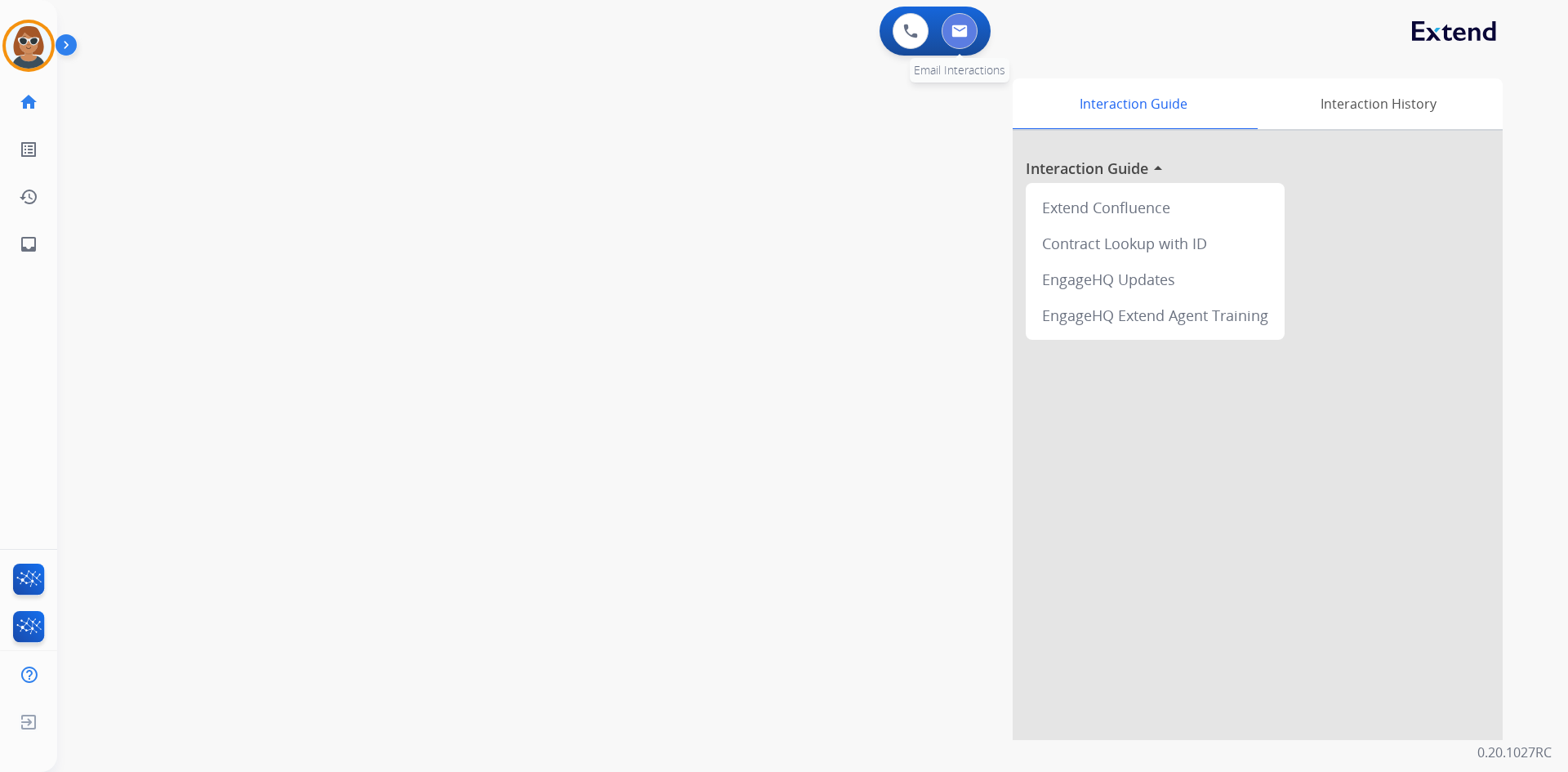
click at [964, 41] on button at bounding box center [959, 30] width 36 height 36
select select "**********"
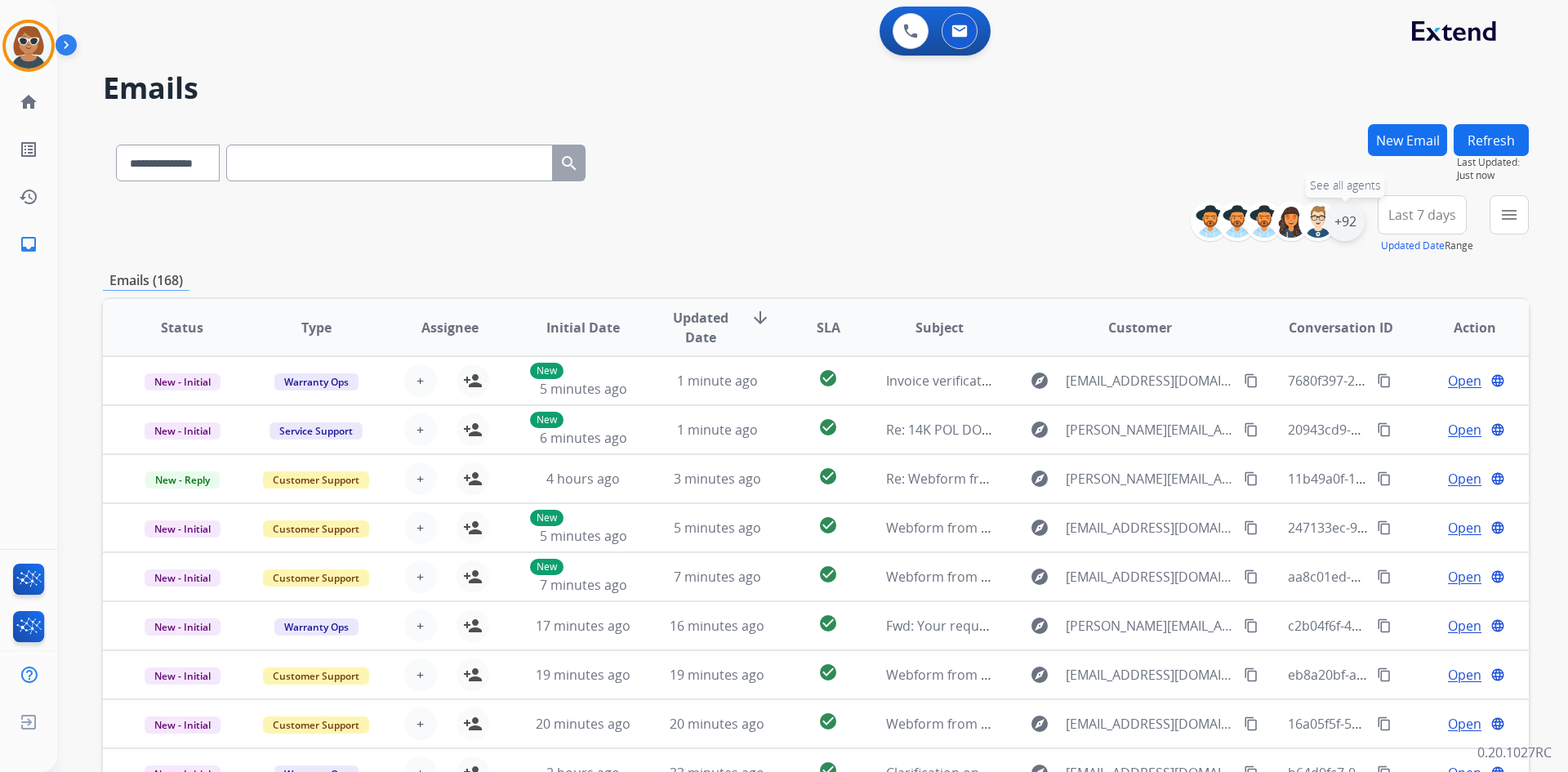
click at [1347, 217] on div "+92" at bounding box center [1344, 221] width 40 height 40
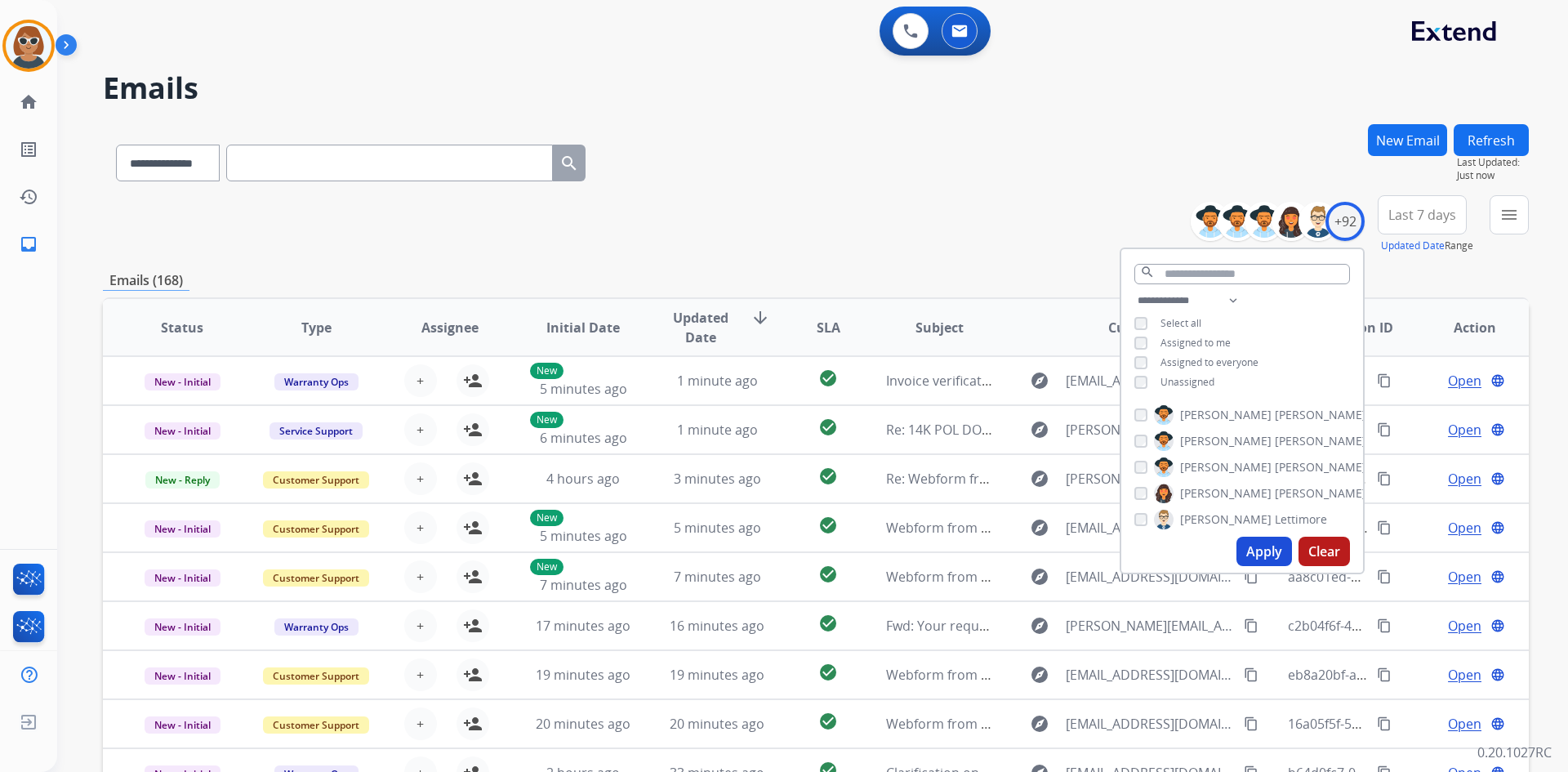
click at [1255, 558] on button "Apply" at bounding box center [1264, 552] width 55 height 30
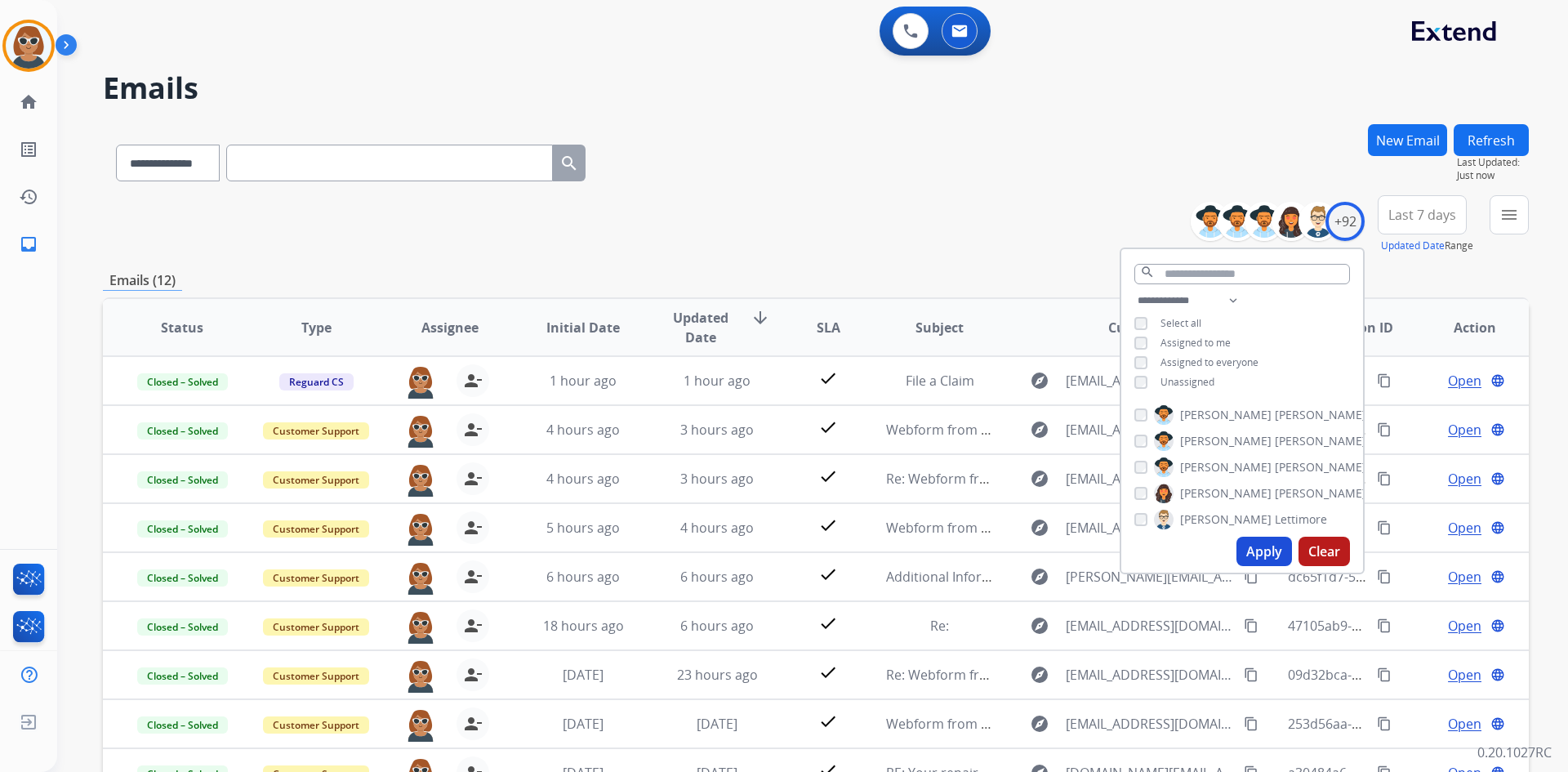
click at [1424, 211] on span "Last 7 days" at bounding box center [1422, 214] width 68 height 6
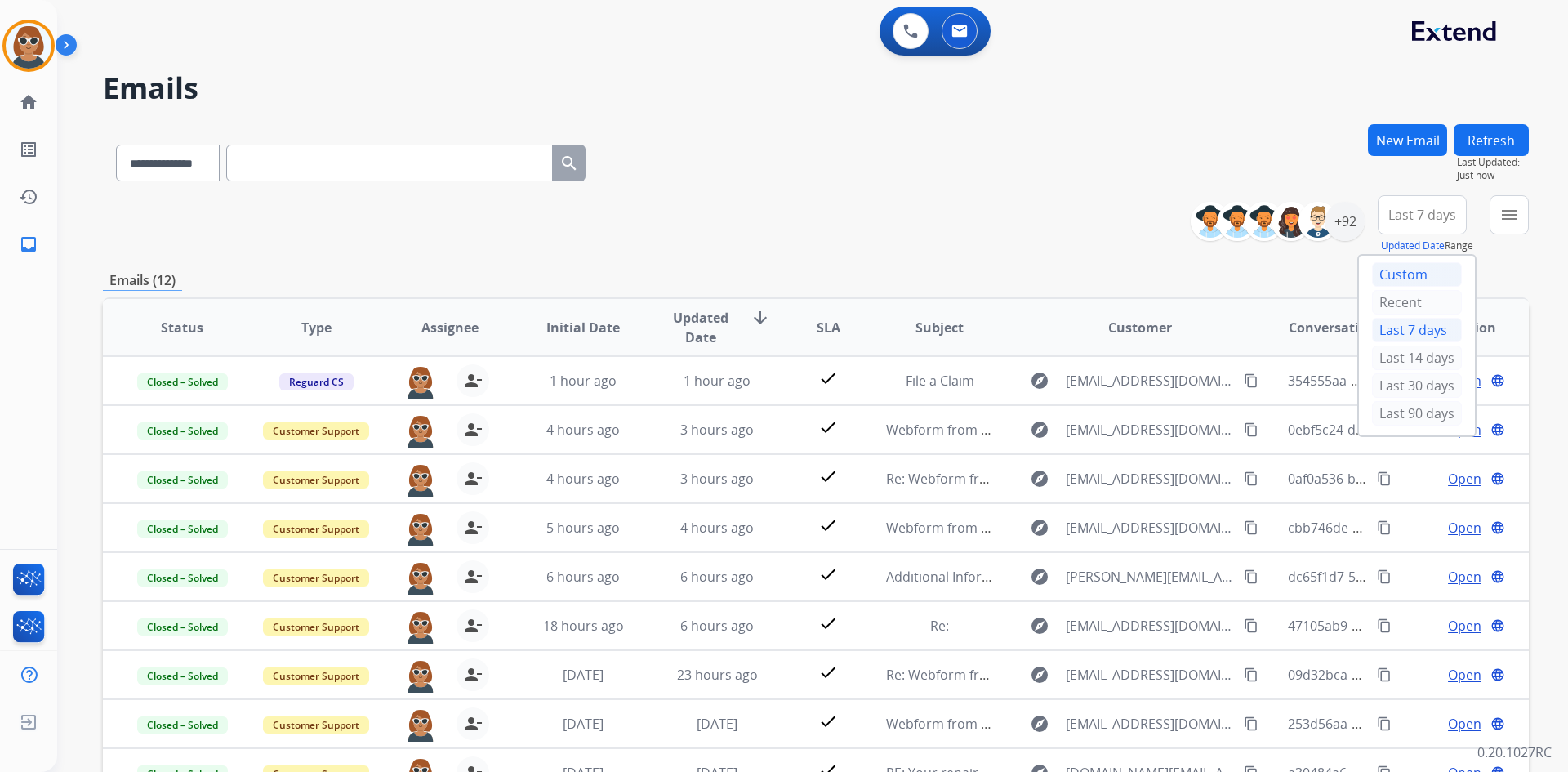
click at [1395, 276] on div "Custom" at bounding box center [1416, 274] width 89 height 25
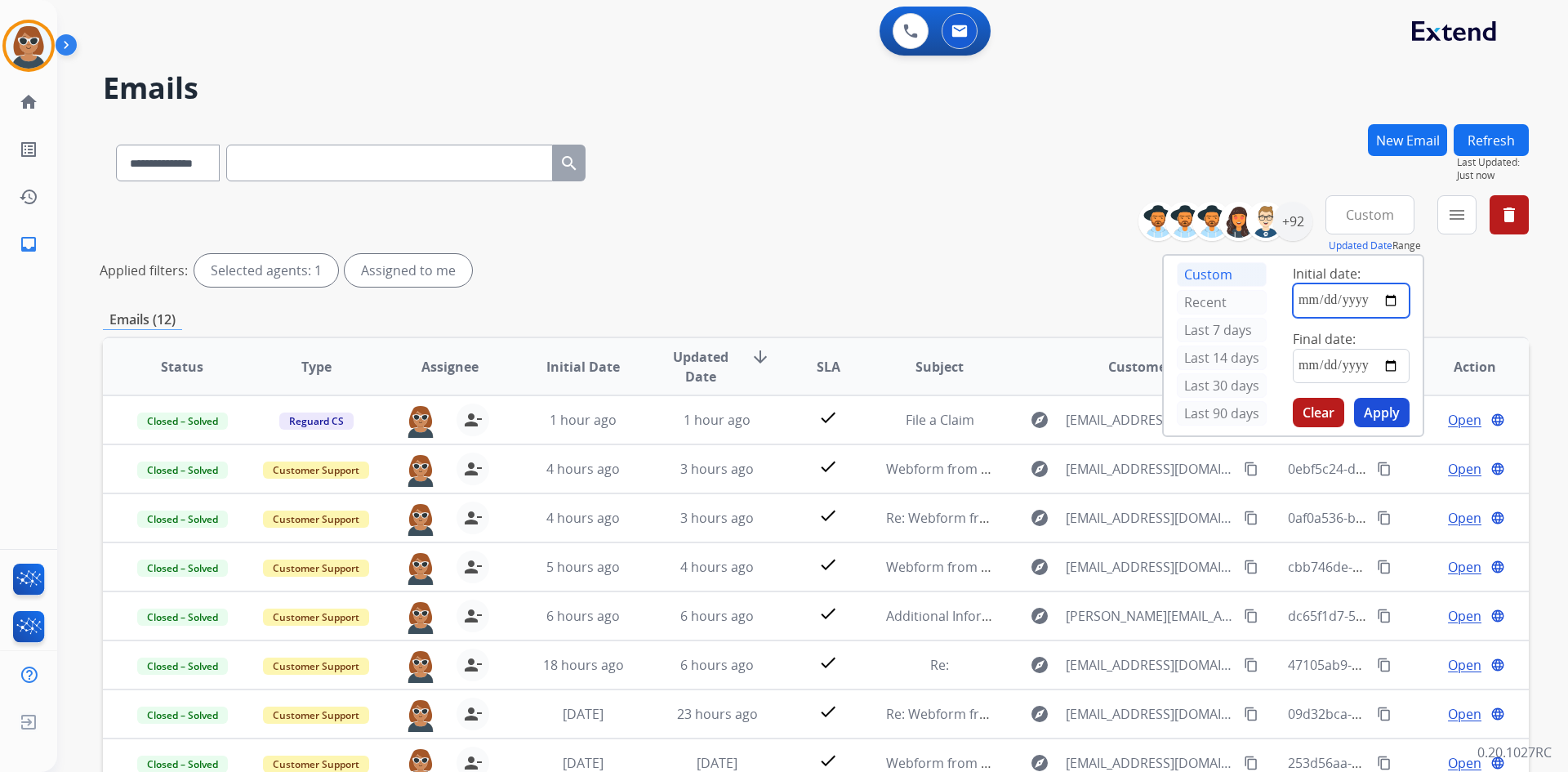
click at [1382, 298] on input "date" at bounding box center [1350, 300] width 117 height 34
click at [1401, 315] on input "date" at bounding box center [1350, 300] width 117 height 34
click at [1399, 305] on input "date" at bounding box center [1350, 300] width 117 height 34
click at [1397, 297] on input "date" at bounding box center [1350, 300] width 117 height 34
type input "**********"
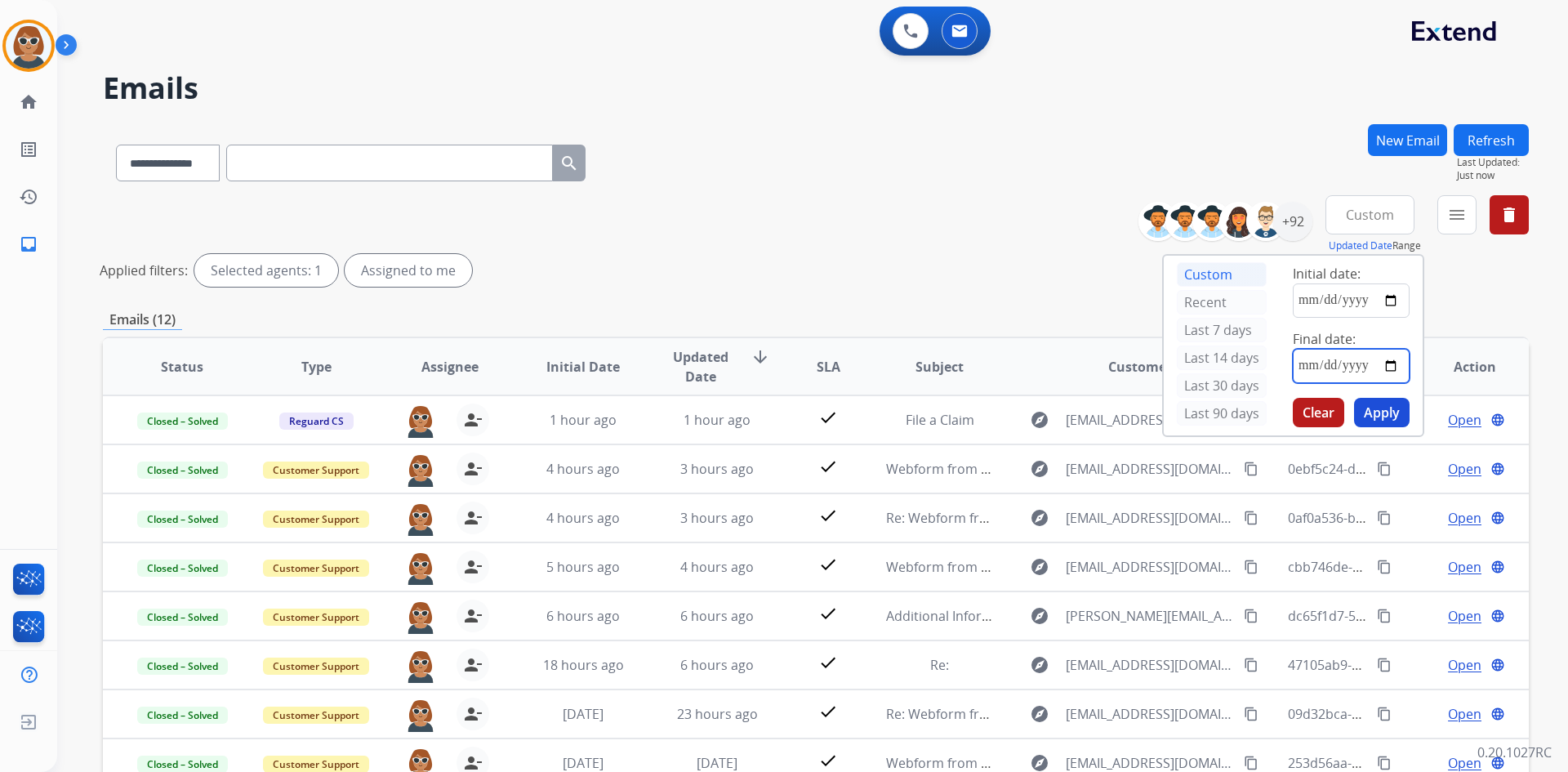
click at [1389, 373] on input "date" at bounding box center [1350, 365] width 117 height 34
type input "**********"
click at [1385, 413] on button "Apply" at bounding box center [1381, 412] width 55 height 30
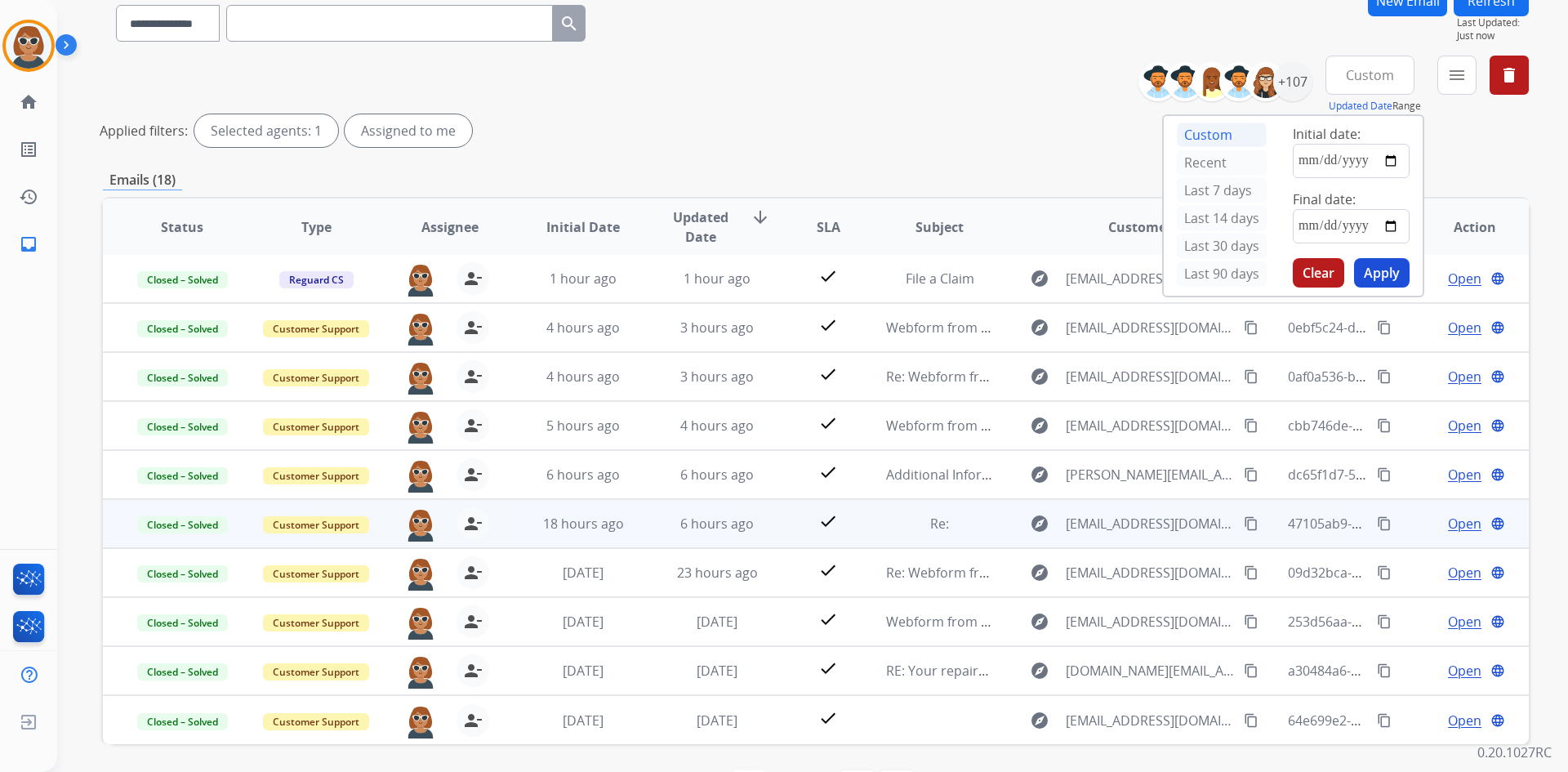
scroll to position [196, 0]
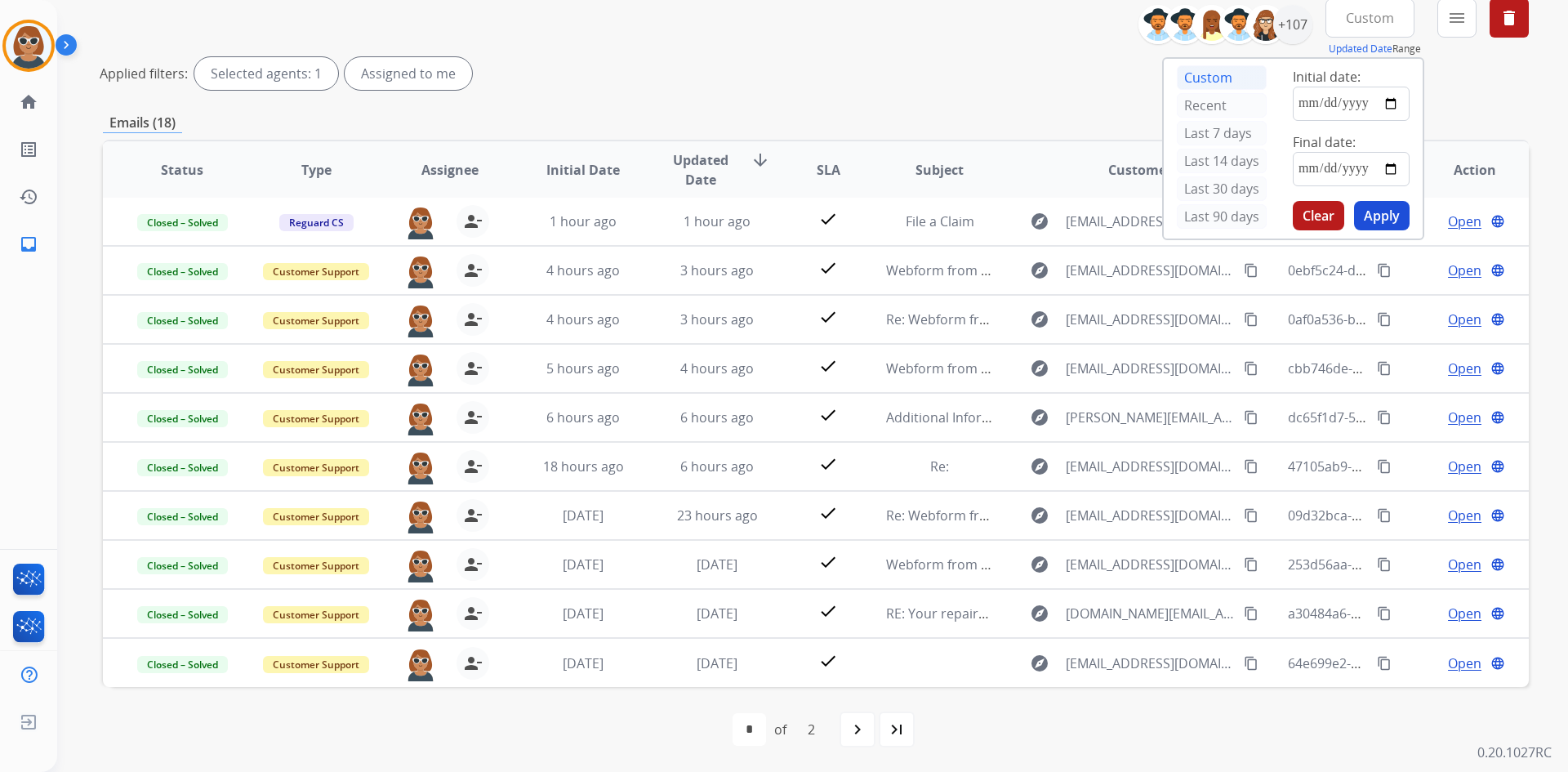
click at [894, 100] on div "**********" at bounding box center [816, 350] width 1425 height 845
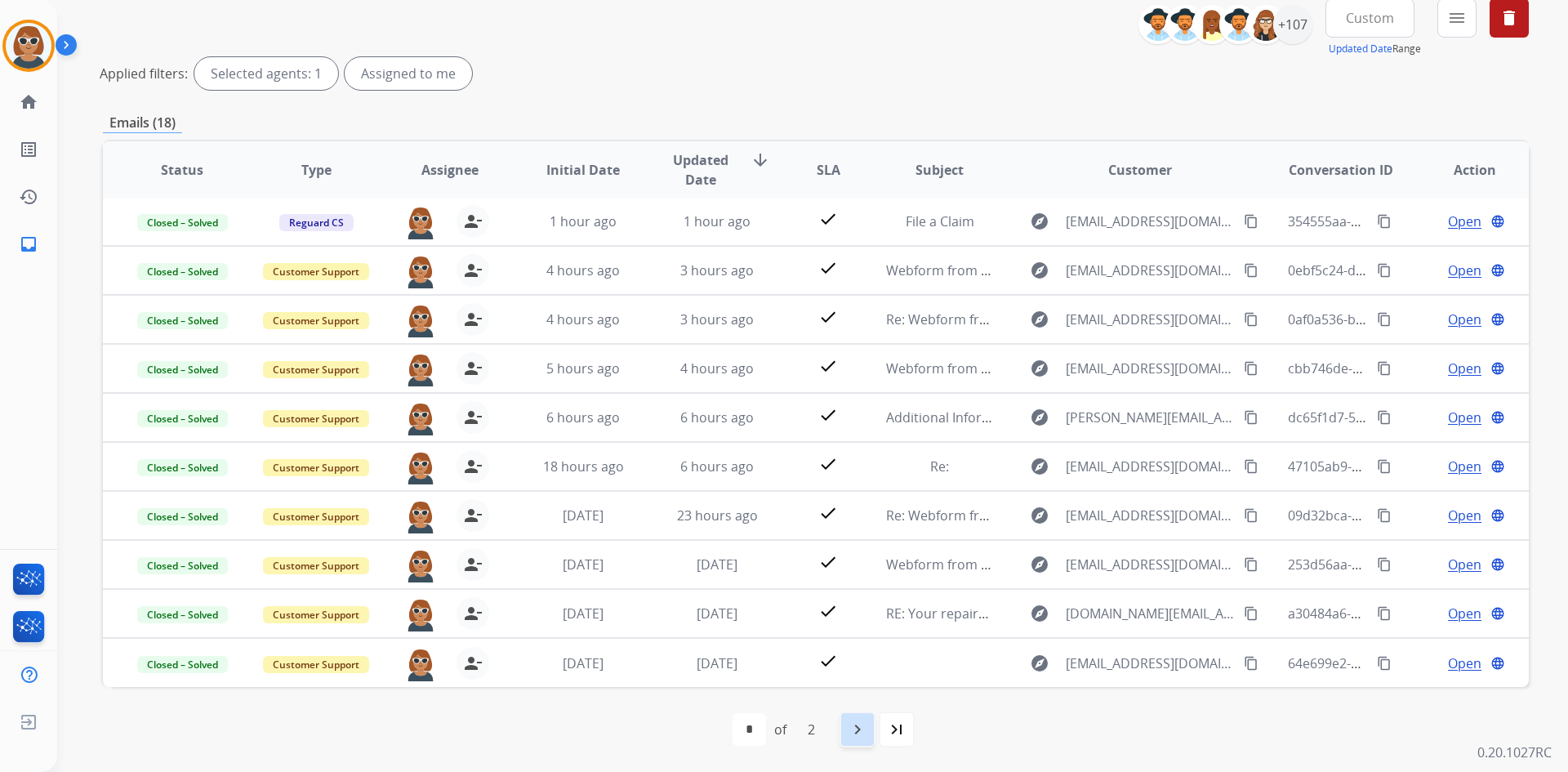
click at [855, 728] on mat-icon "navigate_next" at bounding box center [856, 729] width 19 height 19
select select "*"
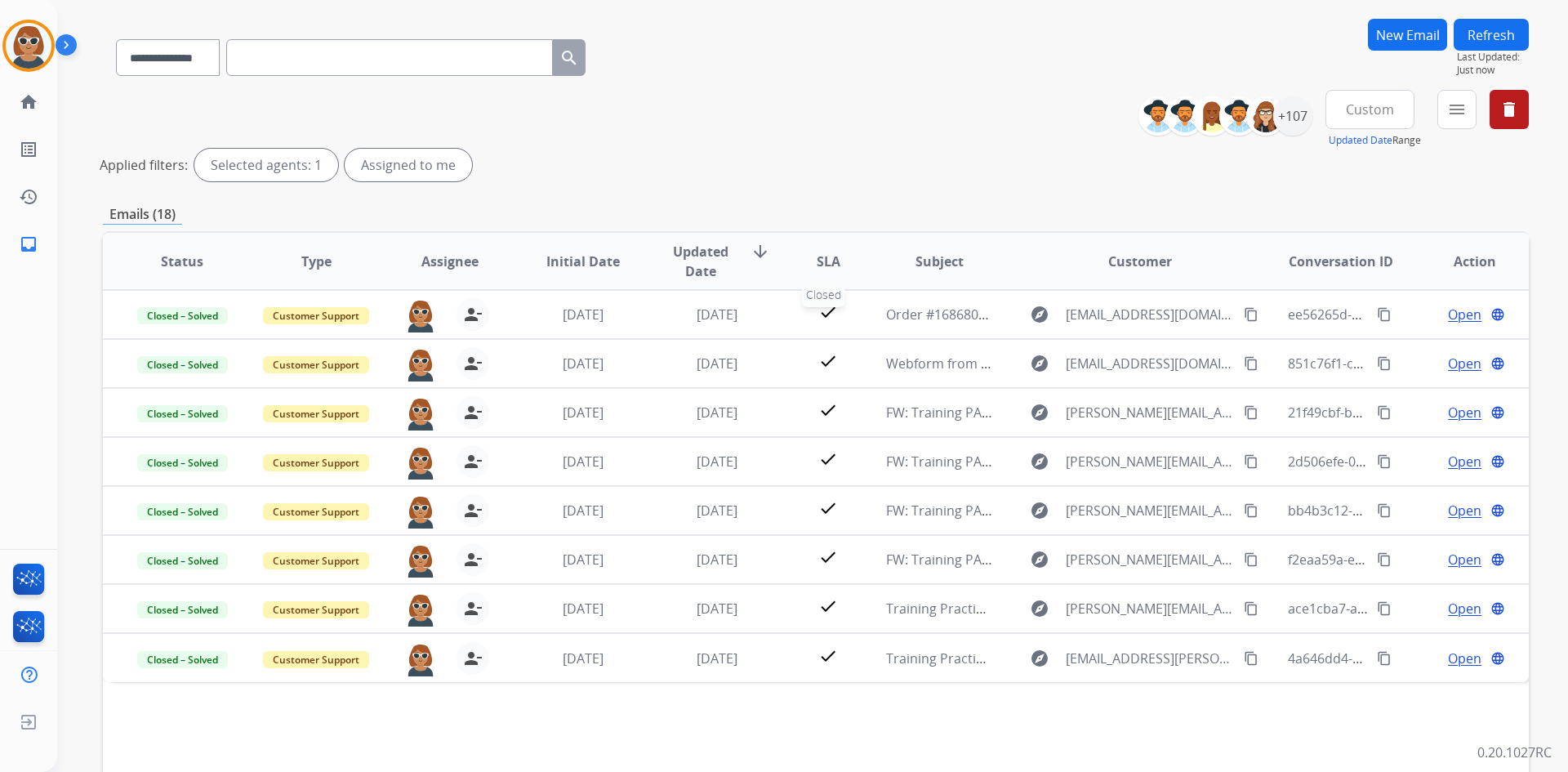
scroll to position [0, 0]
